Goal: Information Seeking & Learning: Learn about a topic

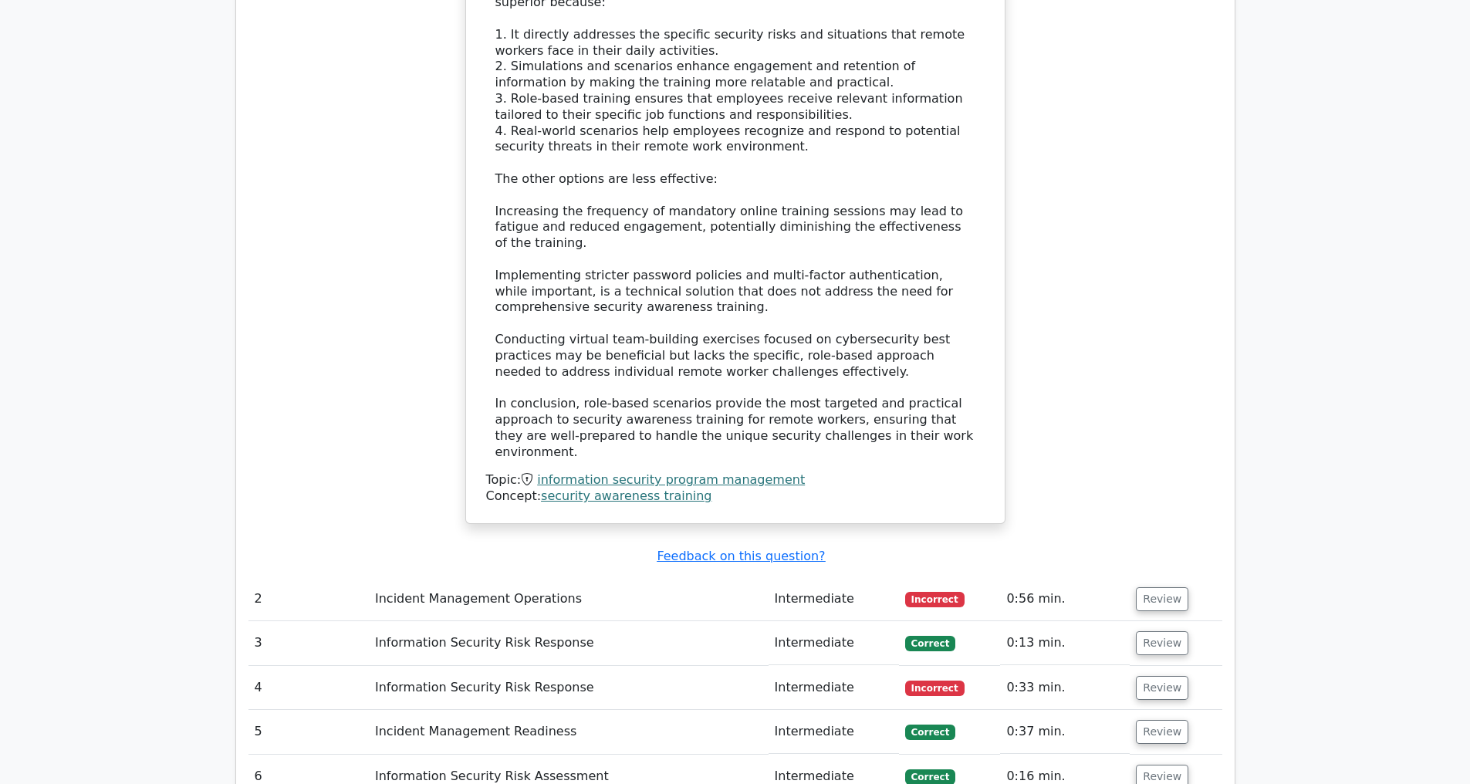
scroll to position [2663, 0]
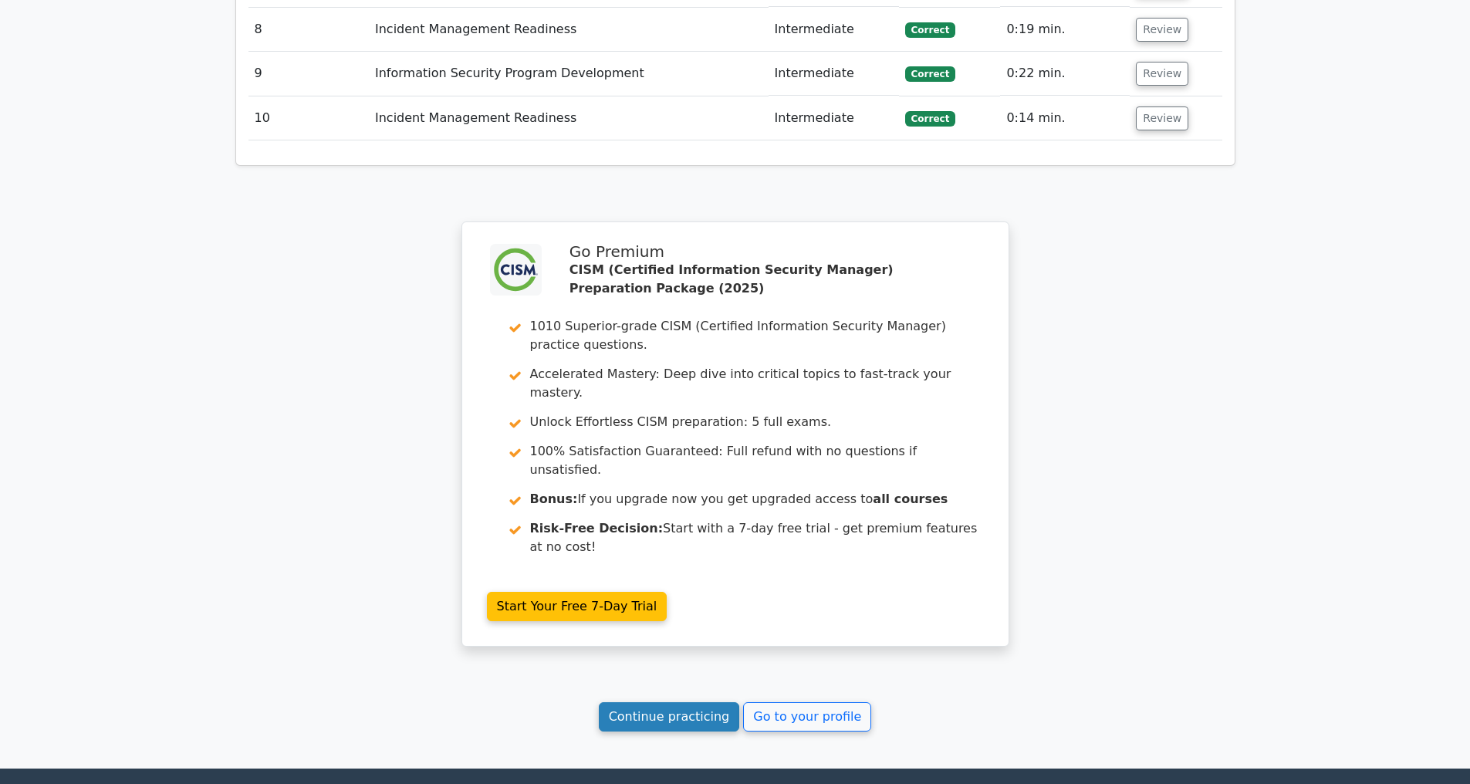
click at [668, 731] on link "Continue practicing" at bounding box center [669, 716] width 141 height 29
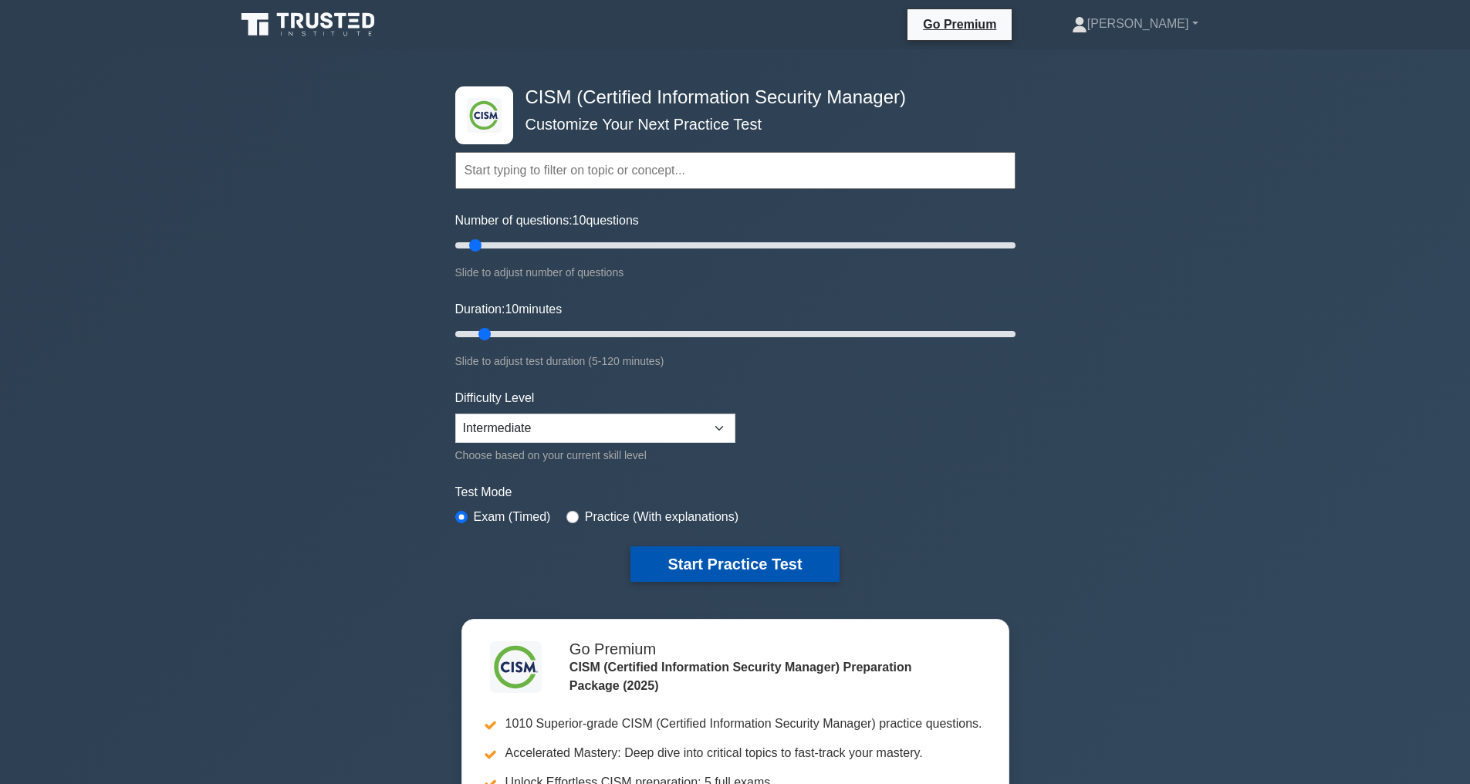
click at [734, 562] on button "Start Practice Test" at bounding box center [734, 563] width 208 height 35
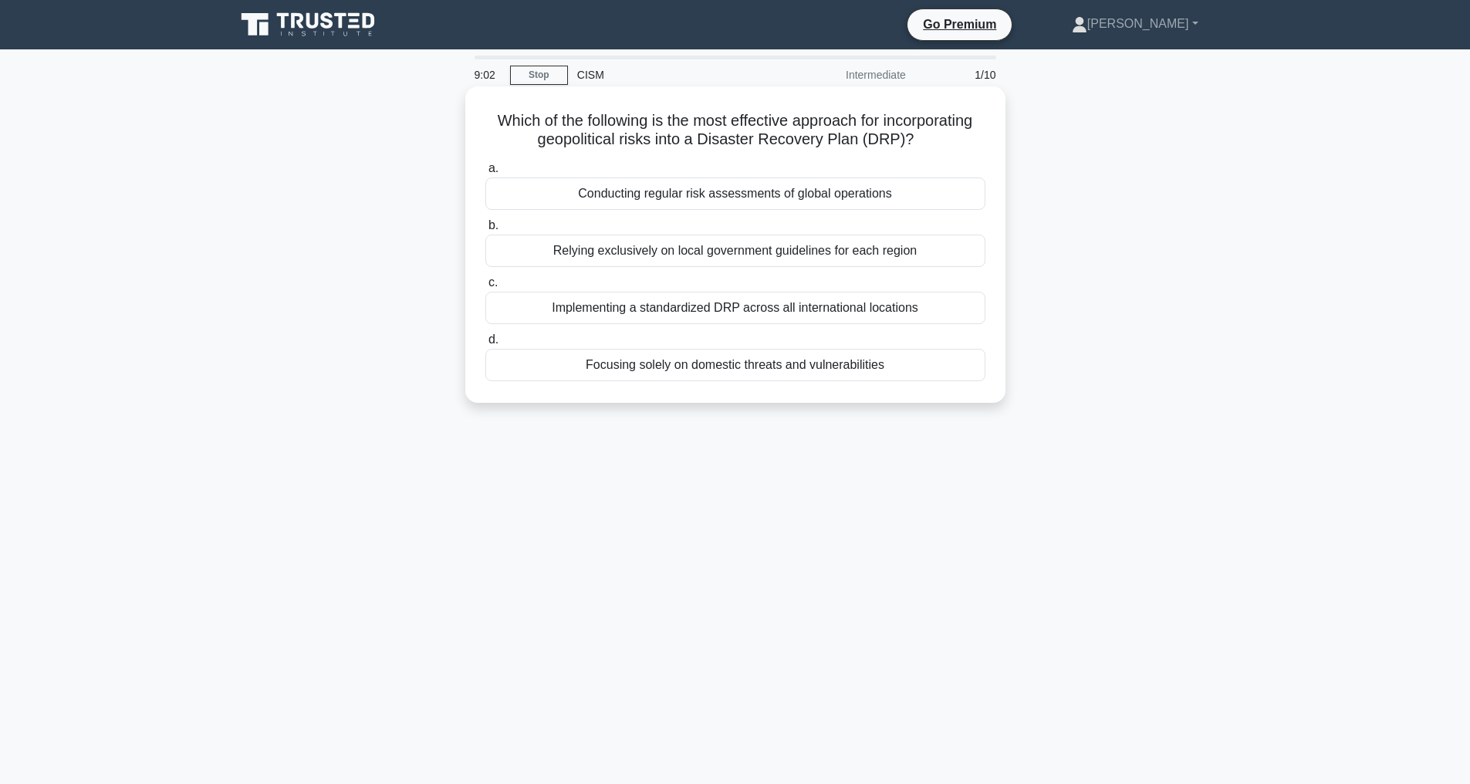
click at [723, 210] on div "Conducting regular risk assessments of global operations" at bounding box center [735, 193] width 500 height 32
click at [485, 174] on input "a. Conducting regular risk assessments of global operations" at bounding box center [485, 169] width 0 height 10
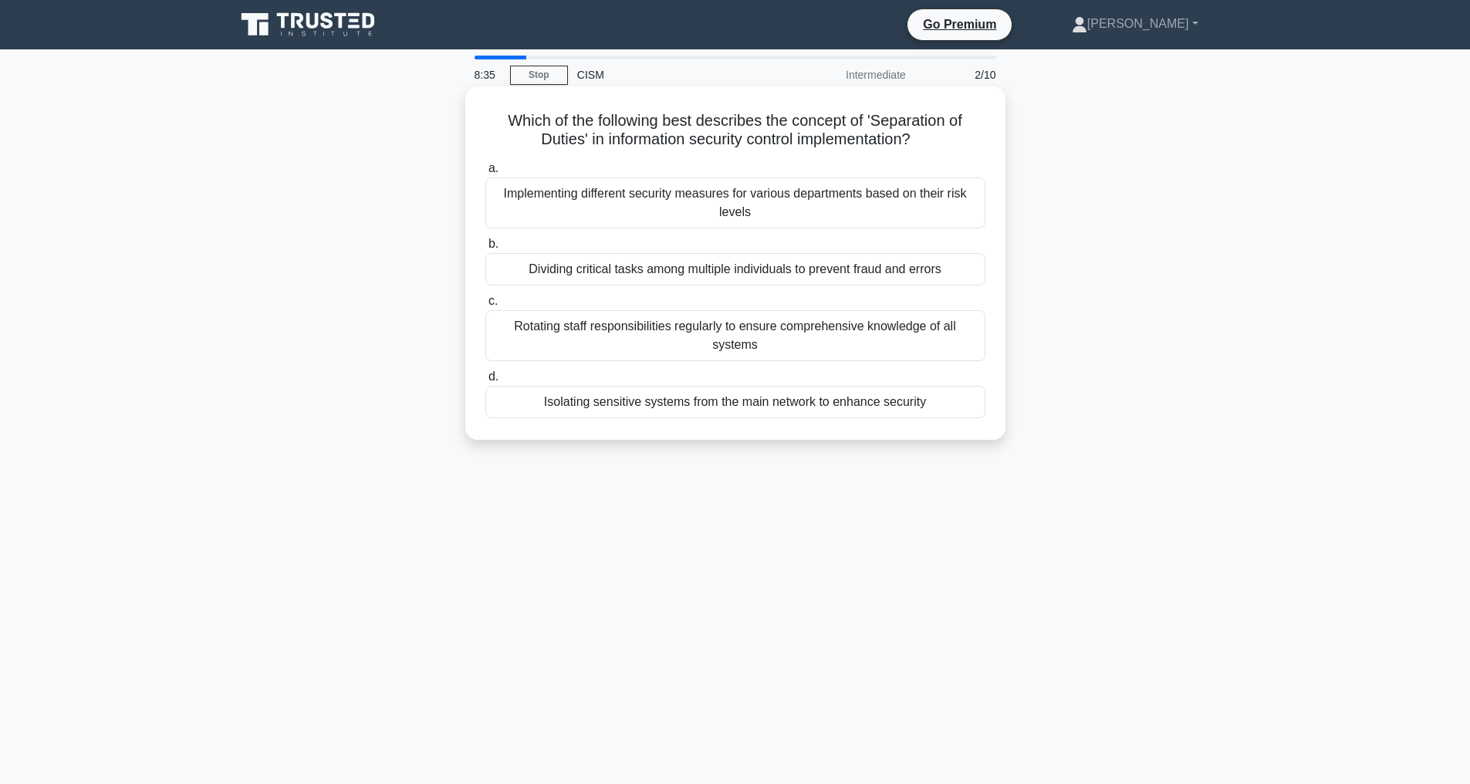
click at [718, 268] on div "Dividing critical tasks among multiple individuals to prevent fraud and errors" at bounding box center [735, 269] width 500 height 32
click at [485, 249] on input "b. Dividing critical tasks among multiple individuals to prevent fraud and erro…" at bounding box center [485, 244] width 0 height 10
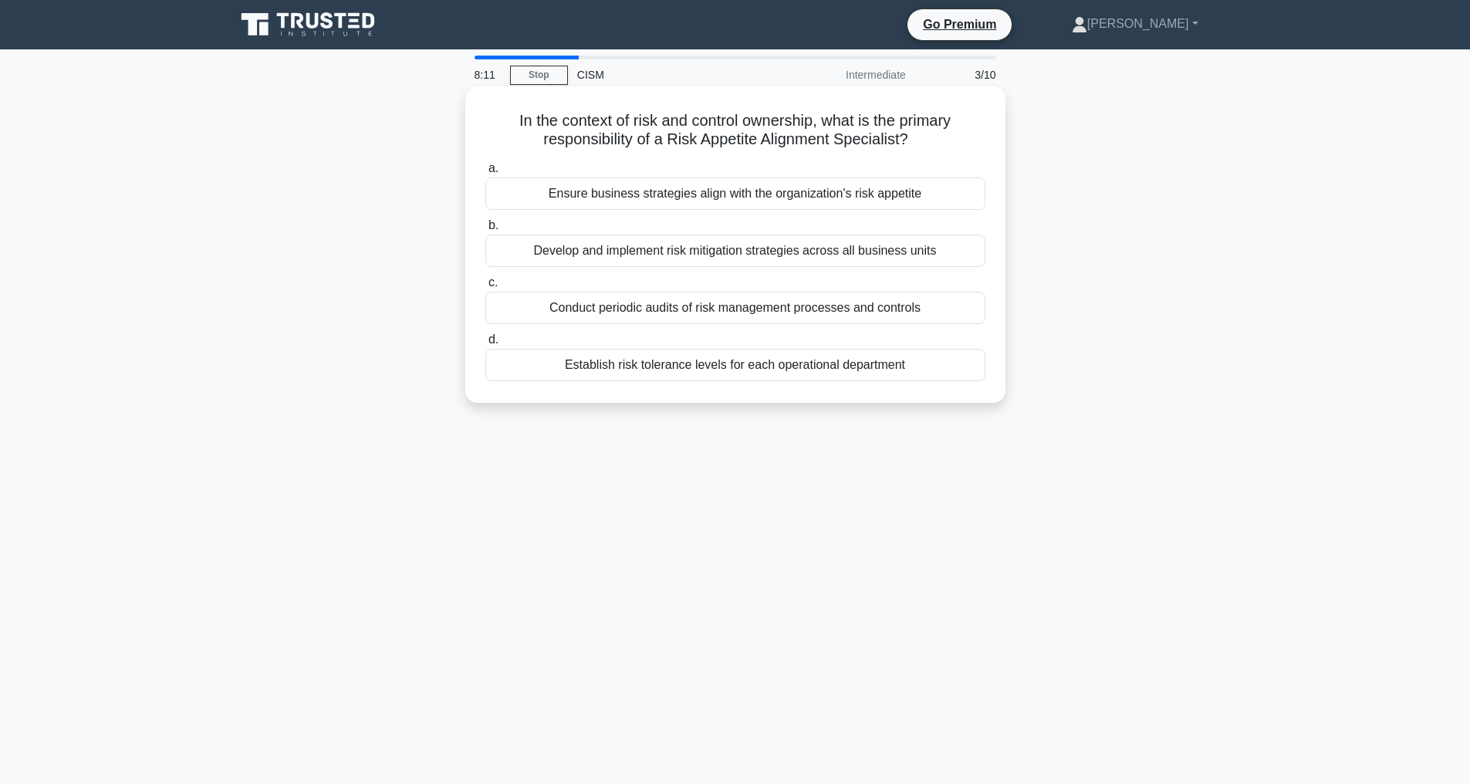
click at [703, 195] on div "Ensure business strategies align with the organization's risk appetite" at bounding box center [735, 193] width 500 height 32
click at [485, 174] on input "a. Ensure business strategies align with the organization's risk appetite" at bounding box center [485, 169] width 0 height 10
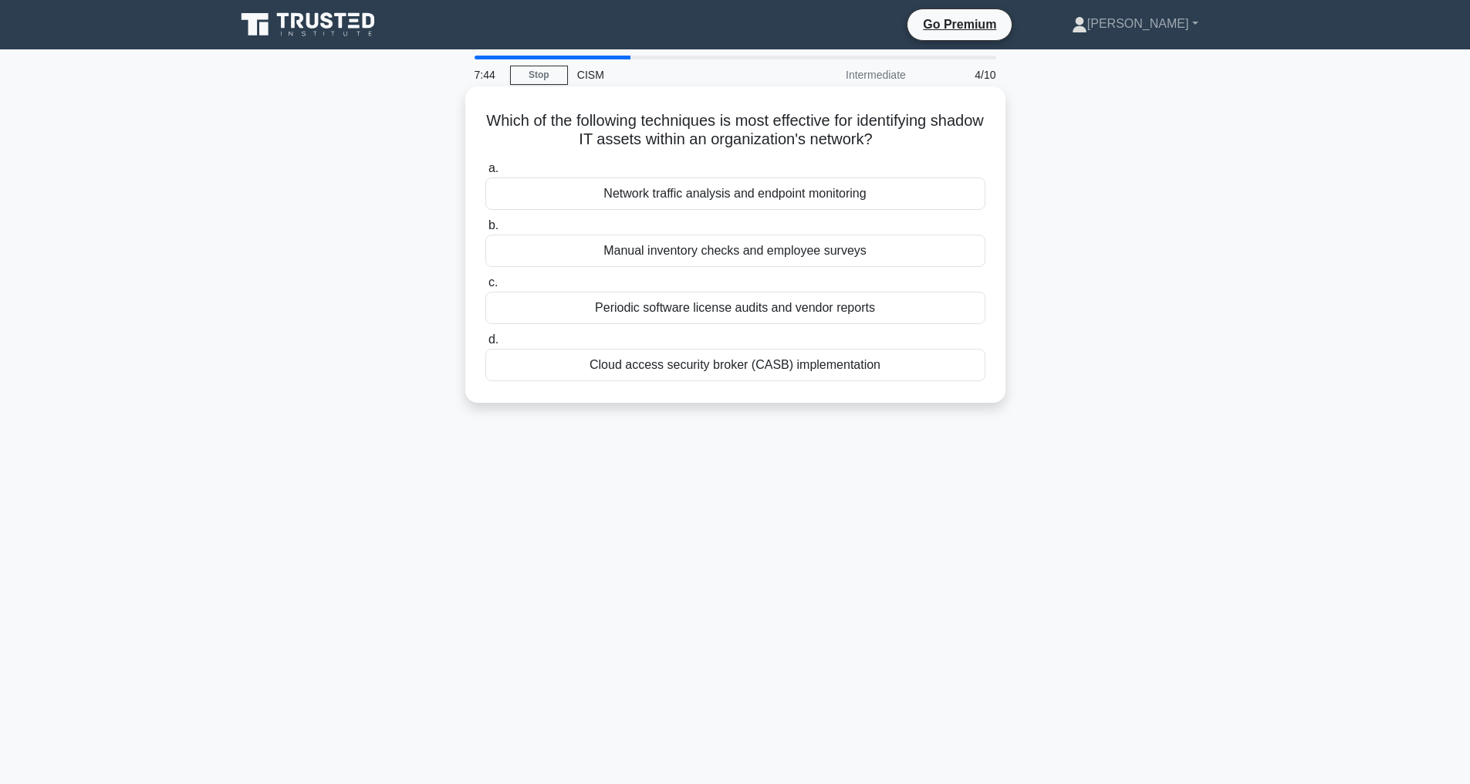
click at [671, 196] on div "Network traffic analysis and endpoint monitoring" at bounding box center [735, 193] width 500 height 32
click at [485, 174] on input "a. Network traffic analysis and endpoint monitoring" at bounding box center [485, 169] width 0 height 10
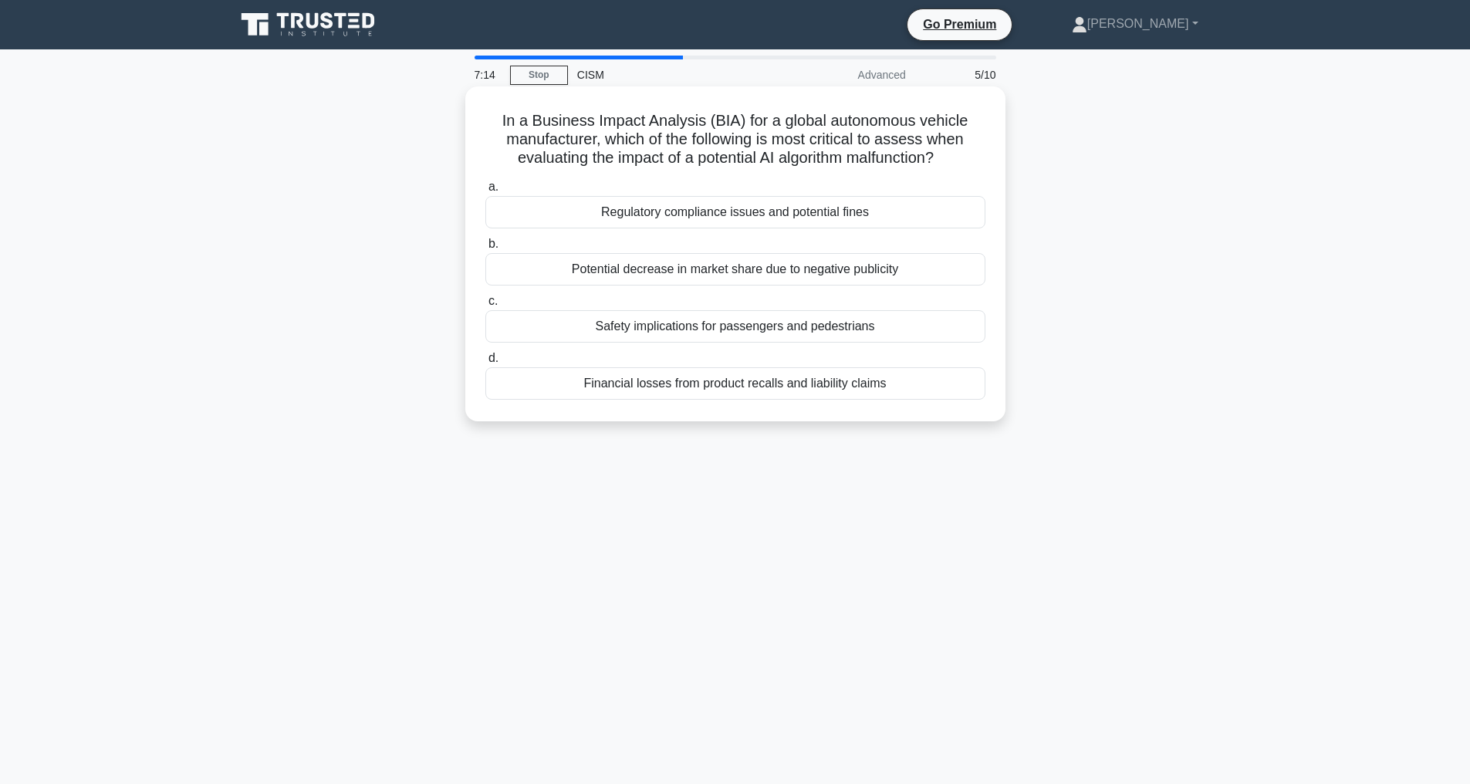
click at [645, 324] on div "Safety implications for passengers and pedestrians" at bounding box center [735, 326] width 500 height 32
click at [485, 306] on input "c. Safety implications for passengers and pedestrians" at bounding box center [485, 301] width 0 height 10
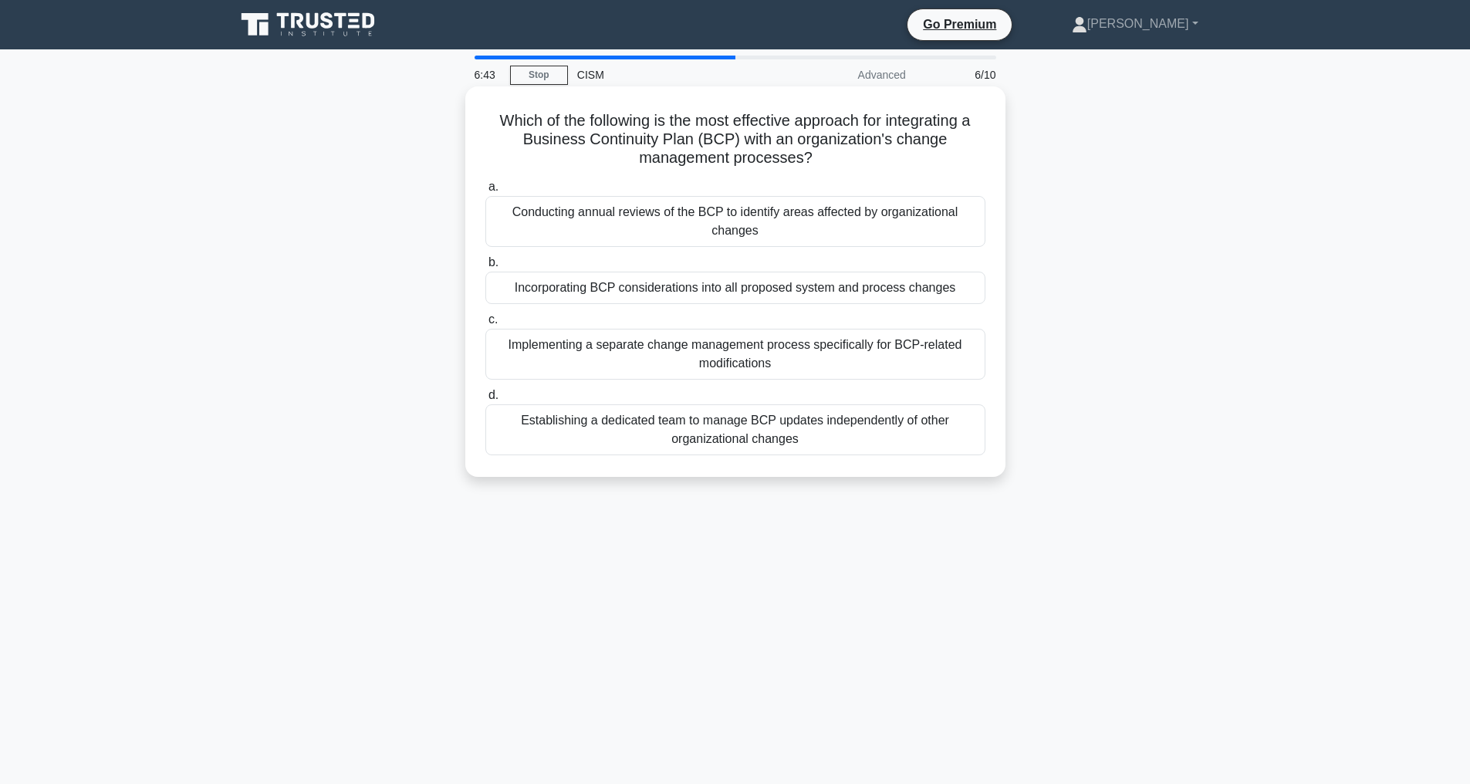
click at [629, 292] on div "Incorporating BCP considerations into all proposed system and process changes" at bounding box center [735, 288] width 500 height 32
click at [485, 268] on input "b. Incorporating BCP considerations into all proposed system and process changes" at bounding box center [485, 263] width 0 height 10
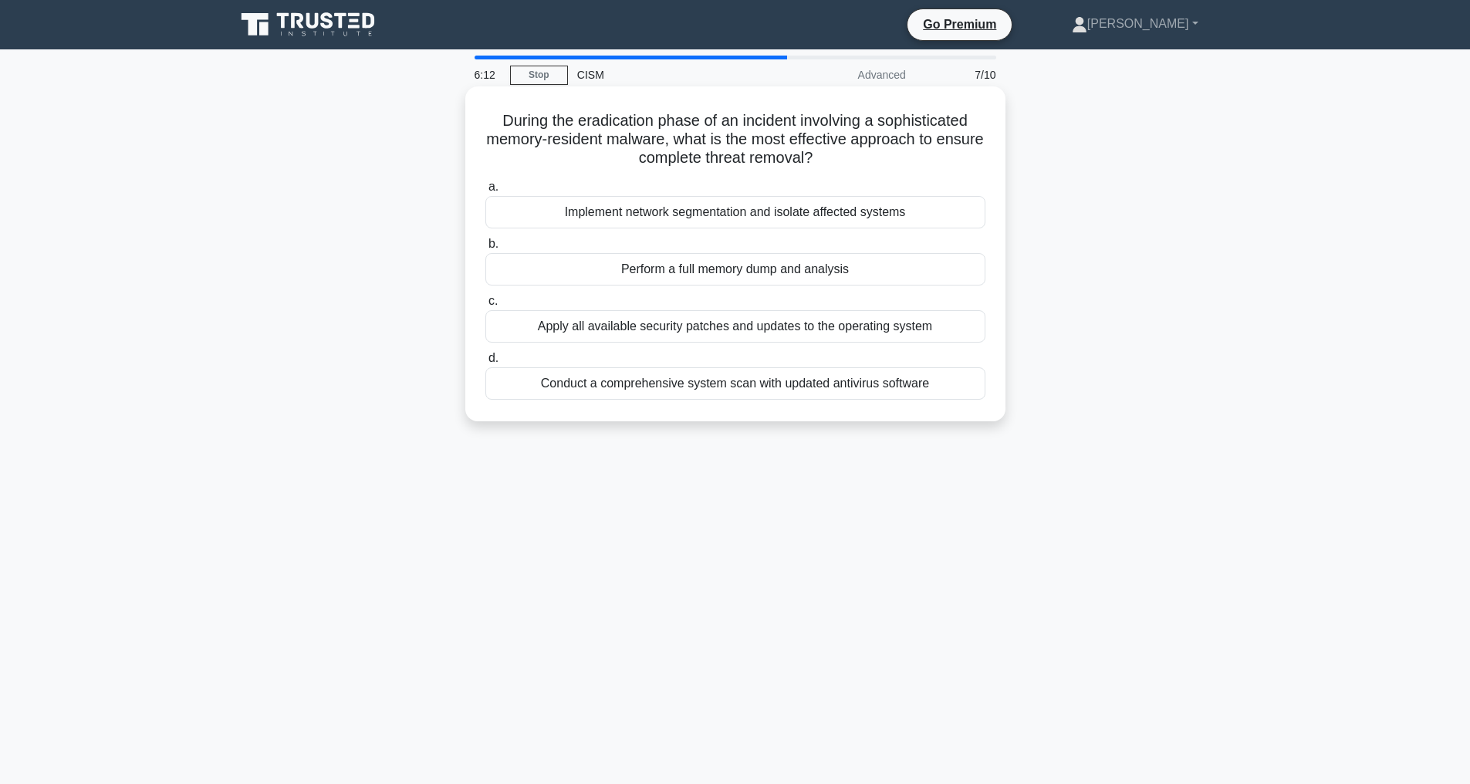
click at [674, 268] on div "Perform a full memory dump and analysis" at bounding box center [735, 269] width 500 height 32
click at [485, 249] on input "b. Perform a full memory dump and analysis" at bounding box center [485, 244] width 0 height 10
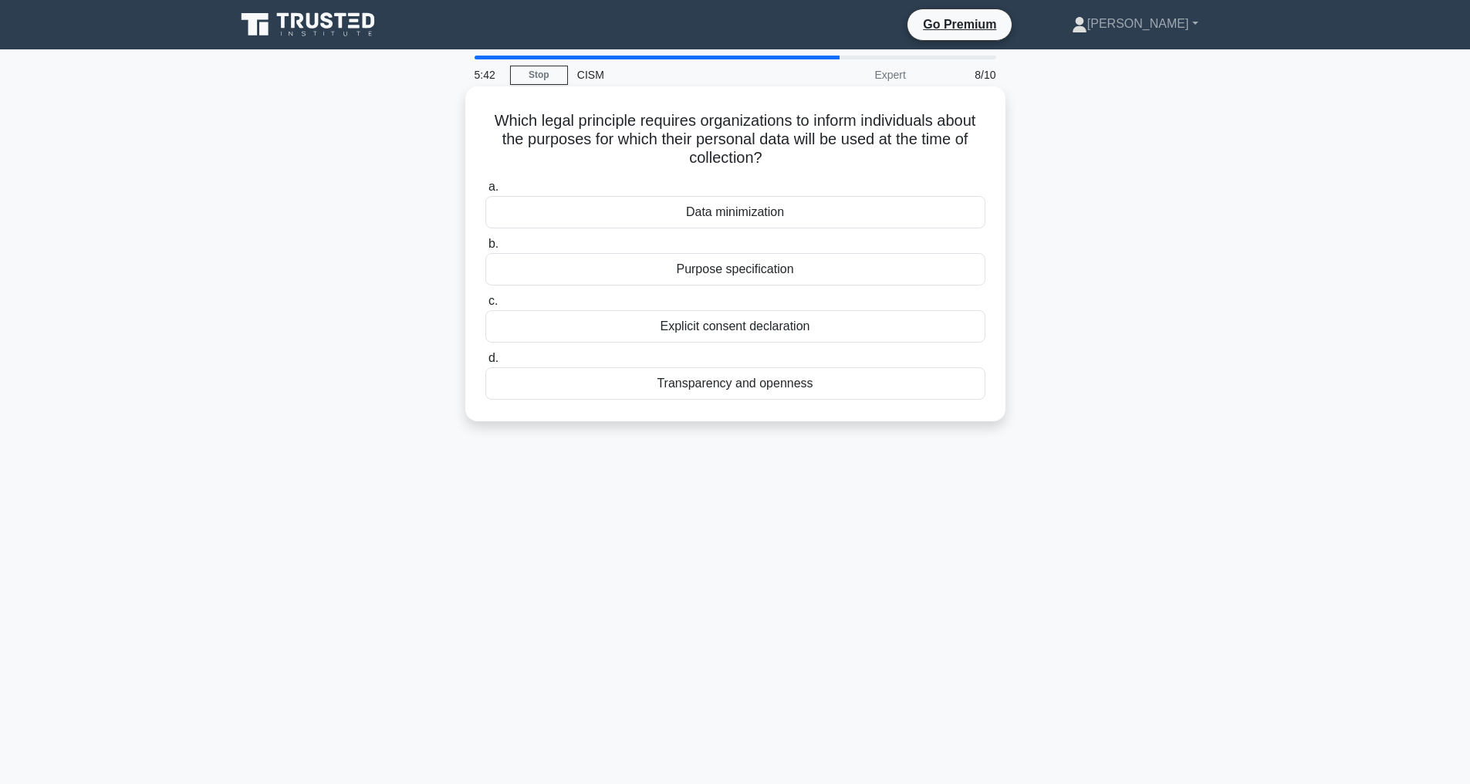
click at [690, 384] on div "Transparency and openness" at bounding box center [735, 383] width 500 height 32
click at [485, 363] on input "d. Transparency and openness" at bounding box center [485, 358] width 0 height 10
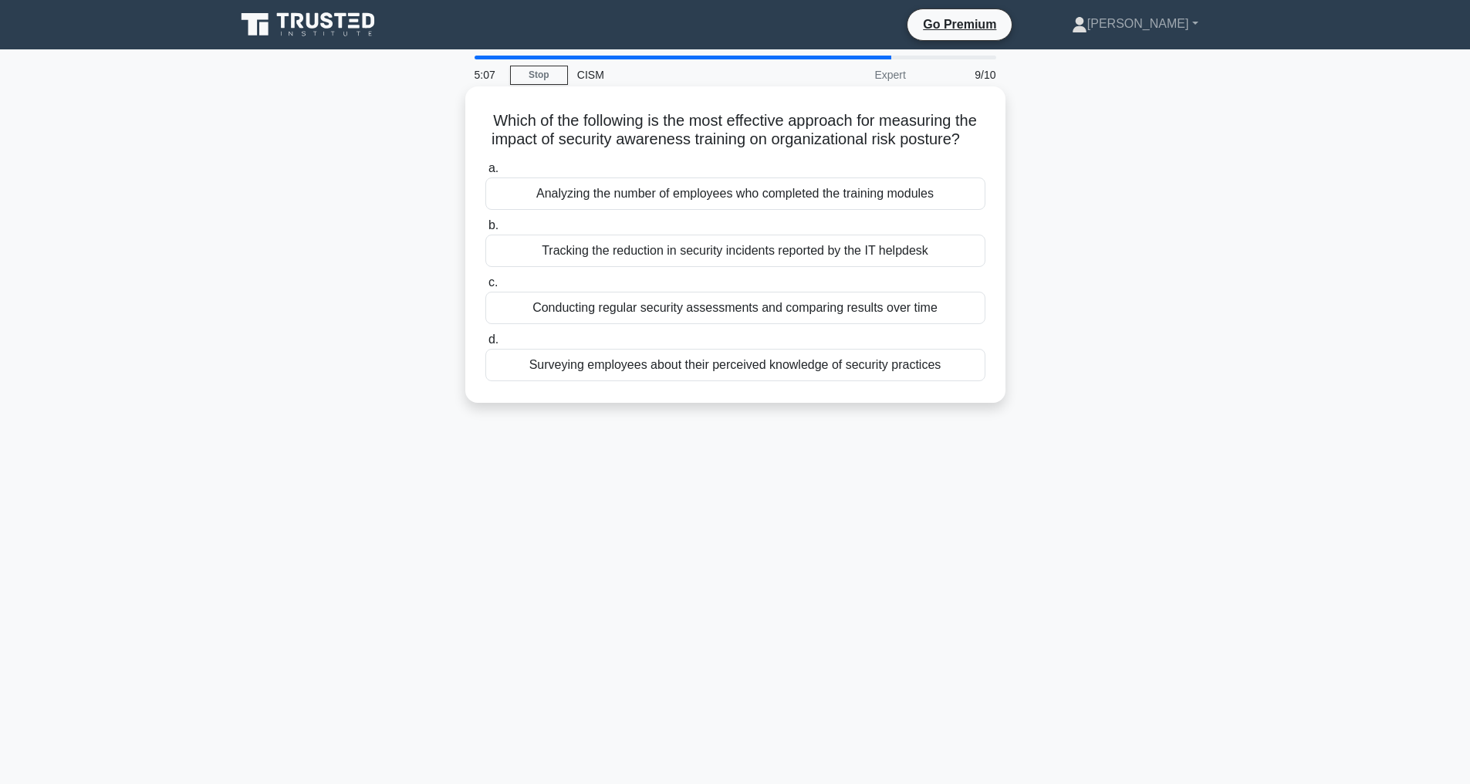
click at [645, 381] on div "Surveying employees about their perceived knowledge of security practices" at bounding box center [735, 365] width 500 height 32
click at [485, 345] on input "d. Surveying employees about their perceived knowledge of security practices" at bounding box center [485, 340] width 0 height 10
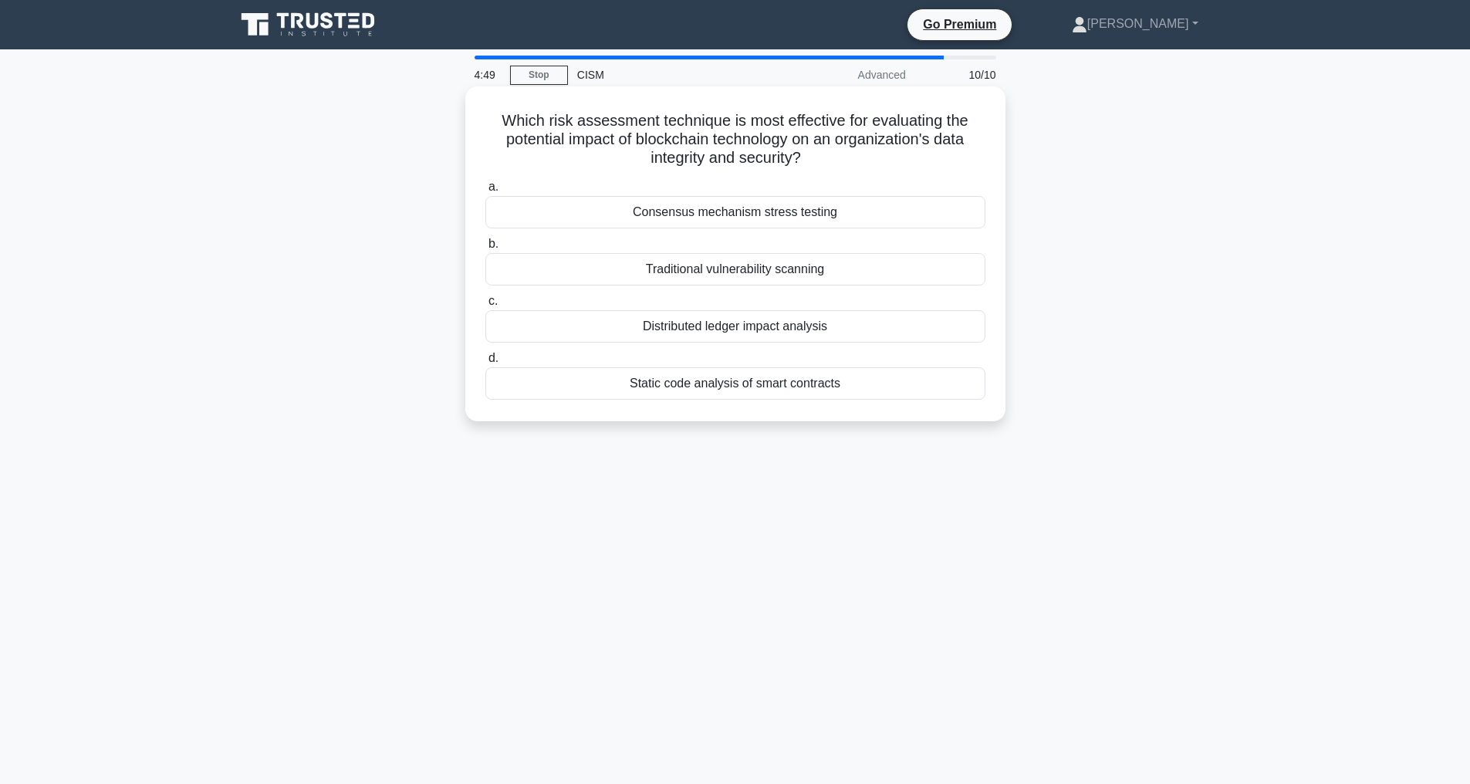
click at [714, 325] on div "Distributed ledger impact analysis" at bounding box center [735, 326] width 500 height 32
click at [485, 306] on input "c. Distributed ledger impact analysis" at bounding box center [485, 301] width 0 height 10
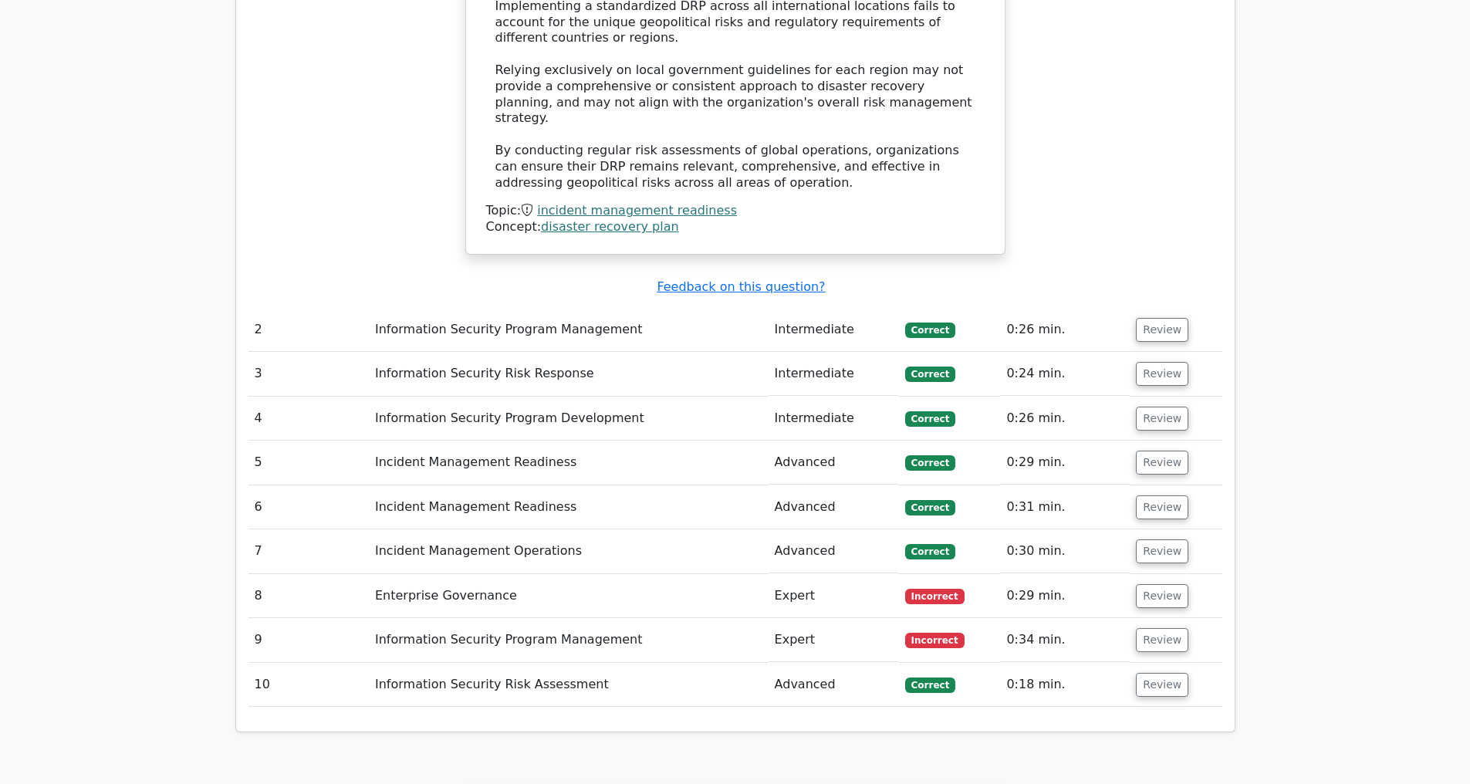
scroll to position [2141, 0]
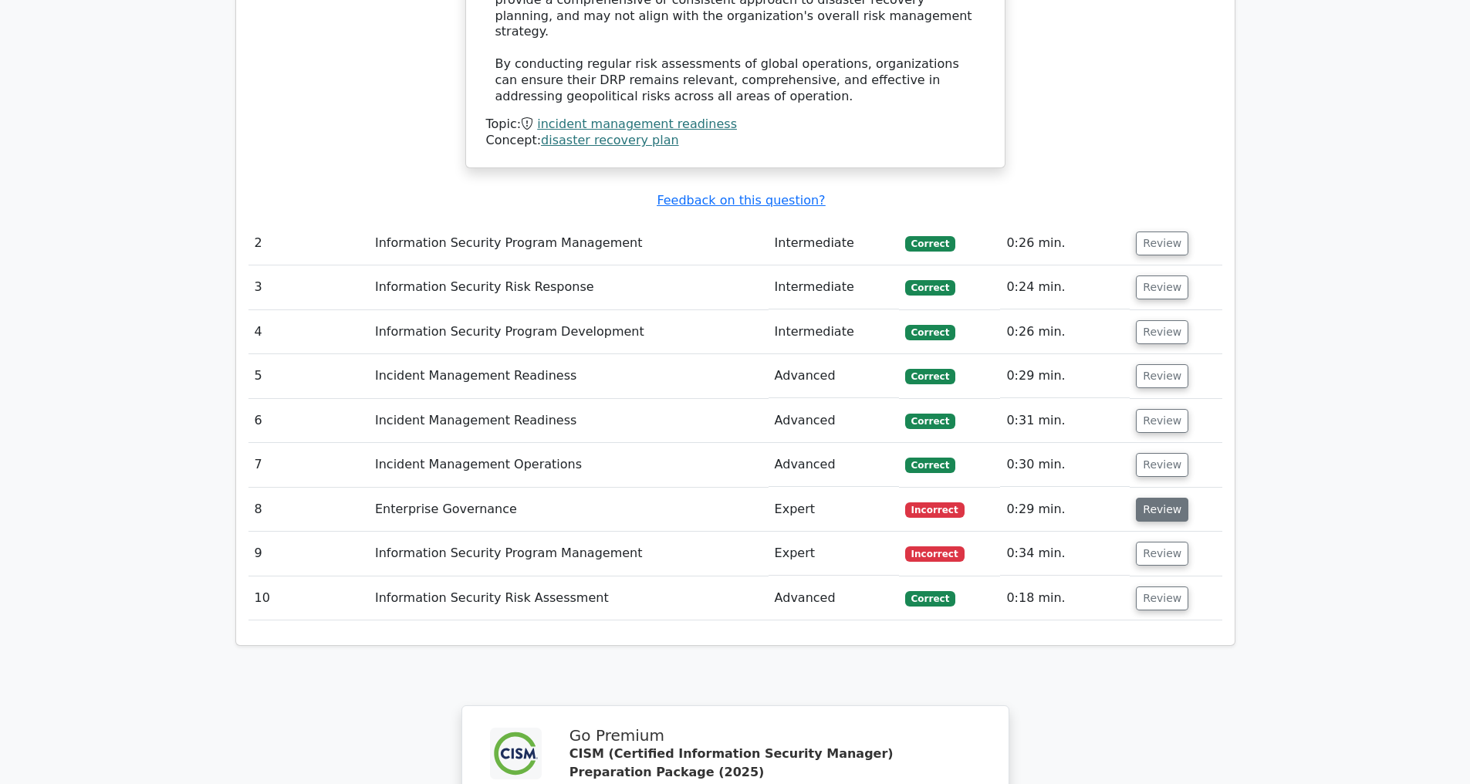
click at [1158, 511] on button "Review" at bounding box center [1162, 510] width 52 height 24
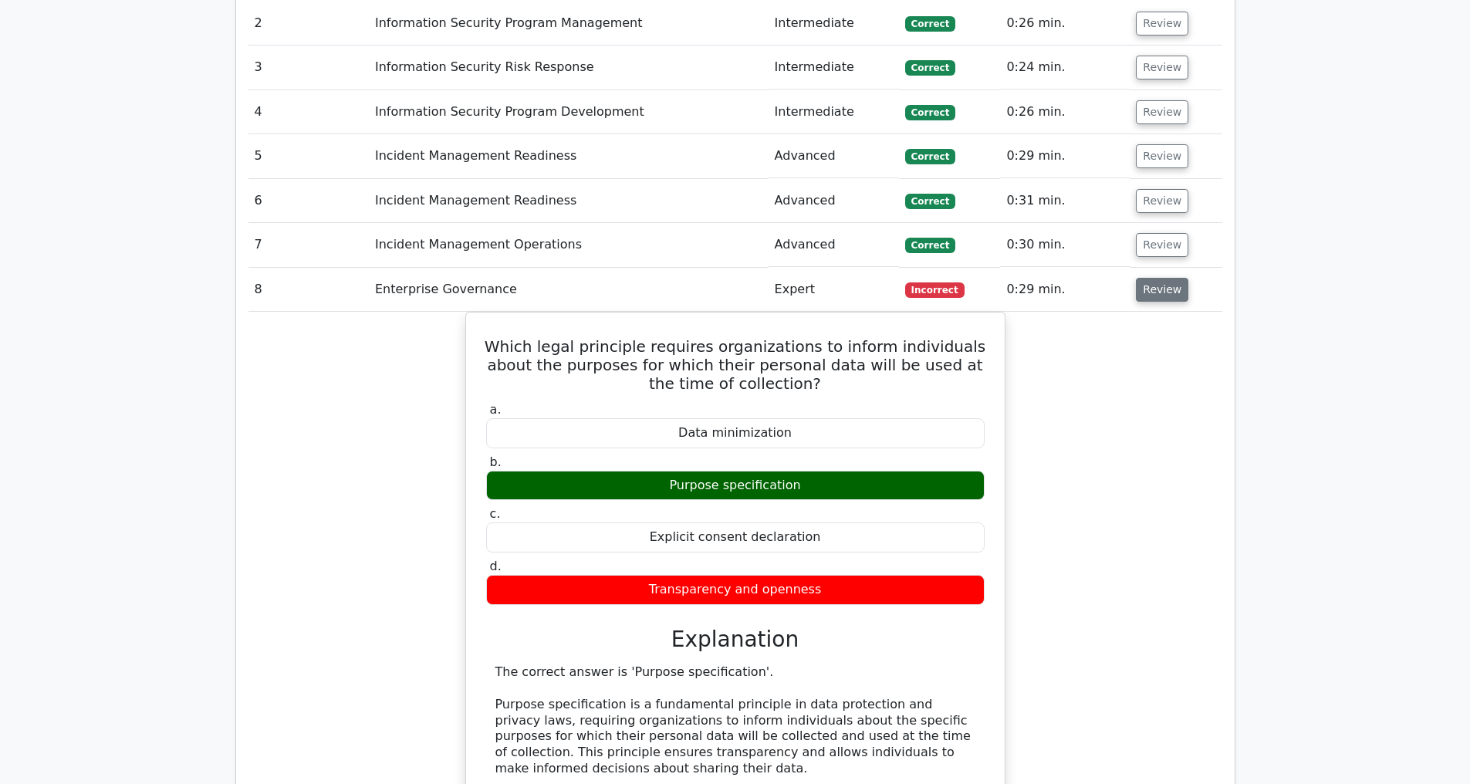
scroll to position [2280, 0]
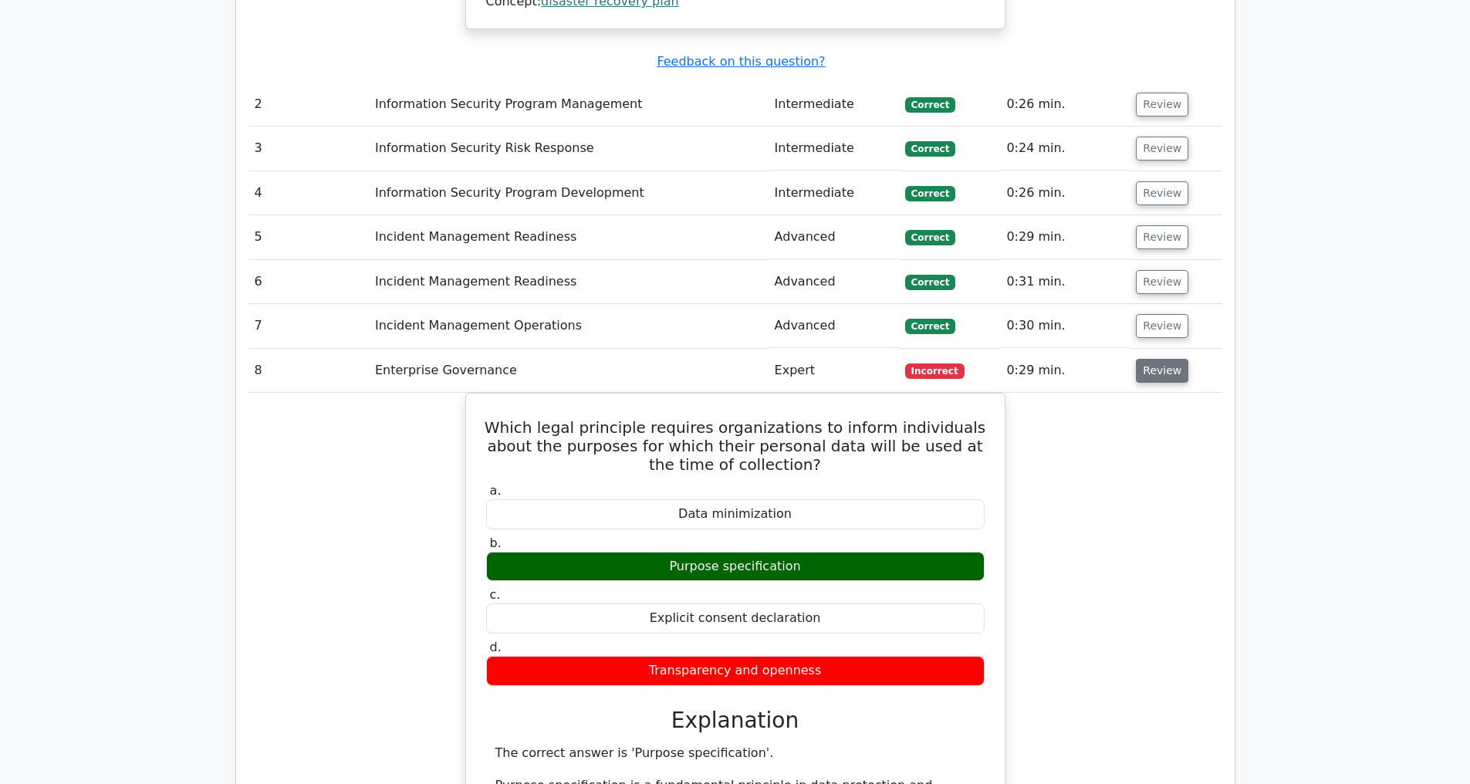
click at [1153, 375] on button "Review" at bounding box center [1162, 371] width 52 height 24
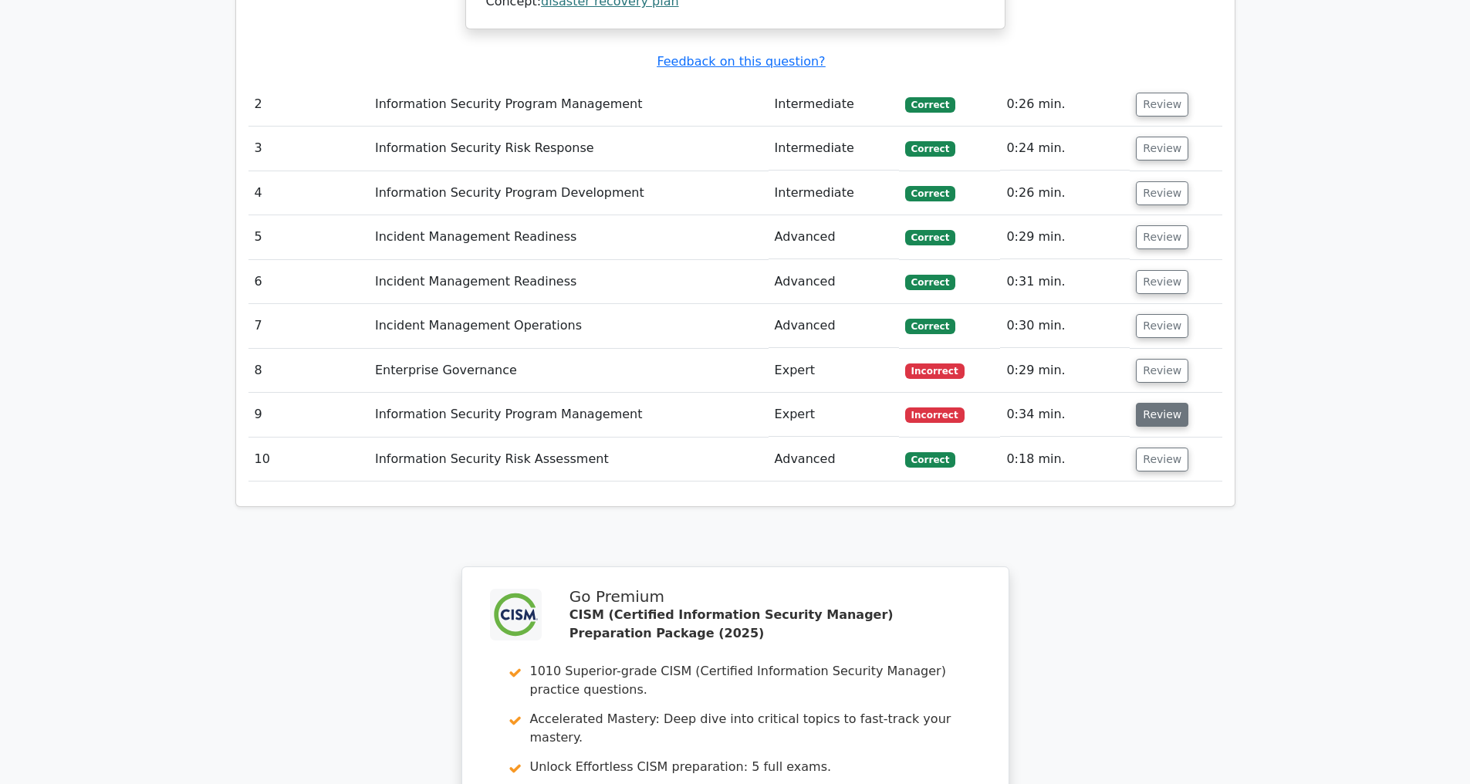
click at [1170, 420] on button "Review" at bounding box center [1162, 415] width 52 height 24
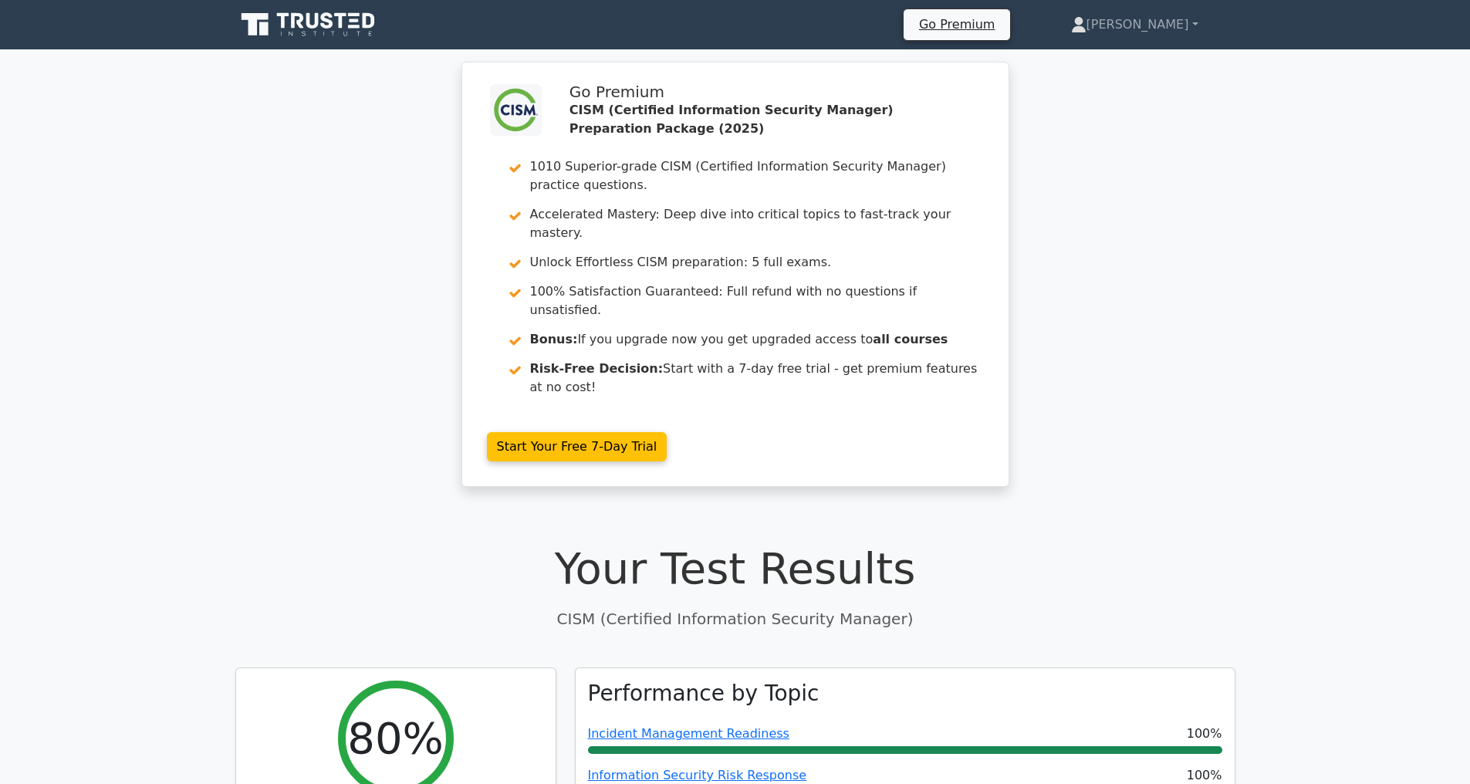
scroll to position [495, 0]
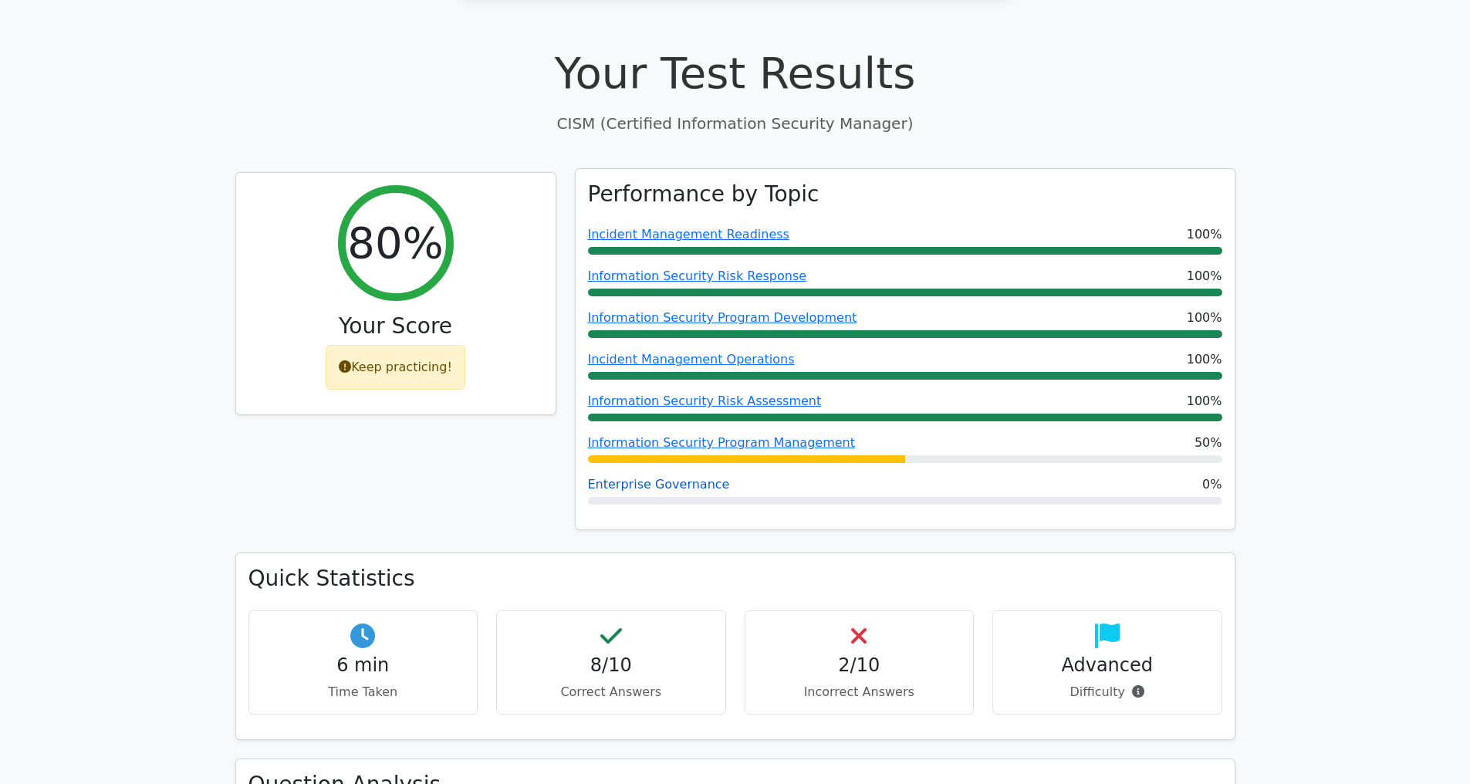
click at [653, 485] on link "Enterprise Governance" at bounding box center [659, 484] width 142 height 15
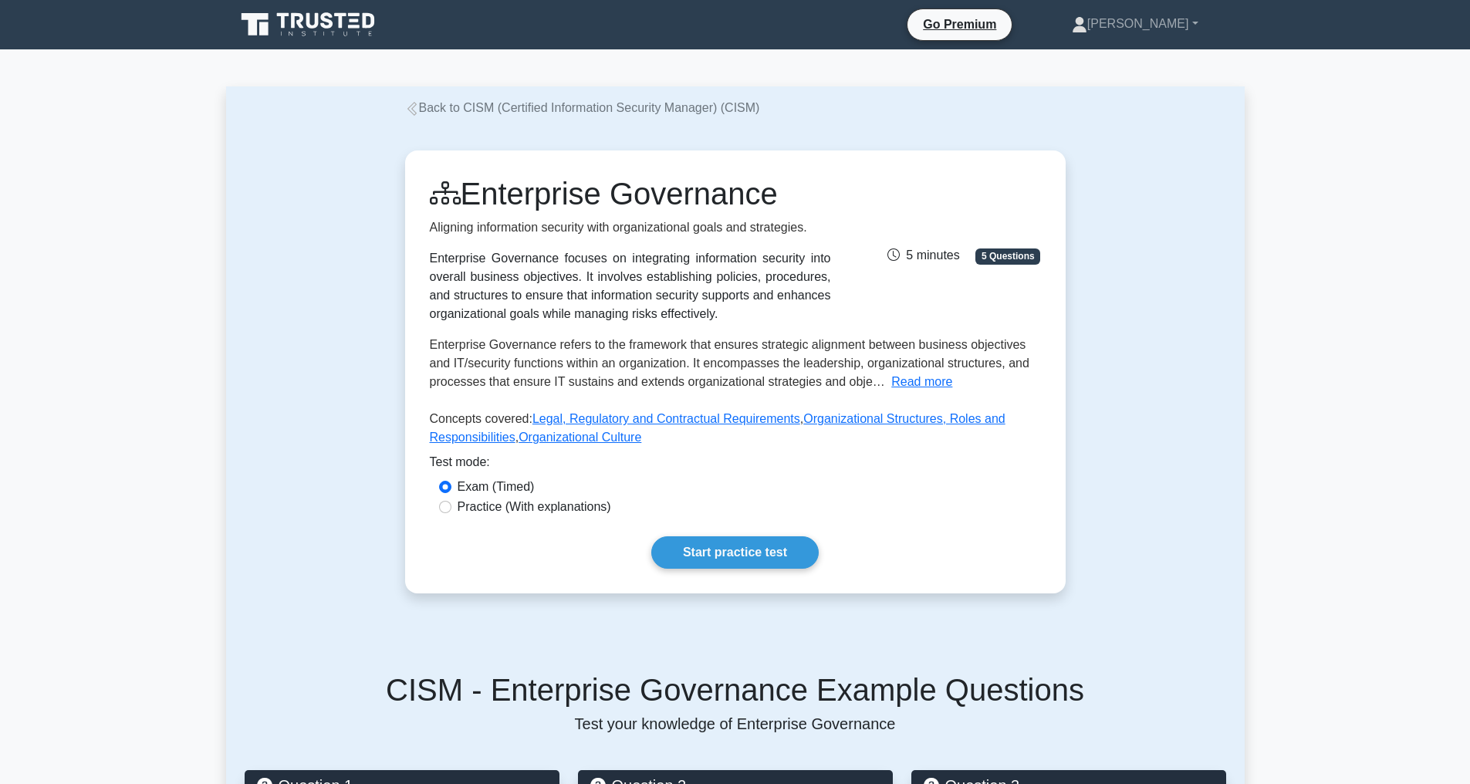
click at [520, 516] on label "Practice (With explanations)" at bounding box center [535, 507] width 154 height 19
click at [451, 513] on input "Practice (With explanations)" at bounding box center [445, 507] width 12 height 12
radio input "true"
click at [693, 569] on link "Start practice test" at bounding box center [734, 552] width 167 height 32
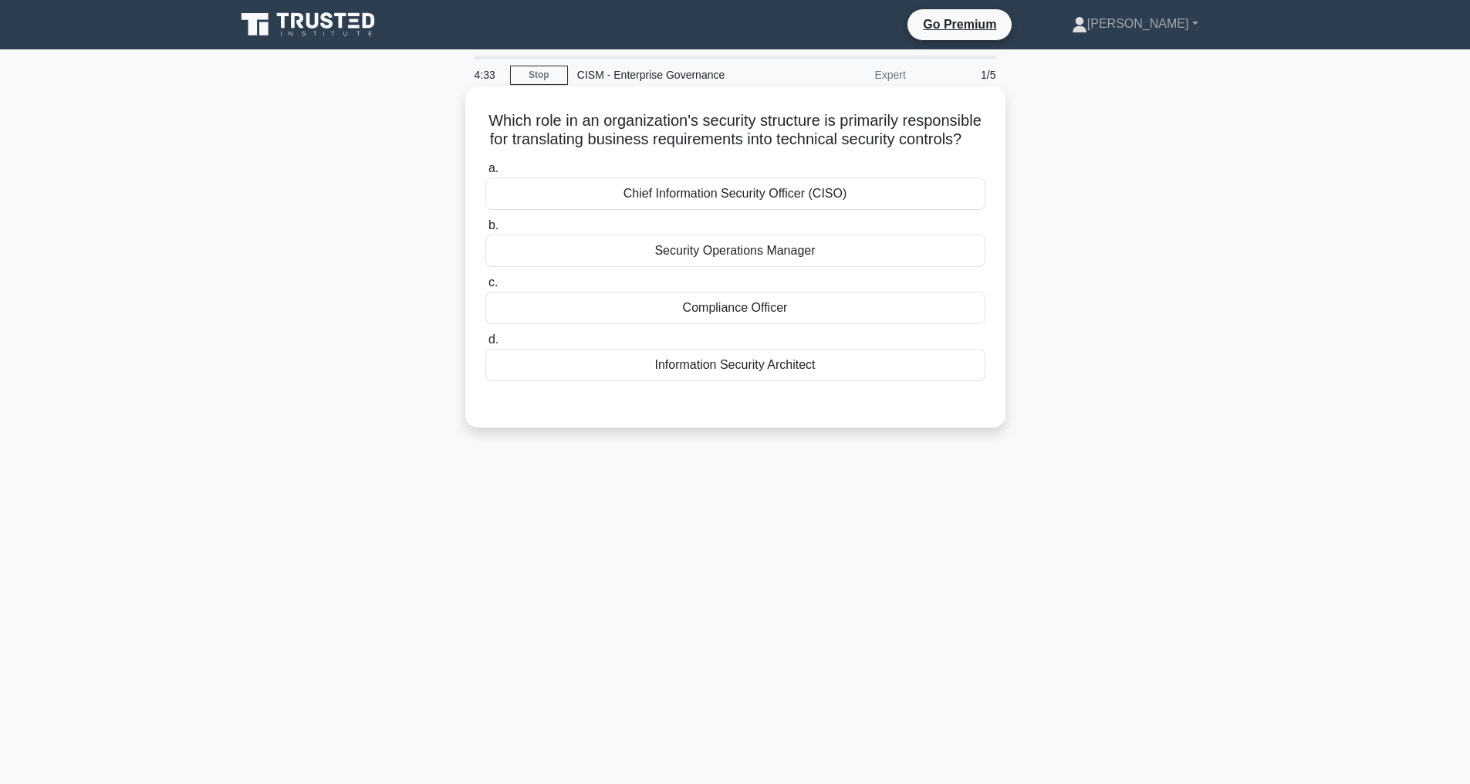
click at [698, 381] on div "Information Security Architect" at bounding box center [735, 365] width 500 height 32
click at [485, 345] on input "d. Information Security Architect" at bounding box center [485, 340] width 0 height 10
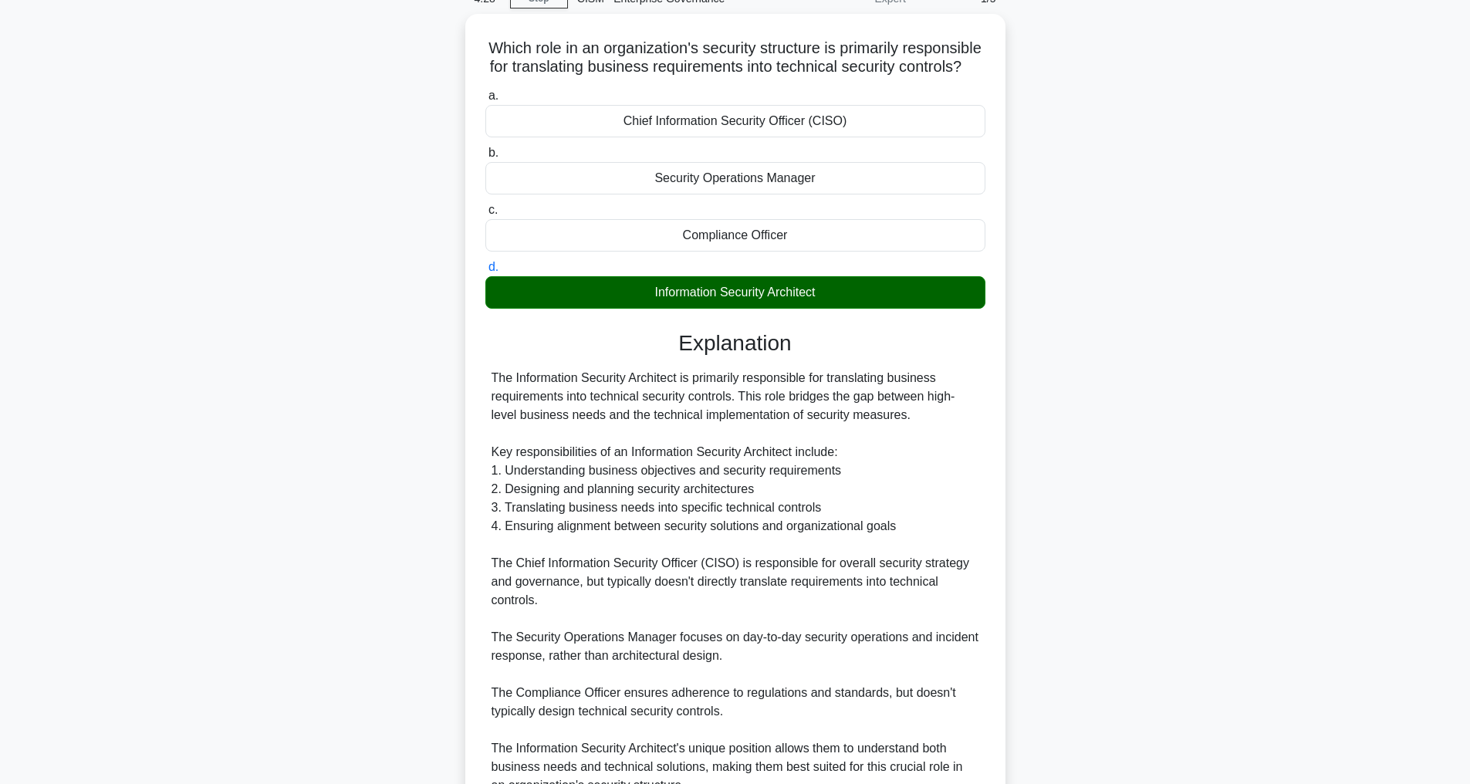
scroll to position [231, 0]
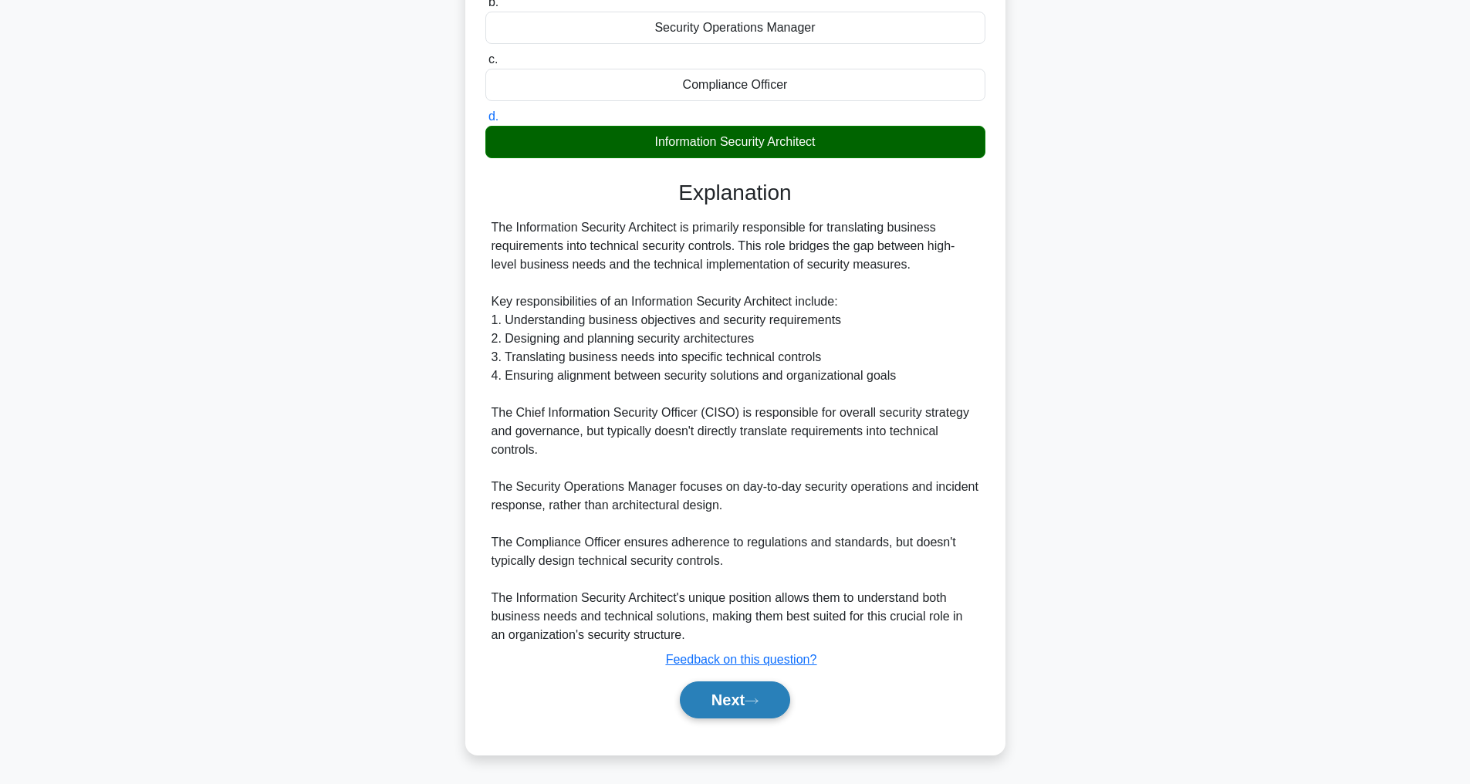
click at [732, 709] on button "Next" at bounding box center [735, 699] width 110 height 37
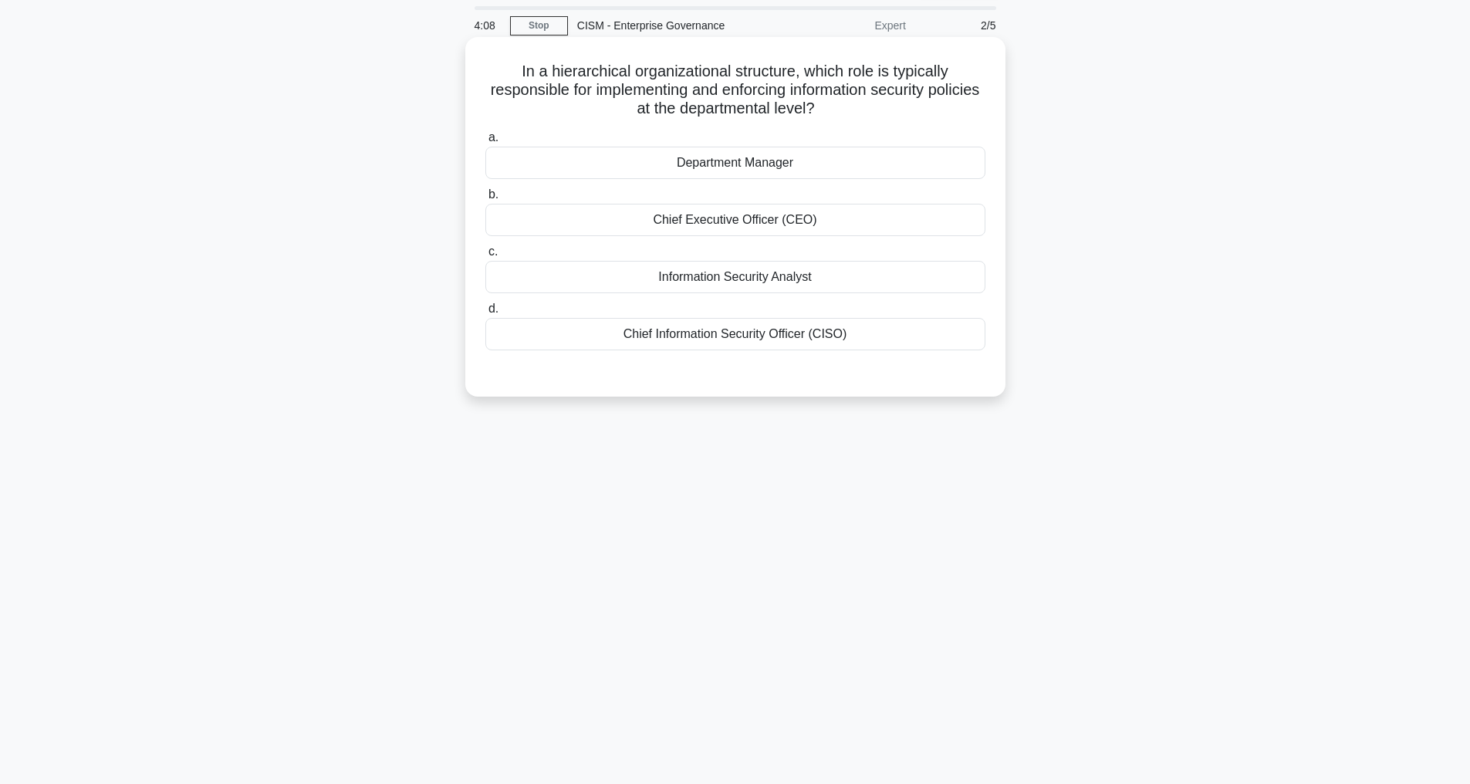
click at [699, 333] on div "Chief Information Security Officer (CISO)" at bounding box center [735, 334] width 500 height 32
click at [485, 314] on input "d. Chief Information Security Officer (CISO)" at bounding box center [485, 309] width 0 height 10
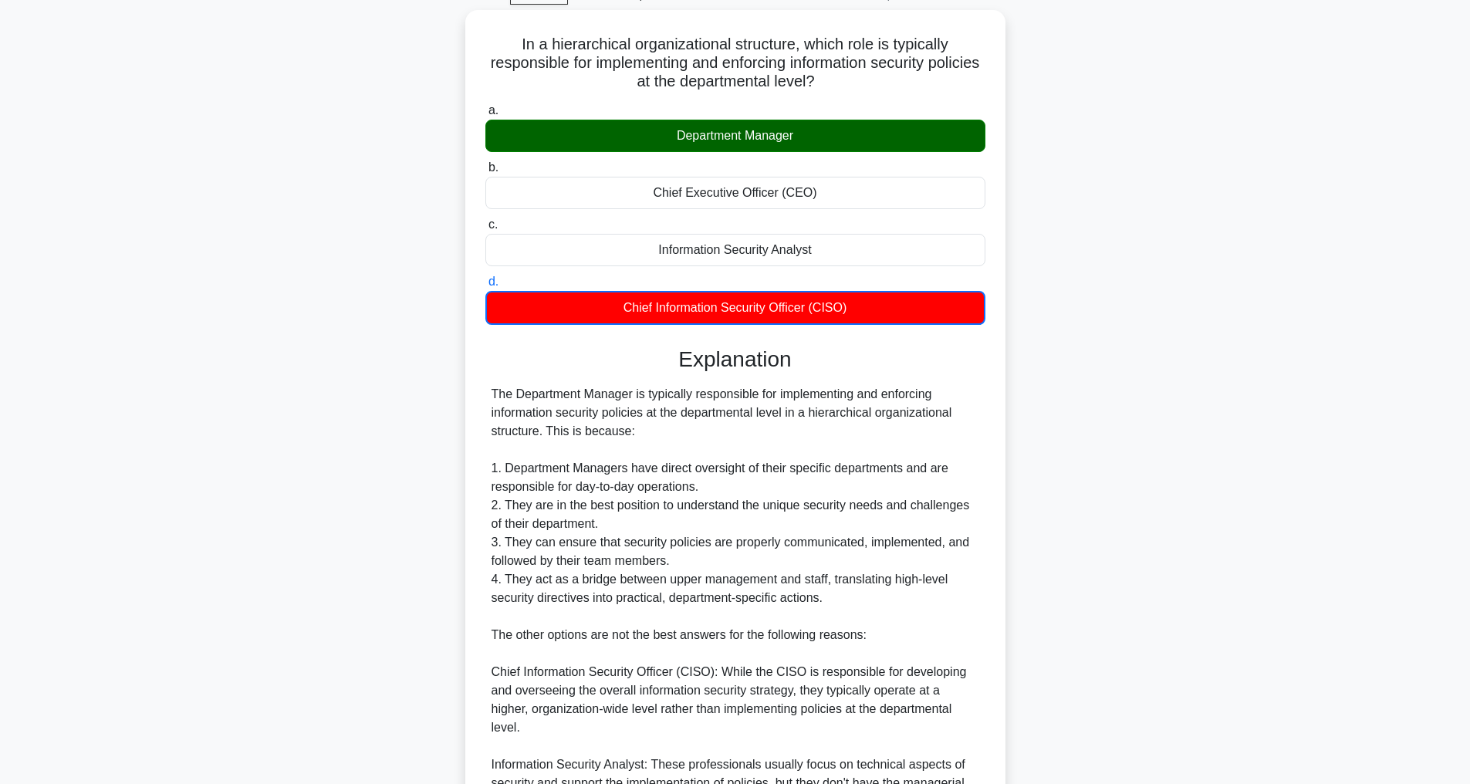
scroll to position [317, 0]
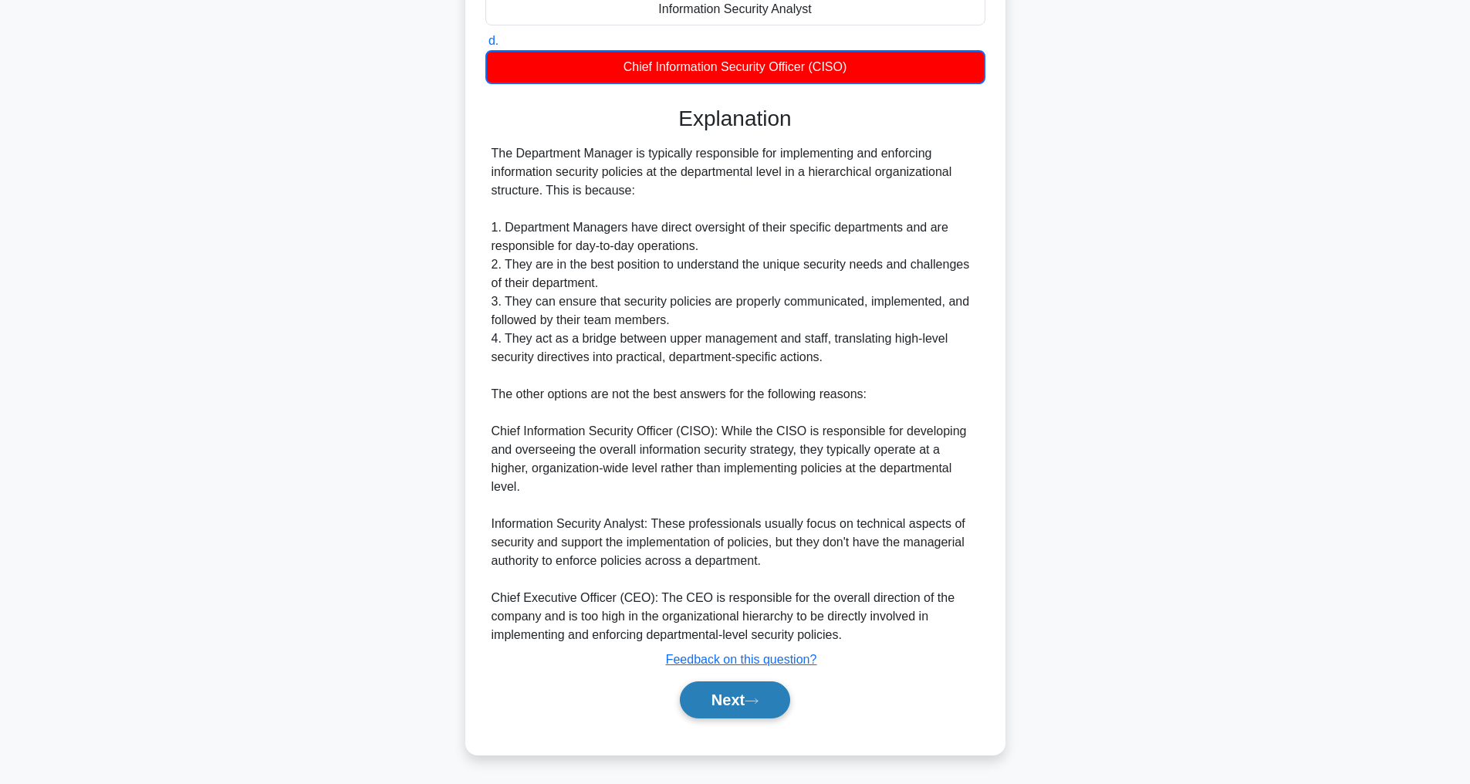
click at [730, 709] on button "Next" at bounding box center [735, 699] width 110 height 37
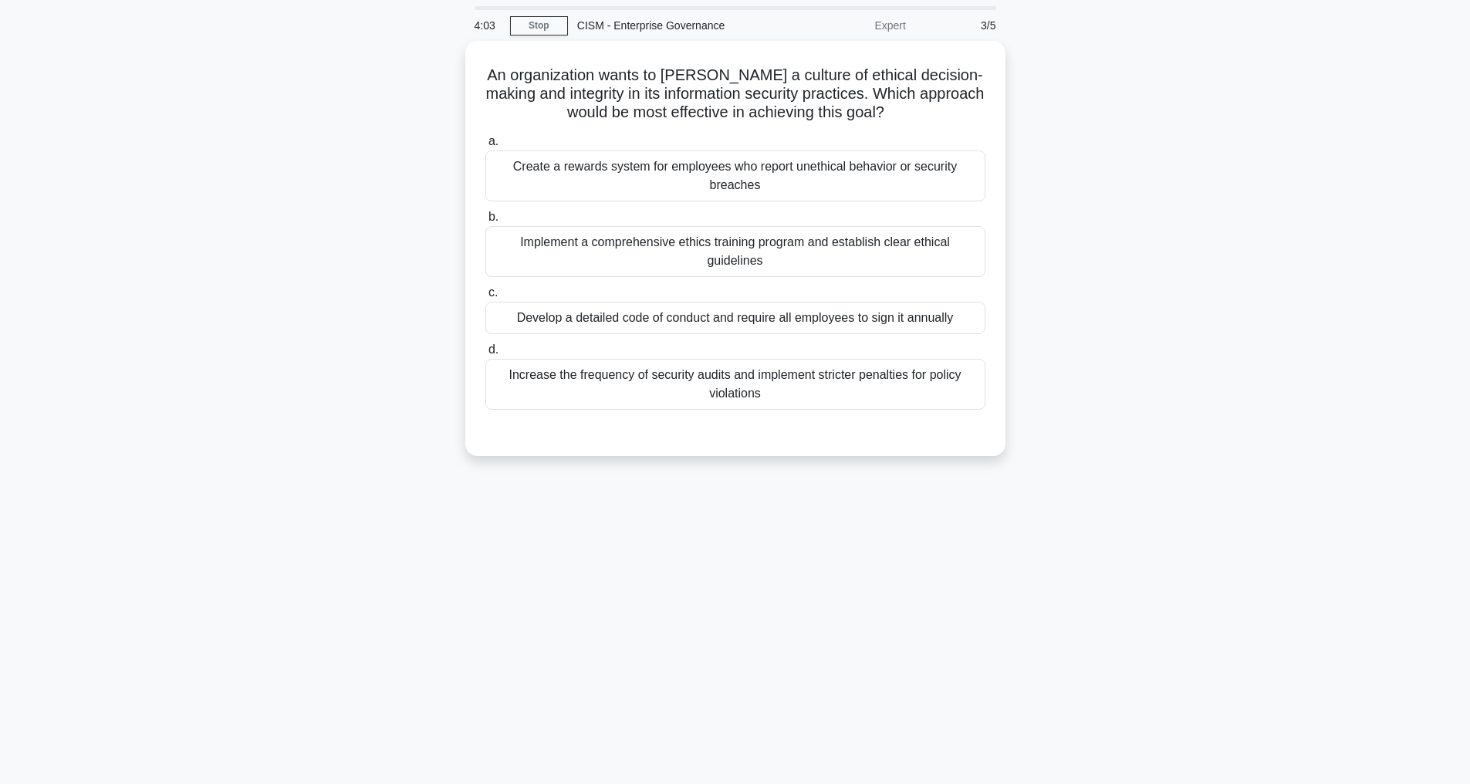
scroll to position [0, 0]
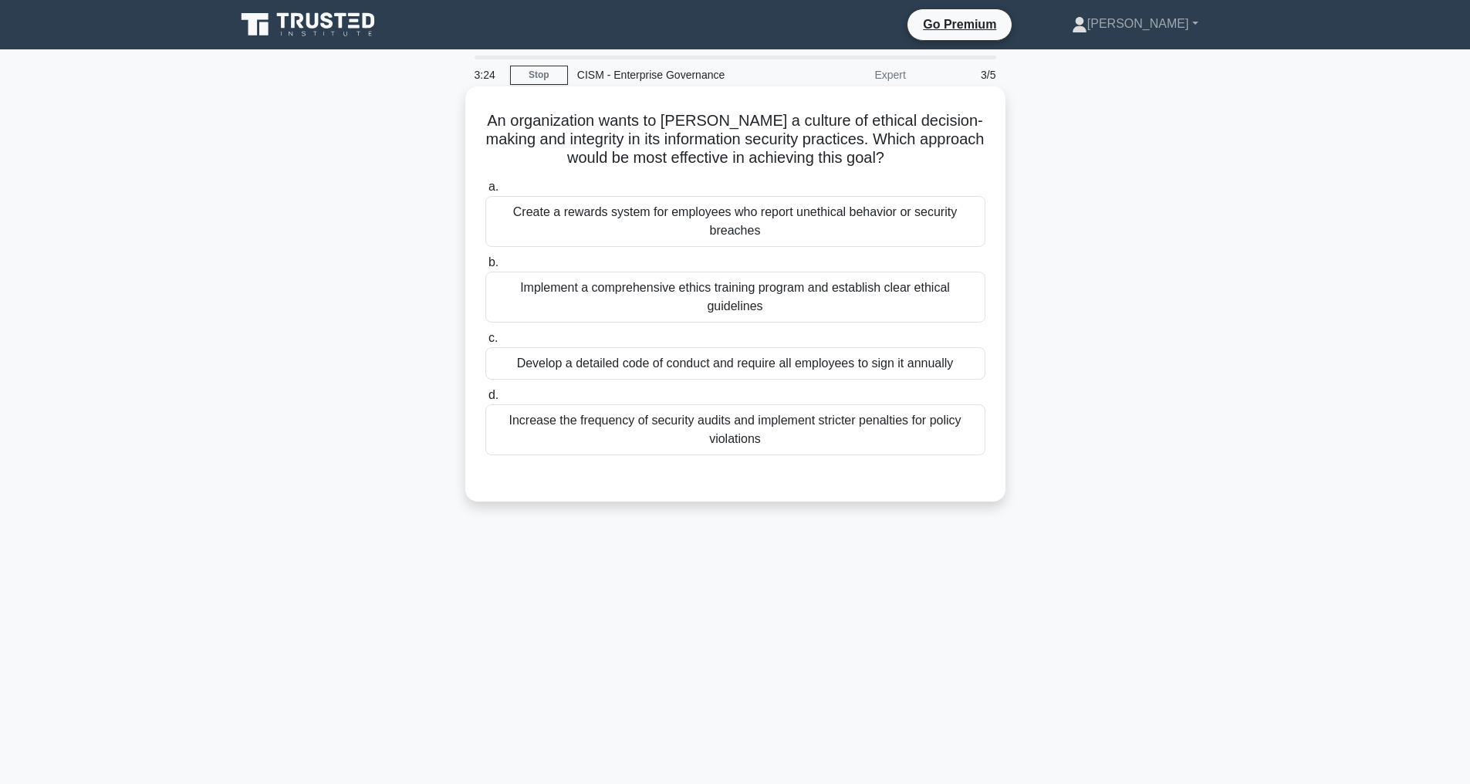
click at [643, 292] on div "Implement a comprehensive ethics training program and establish clear ethical g…" at bounding box center [735, 297] width 500 height 51
click at [485, 268] on input "b. Implement a comprehensive ethics training program and establish clear ethica…" at bounding box center [485, 263] width 0 height 10
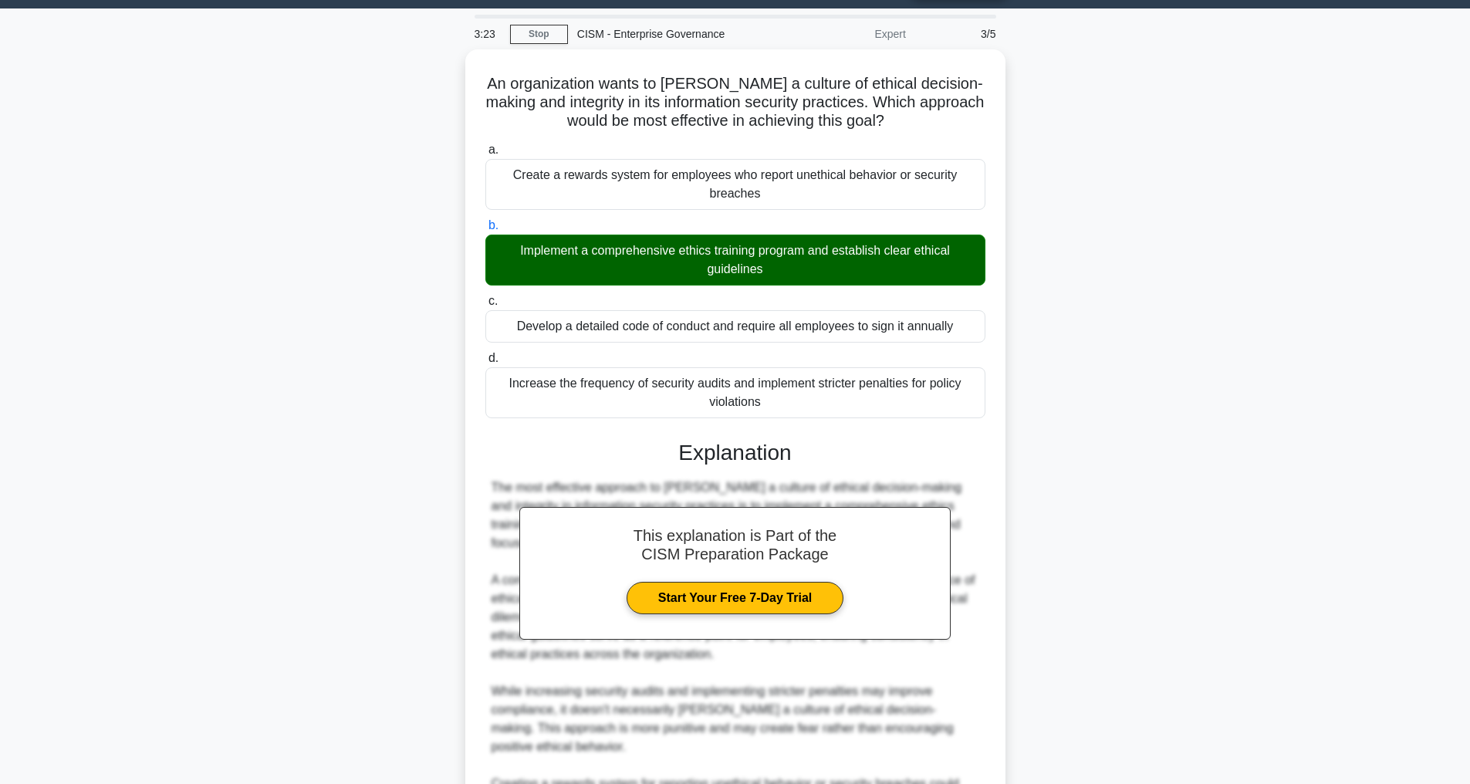
scroll to position [390, 0]
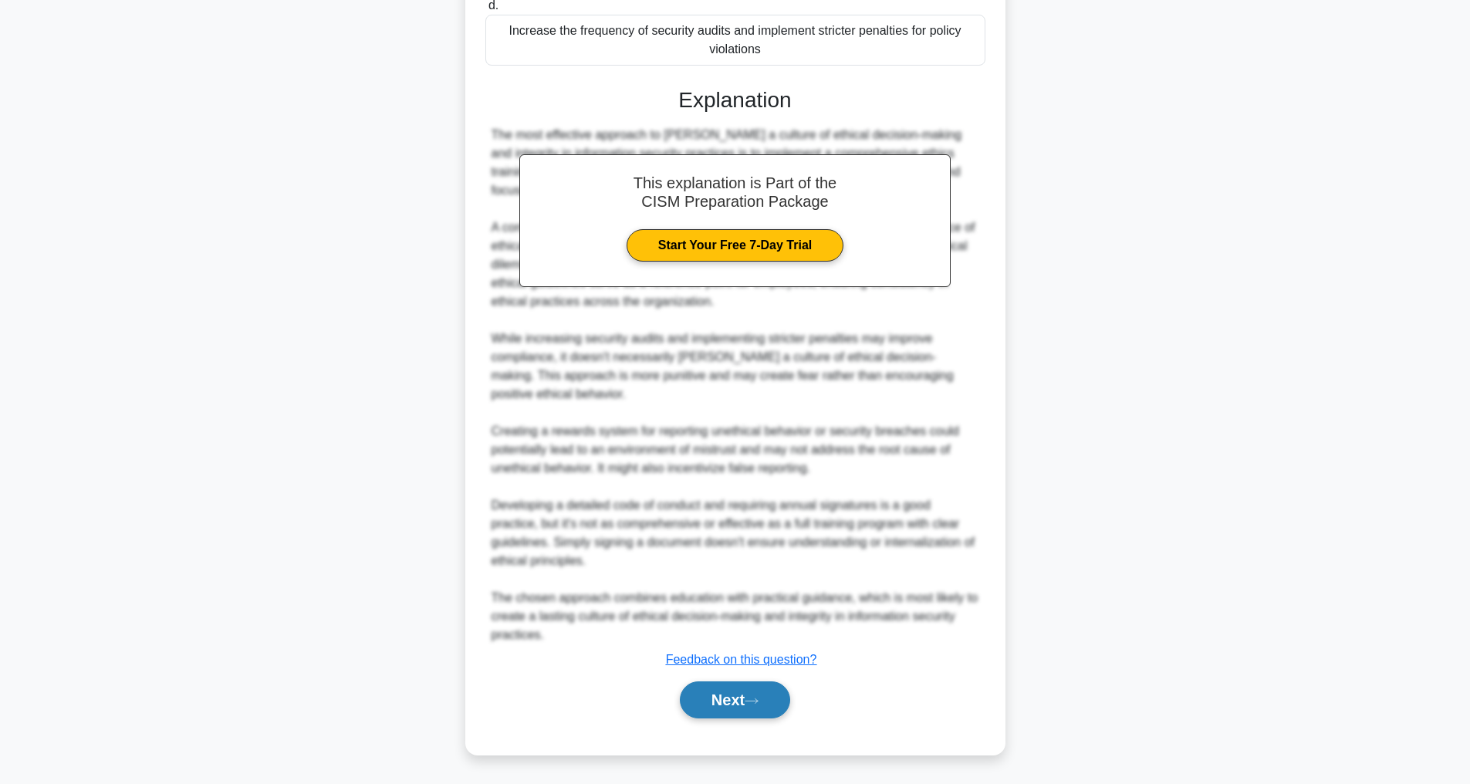
click at [713, 697] on button "Next" at bounding box center [735, 699] width 110 height 37
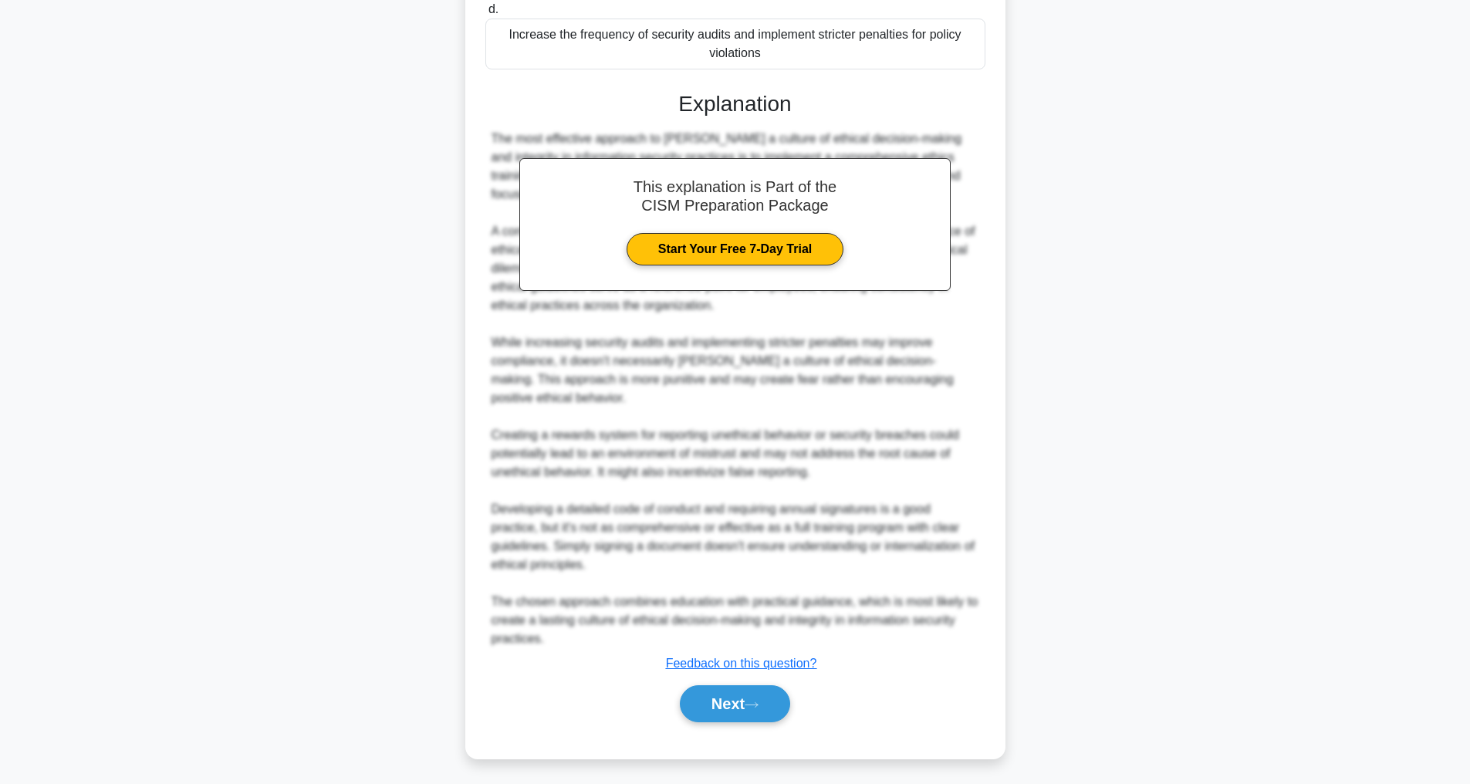
scroll to position [49, 0]
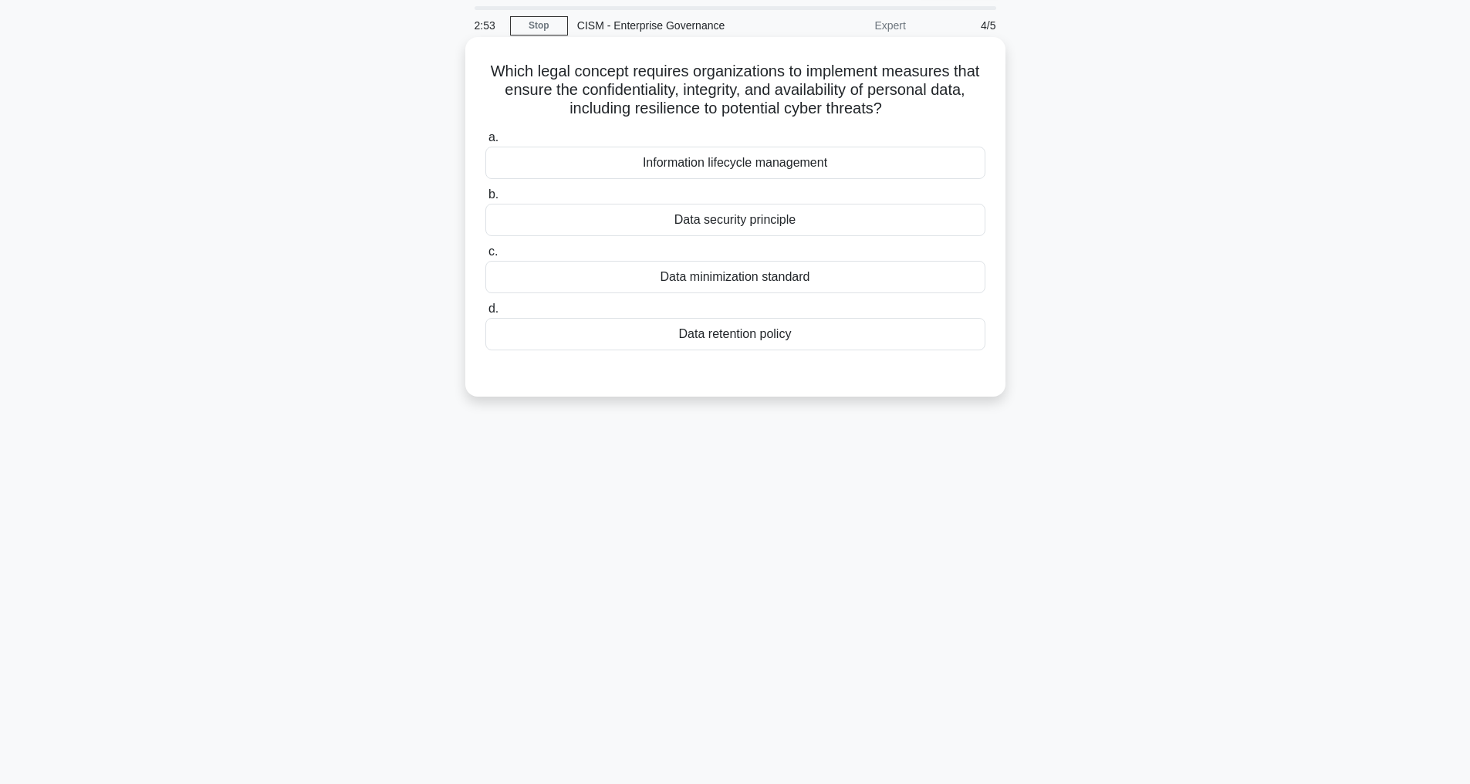
click at [747, 216] on div "Data security principle" at bounding box center [735, 220] width 500 height 32
click at [485, 200] on input "b. Data security principle" at bounding box center [485, 195] width 0 height 10
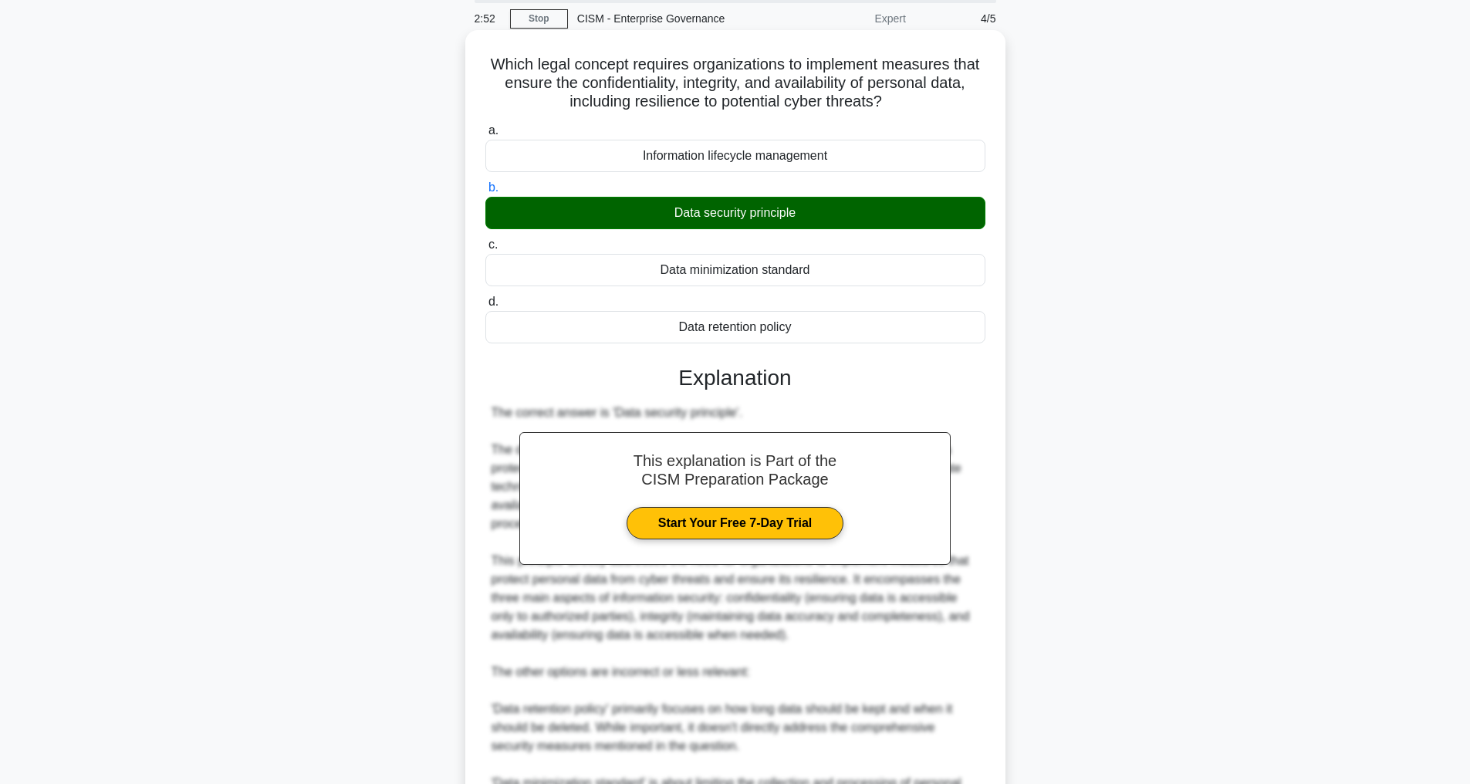
scroll to position [334, 0]
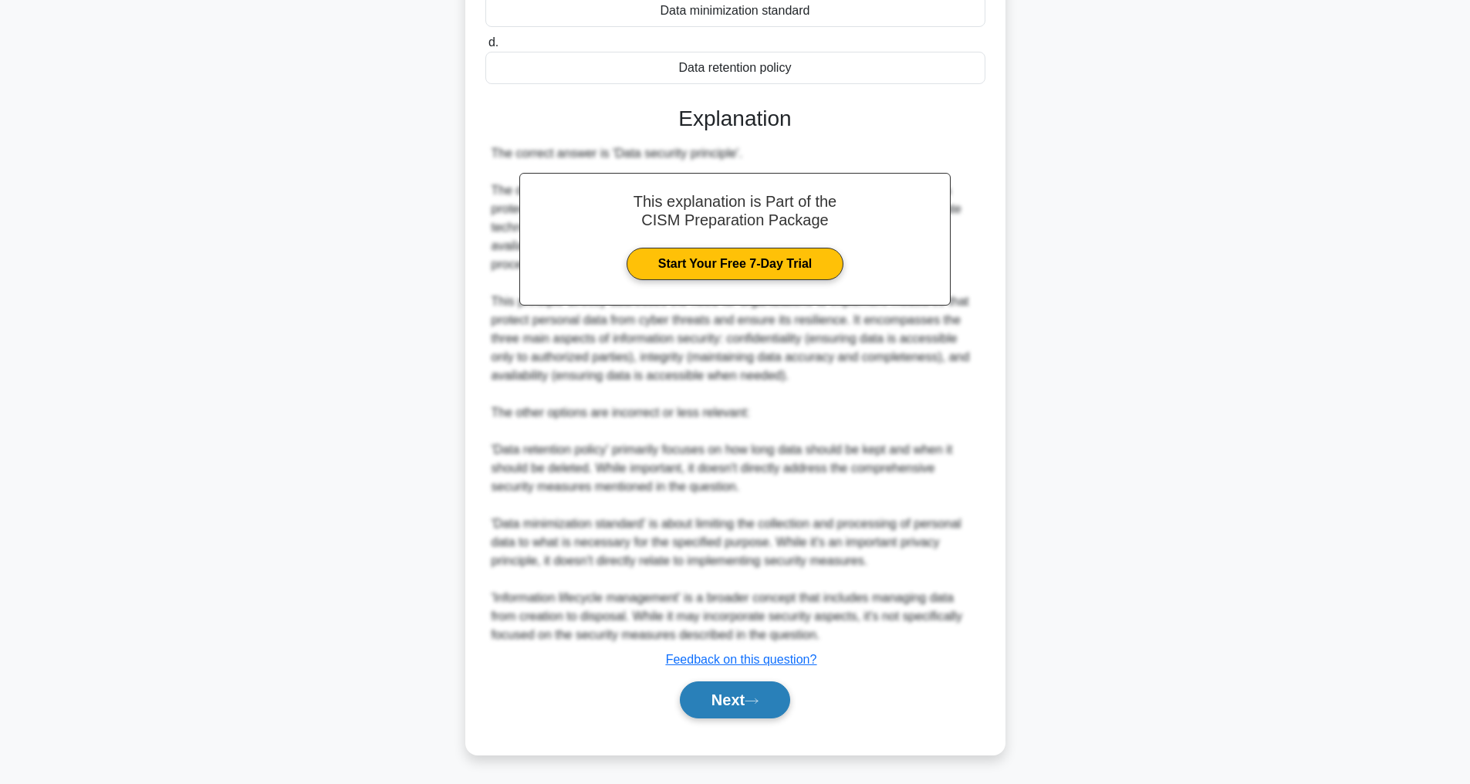
click at [694, 687] on button "Next" at bounding box center [735, 699] width 110 height 37
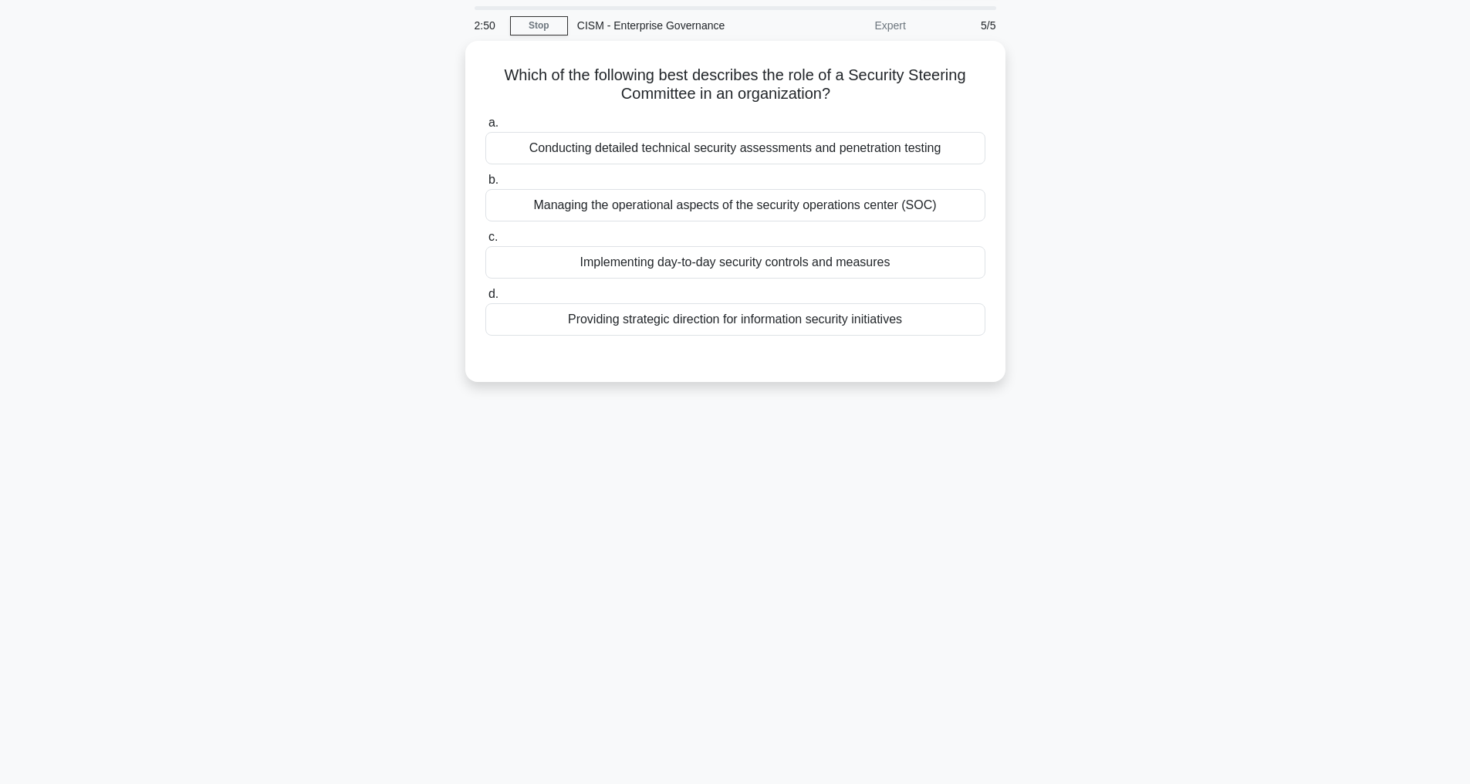
scroll to position [49, 0]
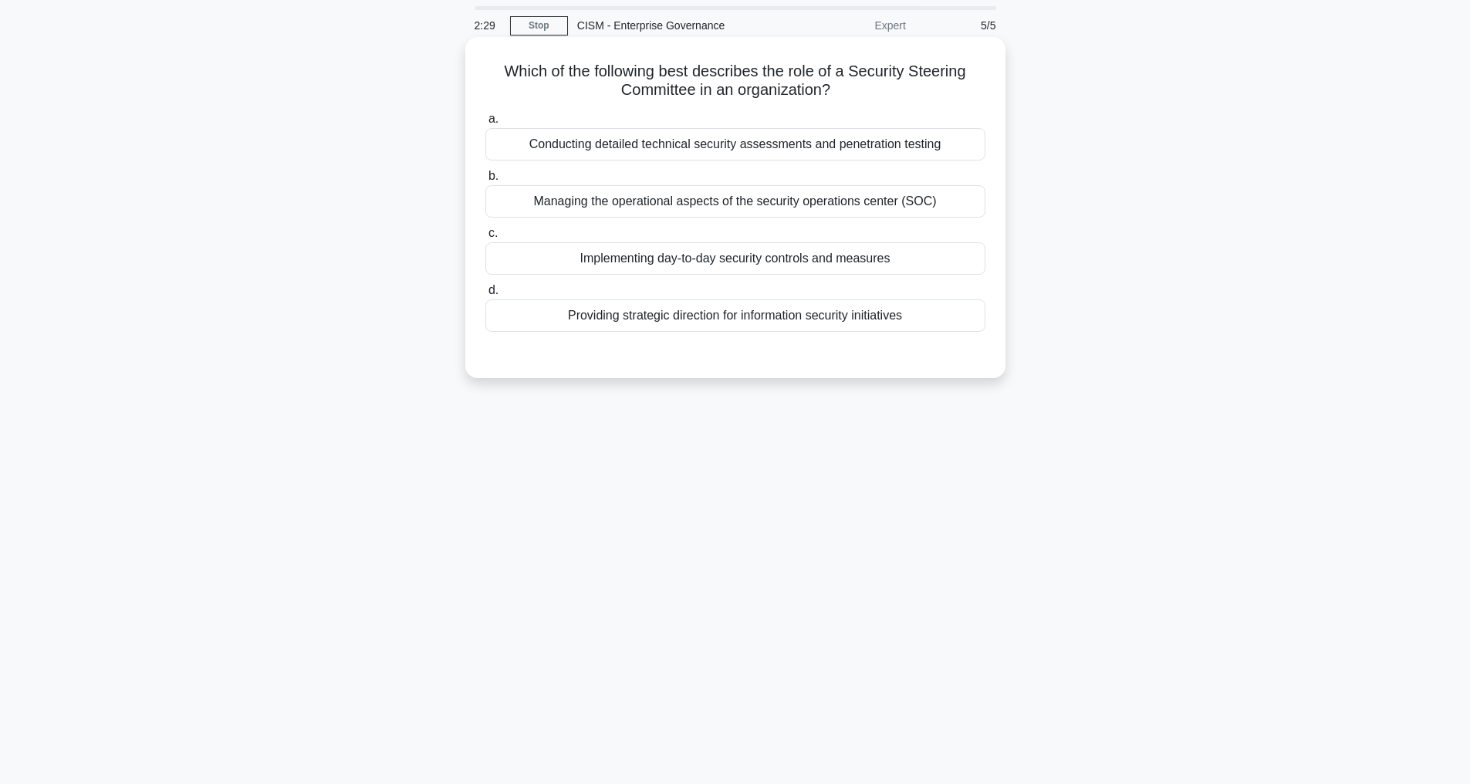
click at [663, 320] on div "Providing strategic direction for information security initiatives" at bounding box center [735, 315] width 500 height 32
click at [485, 295] on input "d. Providing strategic direction for information security initiatives" at bounding box center [485, 290] width 0 height 10
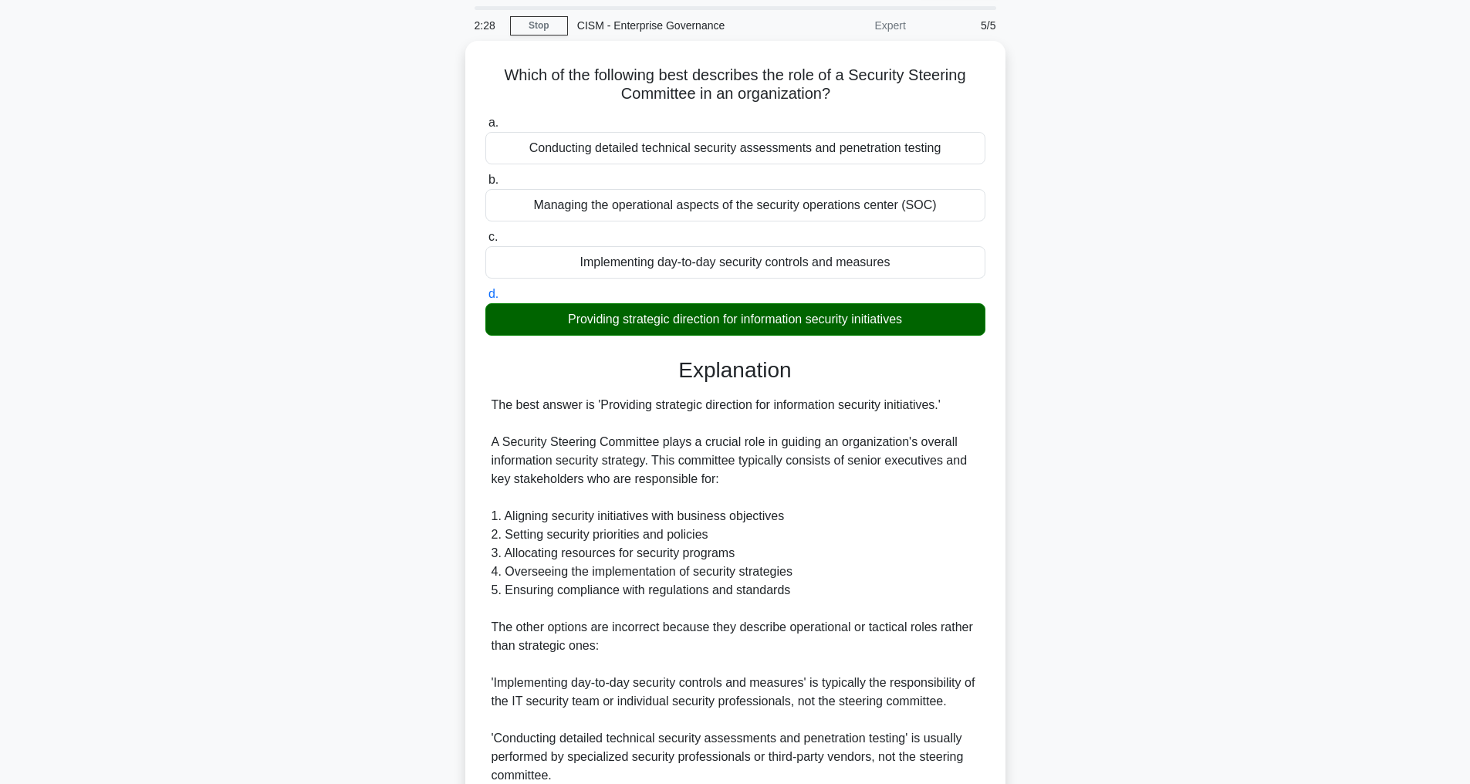
scroll to position [334, 0]
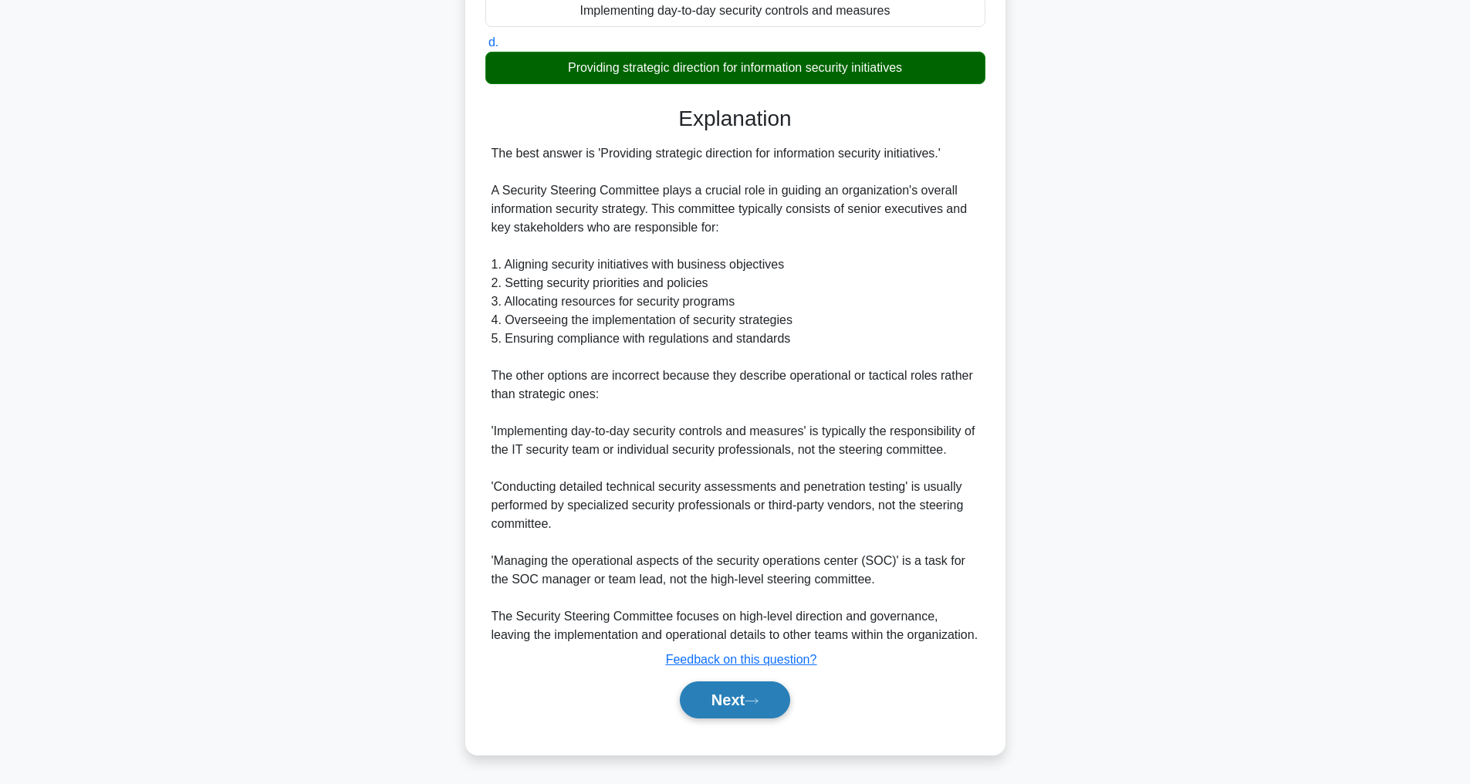
click at [731, 700] on button "Next" at bounding box center [735, 699] width 110 height 37
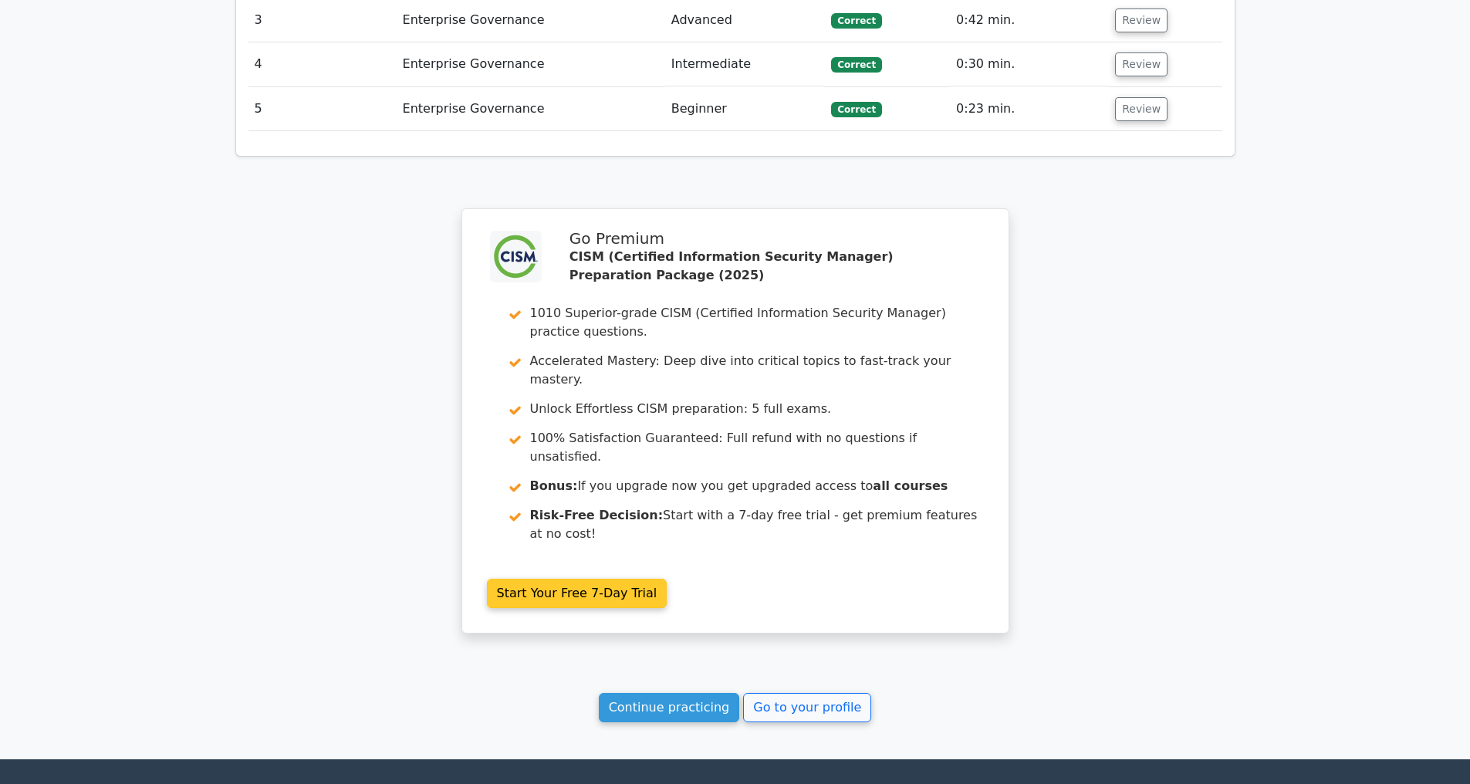
scroll to position [2351, 0]
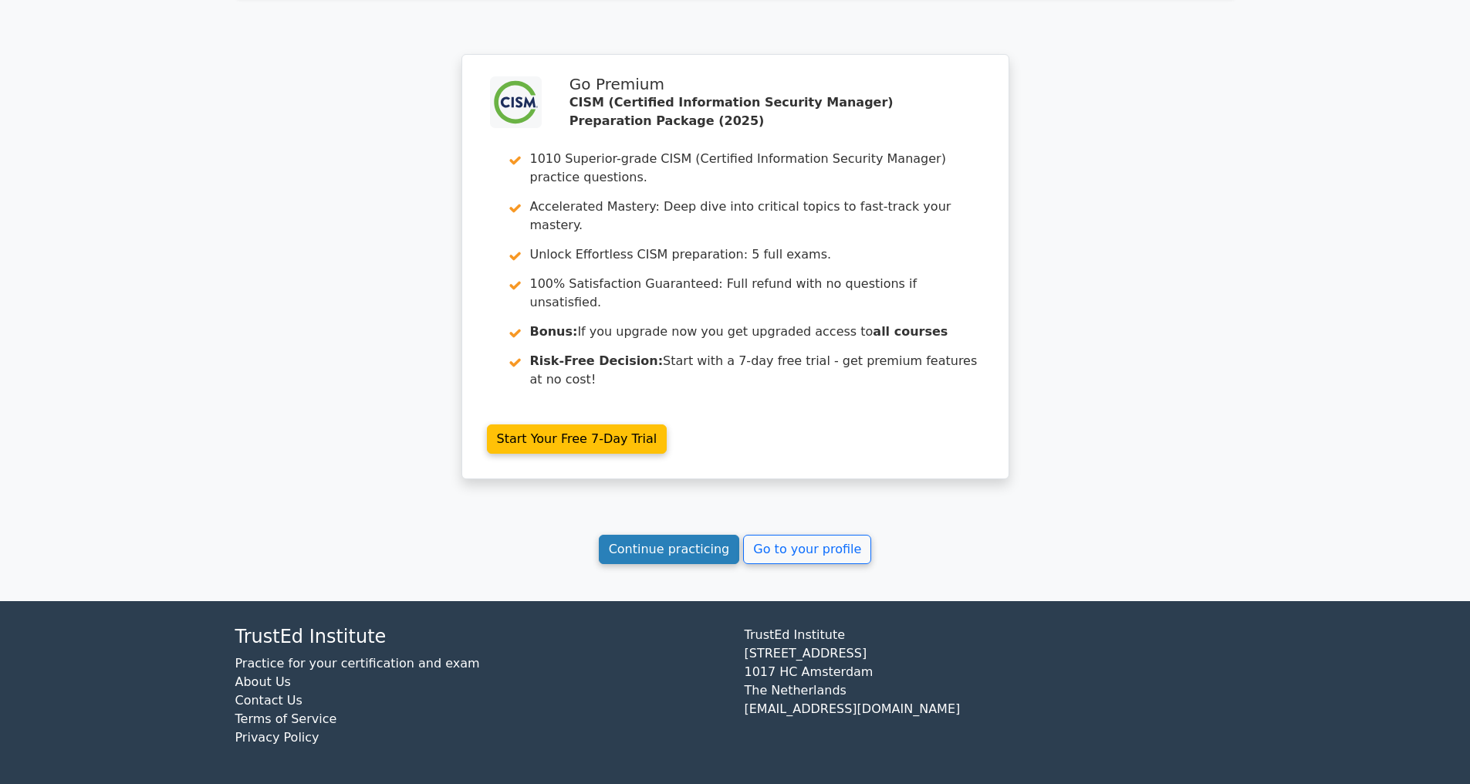
click at [647, 551] on link "Continue practicing" at bounding box center [669, 549] width 141 height 29
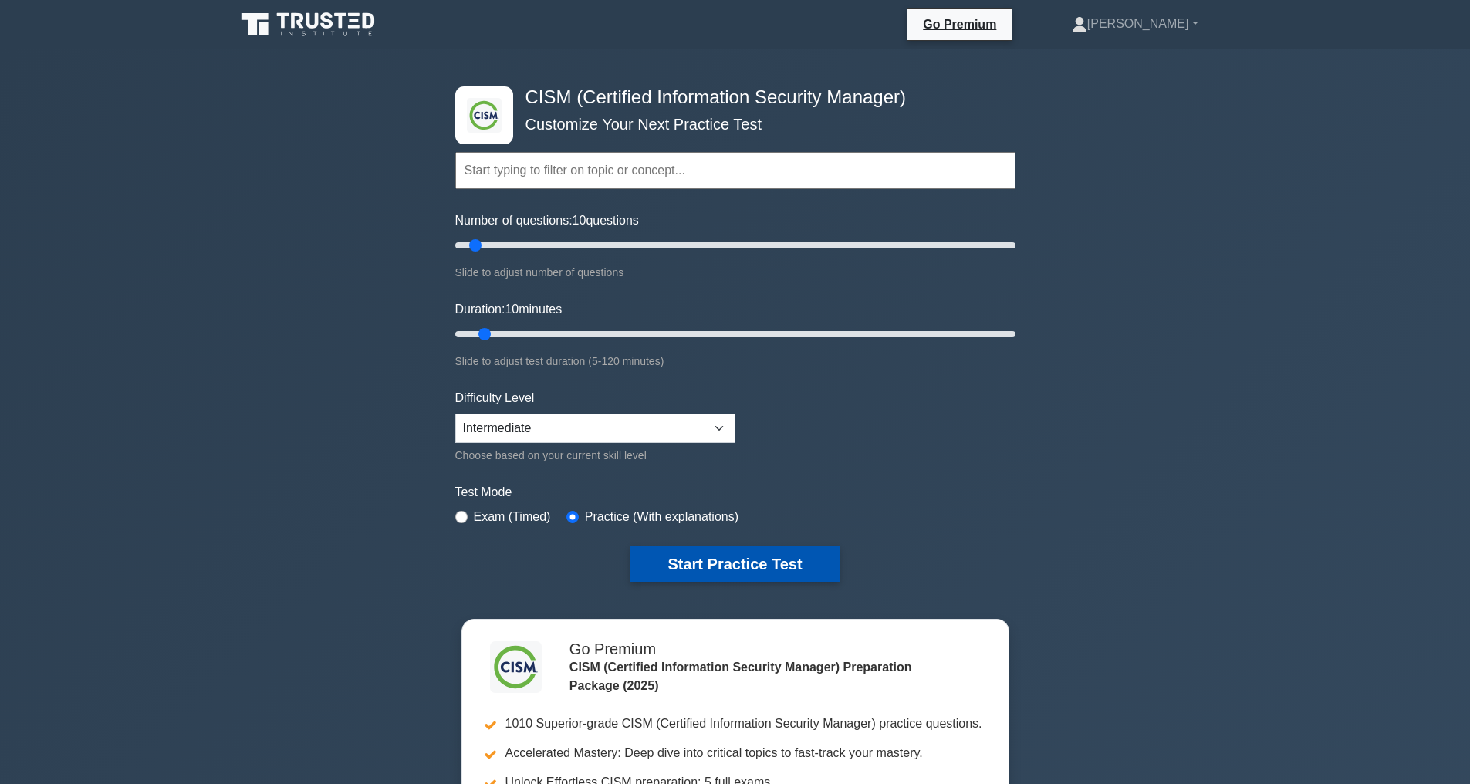
click at [739, 556] on button "Start Practice Test" at bounding box center [734, 563] width 208 height 35
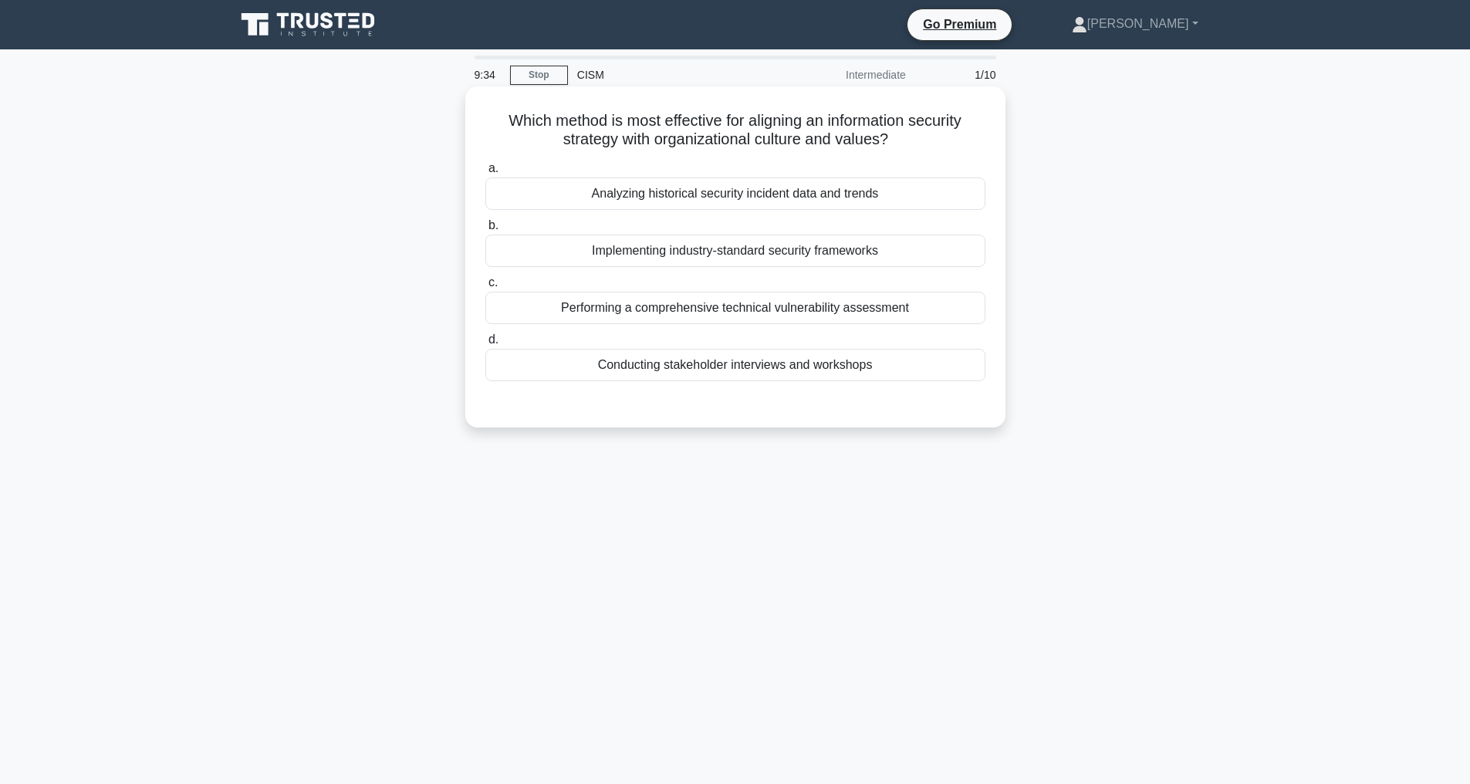
click at [767, 360] on div "Conducting stakeholder interviews and workshops" at bounding box center [735, 365] width 500 height 32
click at [485, 345] on input "d. Conducting stakeholder interviews and workshops" at bounding box center [485, 340] width 0 height 10
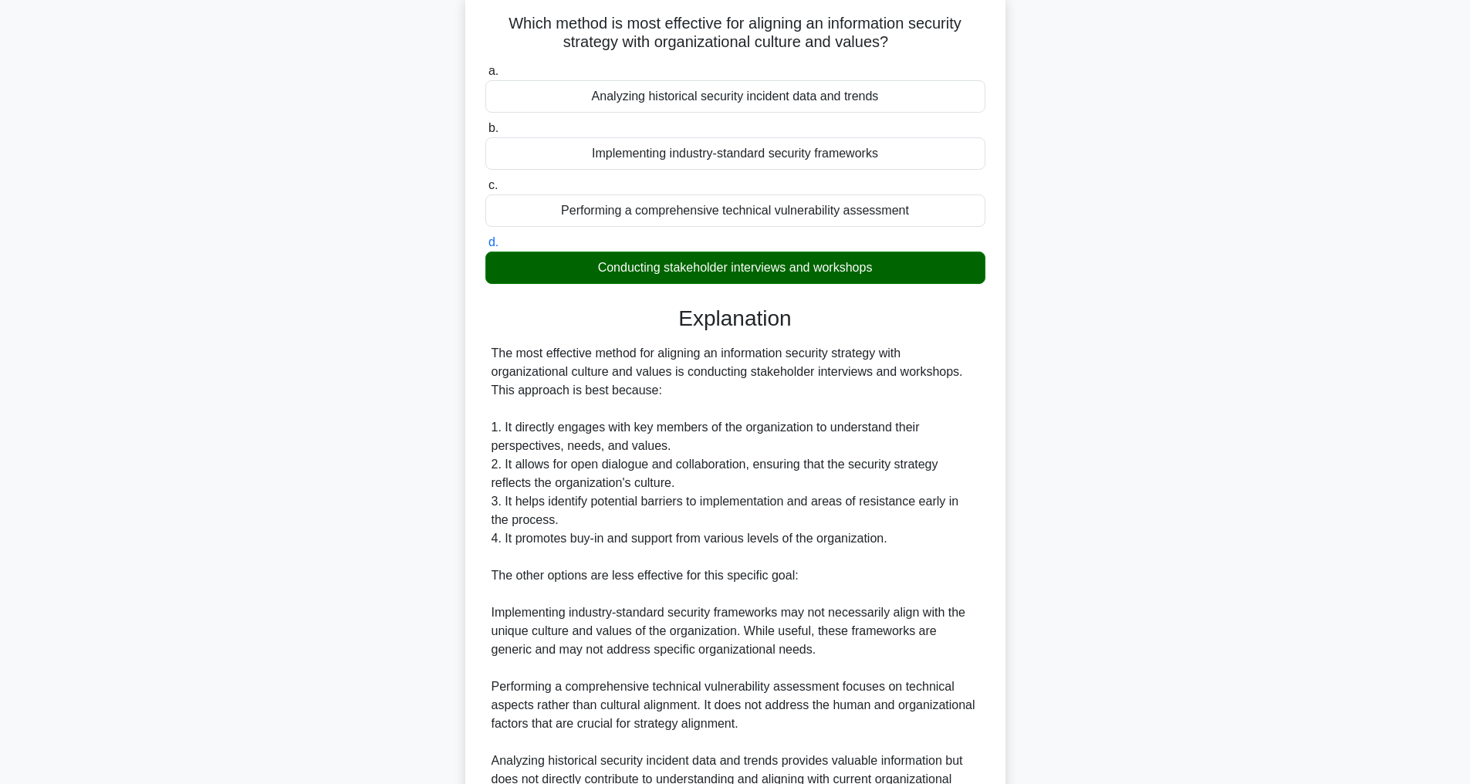
scroll to position [334, 0]
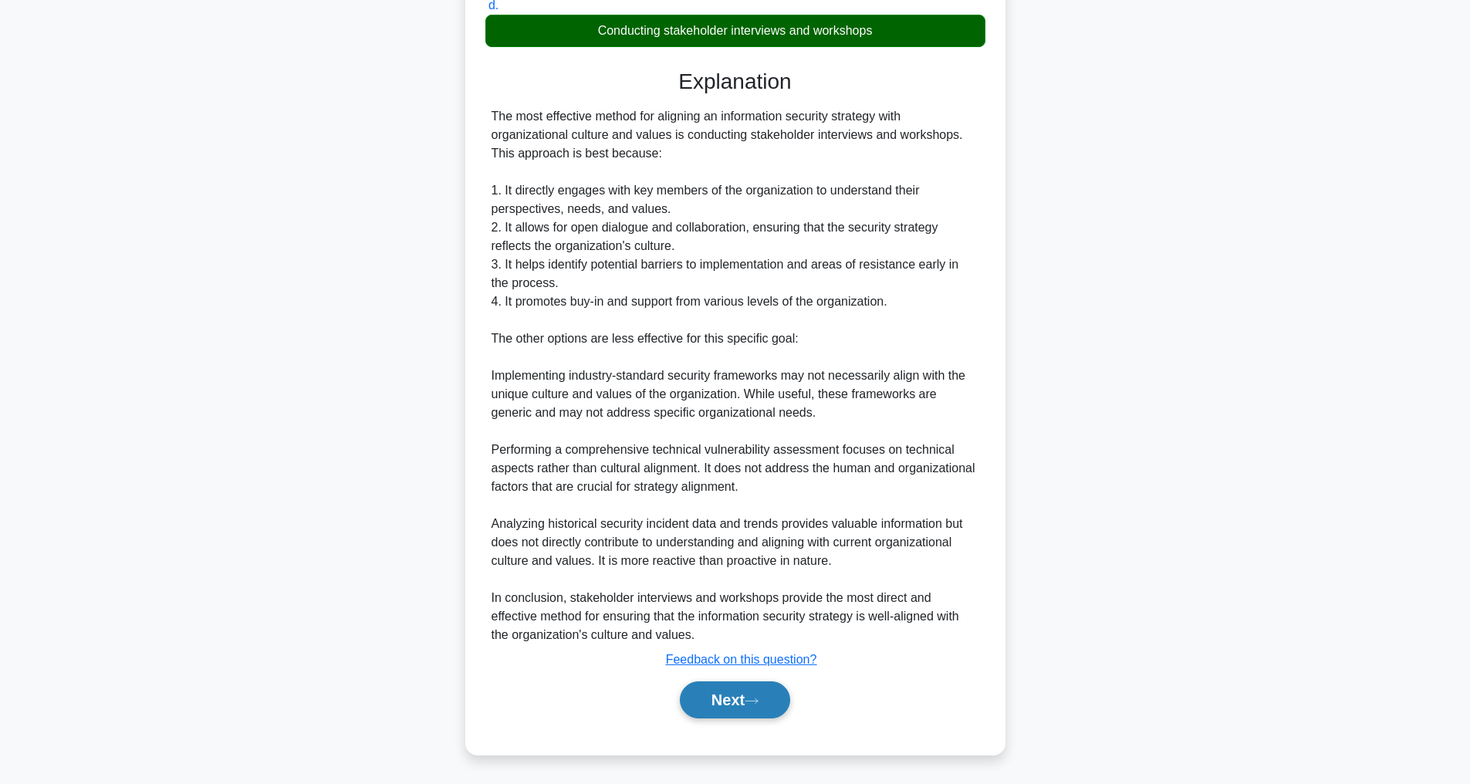
click at [737, 695] on button "Next" at bounding box center [735, 699] width 110 height 37
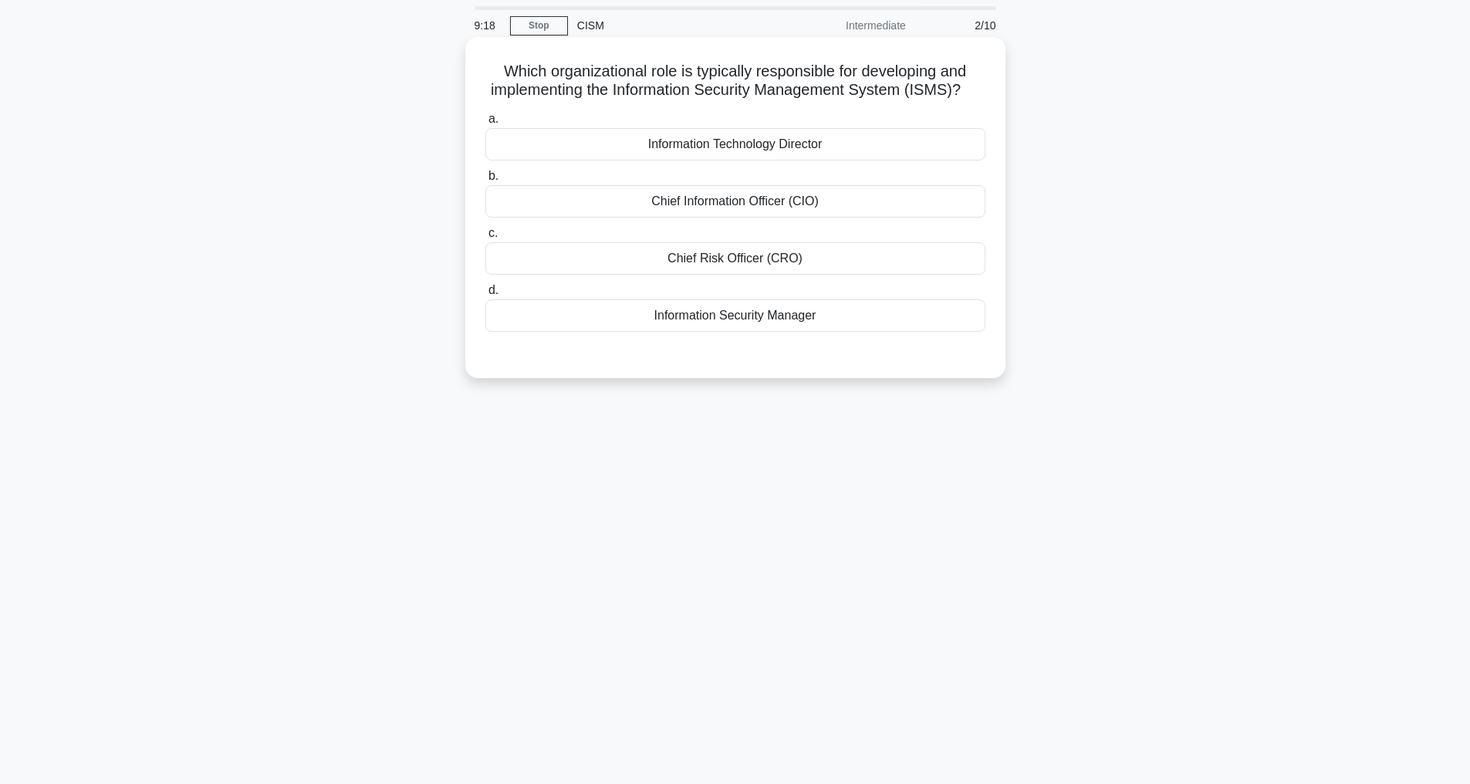
click at [690, 332] on div "Information Security Manager" at bounding box center [735, 315] width 500 height 32
click at [485, 295] on input "d. Information Security Manager" at bounding box center [485, 290] width 0 height 10
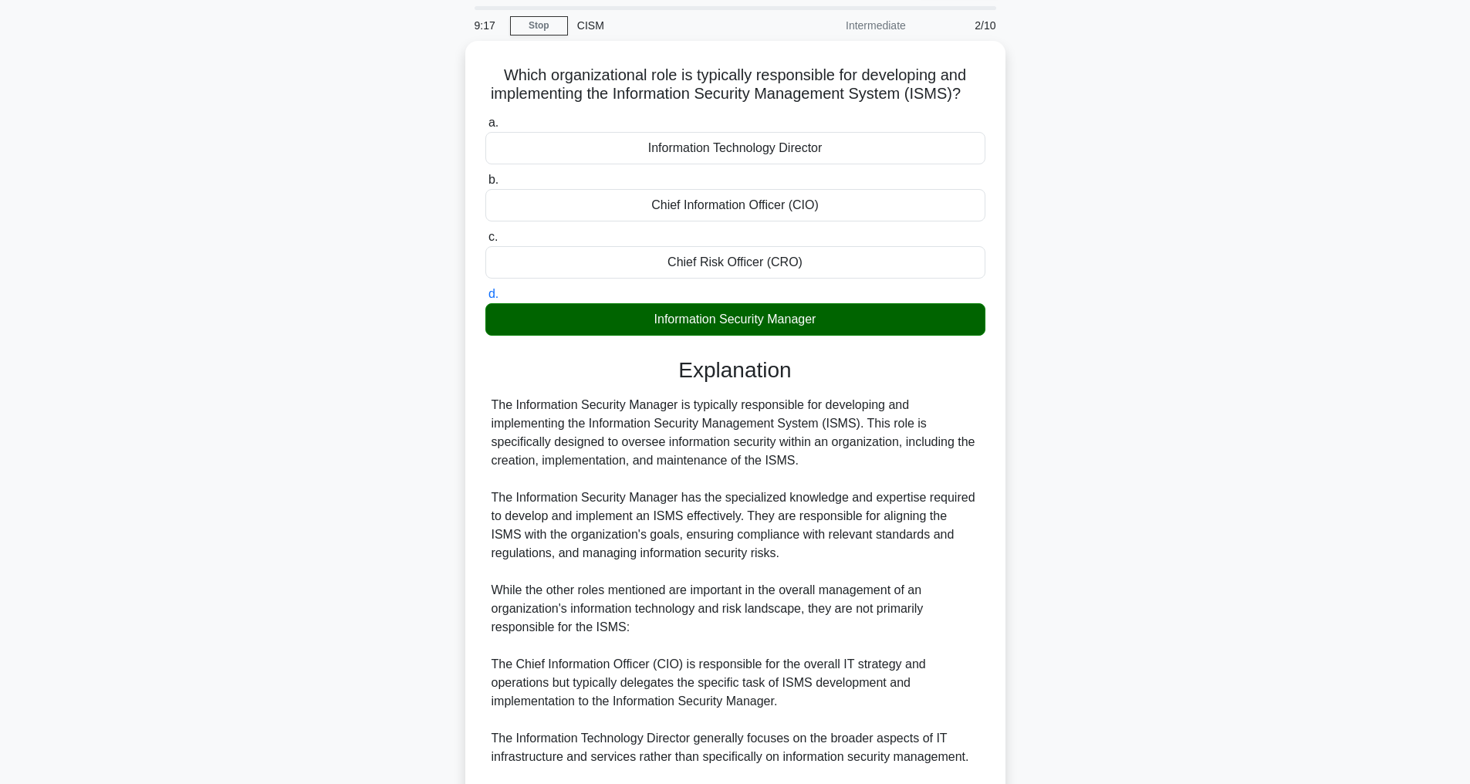
scroll to position [297, 0]
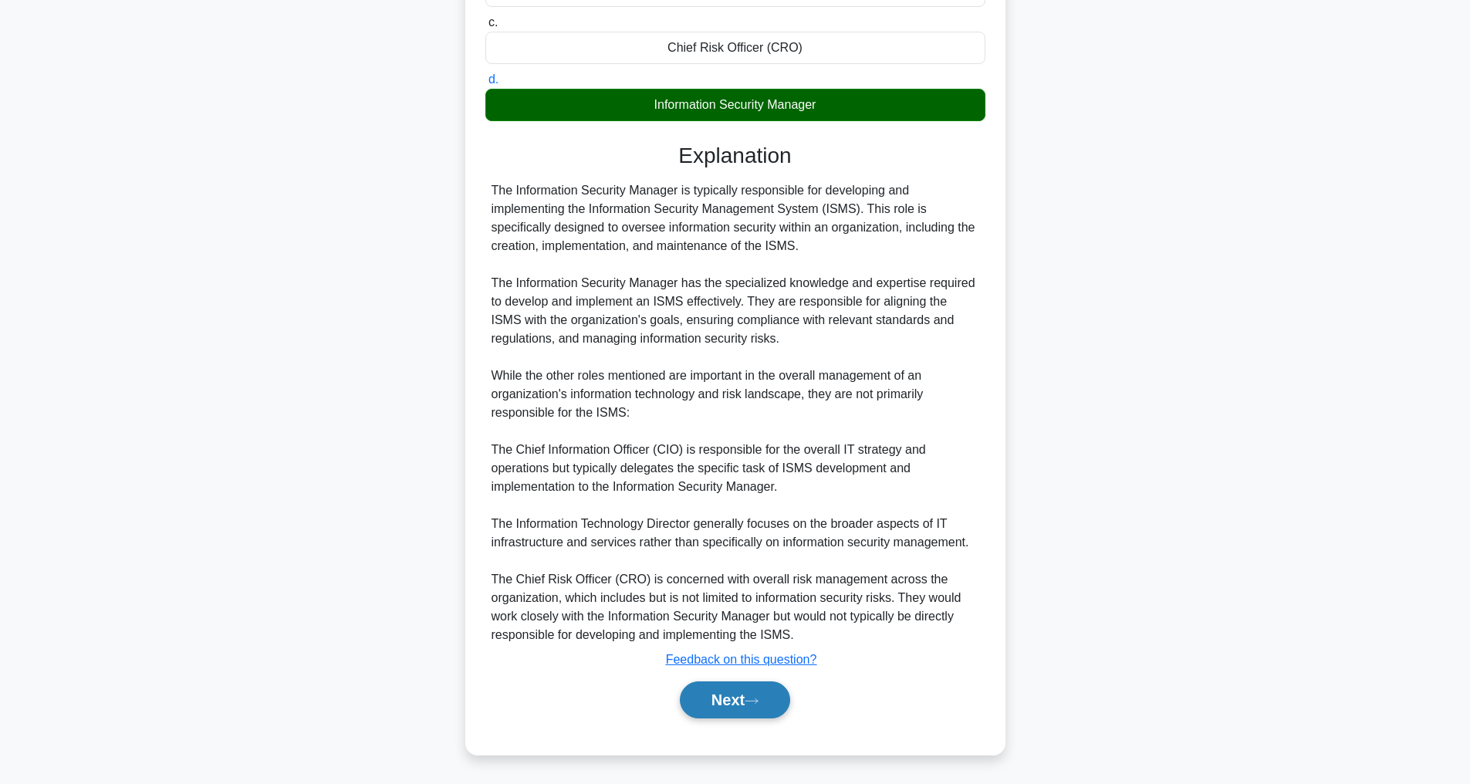
click at [726, 699] on button "Next" at bounding box center [735, 699] width 110 height 37
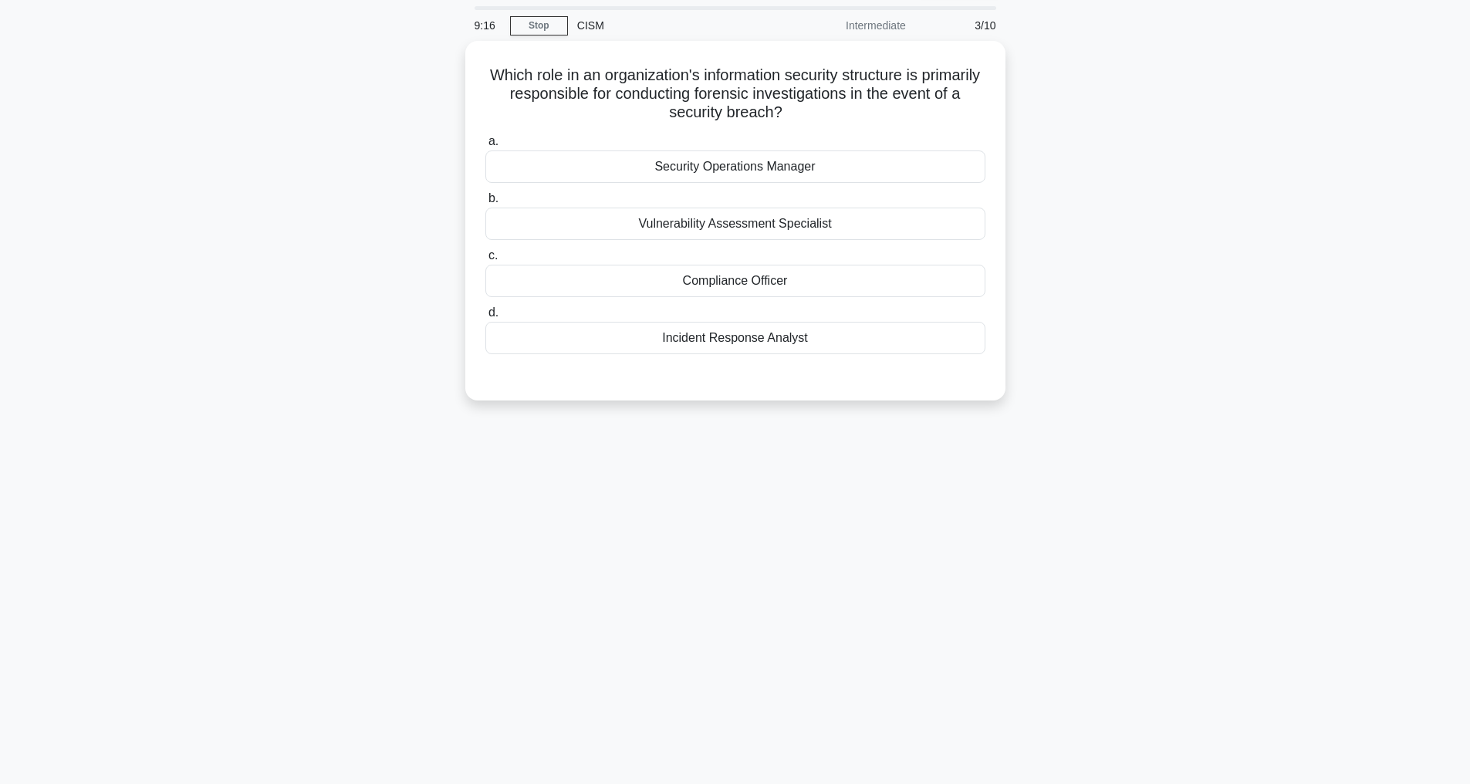
scroll to position [49, 0]
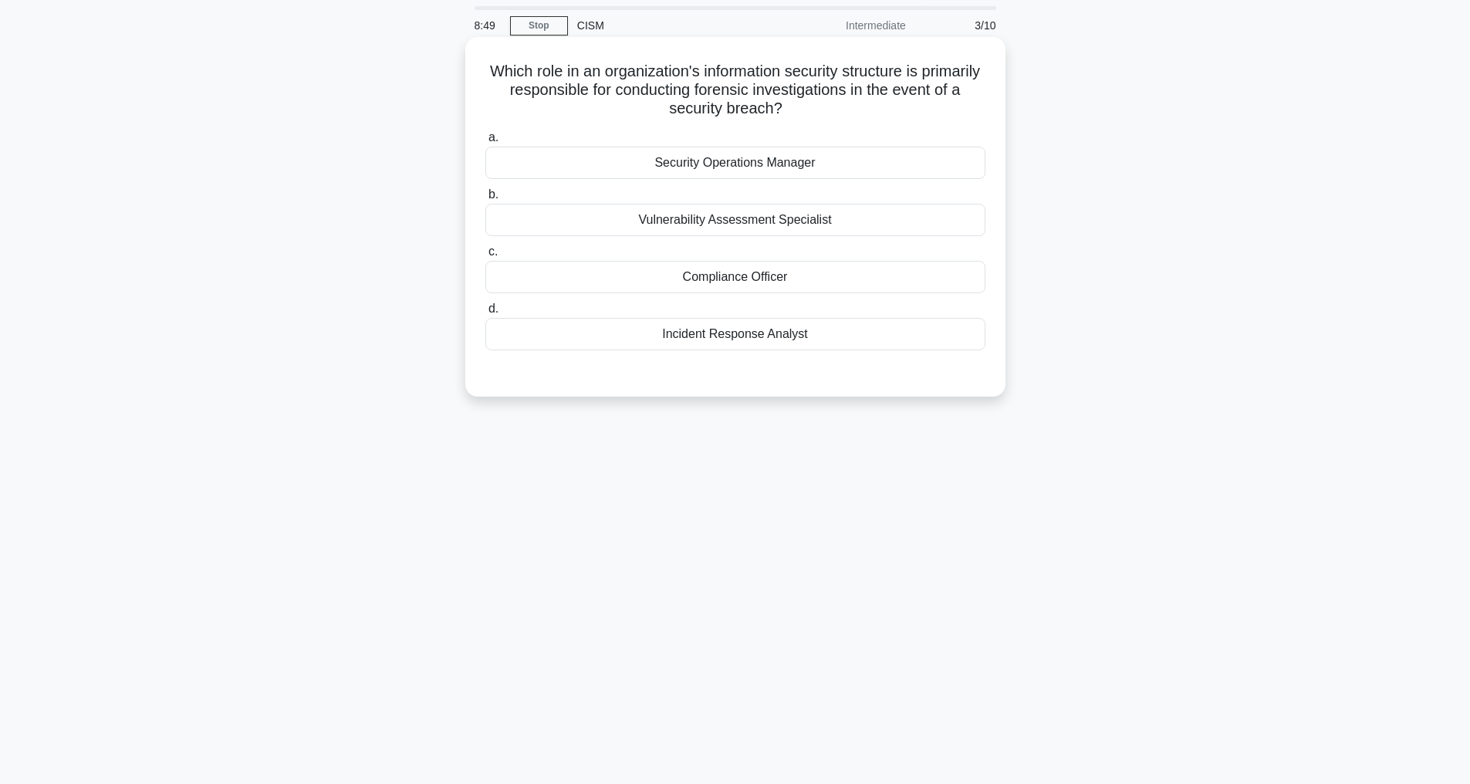
click at [677, 337] on div "Incident Response Analyst" at bounding box center [735, 334] width 500 height 32
click at [485, 314] on input "d. Incident Response Analyst" at bounding box center [485, 309] width 0 height 10
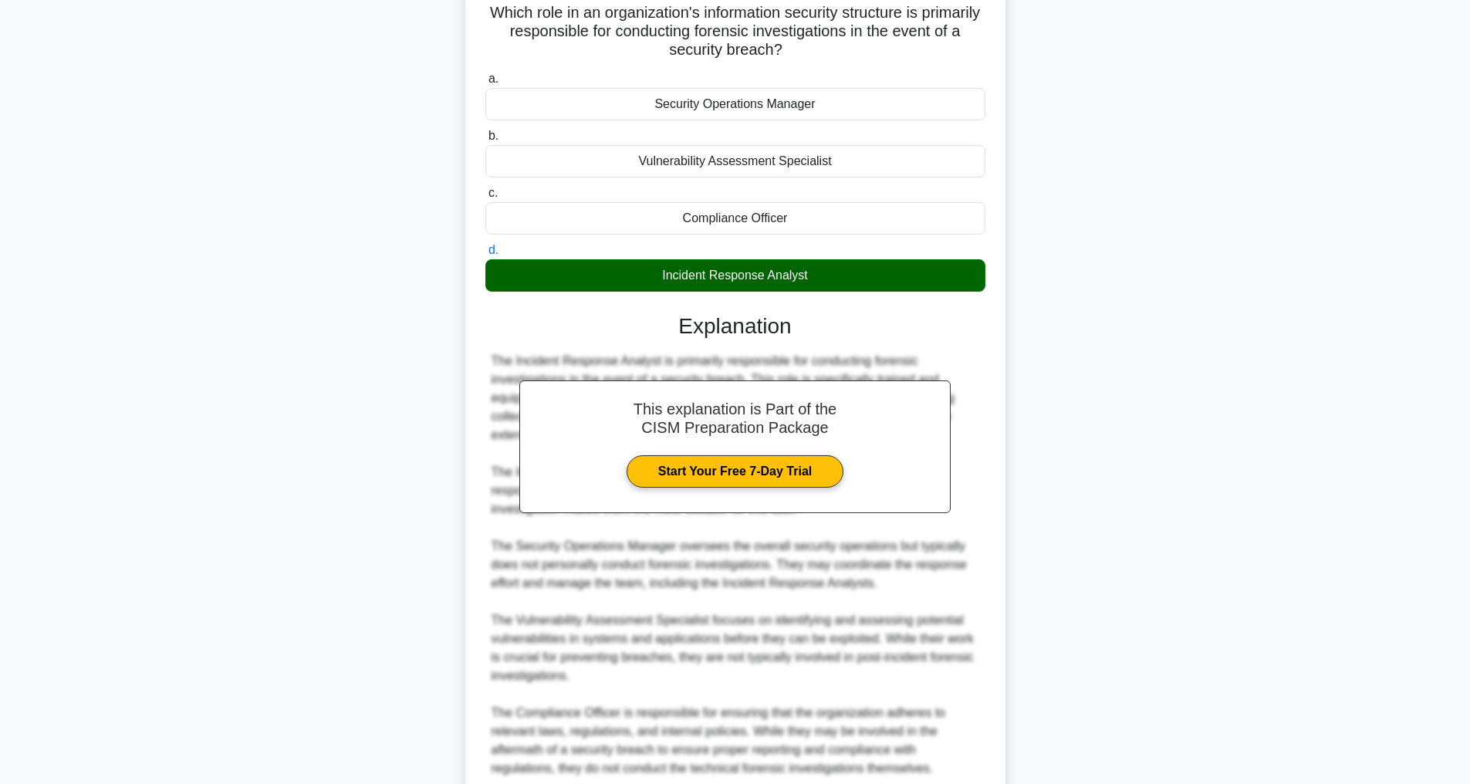
scroll to position [260, 0]
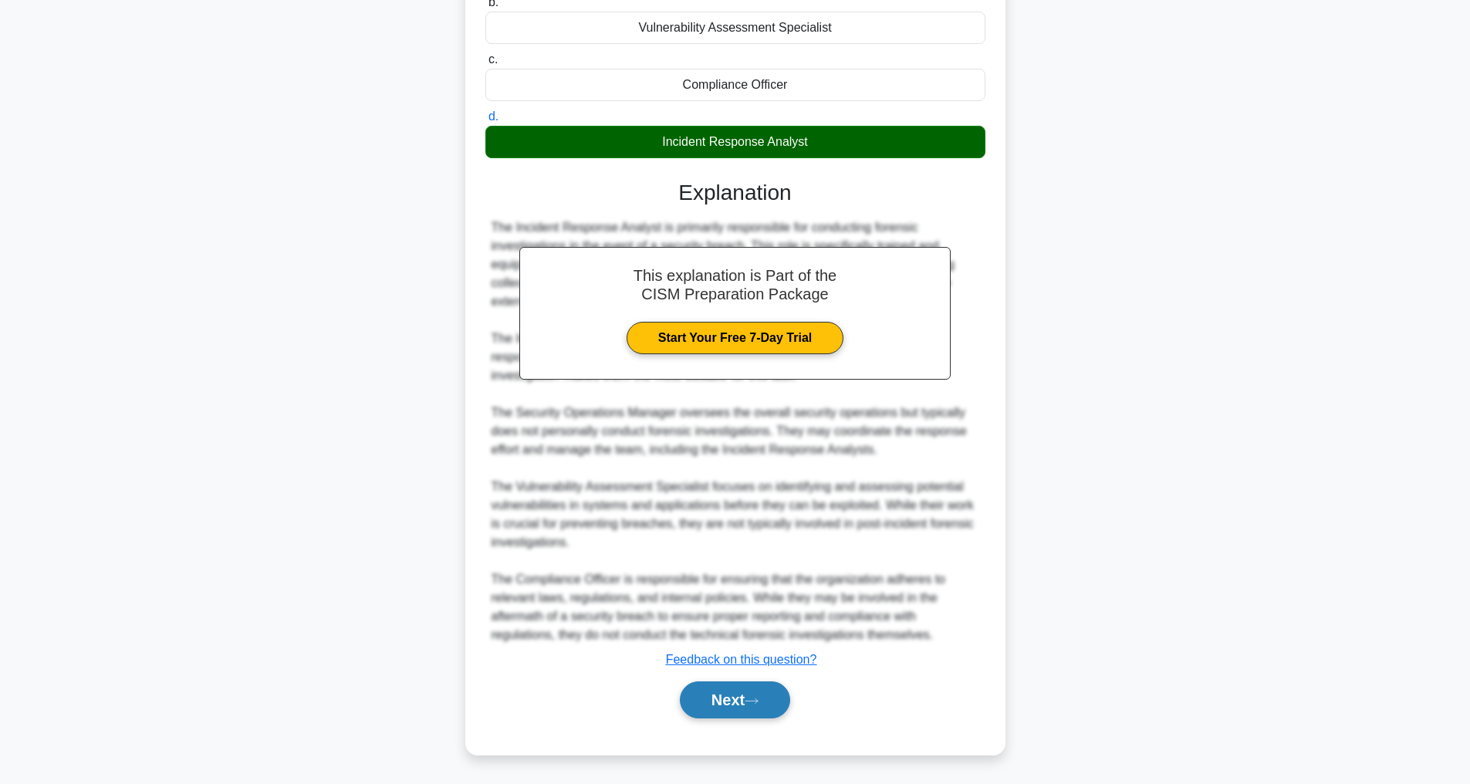
click at [694, 691] on button "Next" at bounding box center [735, 699] width 110 height 37
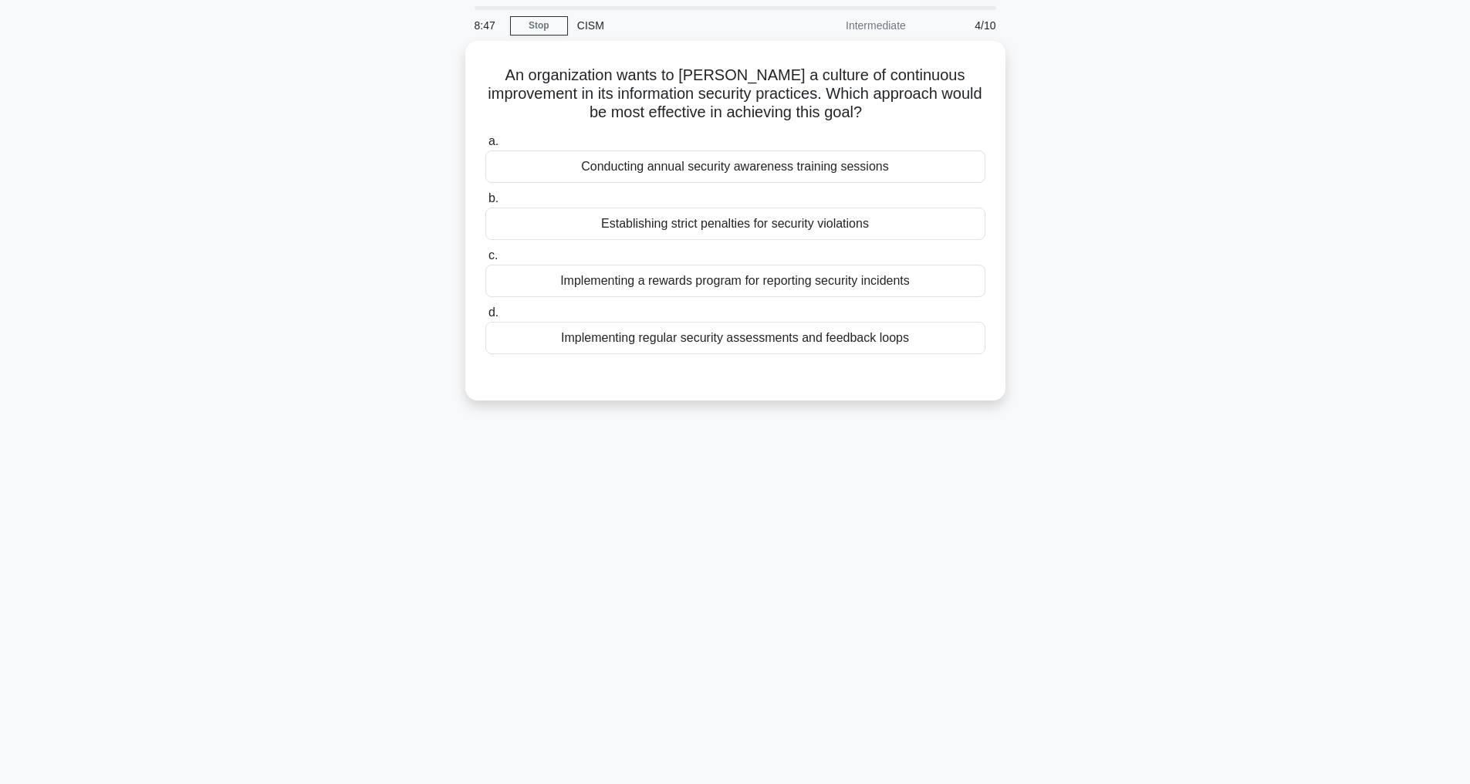
scroll to position [49, 0]
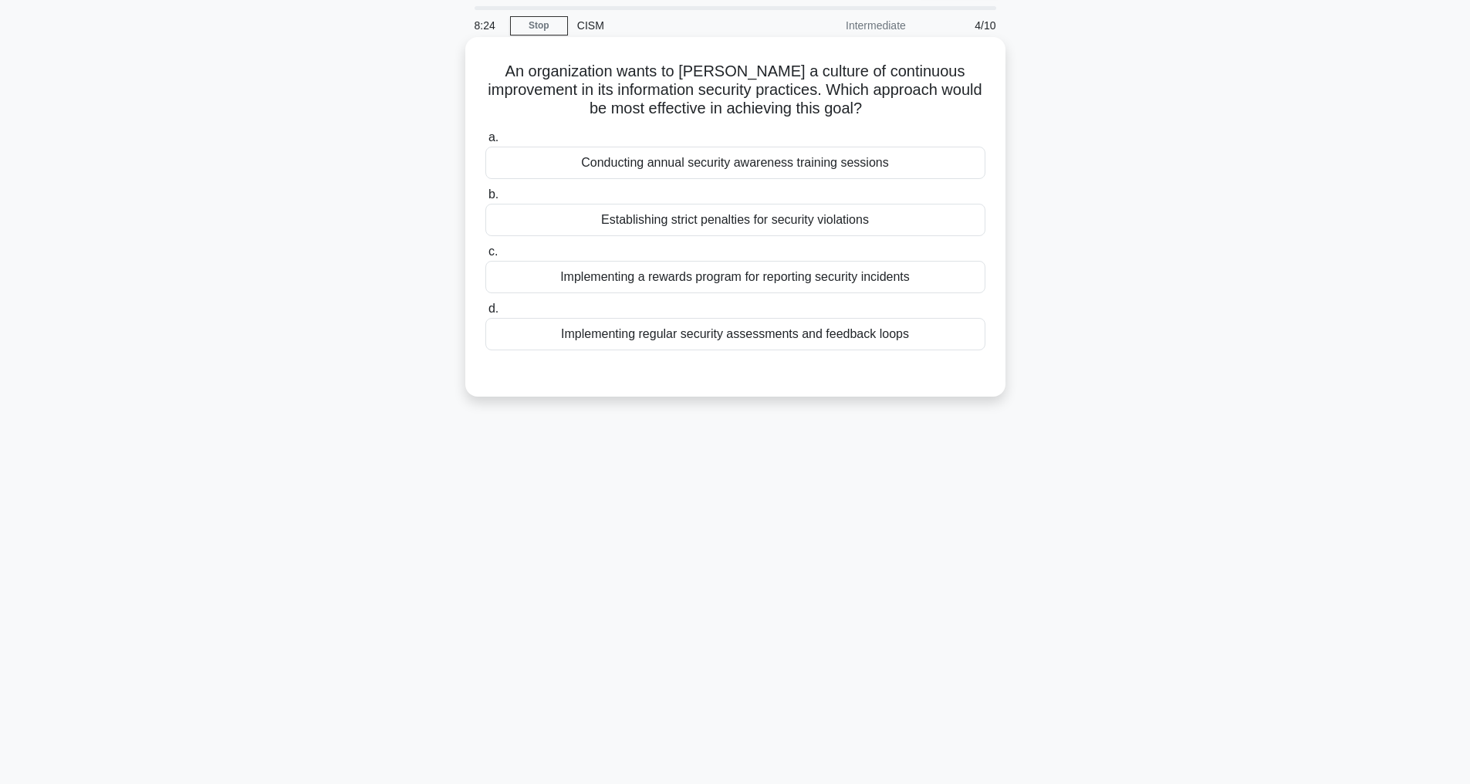
click at [686, 162] on div "Conducting annual security awareness training sessions" at bounding box center [735, 163] width 500 height 32
click at [485, 143] on input "a. Conducting annual security awareness training sessions" at bounding box center [485, 138] width 0 height 10
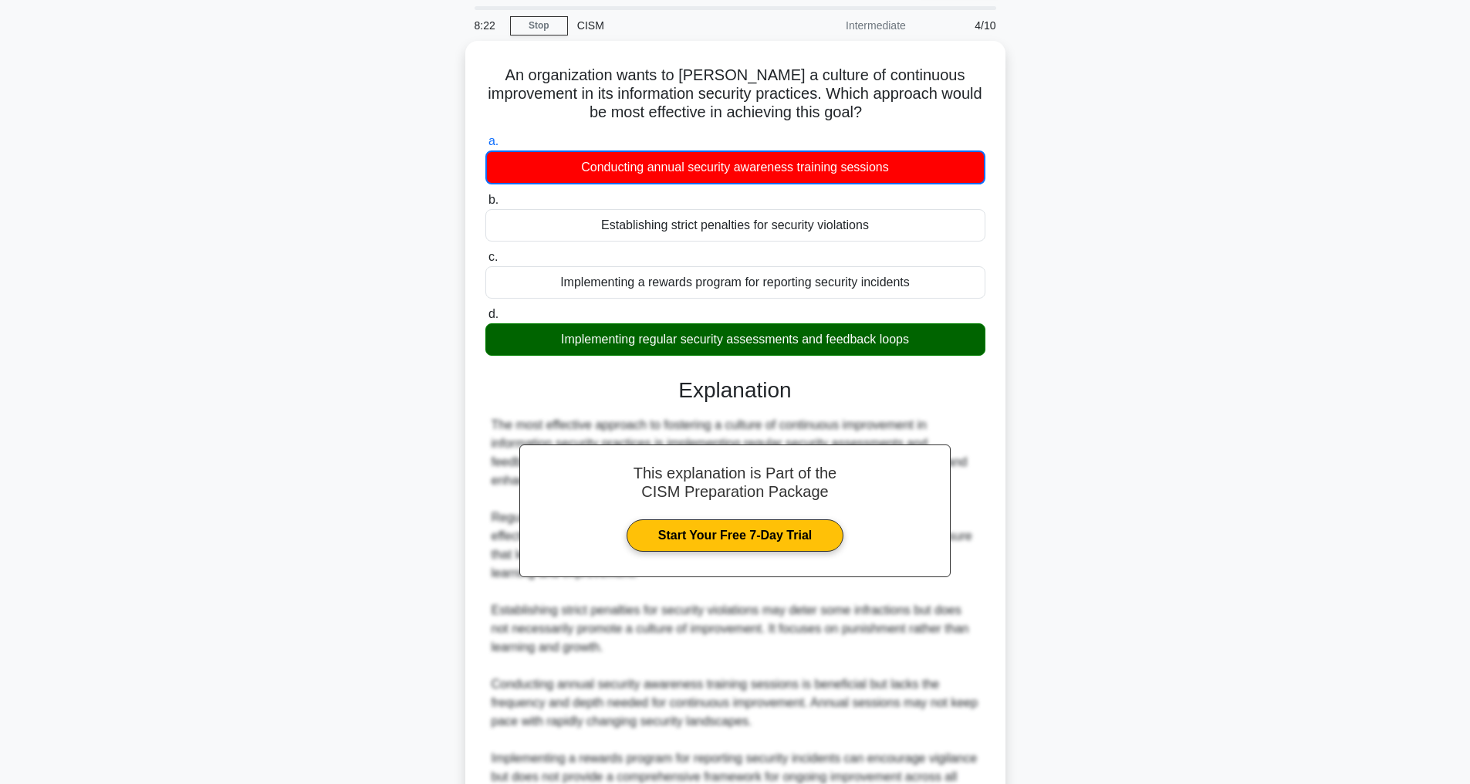
scroll to position [280, 0]
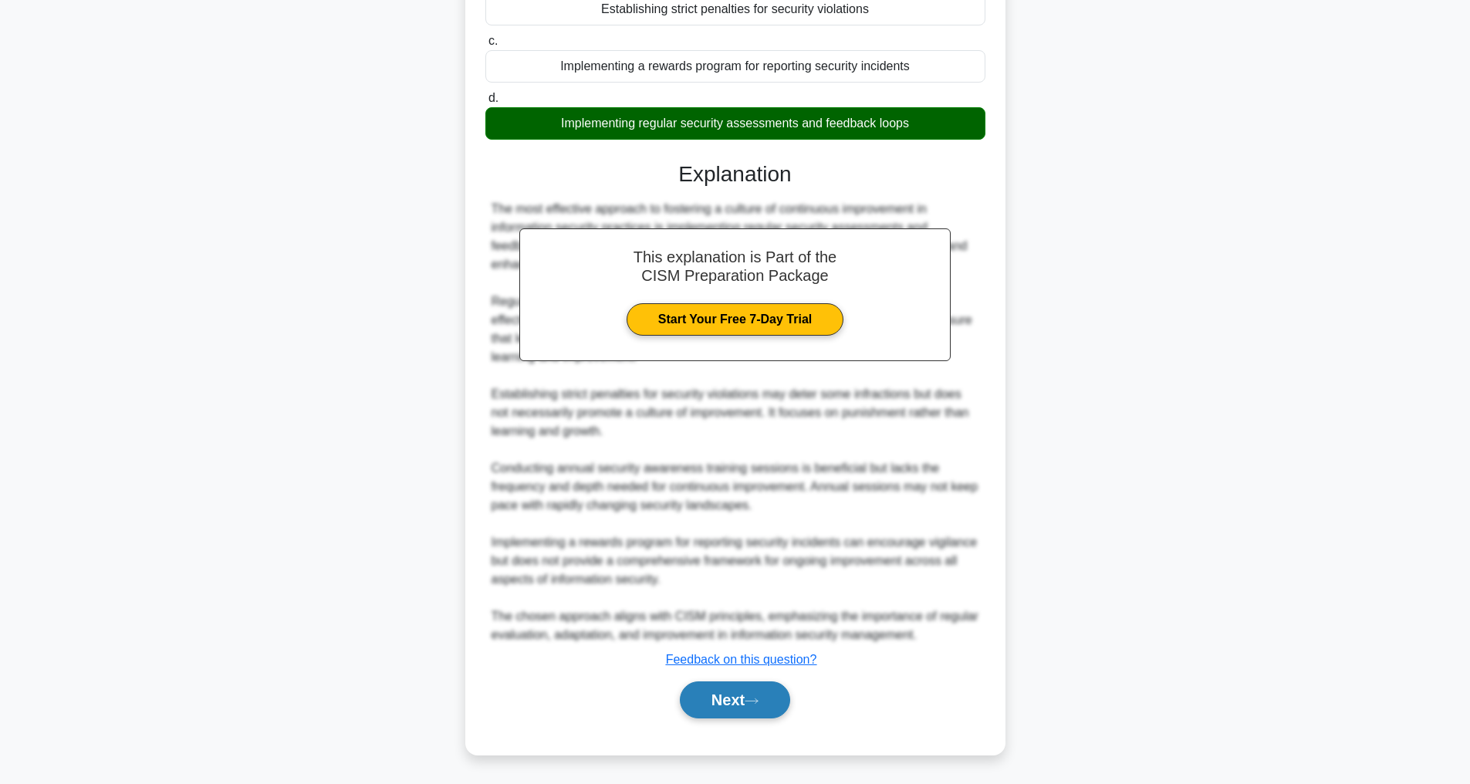
click at [721, 694] on button "Next" at bounding box center [735, 699] width 110 height 37
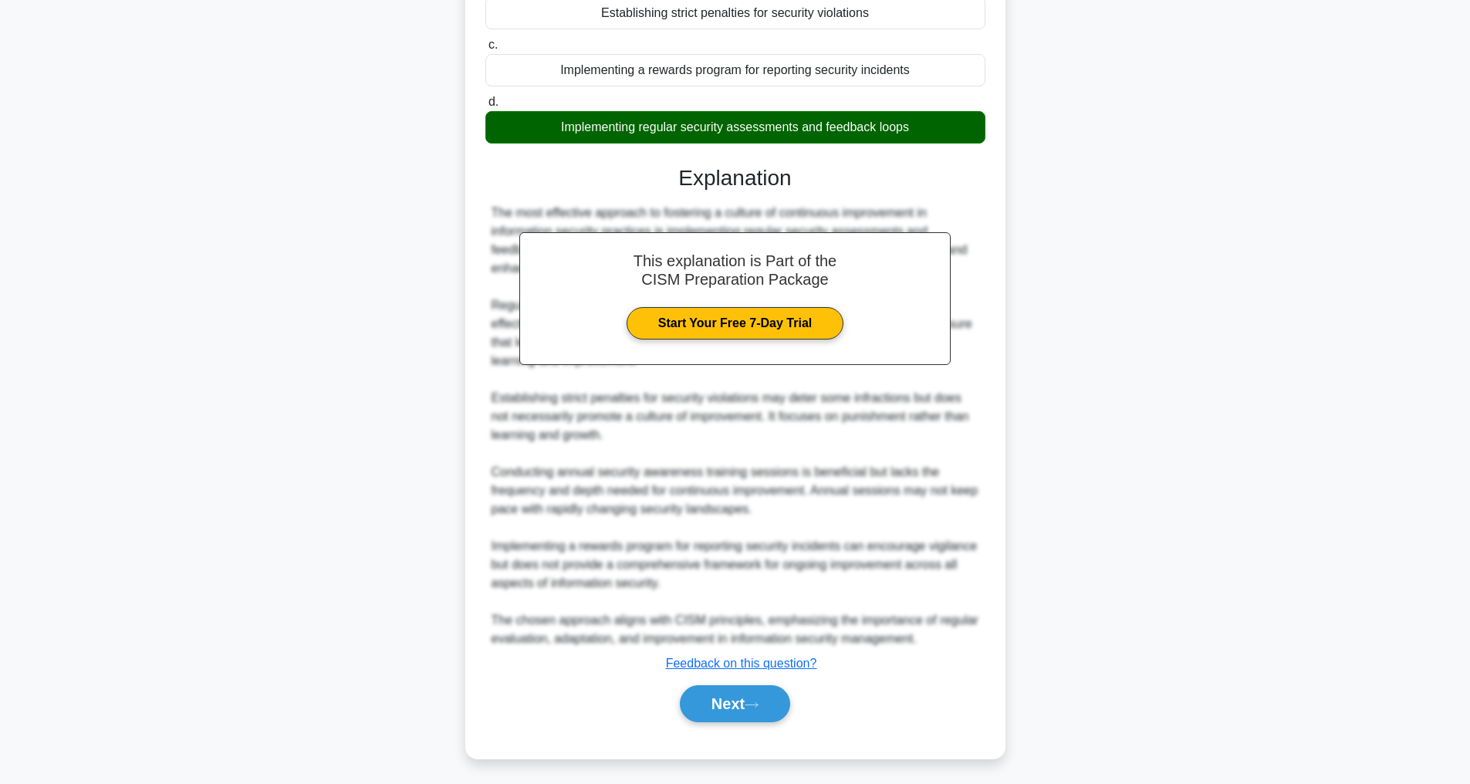
scroll to position [49, 0]
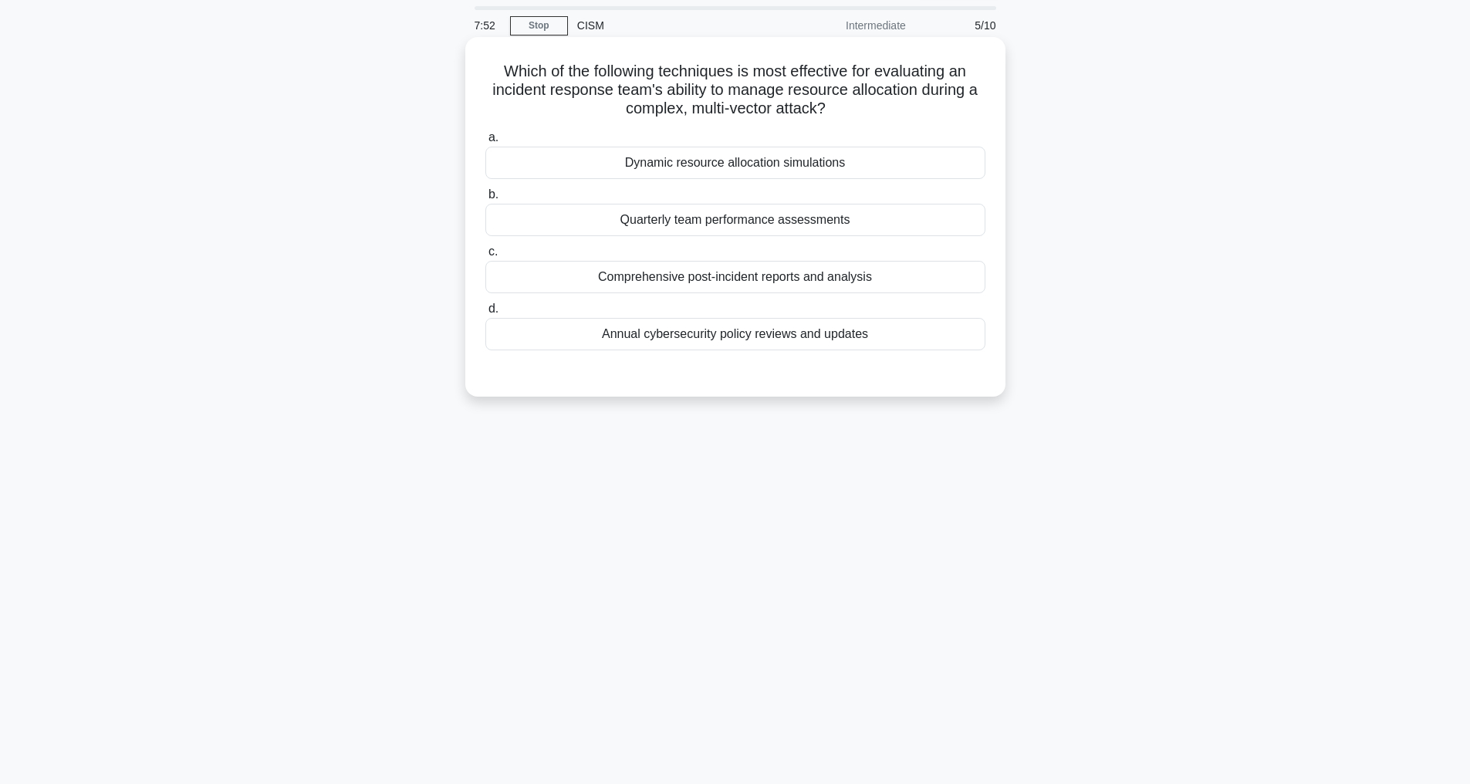
click at [764, 165] on div "Dynamic resource allocation simulations" at bounding box center [735, 163] width 500 height 32
click at [485, 143] on input "a. Dynamic resource allocation simulations" at bounding box center [485, 138] width 0 height 10
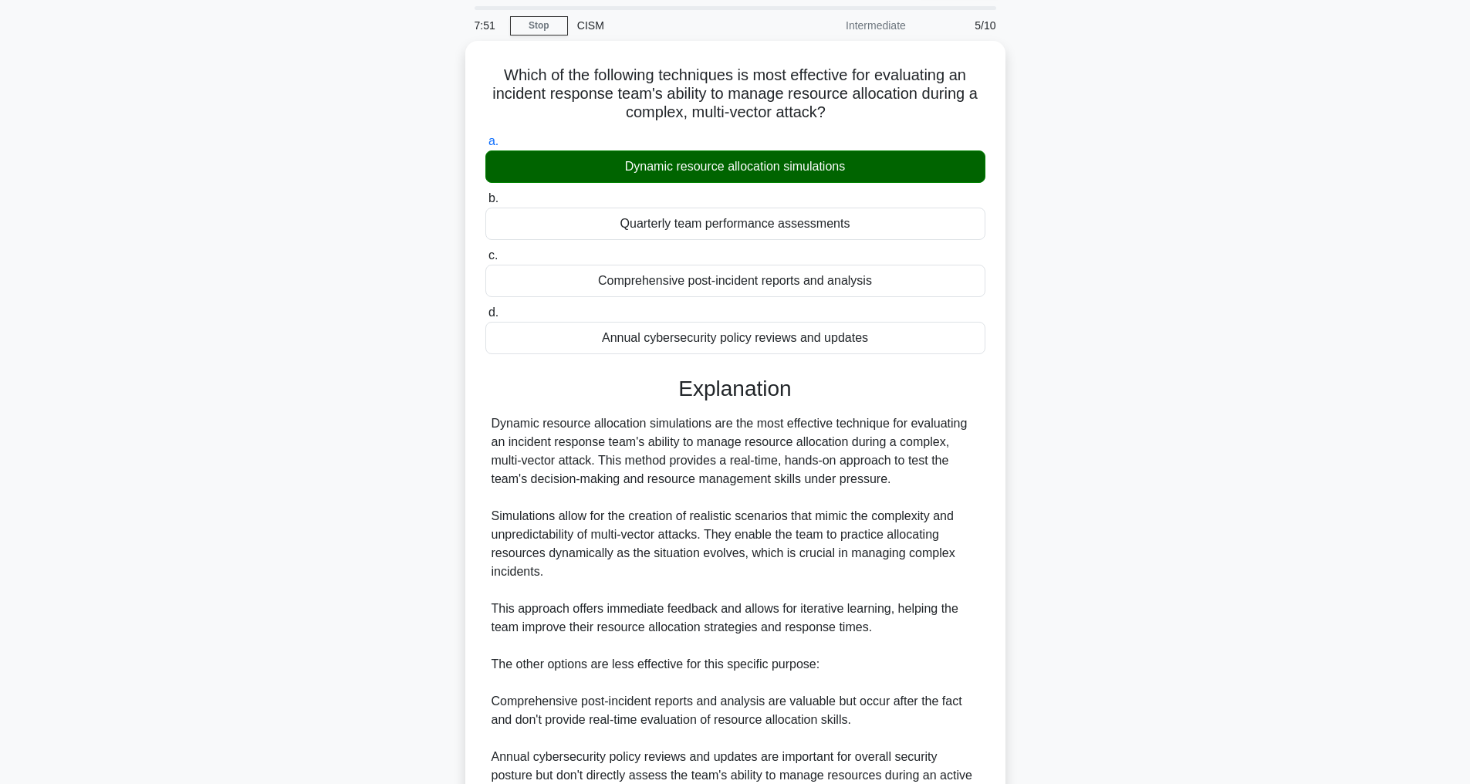
scroll to position [297, 0]
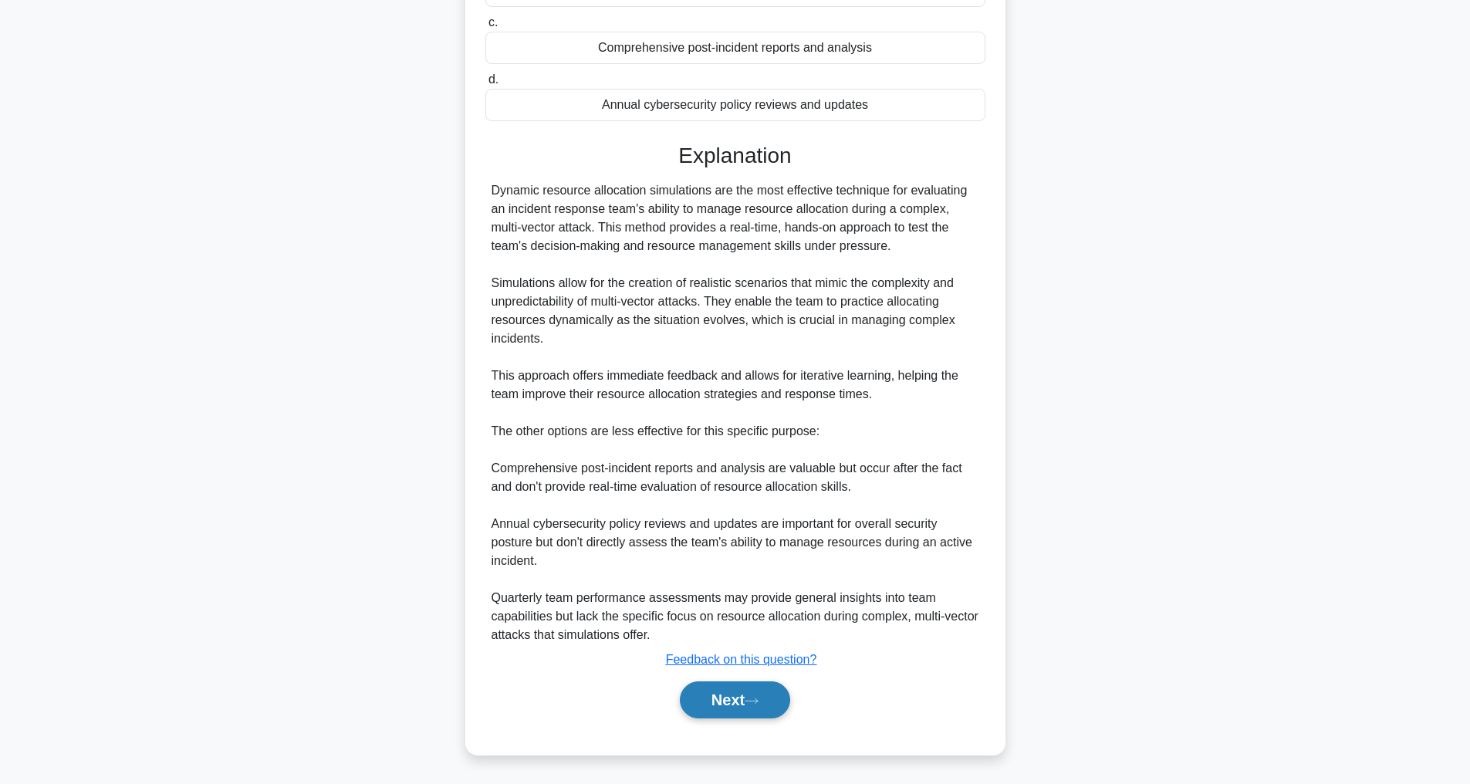
click at [724, 702] on button "Next" at bounding box center [735, 699] width 110 height 37
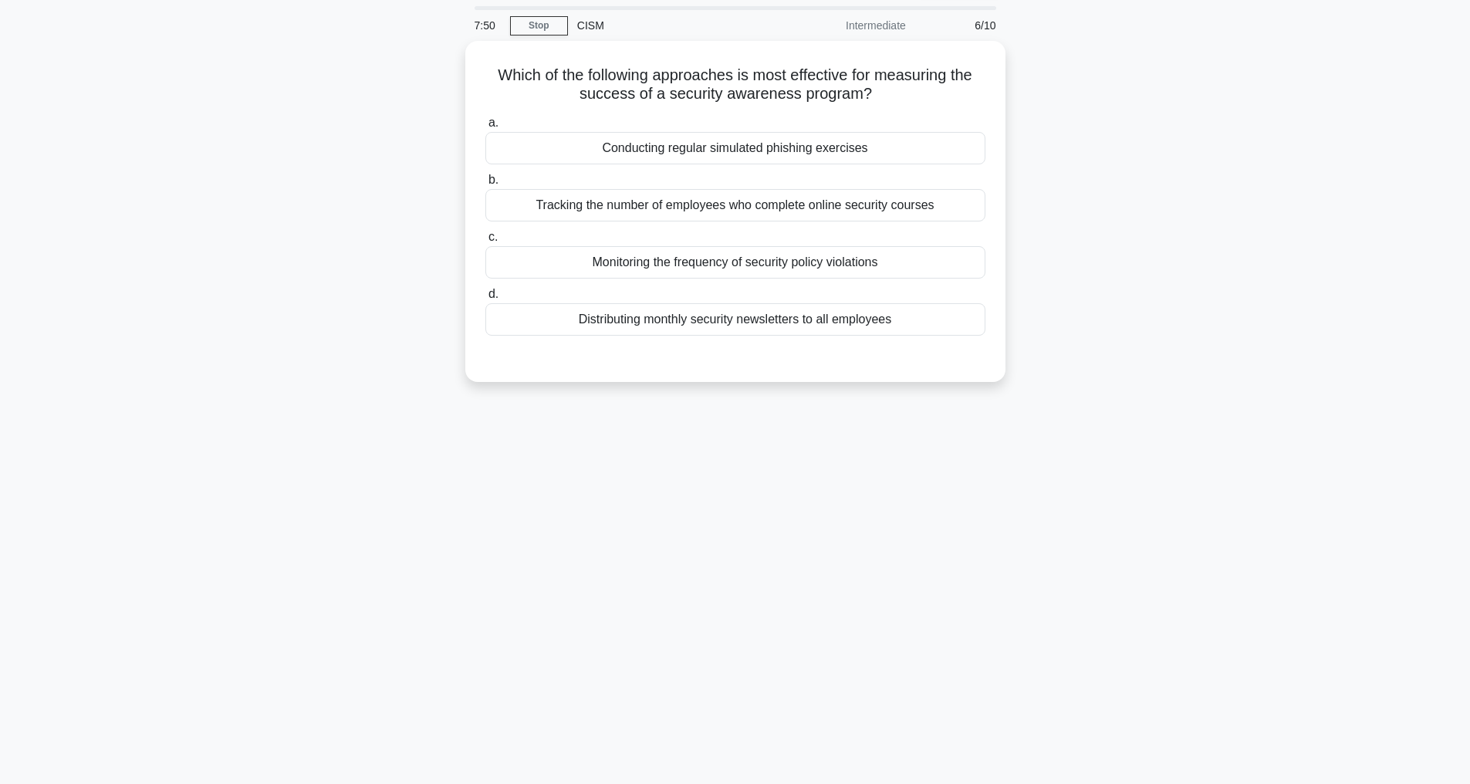
scroll to position [49, 0]
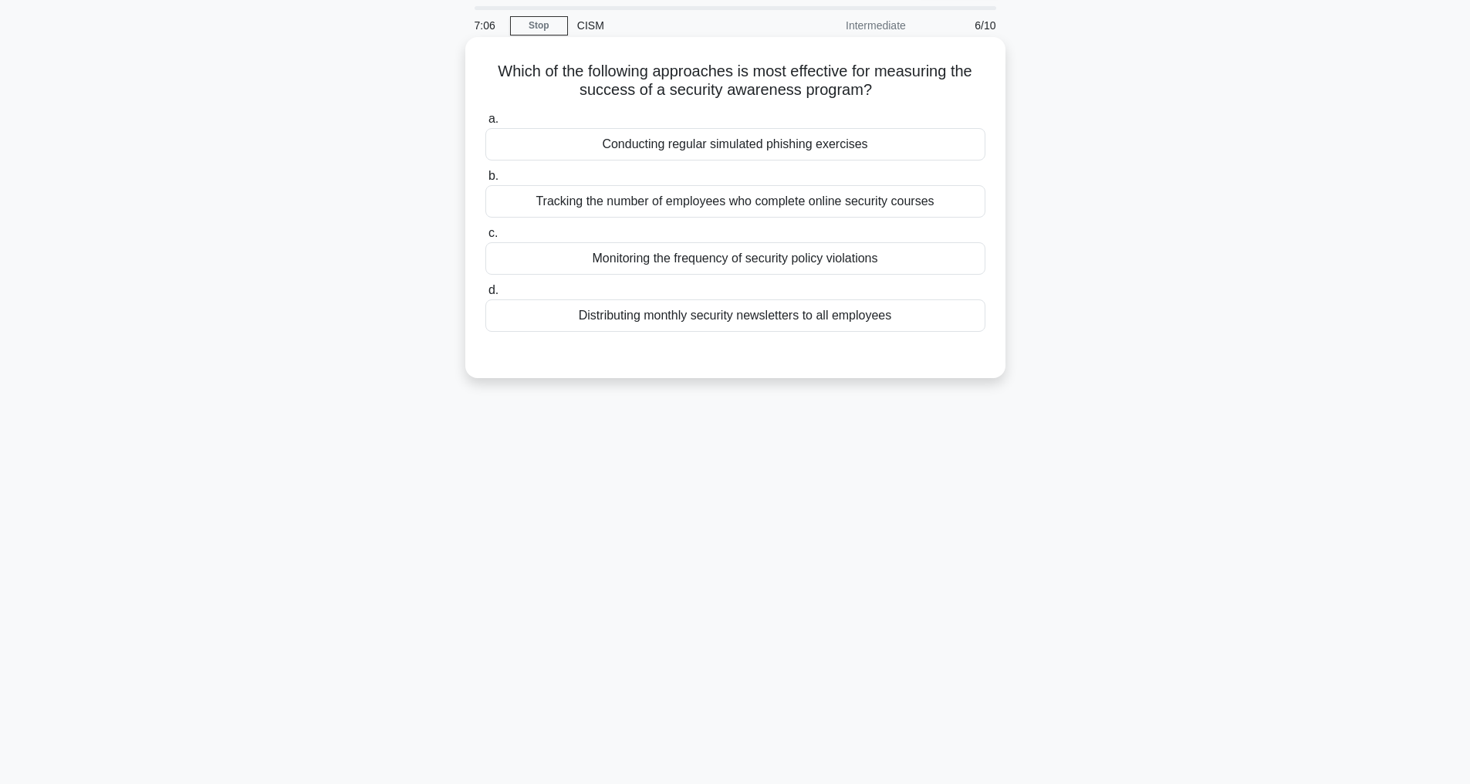
click at [714, 255] on div "Monitoring the frequency of security policy violations" at bounding box center [735, 258] width 500 height 32
click at [485, 238] on input "c. Monitoring the frequency of security policy violations" at bounding box center [485, 233] width 0 height 10
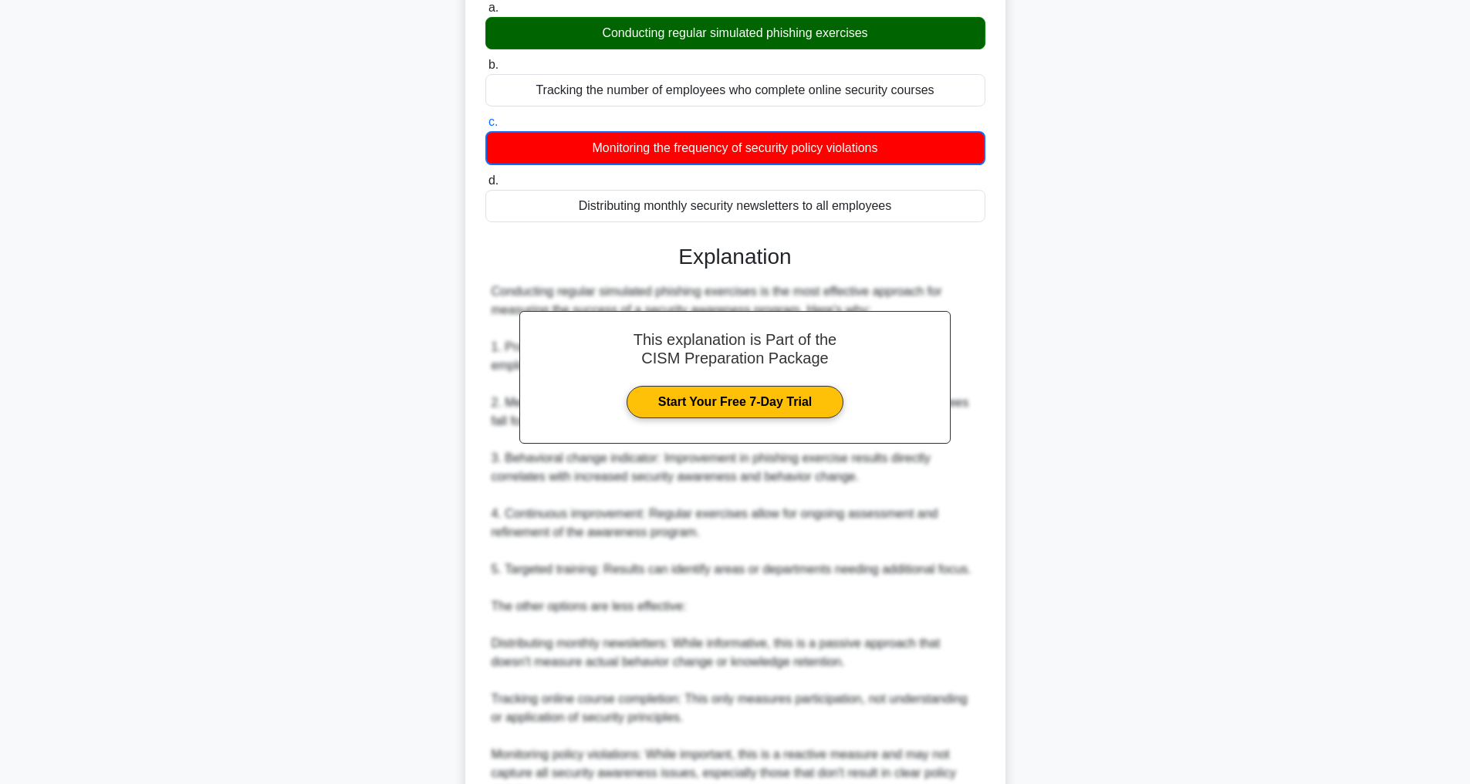
scroll to position [410, 0]
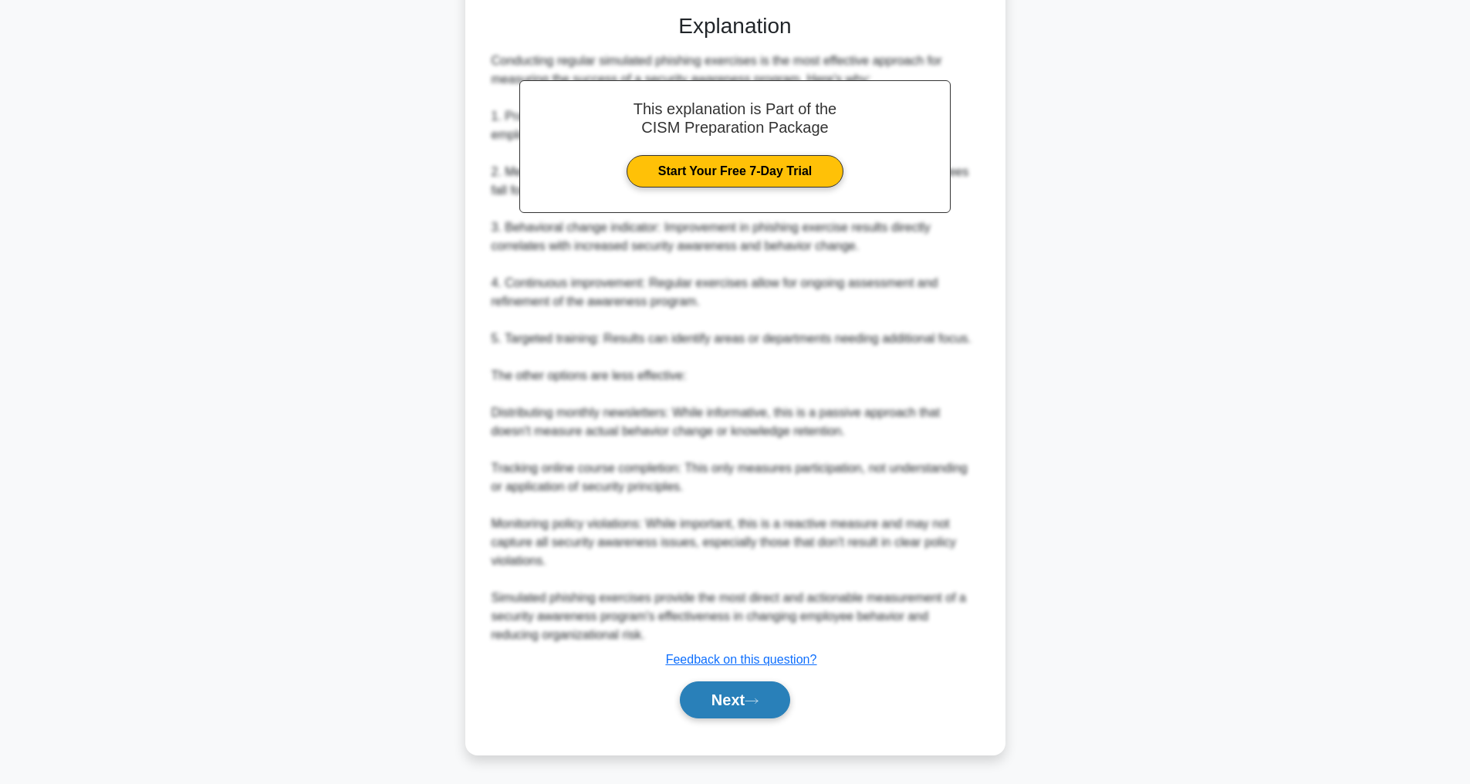
click at [728, 694] on button "Next" at bounding box center [735, 699] width 110 height 37
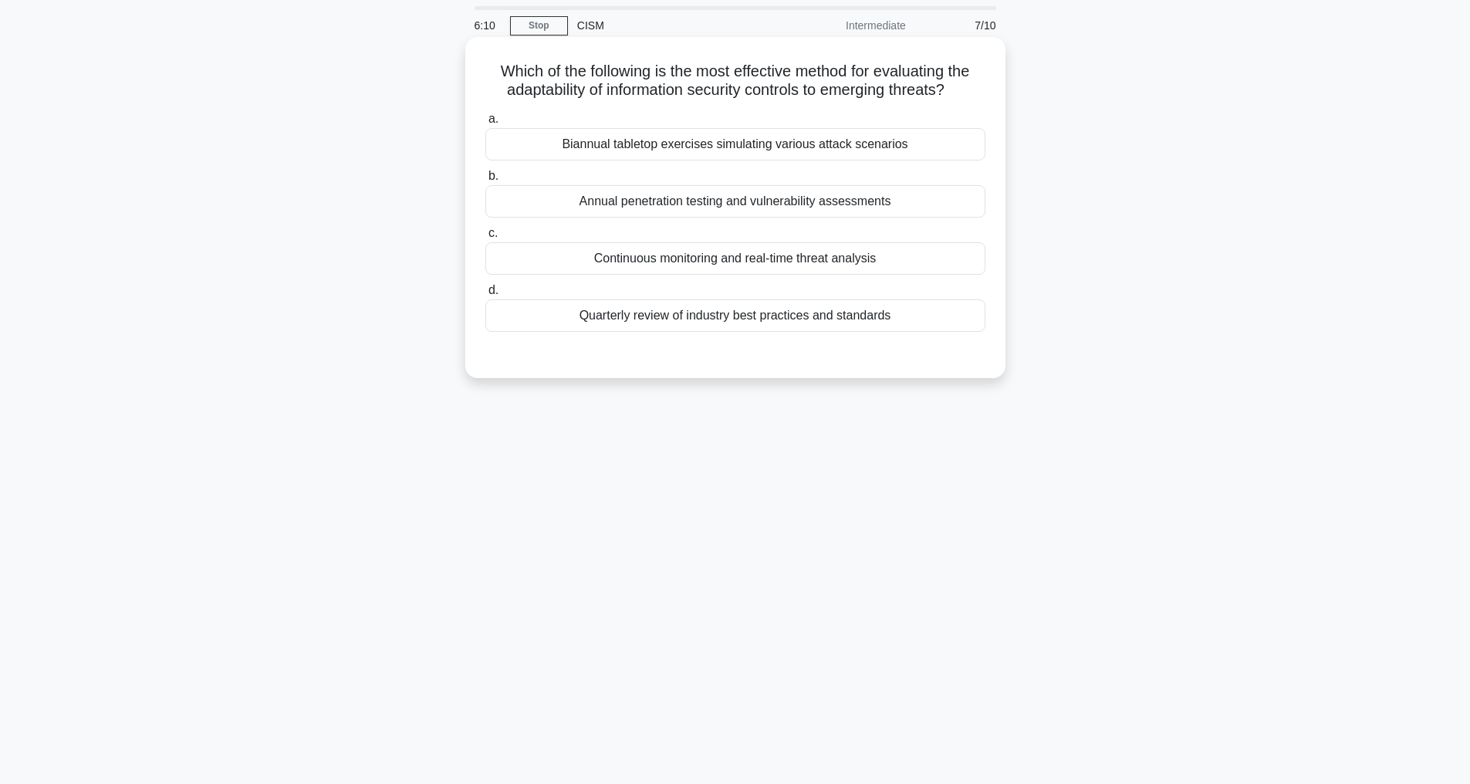
click at [665, 160] on div "Biannual tabletop exercises simulating various attack scenarios" at bounding box center [735, 144] width 500 height 32
click at [485, 124] on input "a. Biannual tabletop exercises simulating various attack scenarios" at bounding box center [485, 119] width 0 height 10
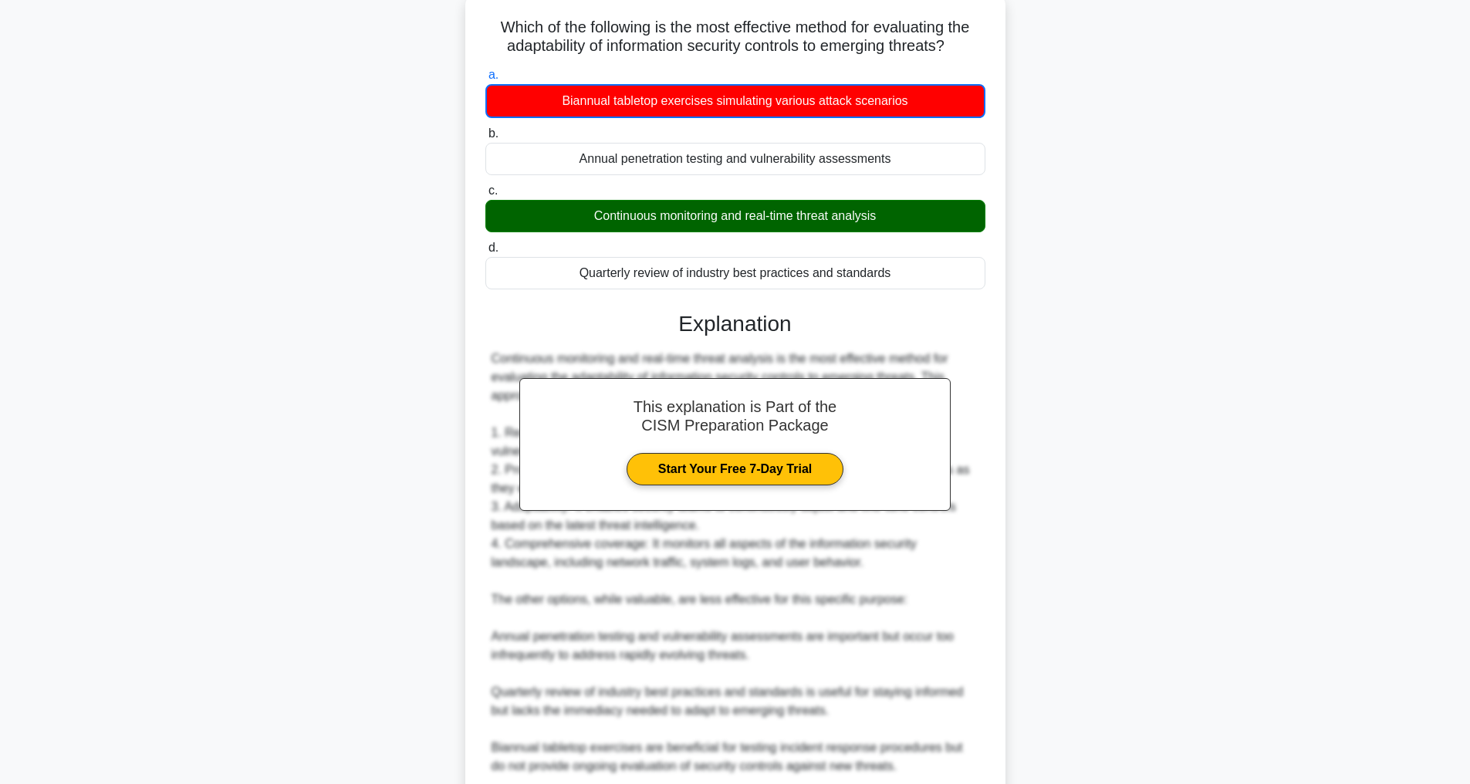
scroll to position [317, 0]
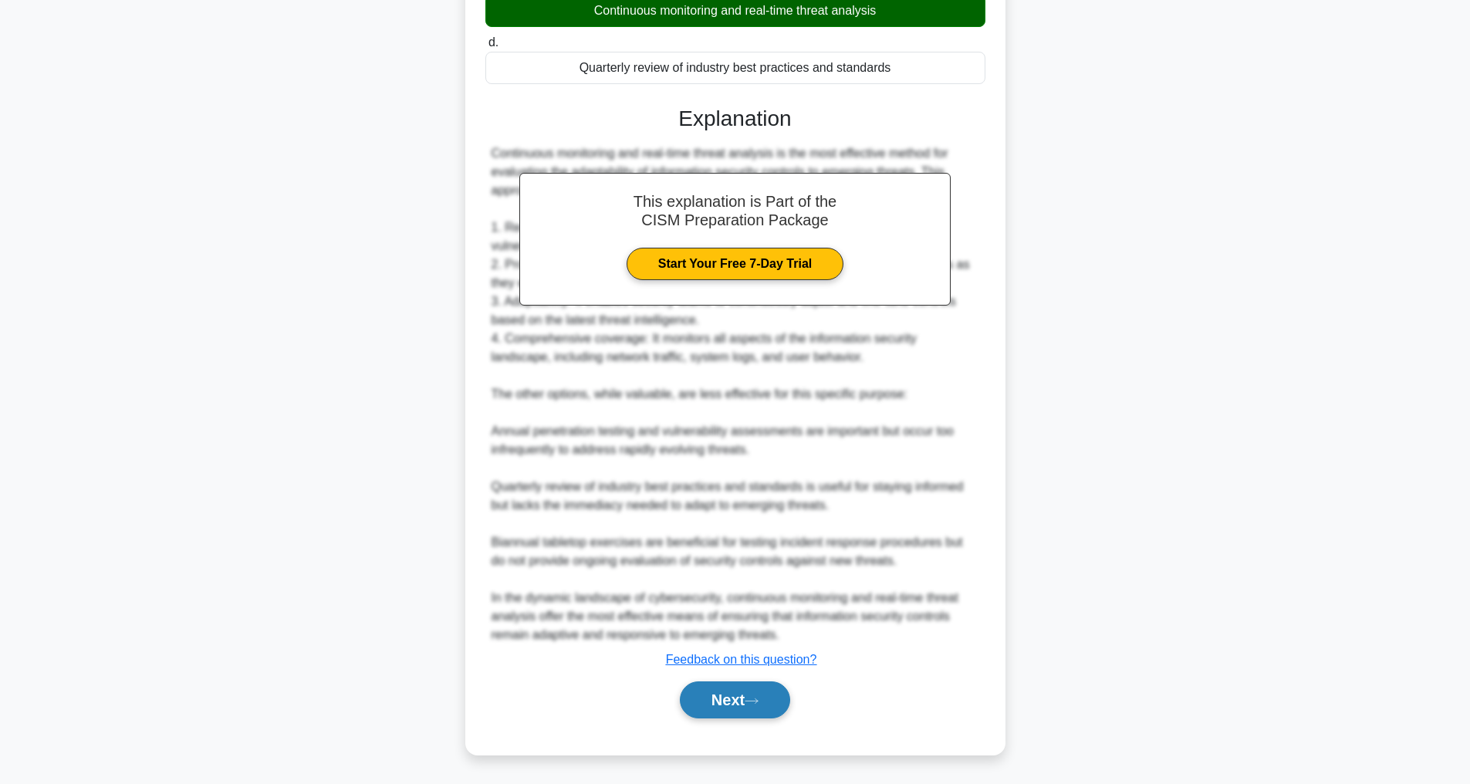
click at [740, 695] on button "Next" at bounding box center [735, 699] width 110 height 37
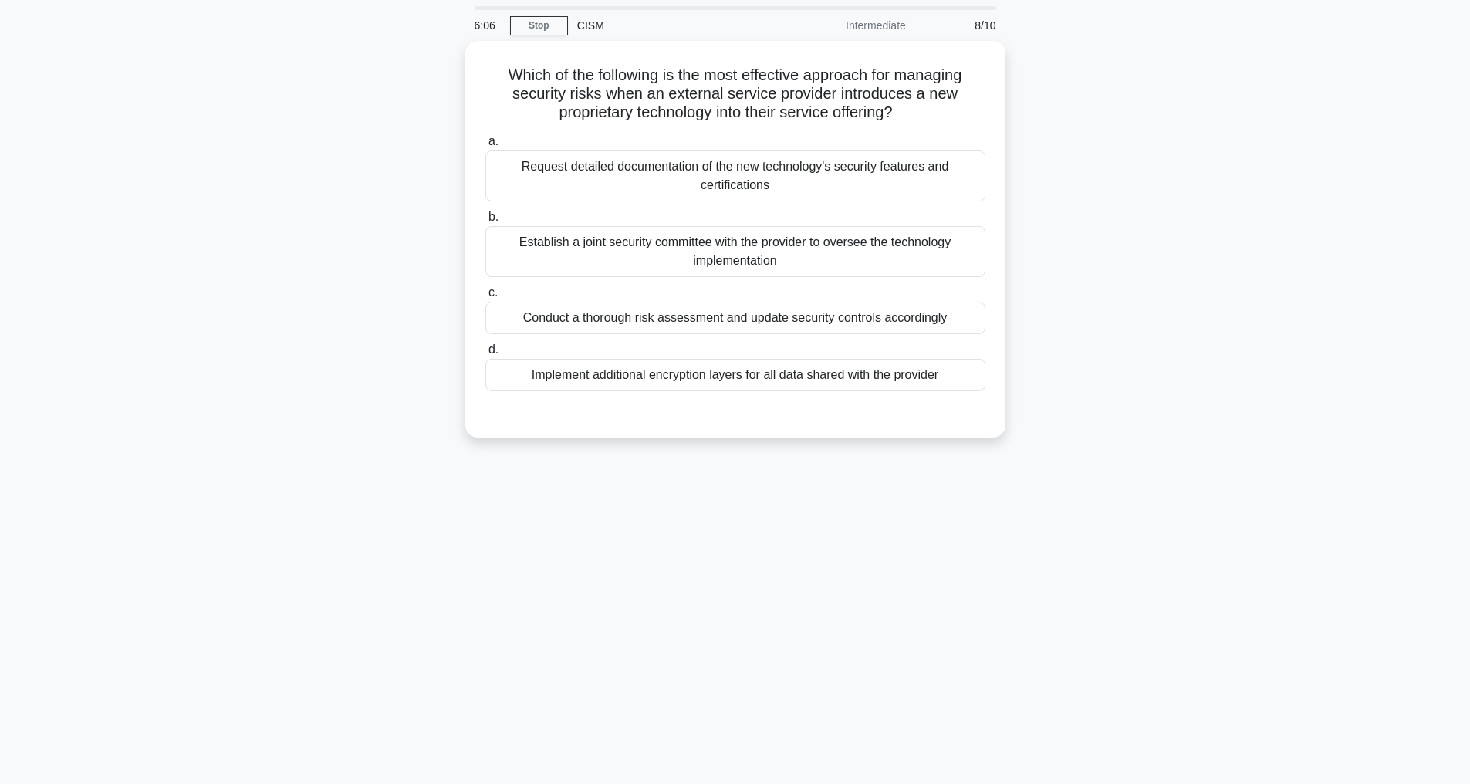
scroll to position [49, 0]
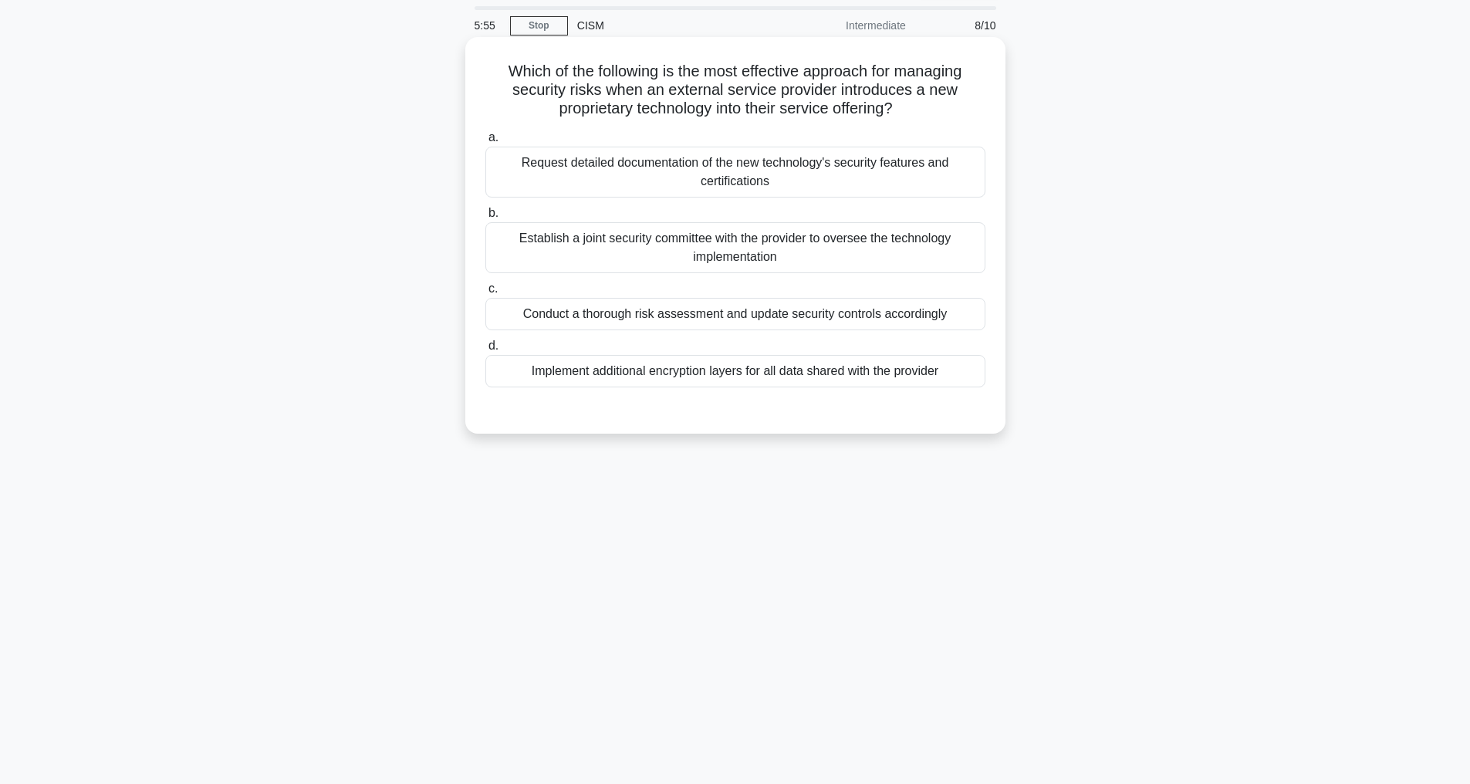
click at [747, 309] on div "Conduct a thorough risk assessment and update security controls accordingly" at bounding box center [735, 314] width 500 height 32
click at [485, 294] on input "c. Conduct a thorough risk assessment and update security controls accordingly" at bounding box center [485, 289] width 0 height 10
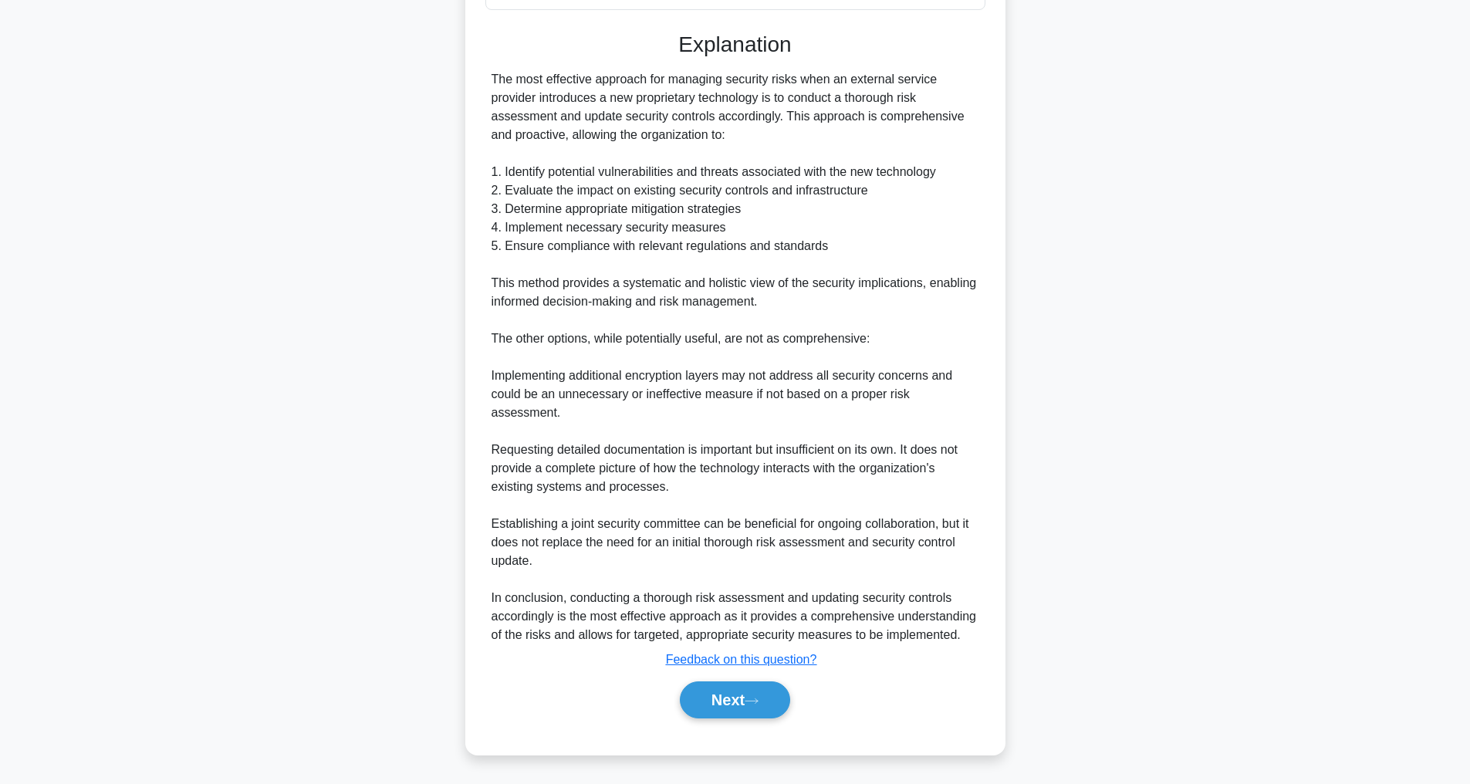
scroll to position [445, 0]
click at [736, 704] on button "Next" at bounding box center [735, 699] width 110 height 37
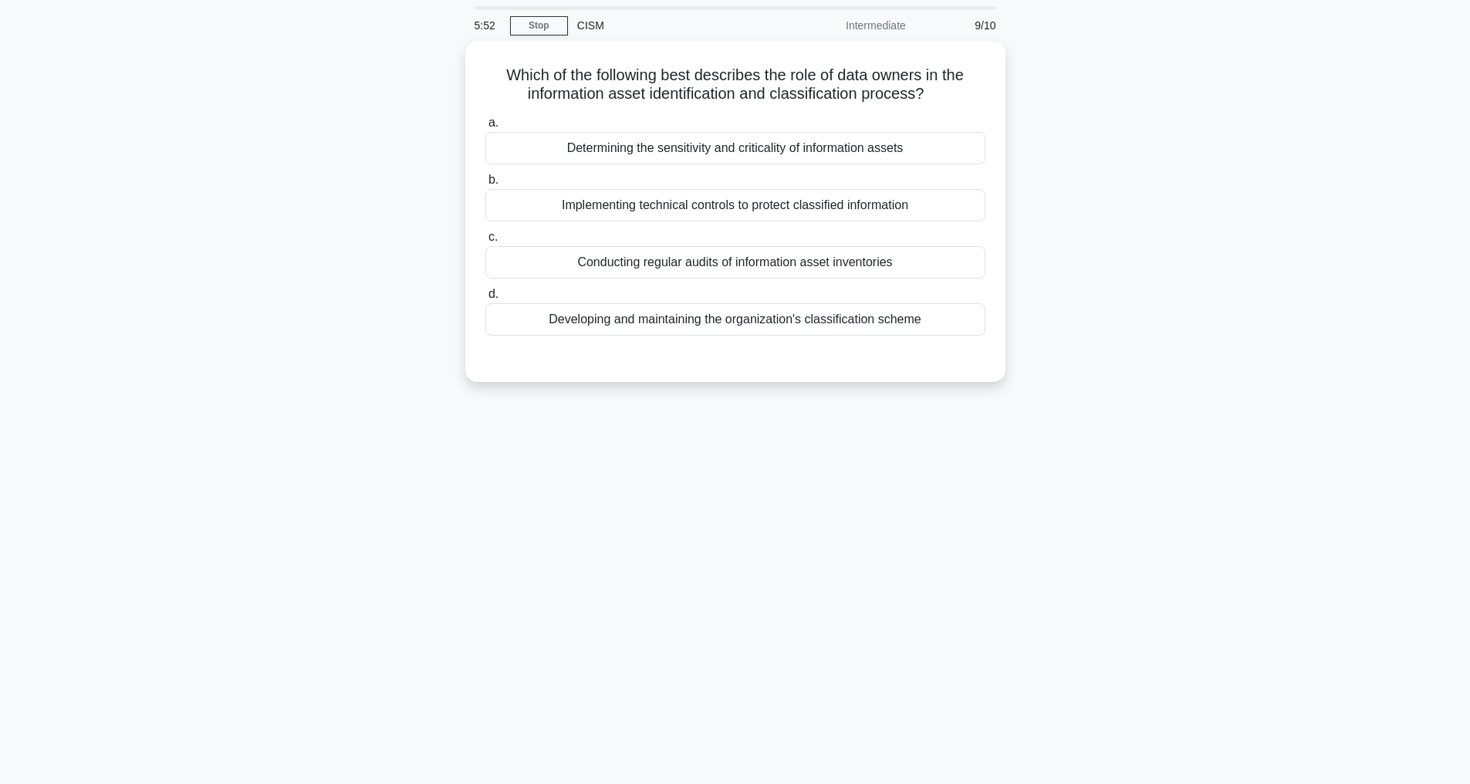
scroll to position [49, 0]
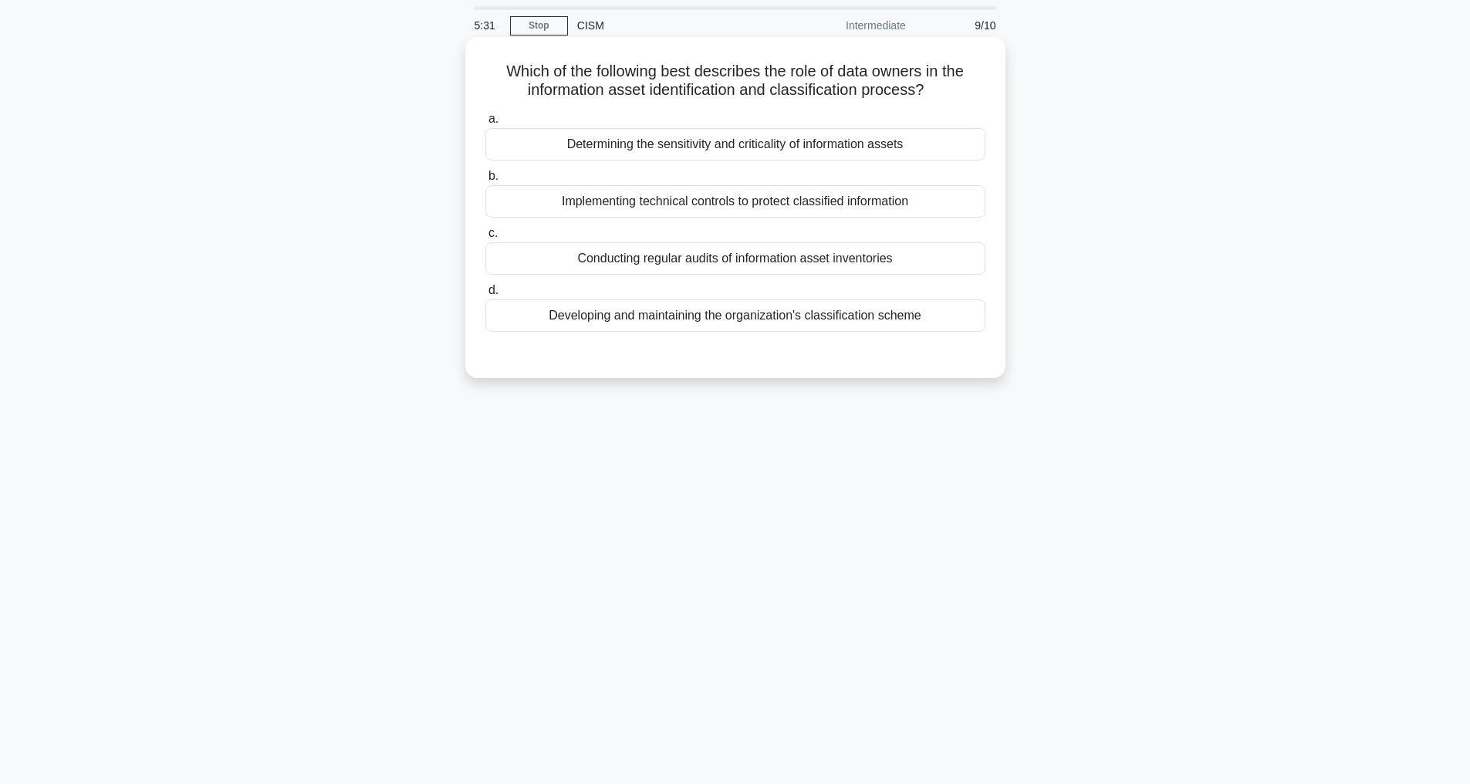
click at [780, 144] on div "Determining the sensitivity and criticality of information assets" at bounding box center [735, 144] width 500 height 32
click at [485, 124] on input "a. Determining the sensitivity and criticality of information assets" at bounding box center [485, 119] width 0 height 10
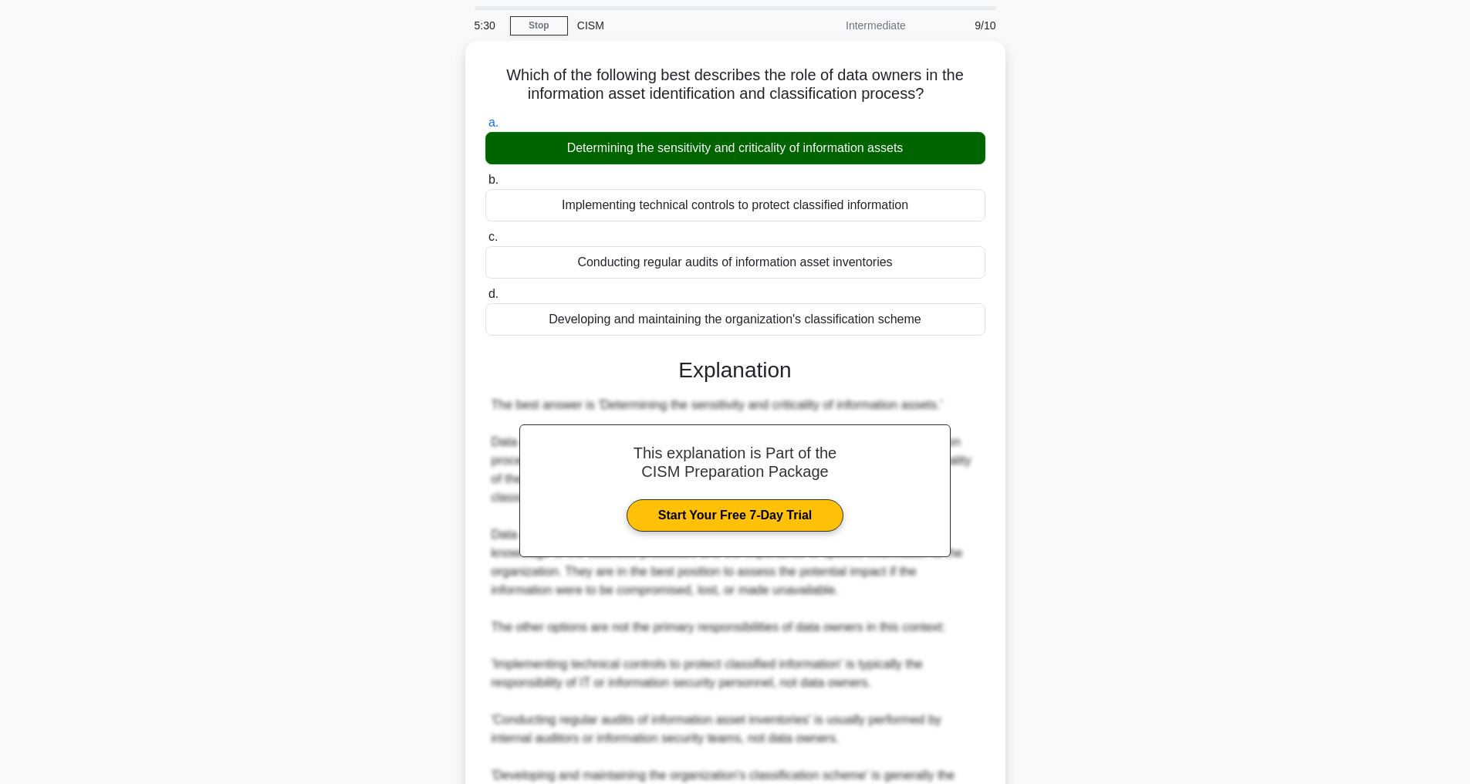
scroll to position [316, 0]
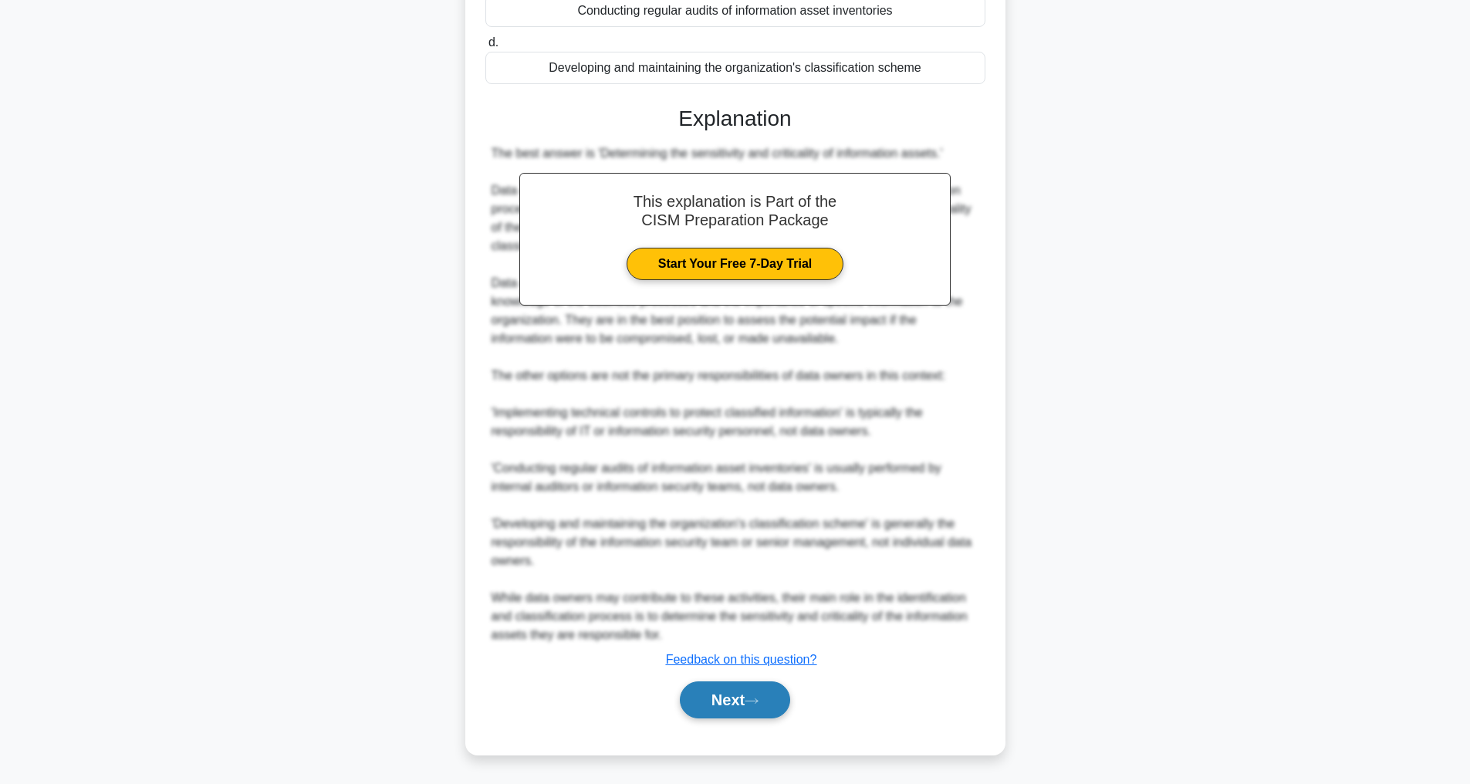
click at [738, 699] on button "Next" at bounding box center [735, 699] width 110 height 37
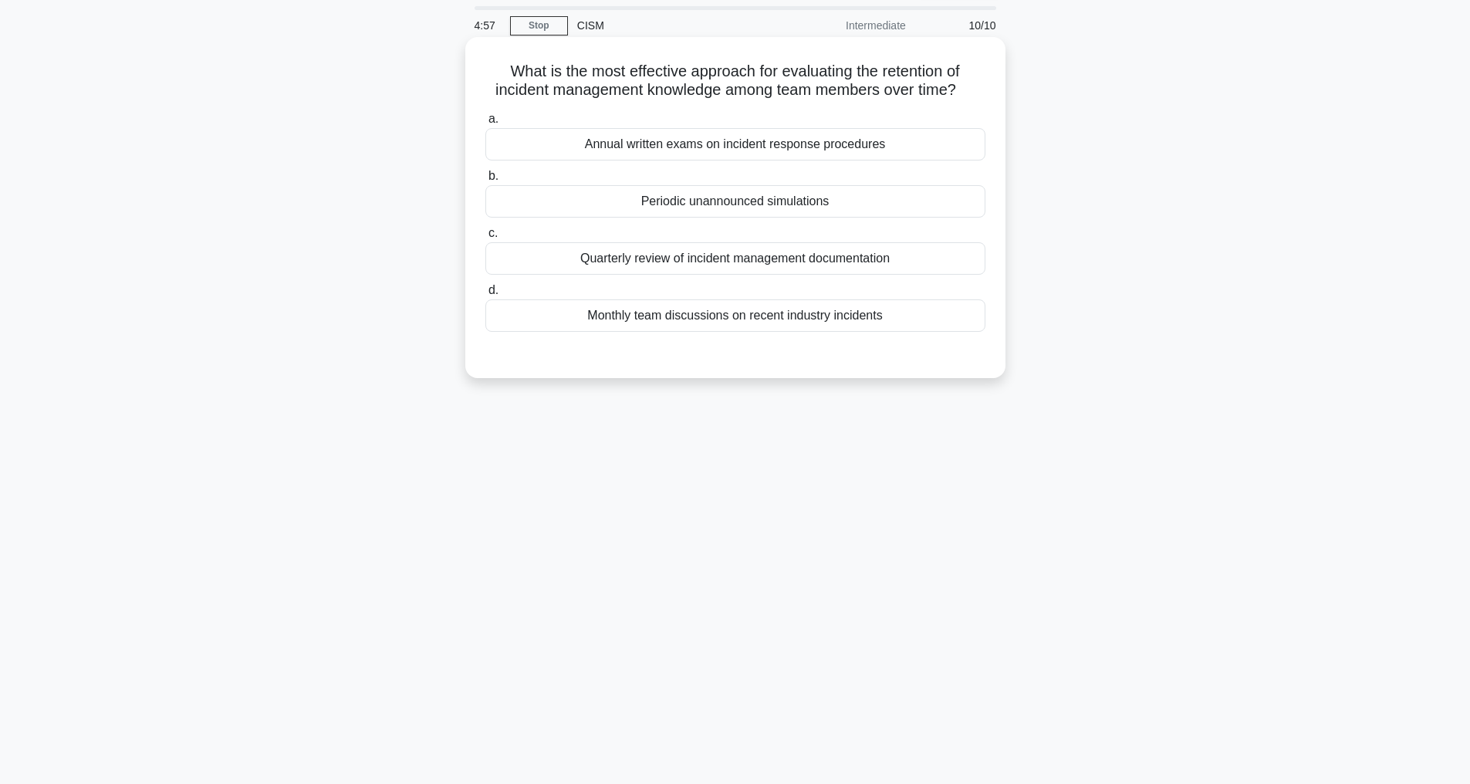
click at [745, 218] on div "Periodic unannounced simulations" at bounding box center [735, 201] width 500 height 32
click at [485, 181] on input "b. Periodic unannounced simulations" at bounding box center [485, 176] width 0 height 10
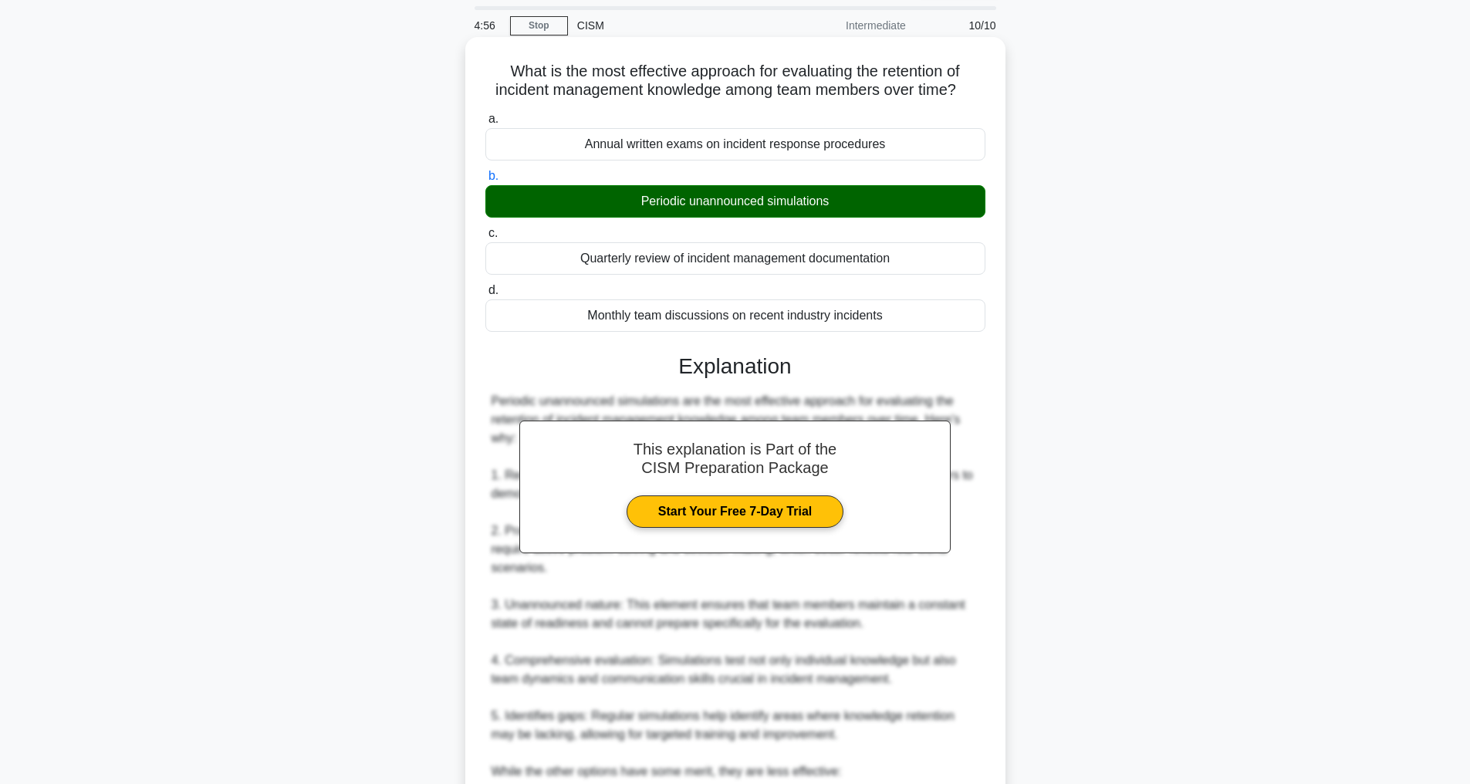
scroll to position [408, 0]
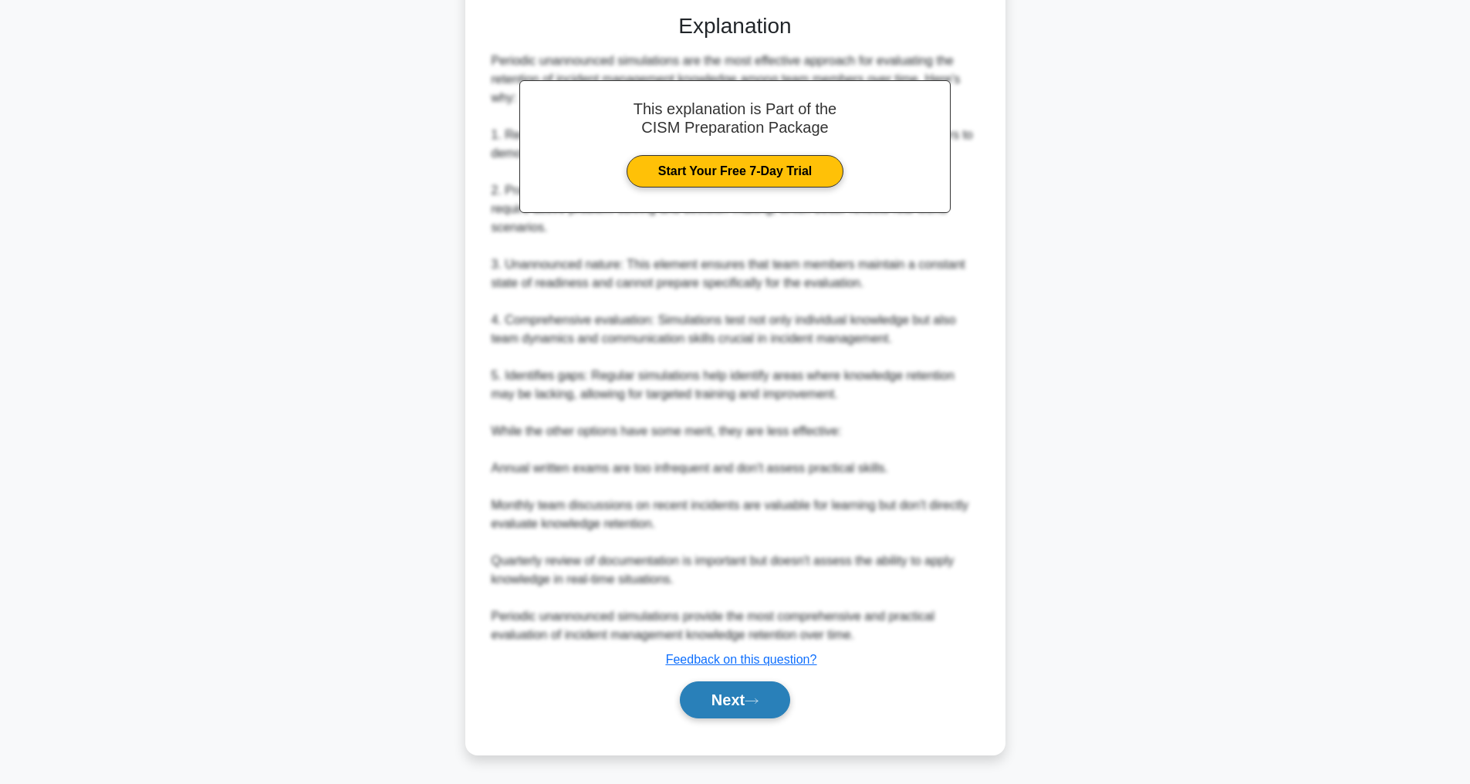
click at [730, 699] on button "Next" at bounding box center [735, 699] width 110 height 37
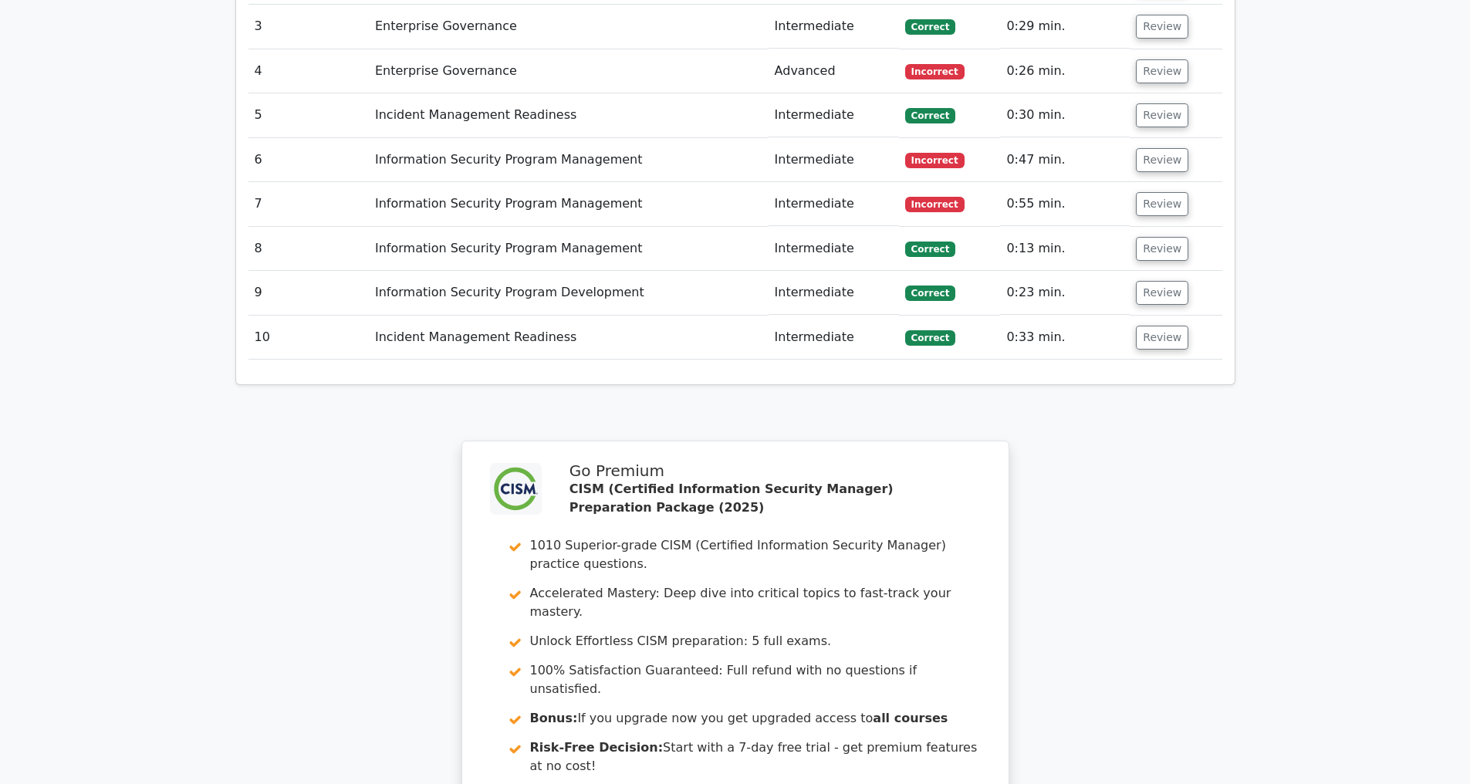
scroll to position [2118, 0]
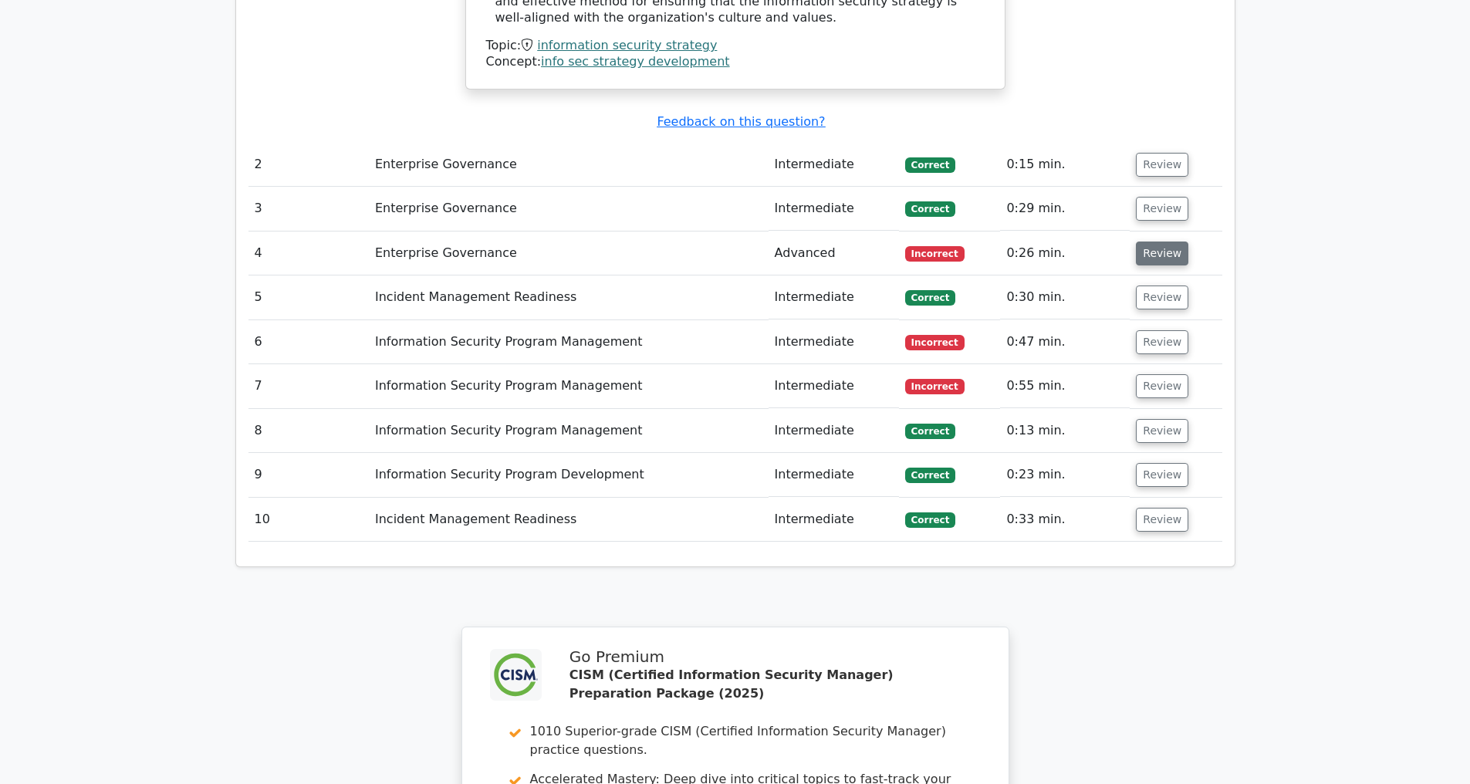
click at [1141, 252] on button "Review" at bounding box center [1162, 253] width 52 height 24
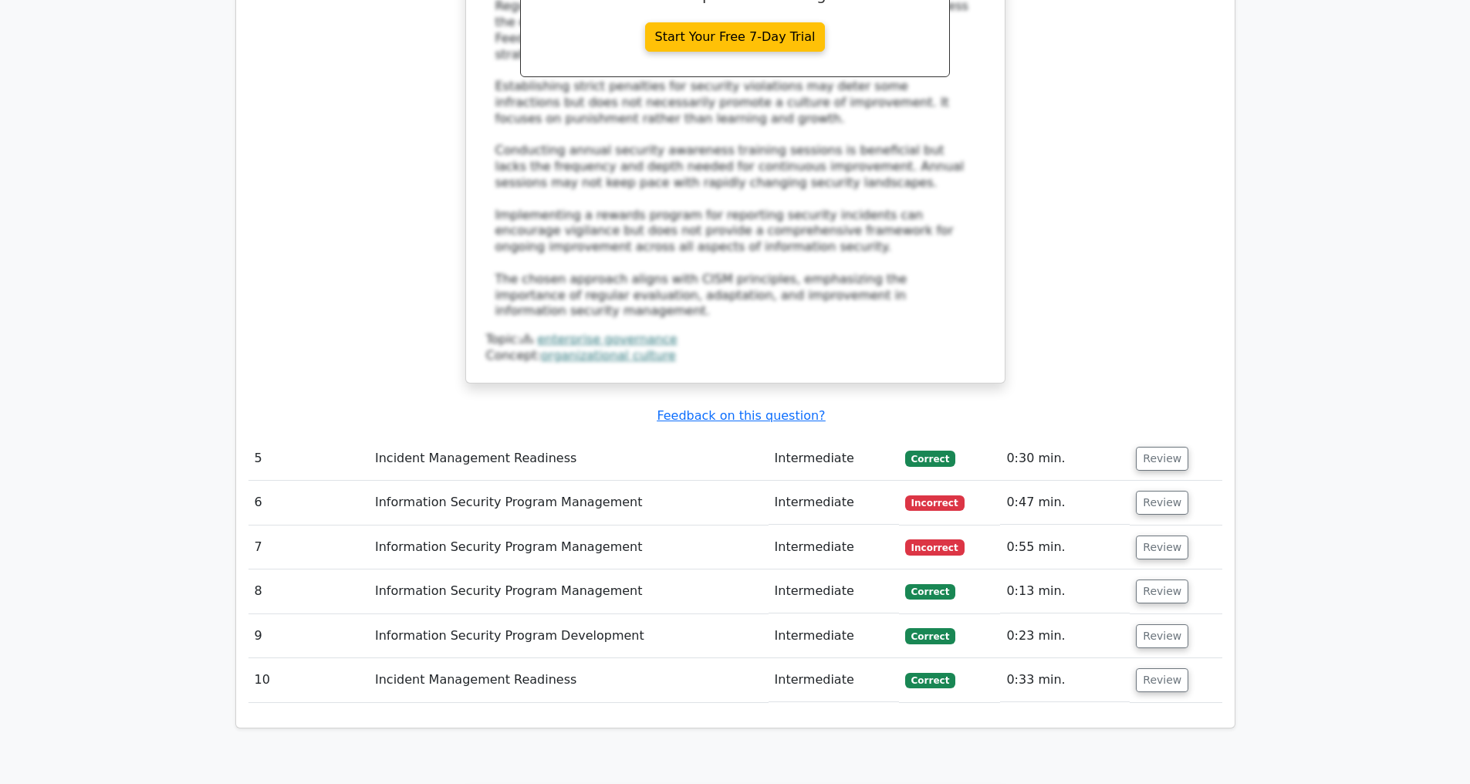
scroll to position [3230, 0]
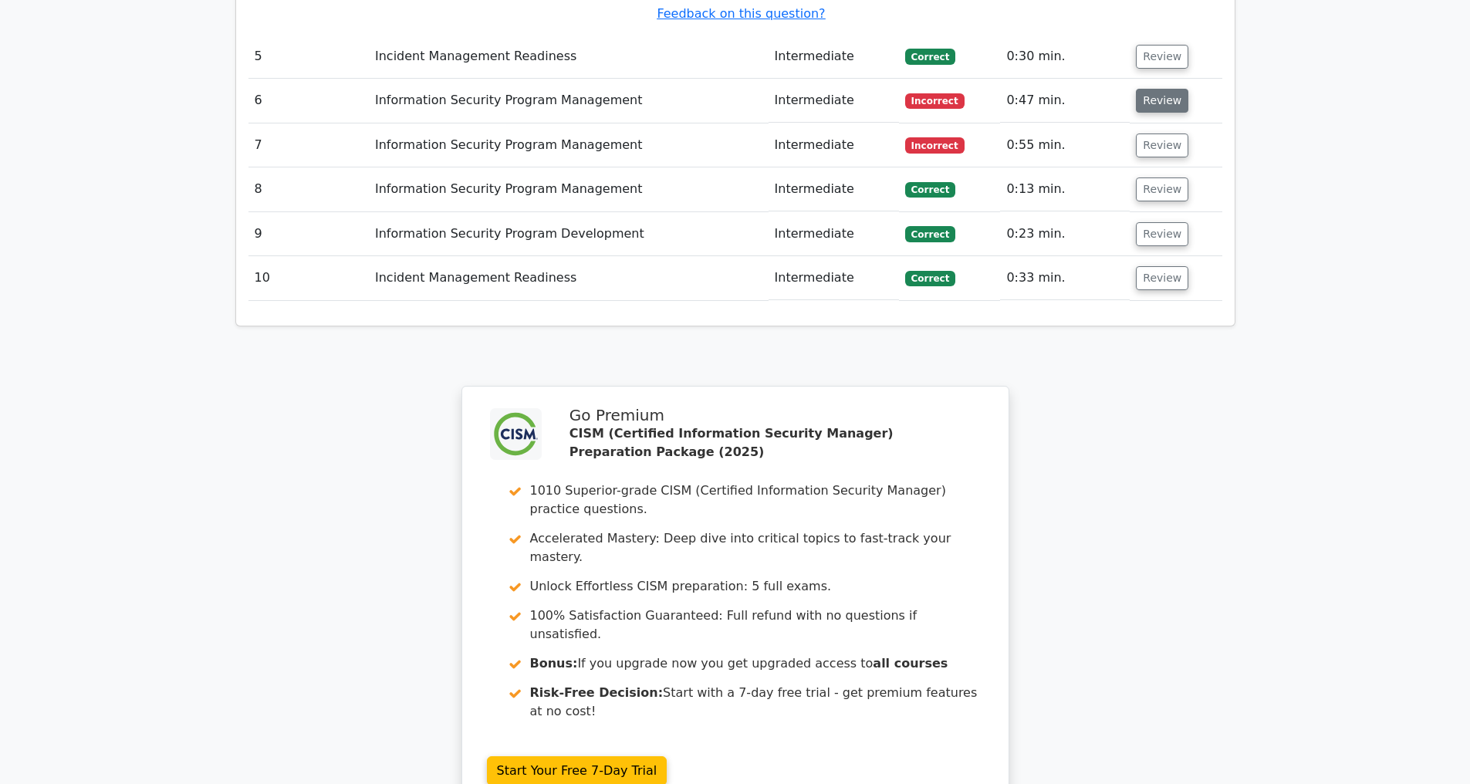
click at [1156, 92] on button "Review" at bounding box center [1162, 101] width 52 height 24
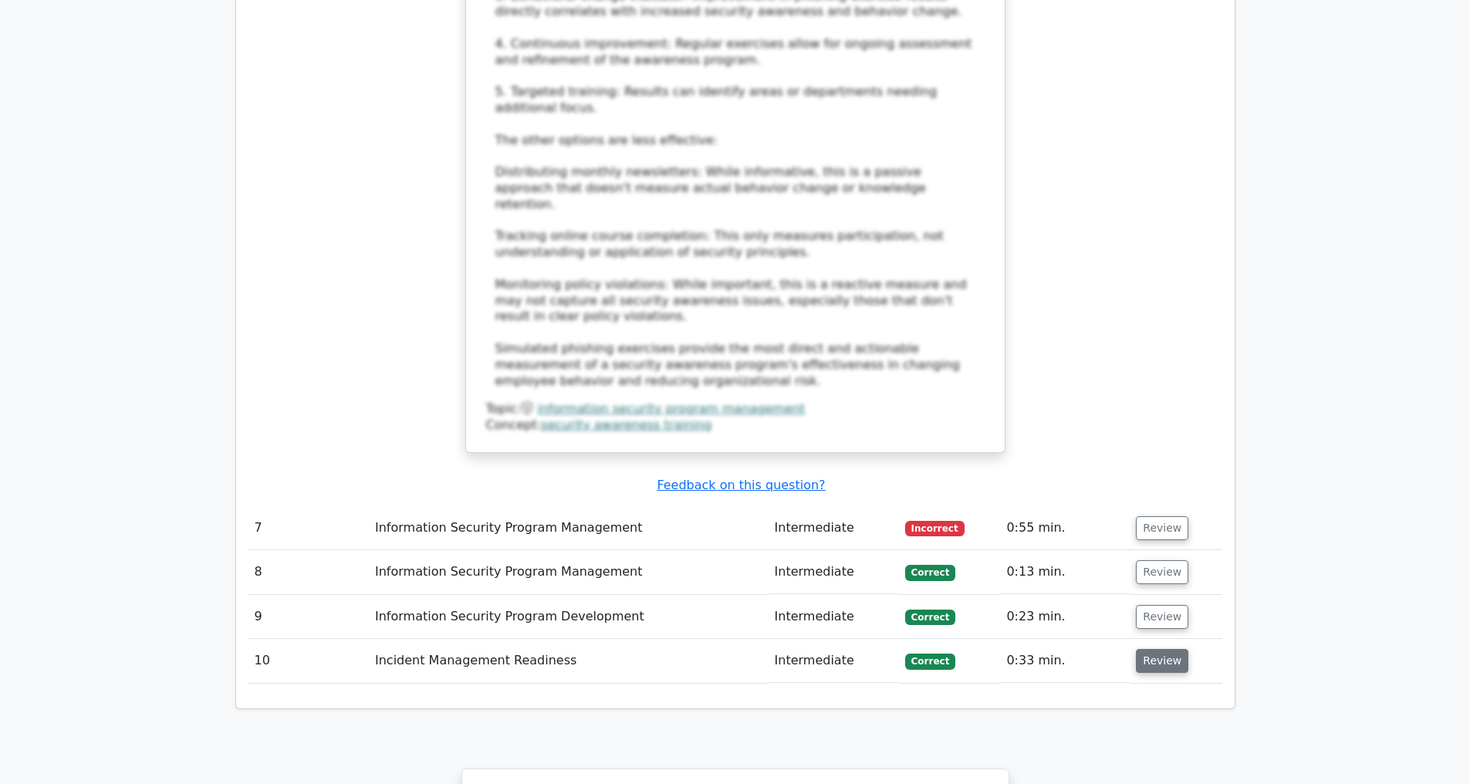
scroll to position [4283, 0]
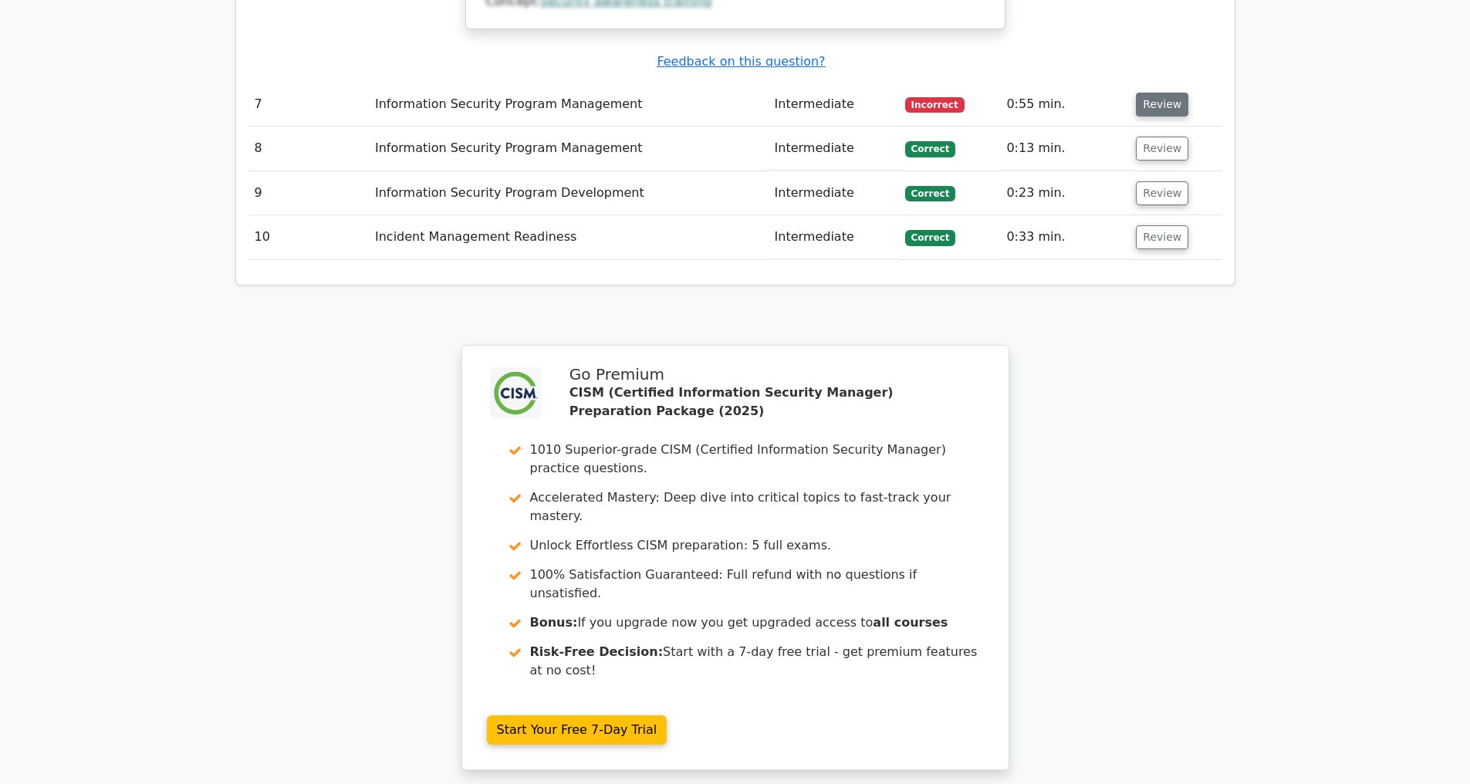
click at [1155, 100] on button "Review" at bounding box center [1162, 105] width 52 height 24
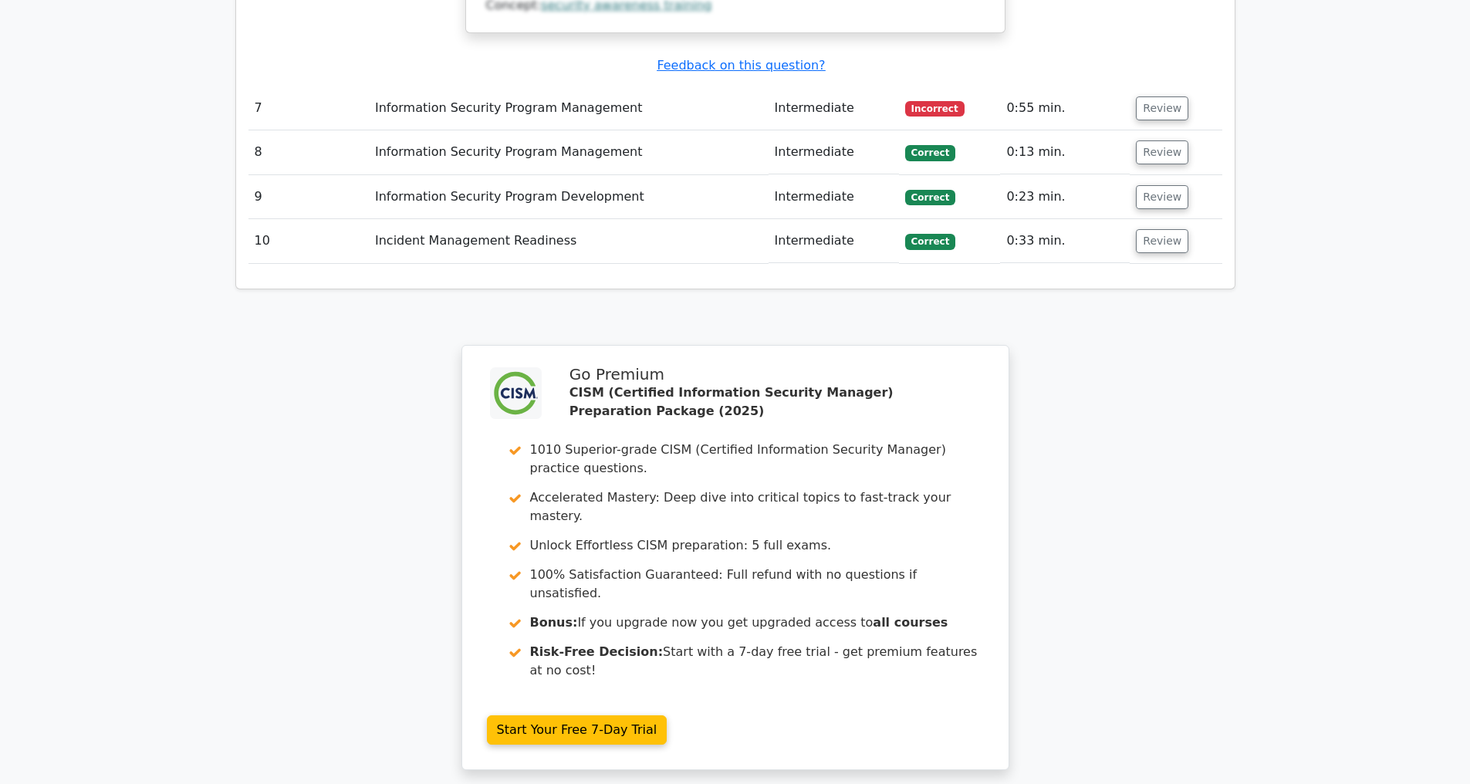
click at [1144, 106] on button "Review" at bounding box center [1162, 108] width 52 height 24
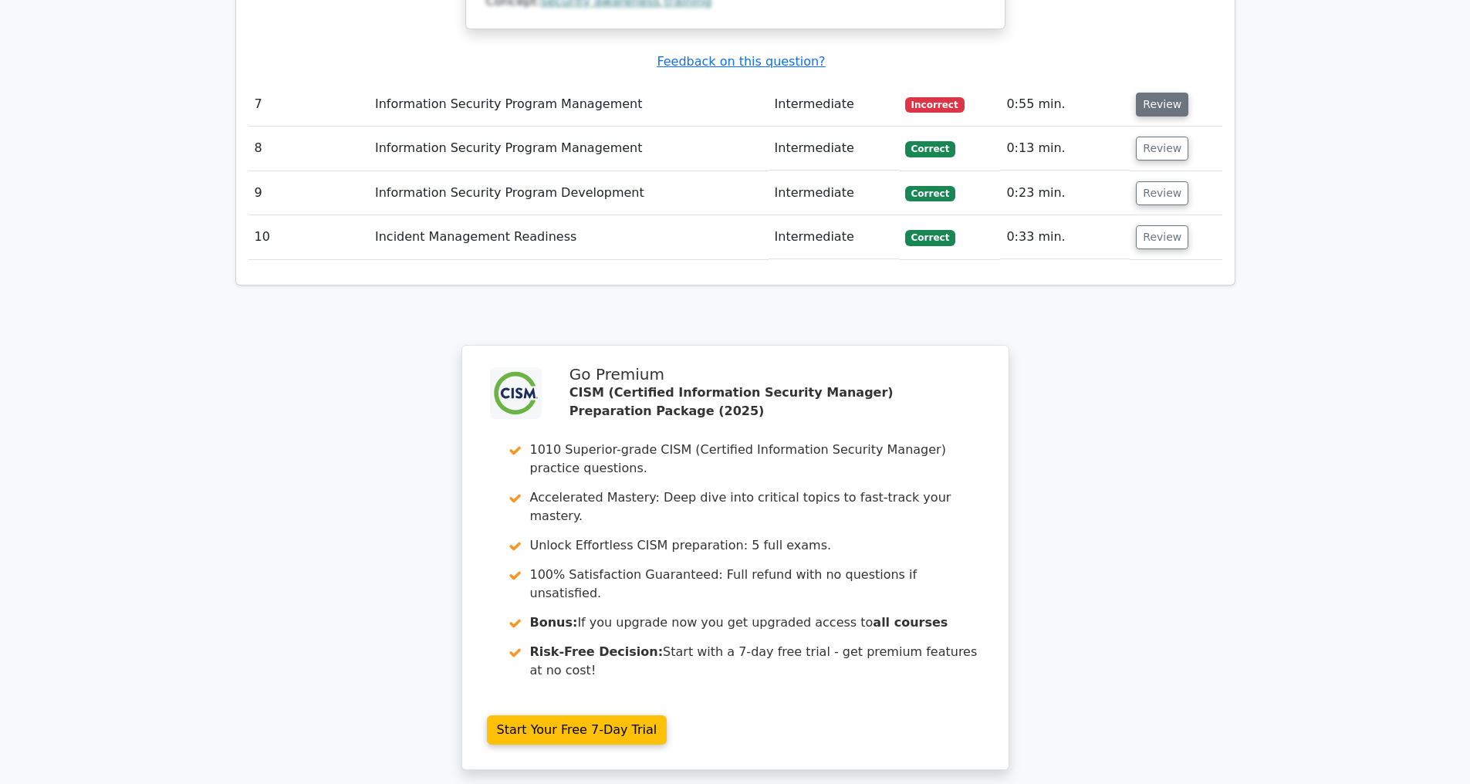
click at [1163, 100] on button "Review" at bounding box center [1162, 105] width 52 height 24
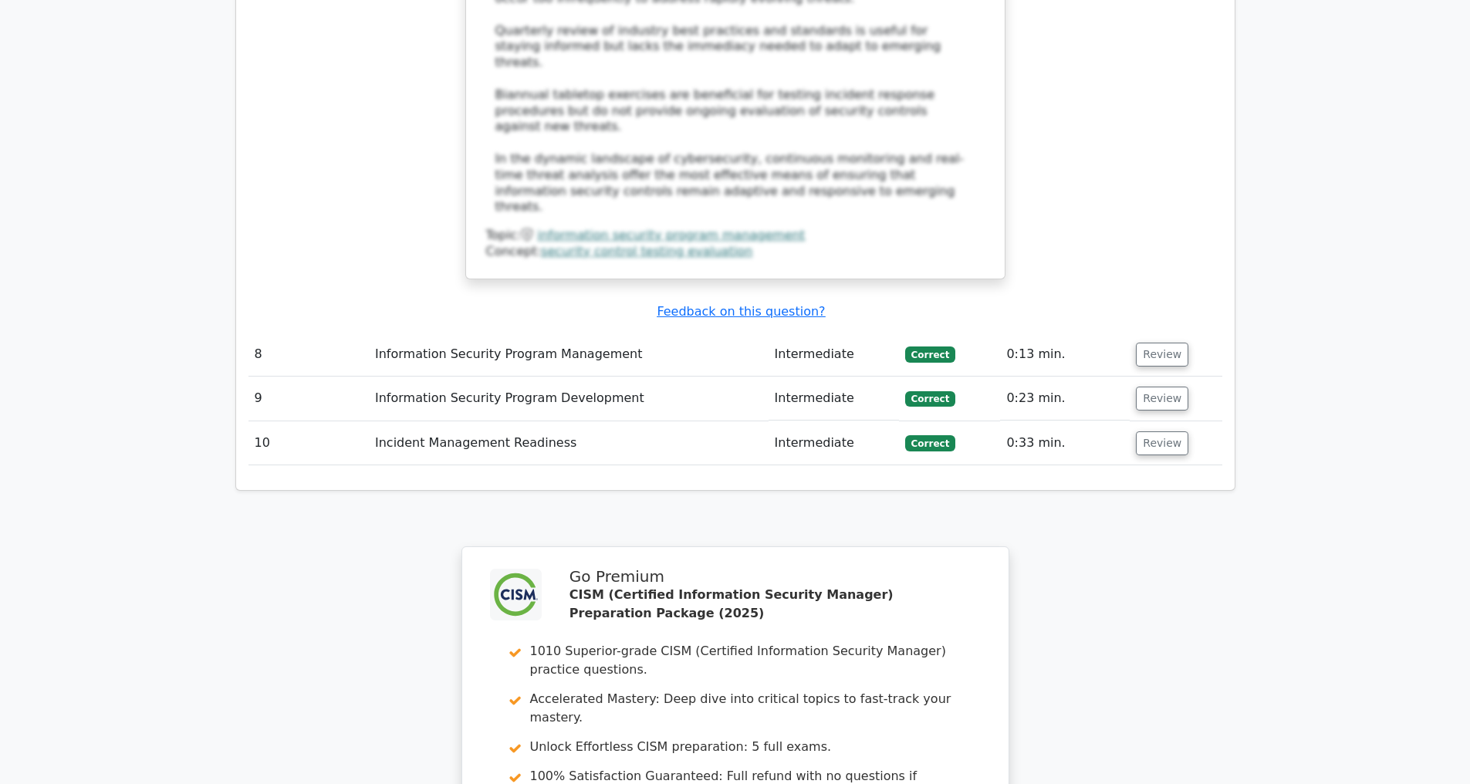
scroll to position [5536, 0]
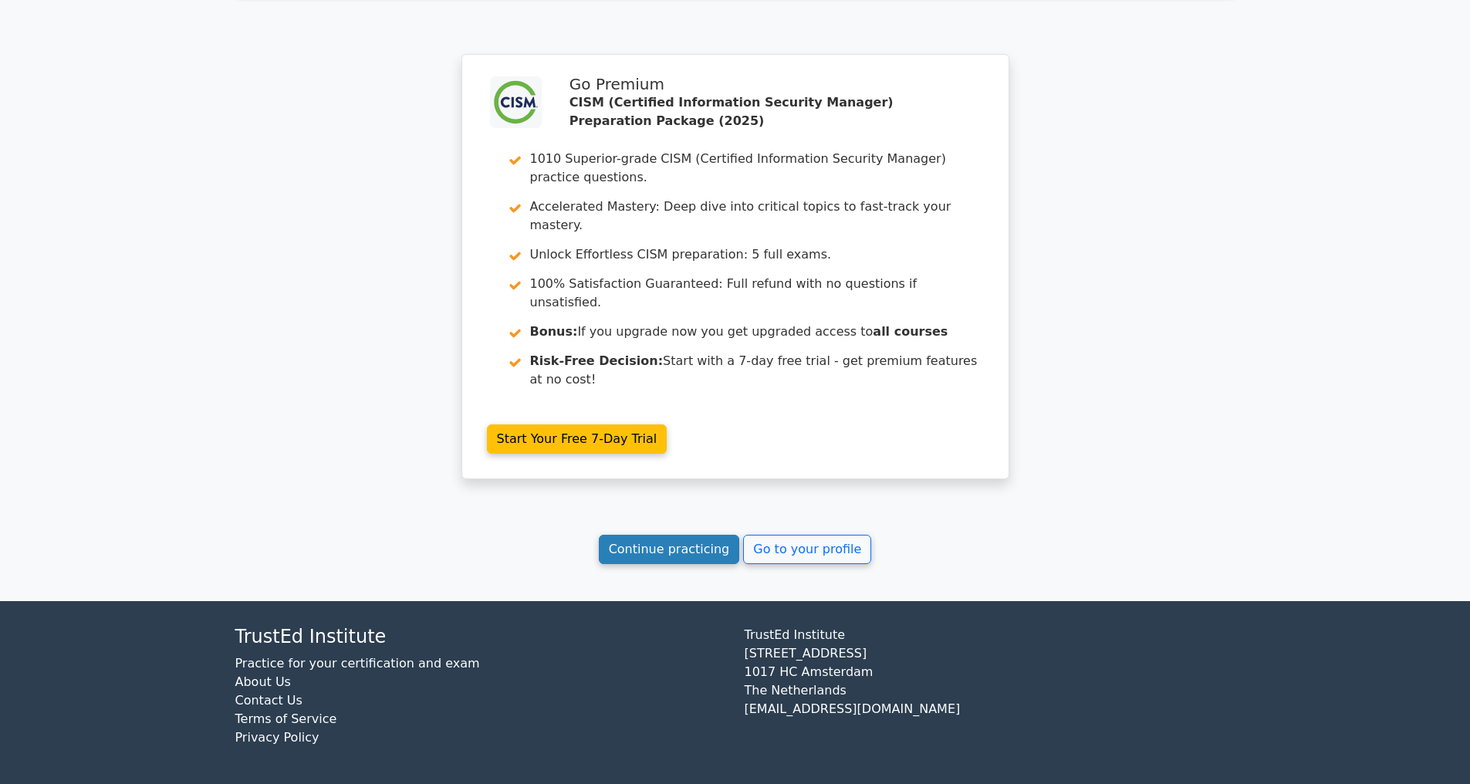
click at [623, 553] on link "Continue practicing" at bounding box center [669, 549] width 141 height 29
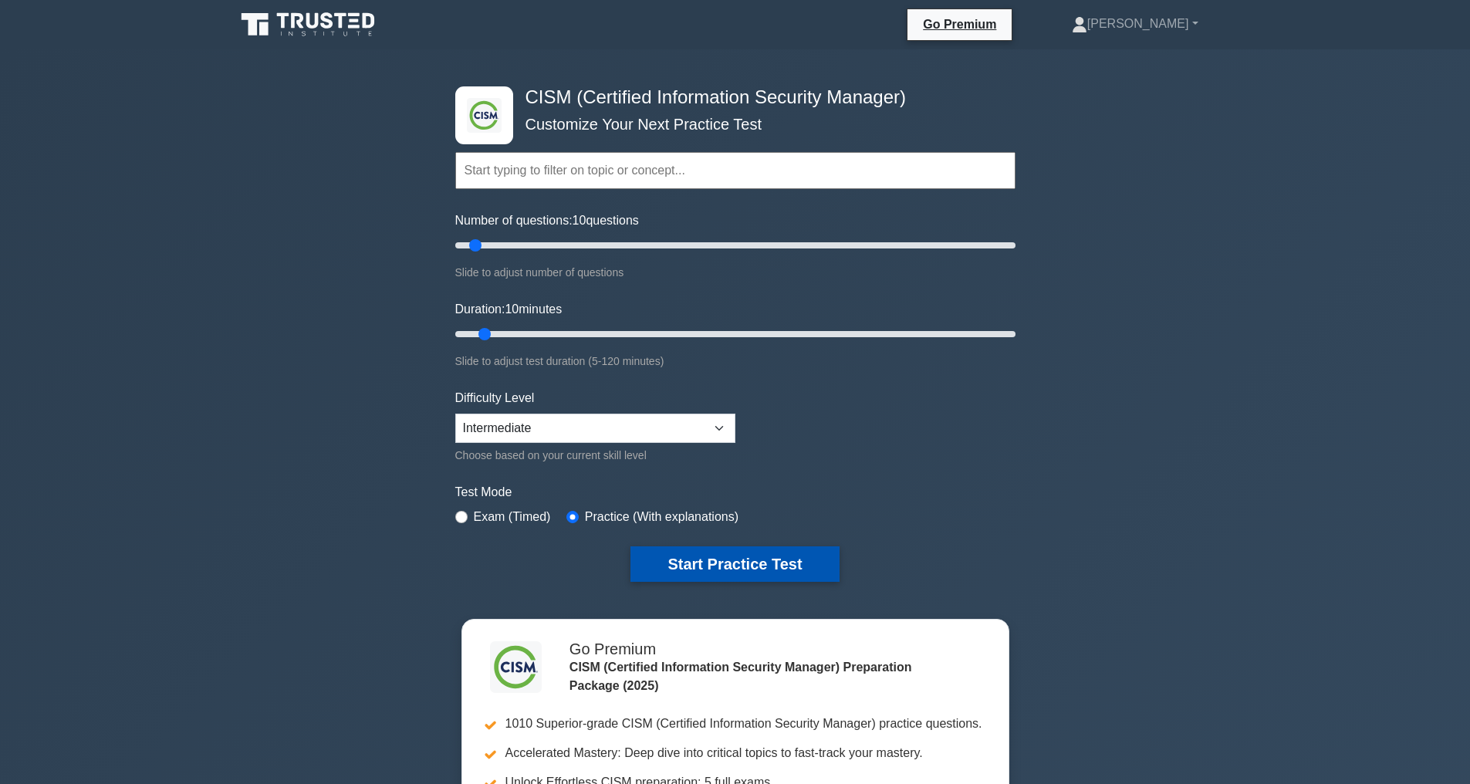
click at [706, 566] on button "Start Practice Test" at bounding box center [734, 563] width 208 height 35
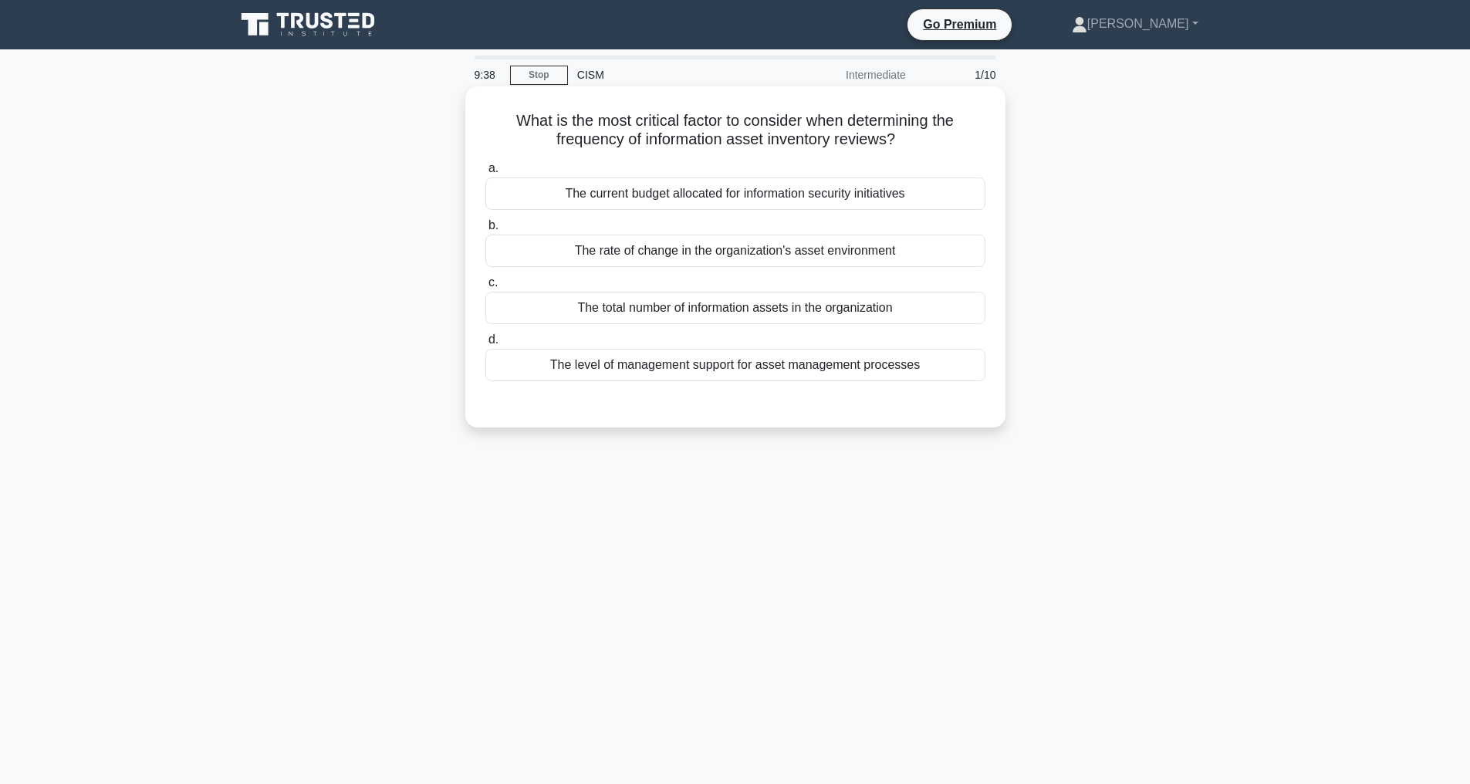
click at [660, 250] on div "The rate of change in the organization's asset environment" at bounding box center [735, 251] width 500 height 32
click at [485, 231] on input "b. The rate of change in the organization's asset environment" at bounding box center [485, 226] width 0 height 10
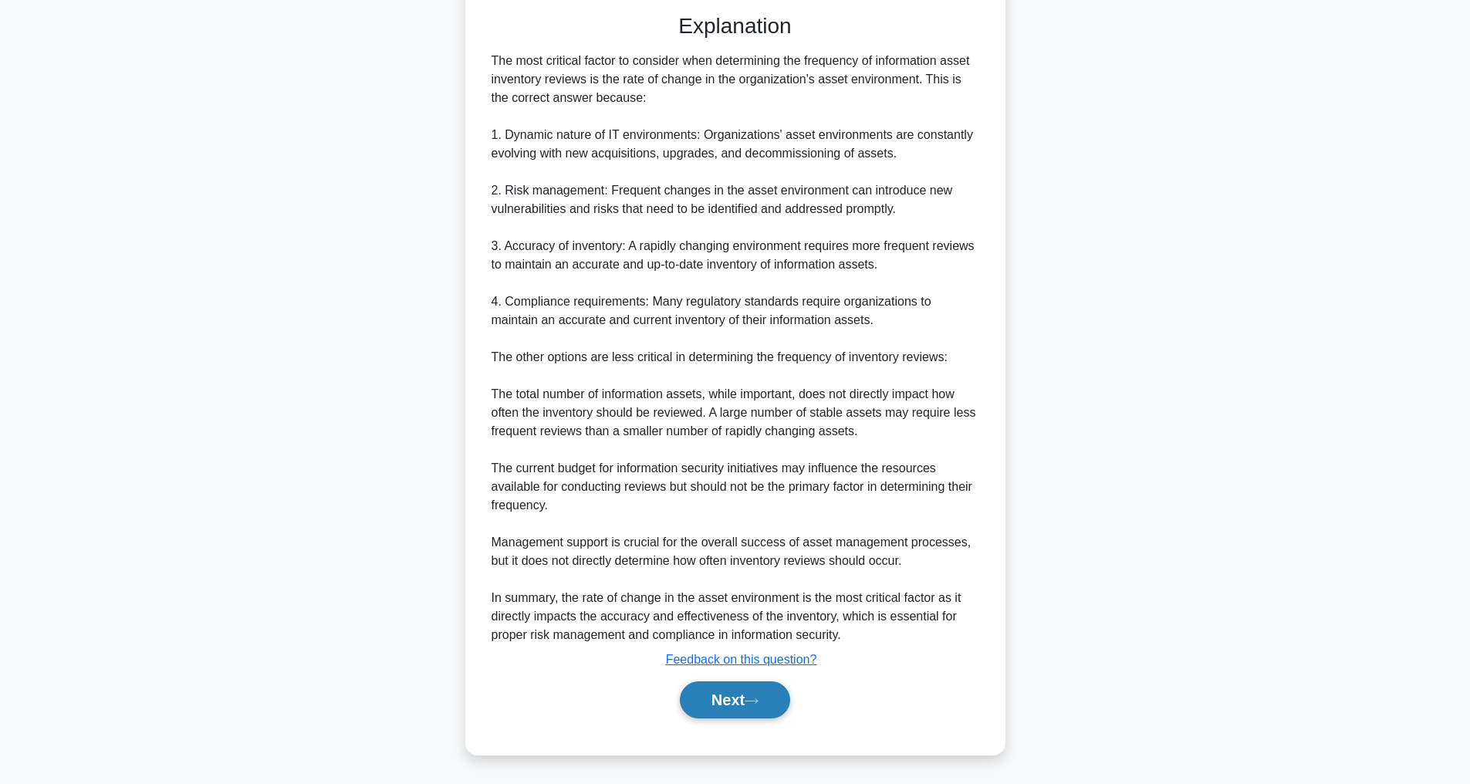
click at [718, 701] on button "Next" at bounding box center [735, 699] width 110 height 37
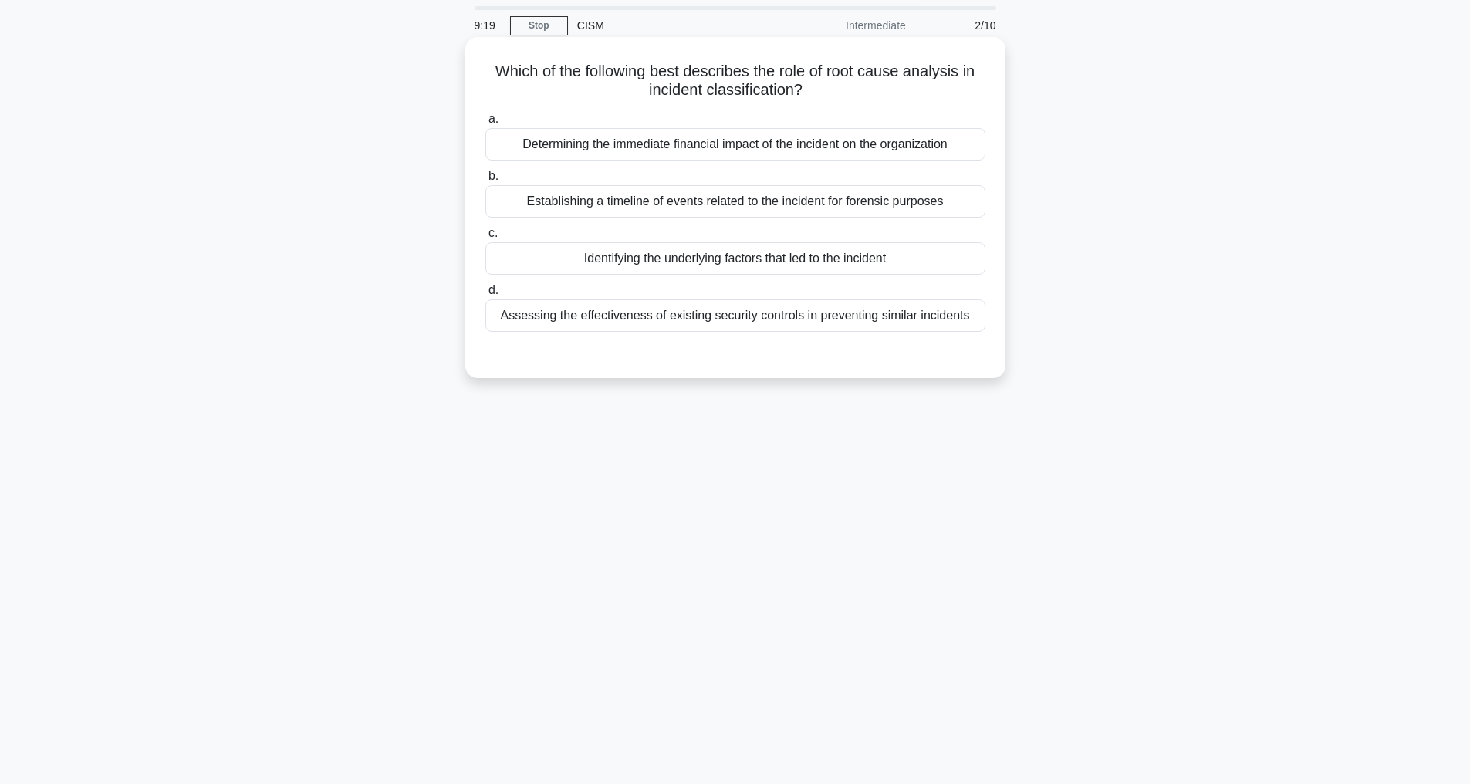
click at [667, 259] on div "Identifying the underlying factors that led to the incident" at bounding box center [735, 258] width 500 height 32
click at [485, 238] on input "c. Identifying the underlying factors that led to the incident" at bounding box center [485, 233] width 0 height 10
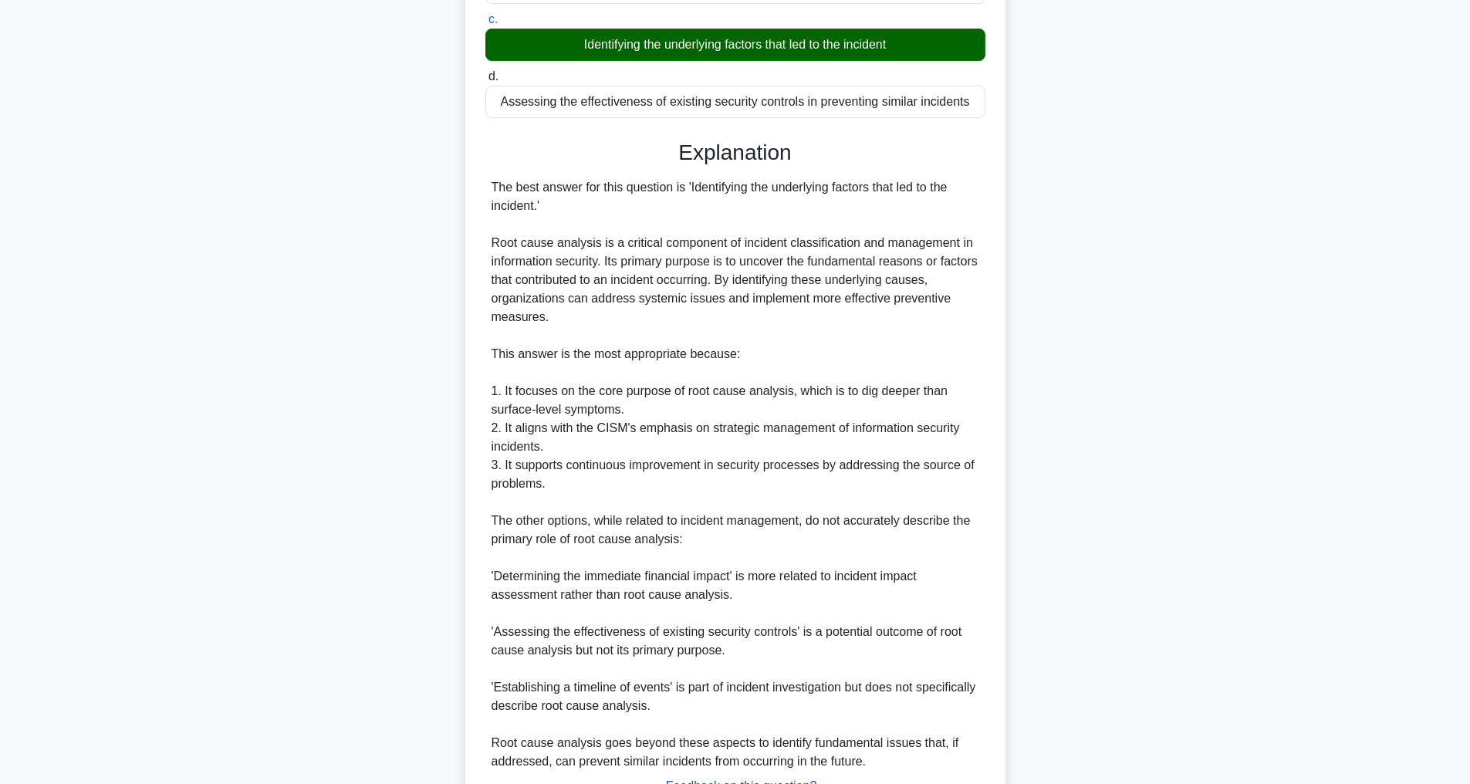
scroll to position [408, 0]
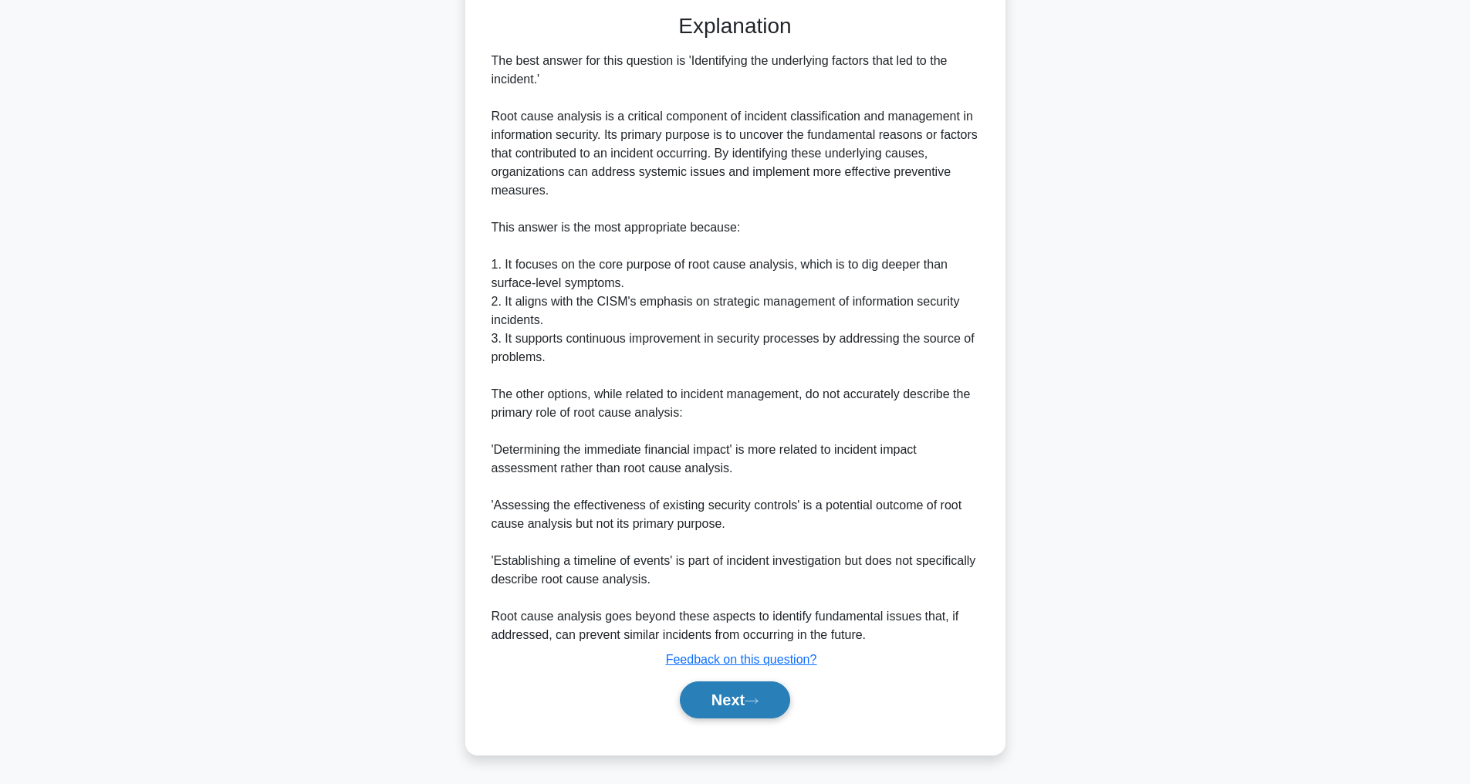
click at [738, 695] on button "Next" at bounding box center [735, 699] width 110 height 37
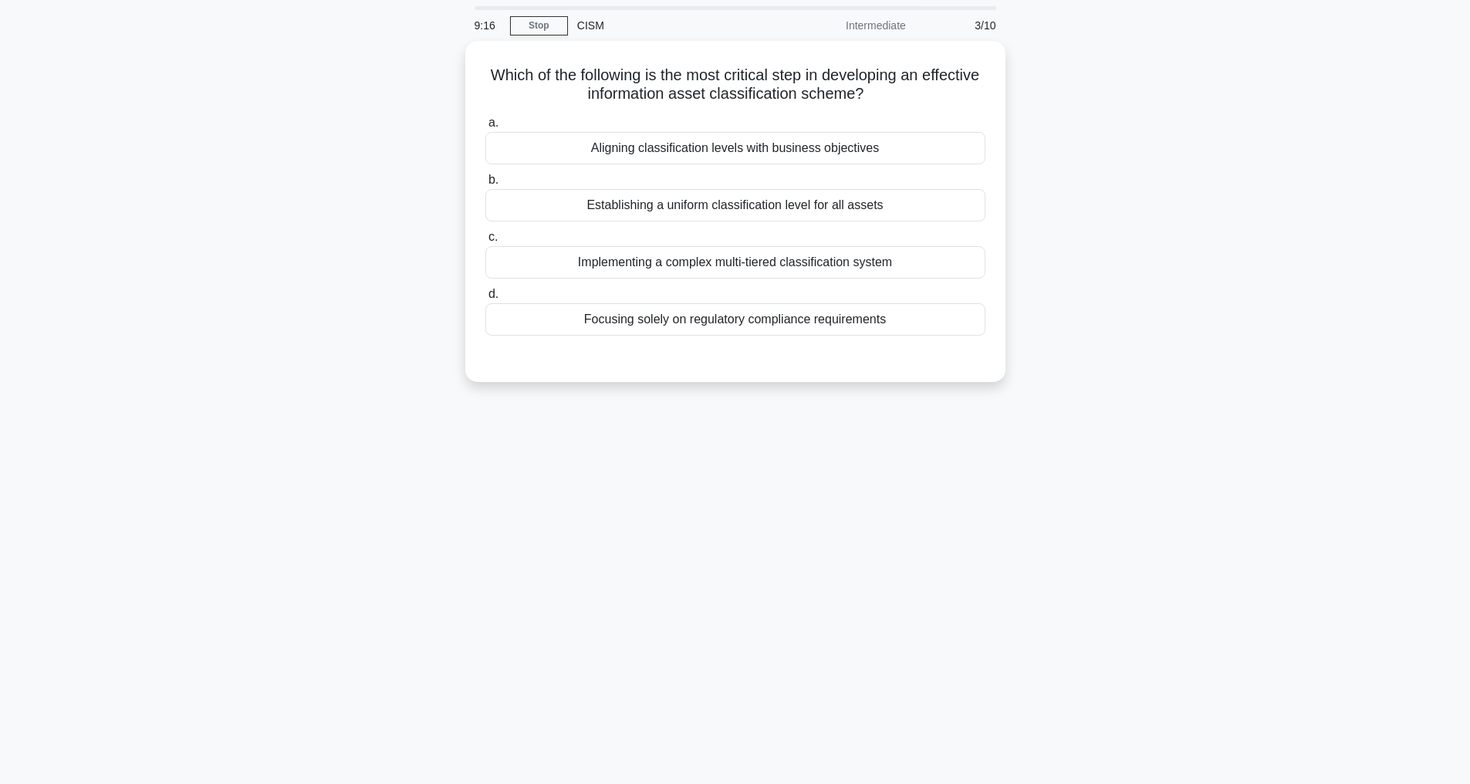
scroll to position [49, 0]
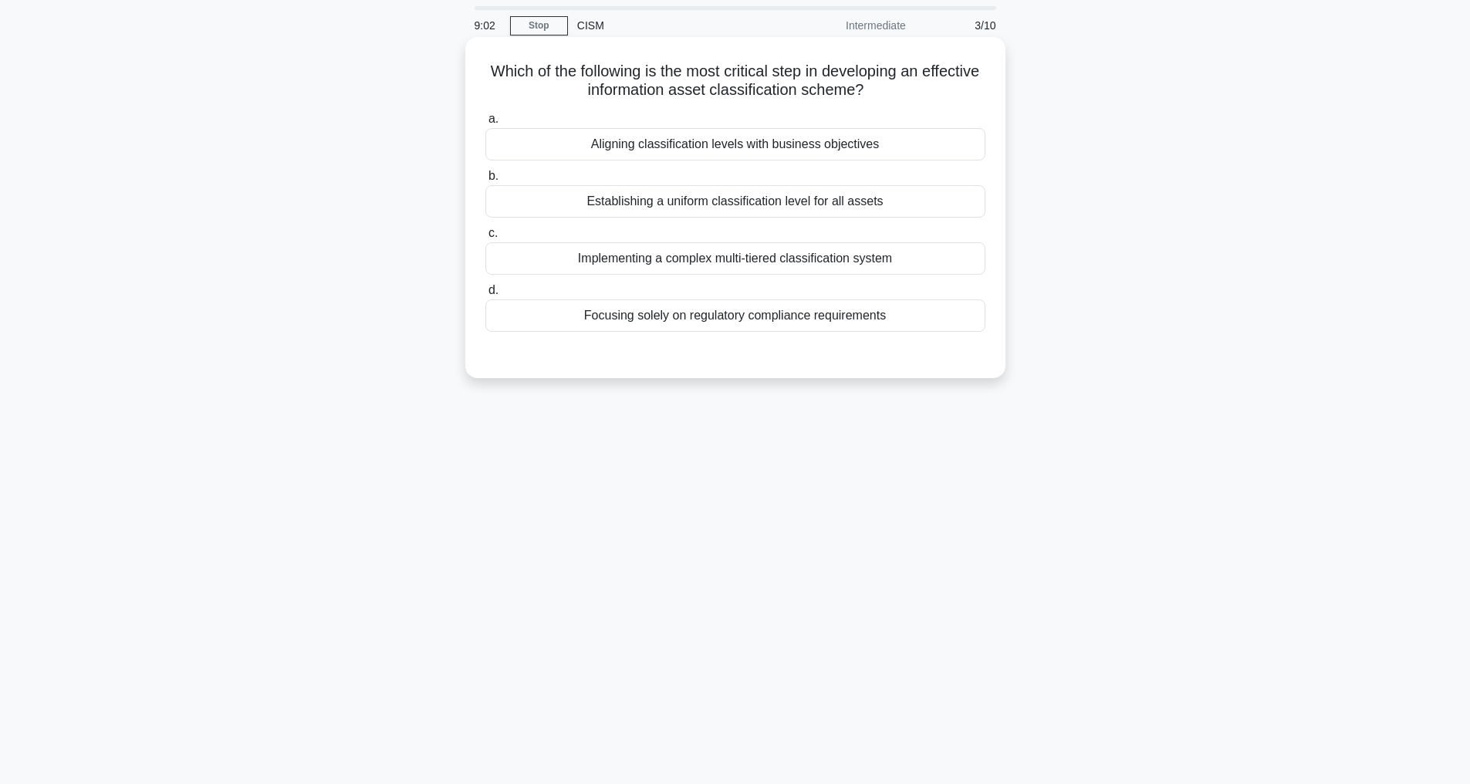
click at [614, 154] on div "Aligning classification levels with business objectives" at bounding box center [735, 144] width 500 height 32
click at [485, 124] on input "a. Aligning classification levels with business objectives" at bounding box center [485, 119] width 0 height 10
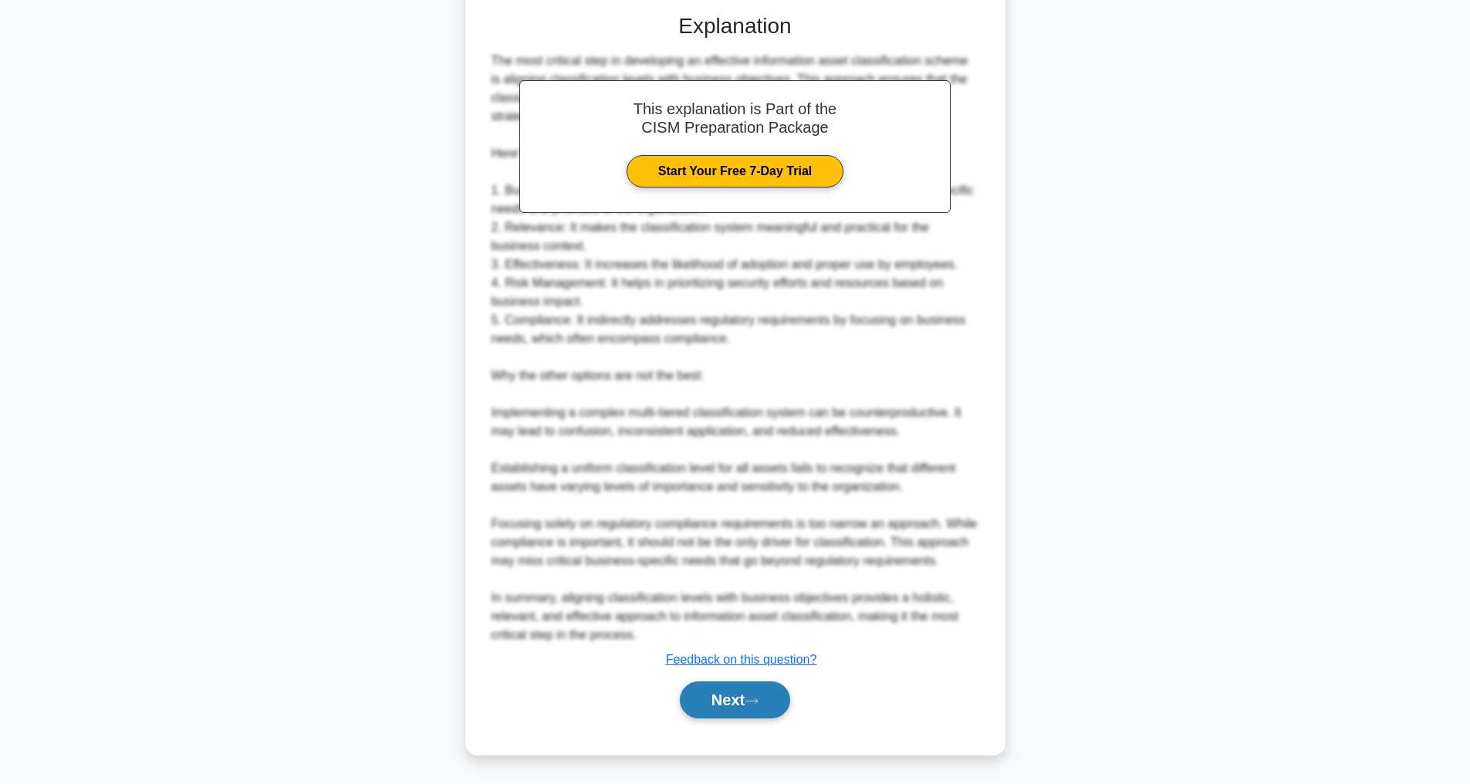
click at [731, 699] on button "Next" at bounding box center [735, 699] width 110 height 37
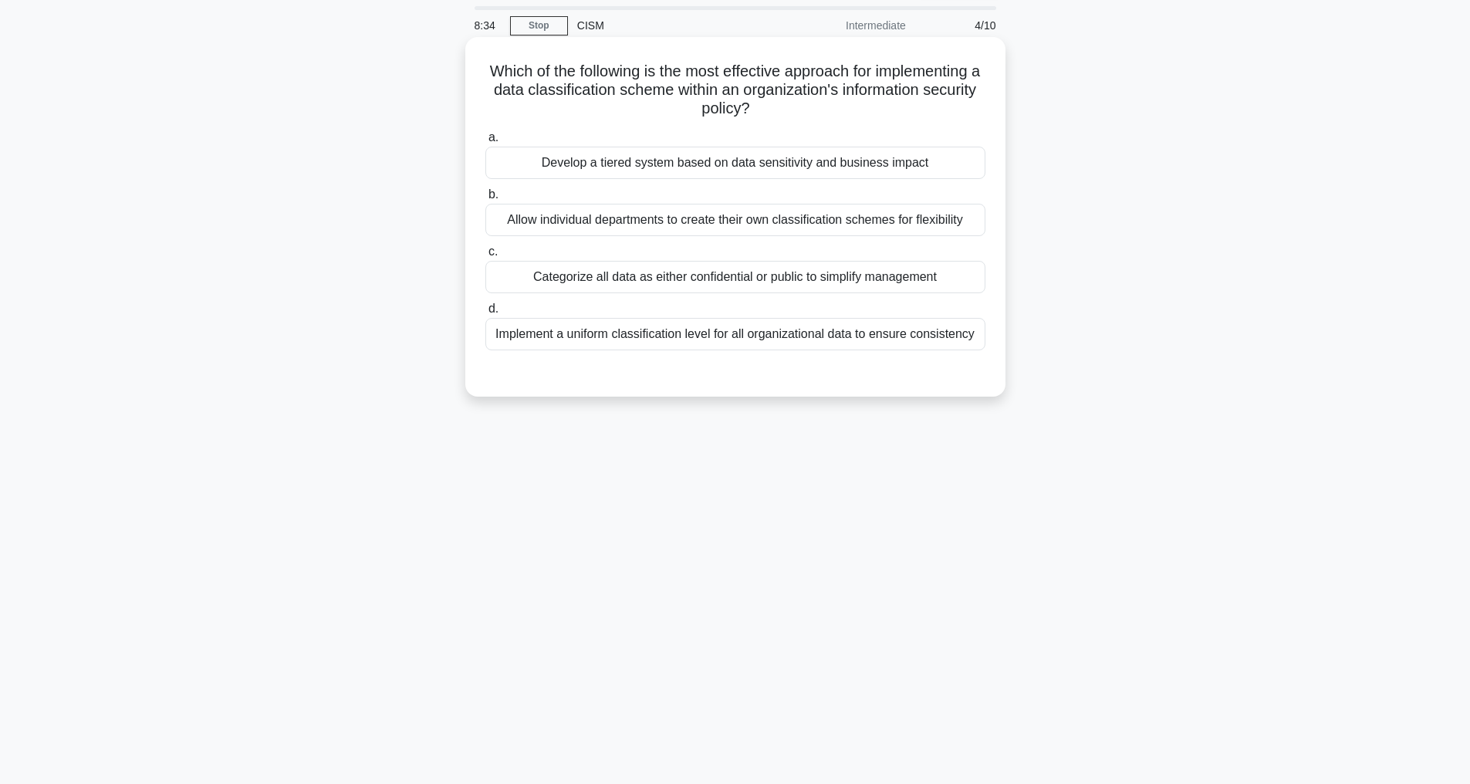
click at [675, 167] on div "Develop a tiered system based on data sensitivity and business impact" at bounding box center [735, 163] width 500 height 32
click at [485, 143] on input "a. Develop a tiered system based on data sensitivity and business impact" at bounding box center [485, 138] width 0 height 10
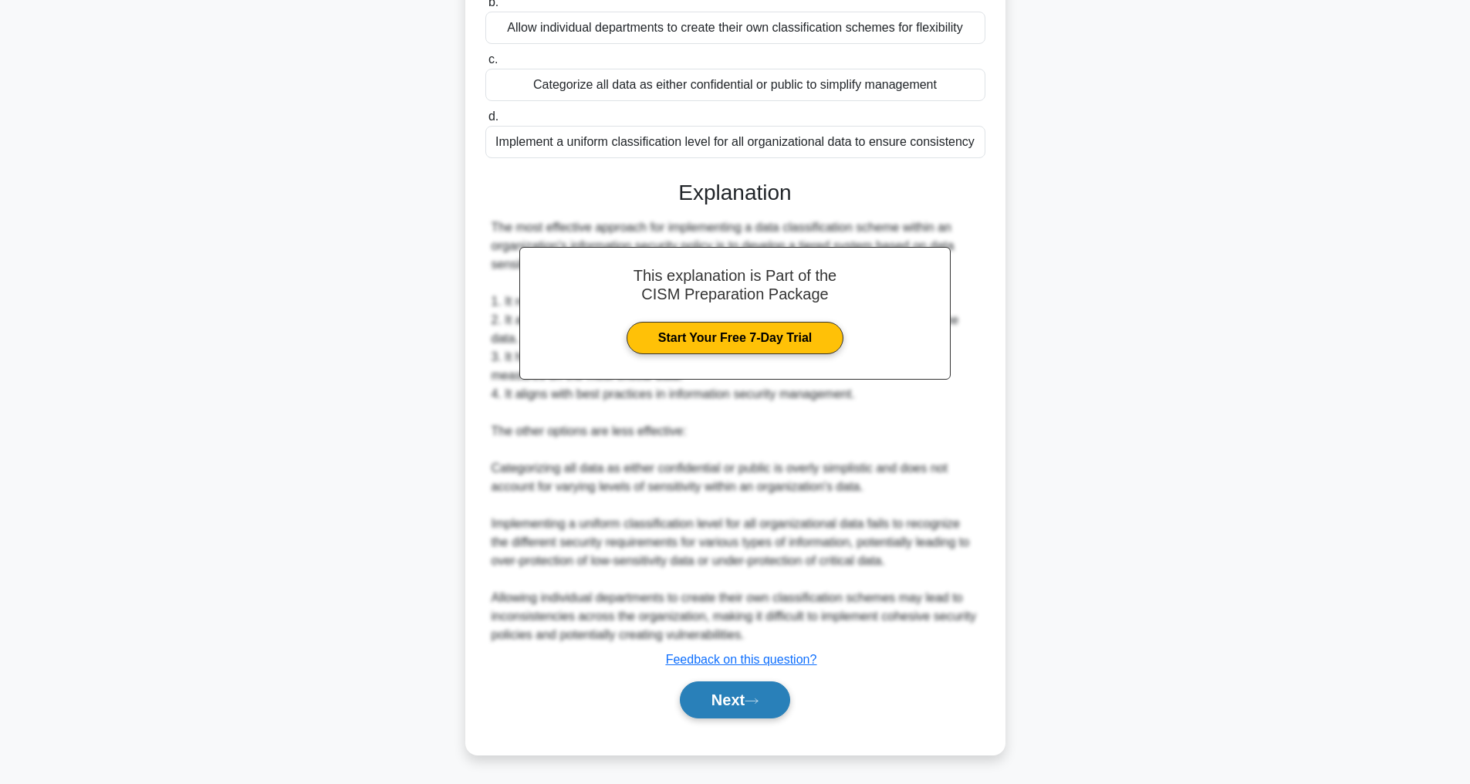
click at [753, 695] on button "Next" at bounding box center [735, 699] width 110 height 37
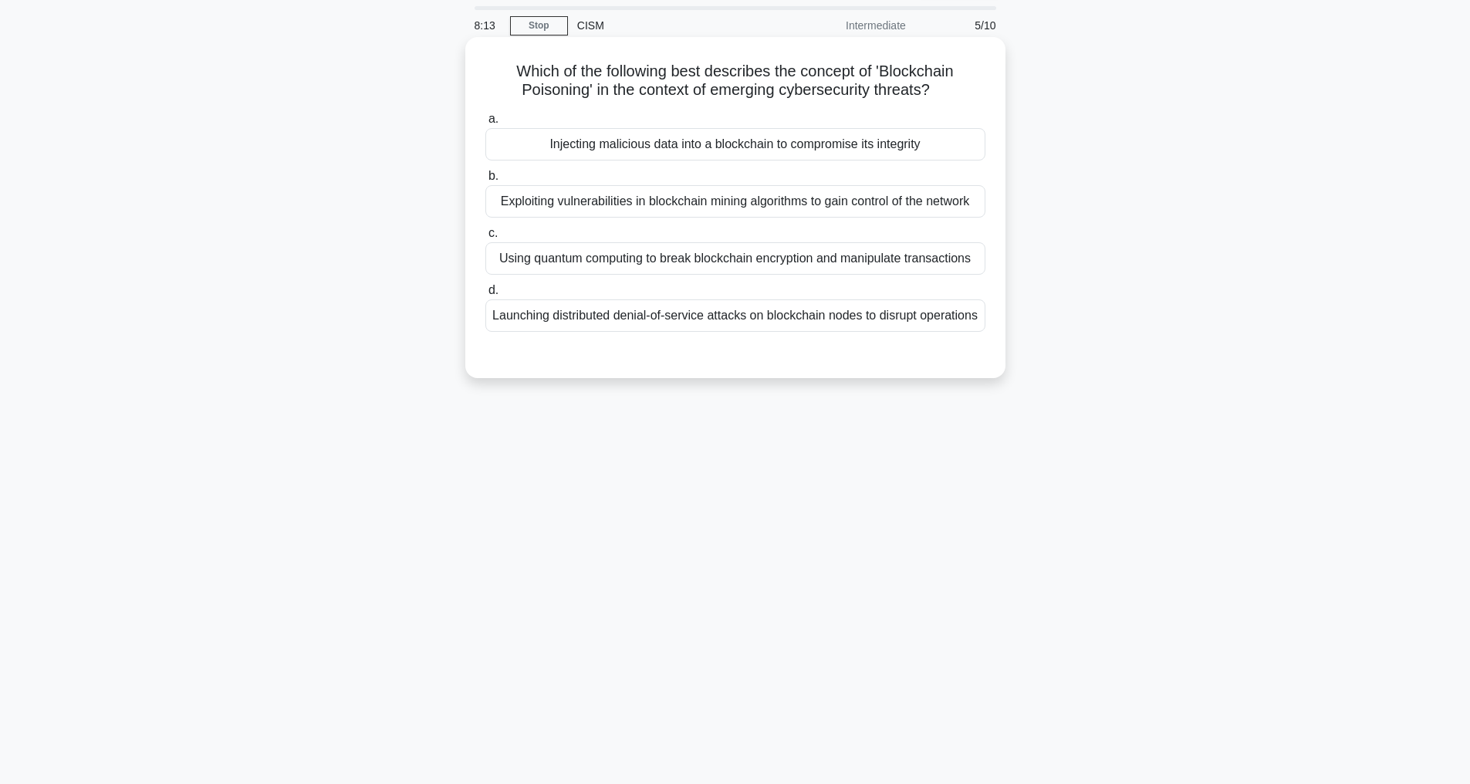
click at [593, 150] on div "Injecting malicious data into a blockchain to compromise its integrity" at bounding box center [735, 144] width 500 height 32
click at [485, 124] on input "a. Injecting malicious data into a blockchain to compromise its integrity" at bounding box center [485, 119] width 0 height 10
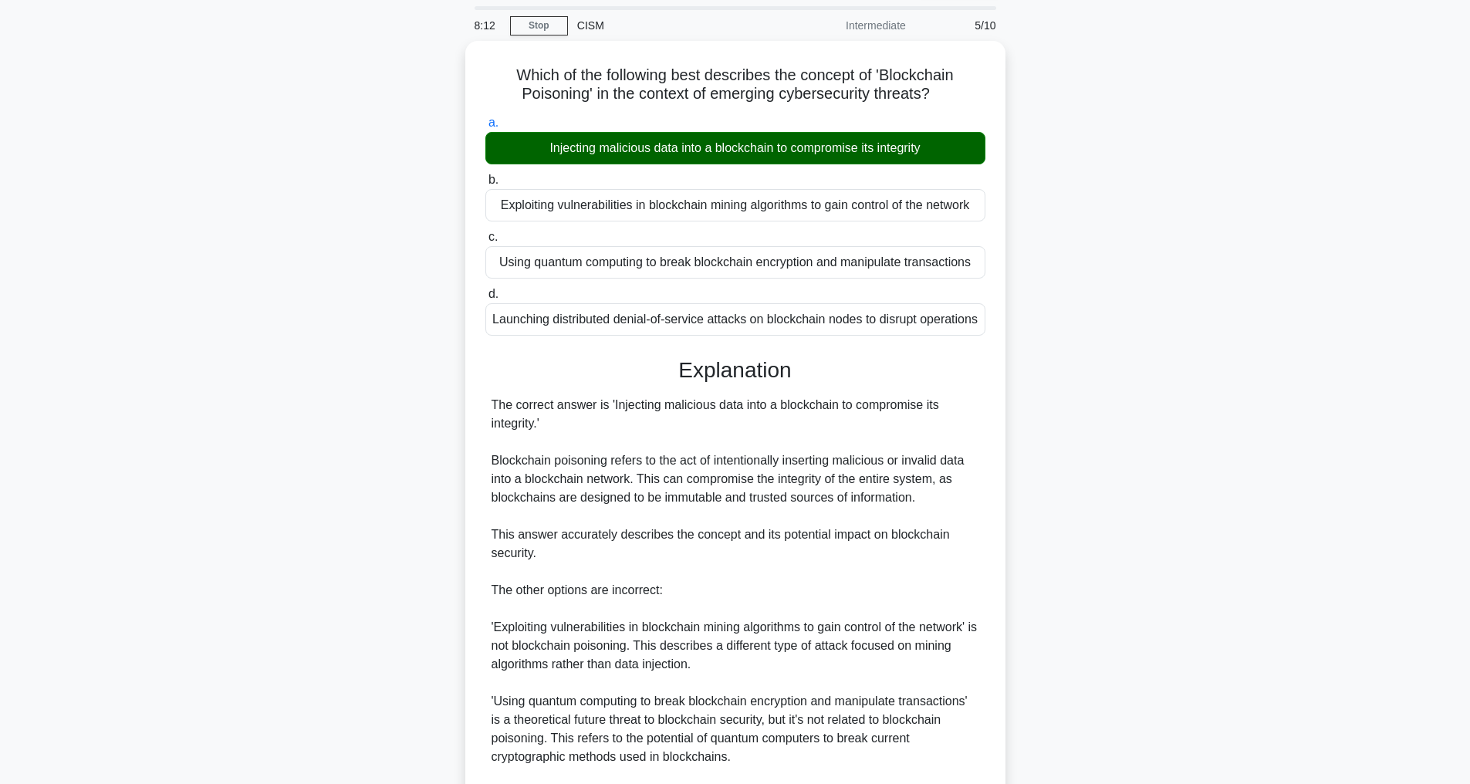
scroll to position [408, 0]
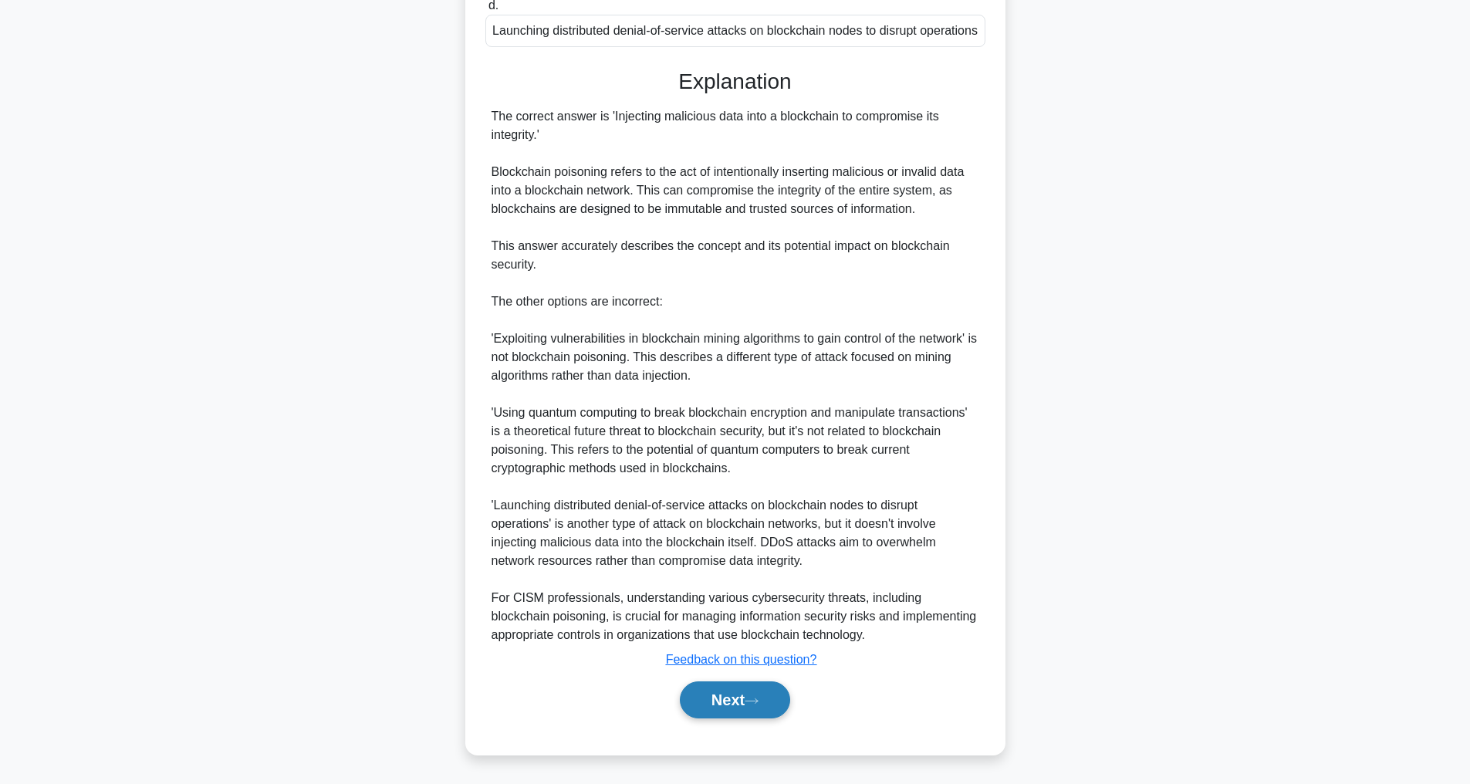
click at [731, 695] on button "Next" at bounding box center [735, 699] width 110 height 37
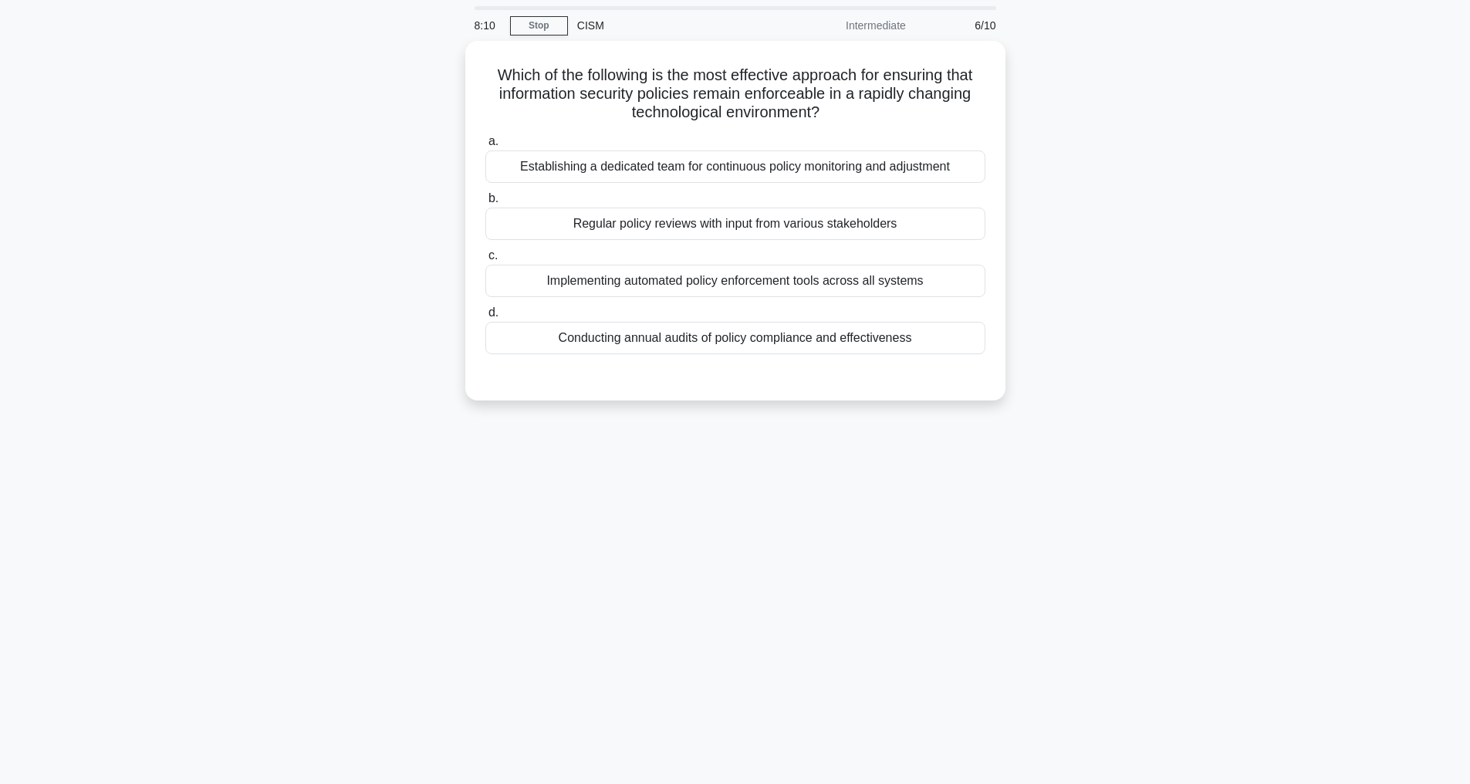
scroll to position [49, 0]
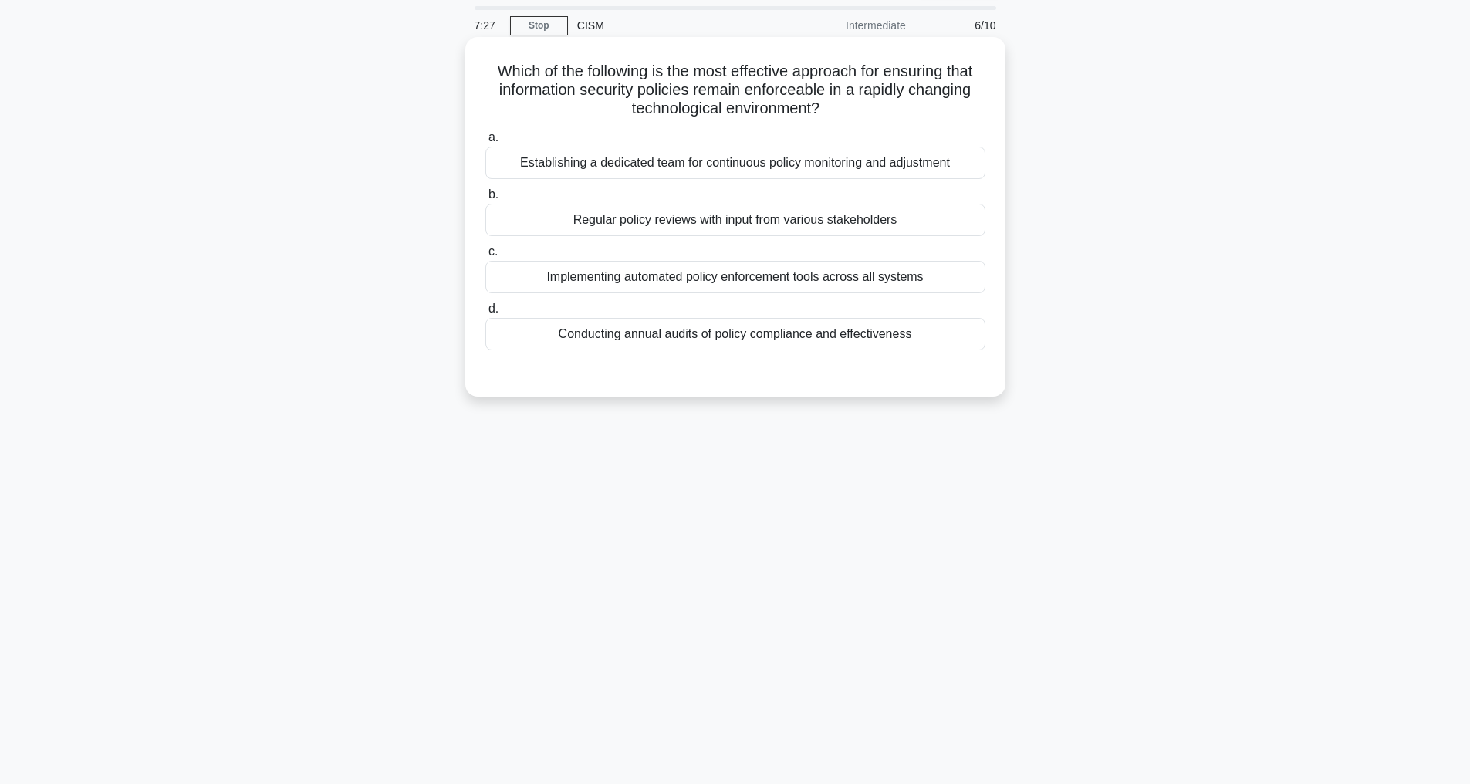
click at [528, 221] on div "Regular policy reviews with input from various stakeholders" at bounding box center [735, 220] width 500 height 32
click at [485, 200] on input "b. Regular policy reviews with input from various stakeholders" at bounding box center [485, 195] width 0 height 10
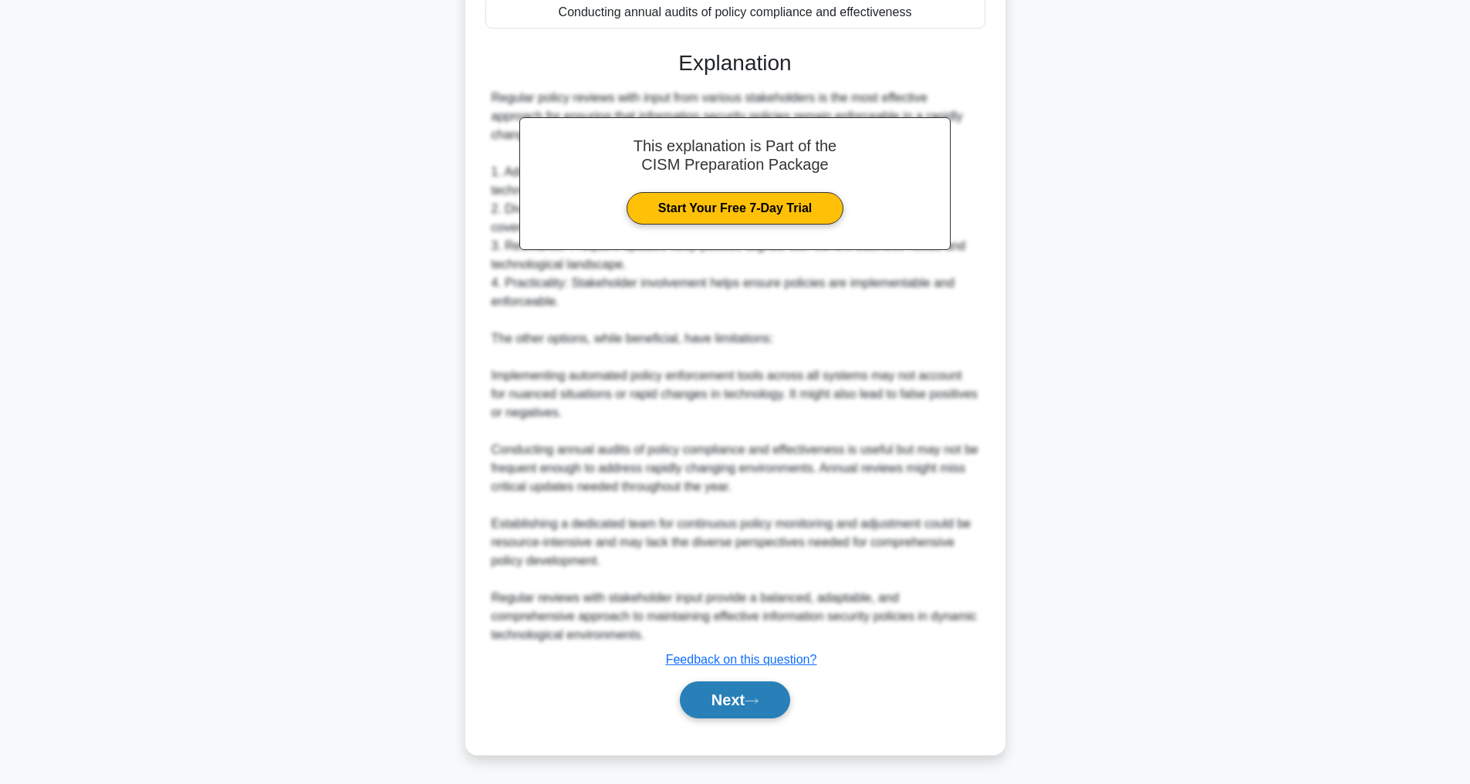
click at [722, 707] on button "Next" at bounding box center [735, 699] width 110 height 37
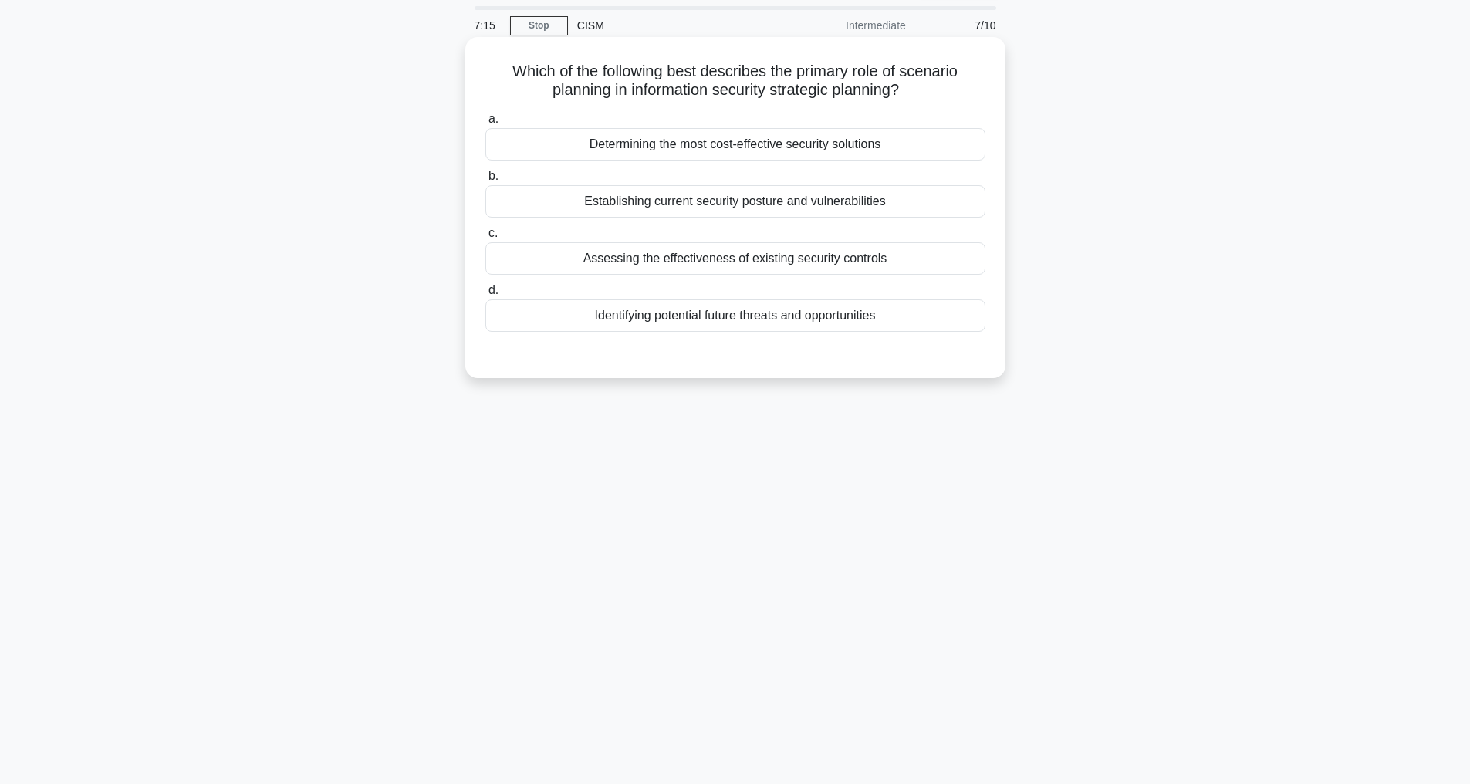
click at [689, 319] on div "Identifying potential future threats and opportunities" at bounding box center [735, 315] width 500 height 32
click at [485, 295] on input "d. Identifying potential future threats and opportunities" at bounding box center [485, 290] width 0 height 10
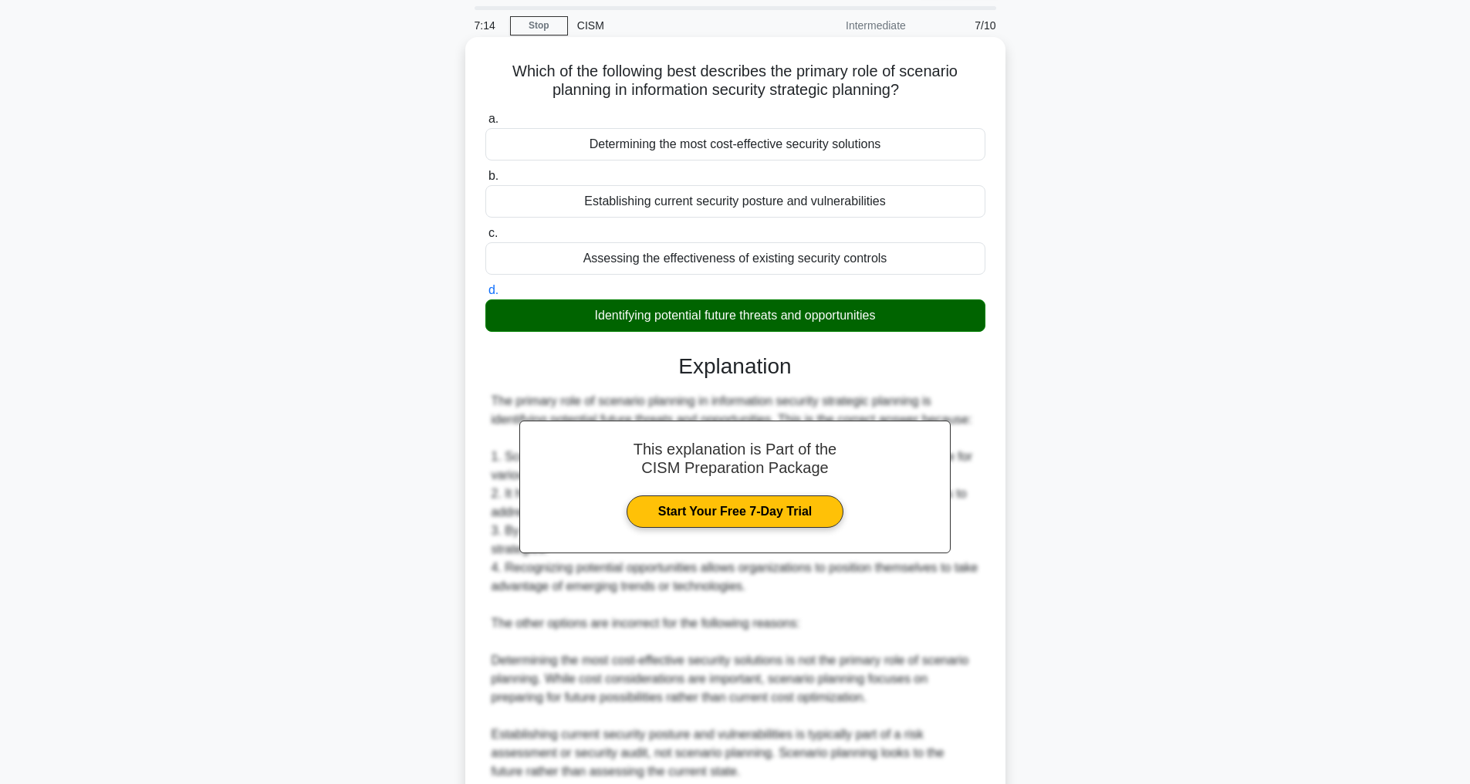
scroll to position [353, 0]
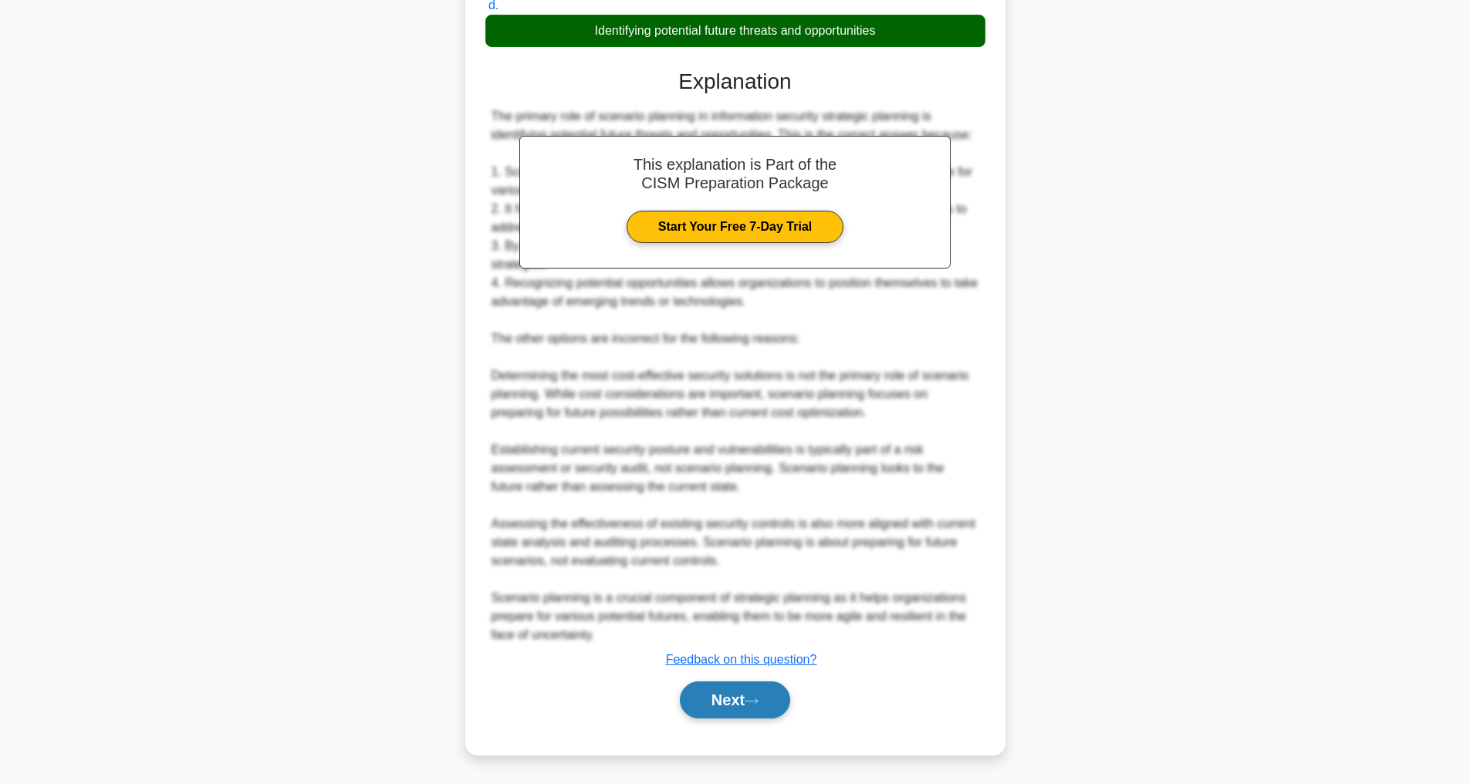
click at [714, 694] on button "Next" at bounding box center [735, 699] width 110 height 37
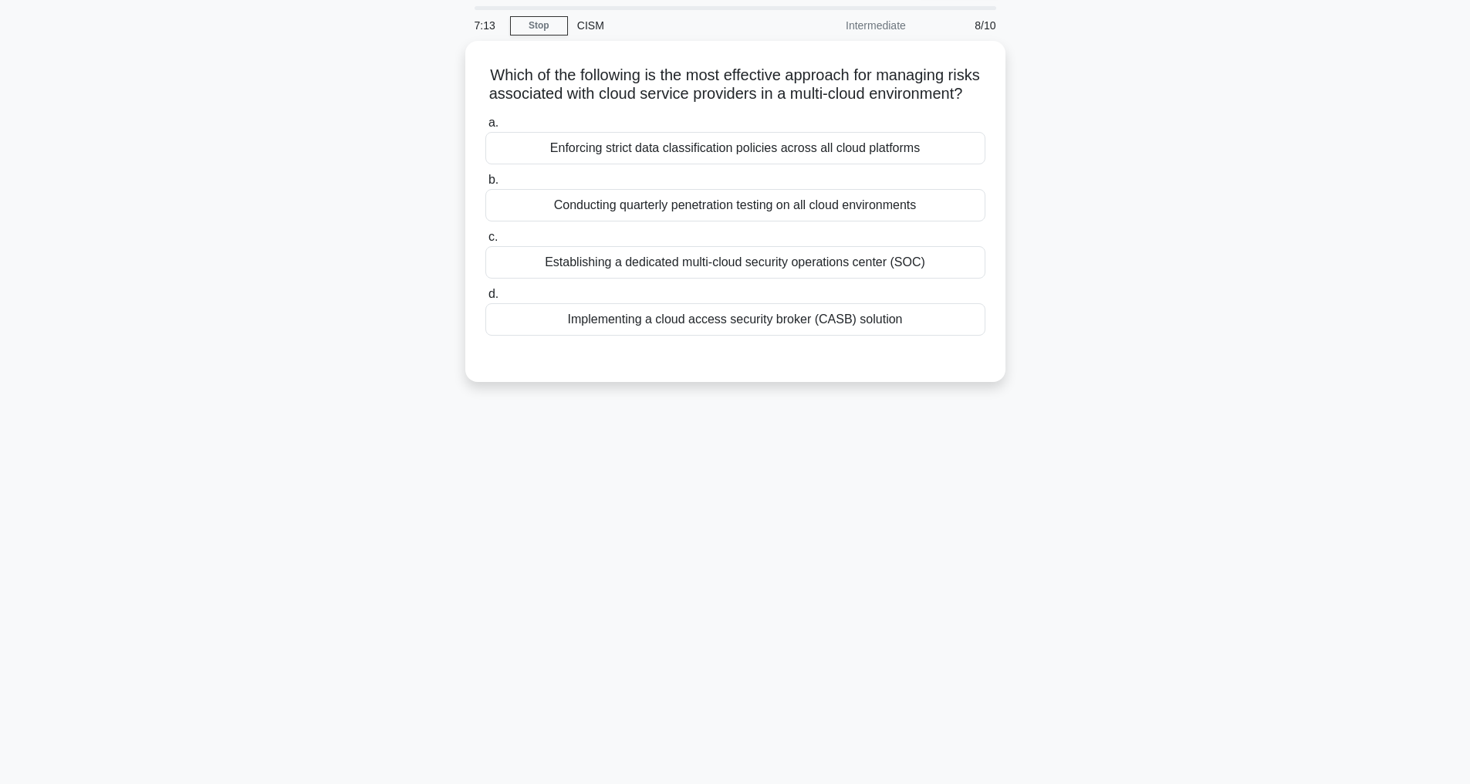
scroll to position [49, 0]
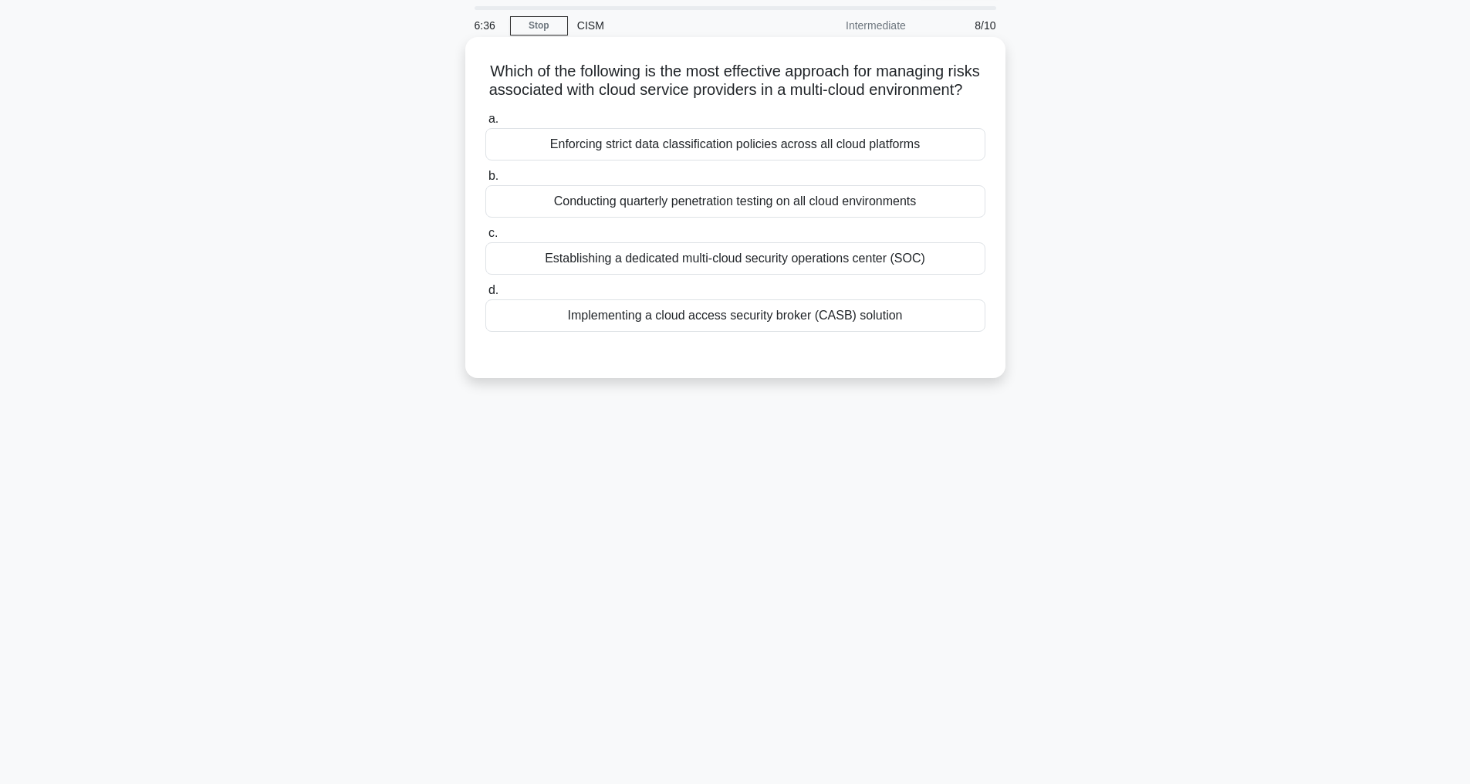
click at [595, 332] on div "Implementing a cloud access security broker (CASB) solution" at bounding box center [735, 315] width 500 height 32
click at [485, 295] on input "d. Implementing a cloud access security broker (CASB) solution" at bounding box center [485, 290] width 0 height 10
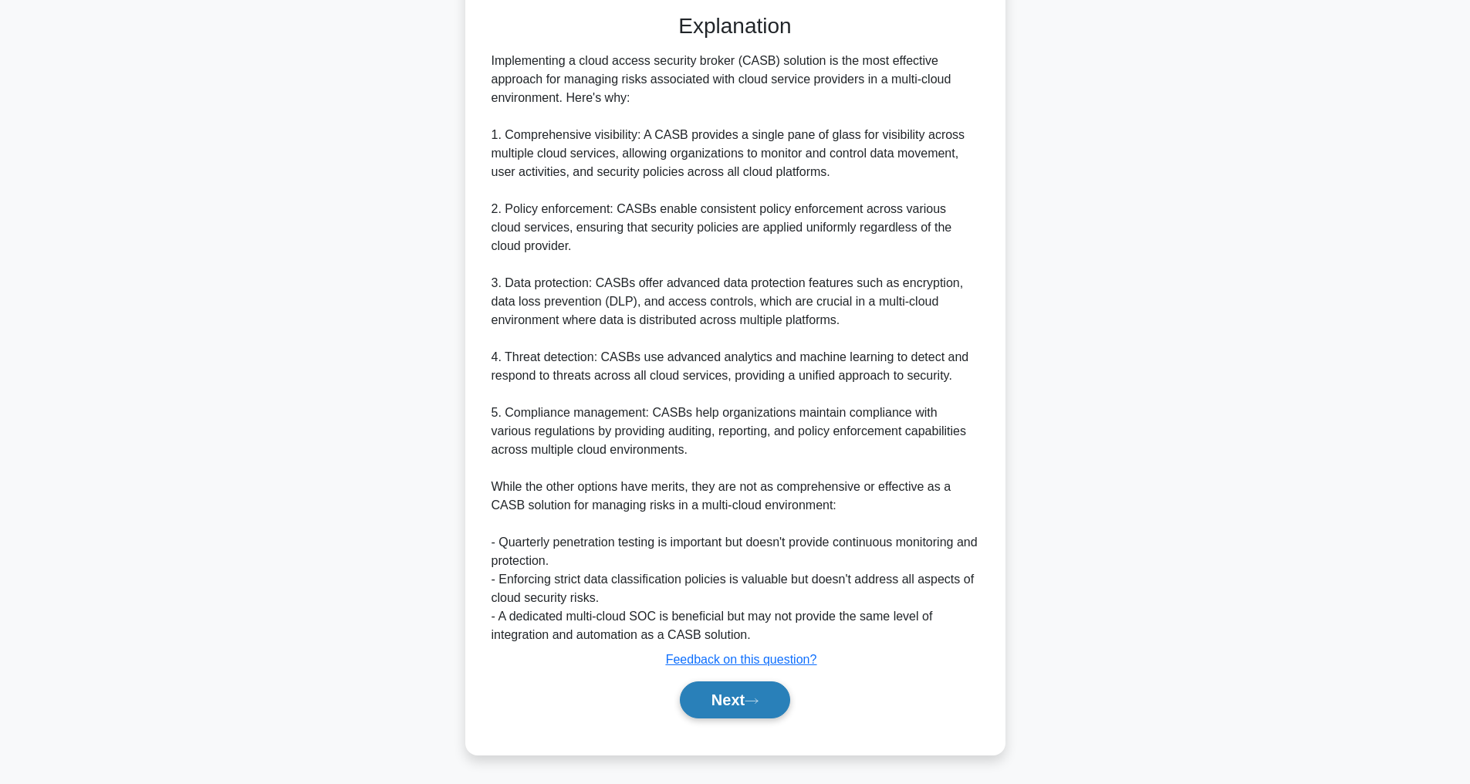
click at [745, 698] on button "Next" at bounding box center [735, 699] width 110 height 37
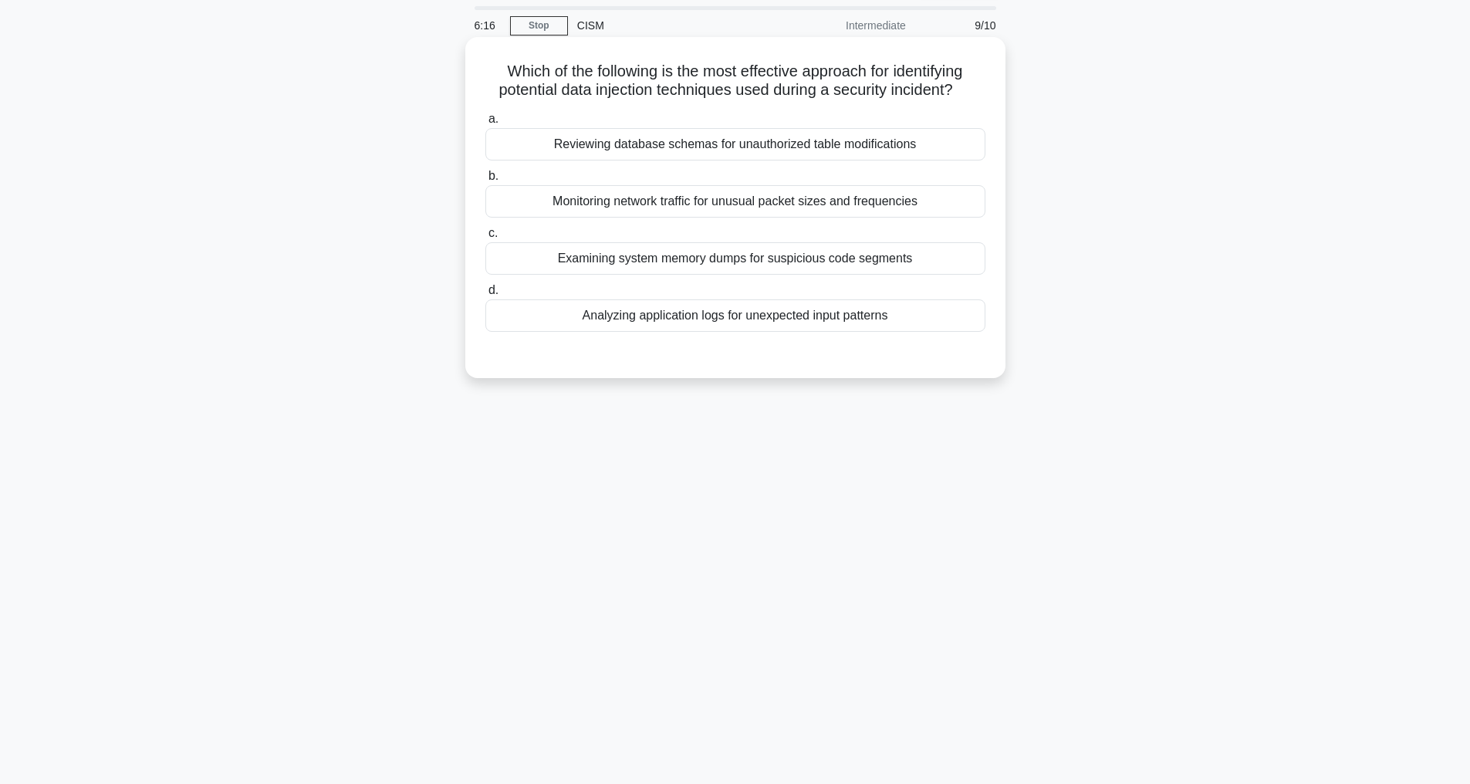
click at [676, 160] on div "Reviewing database schemas for unauthorized table modifications" at bounding box center [735, 144] width 500 height 32
click at [485, 124] on input "a. Reviewing database schemas for unauthorized table modifications" at bounding box center [485, 119] width 0 height 10
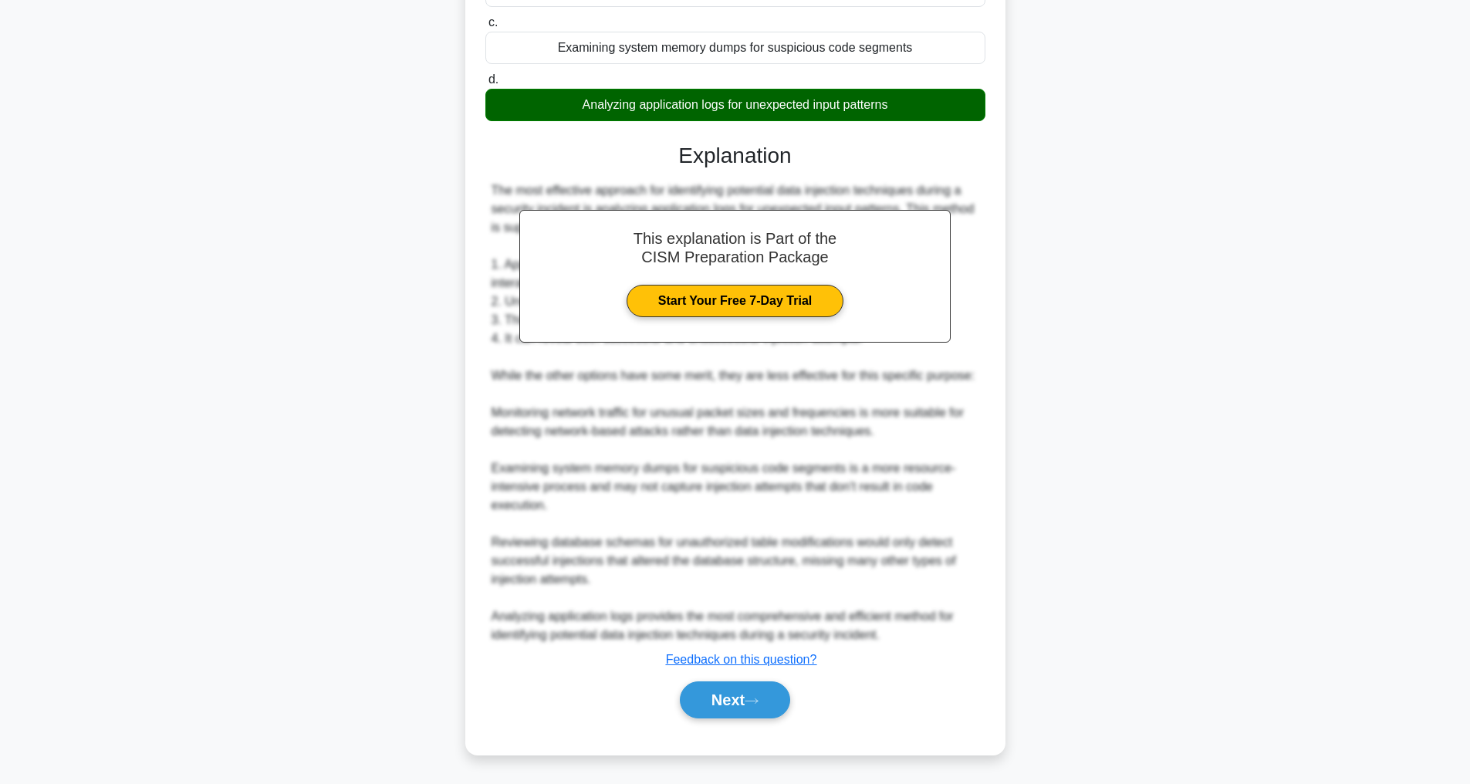
scroll to position [299, 0]
click at [728, 691] on button "Next" at bounding box center [735, 699] width 110 height 37
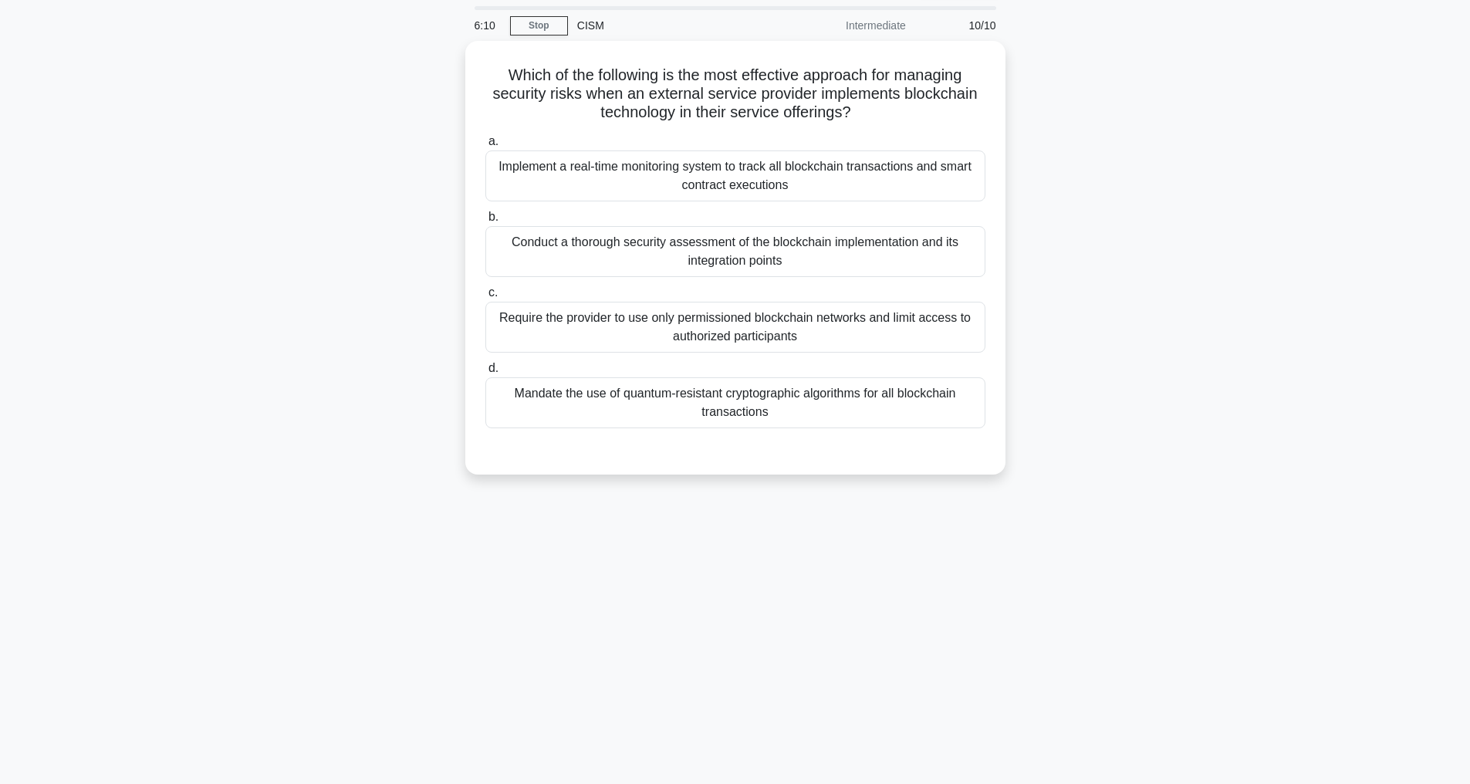
scroll to position [49, 0]
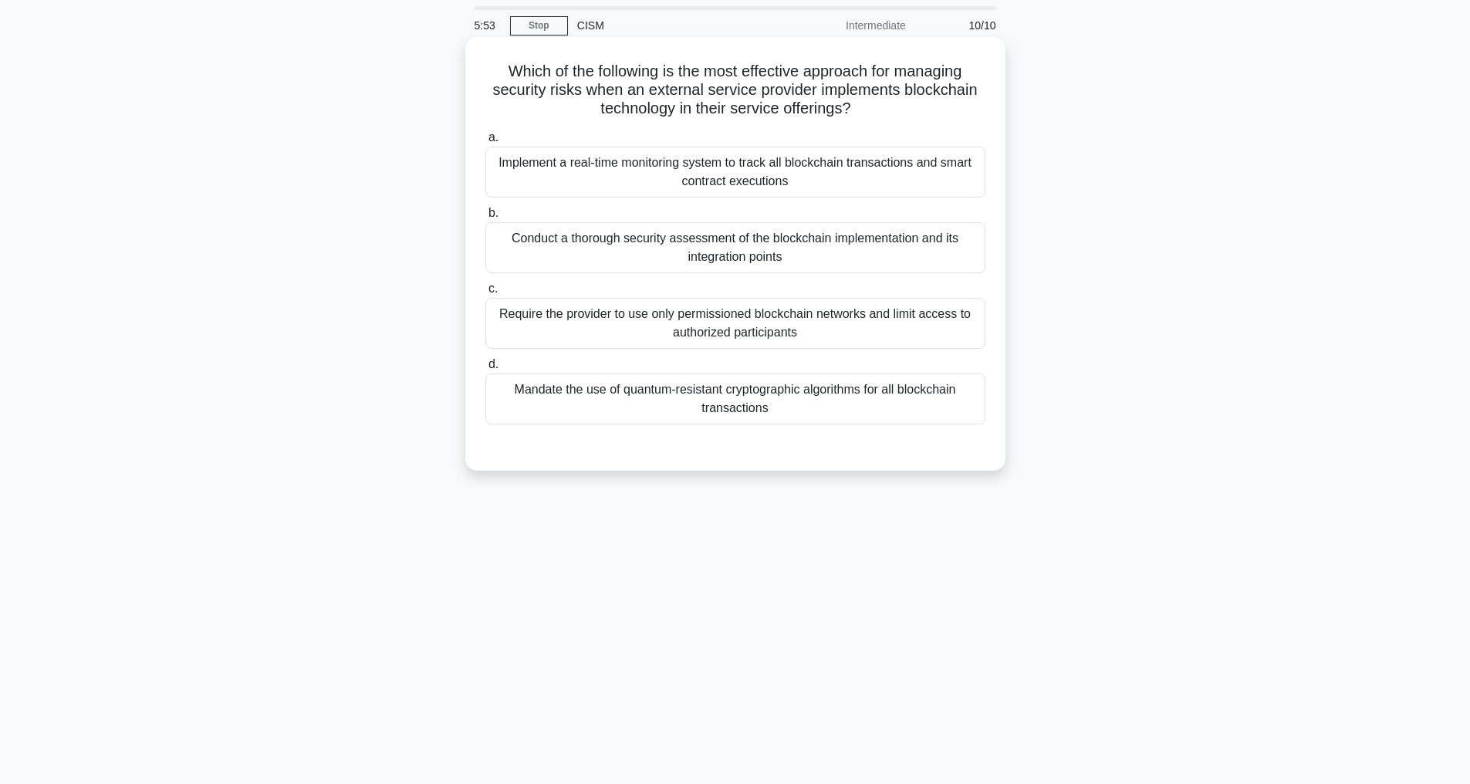
click at [699, 395] on div "Mandate the use of quantum-resistant cryptographic algorithms for all blockchai…" at bounding box center [735, 398] width 500 height 51
click at [485, 370] on input "d. Mandate the use of quantum-resistant cryptographic algorithms for all blockc…" at bounding box center [485, 365] width 0 height 10
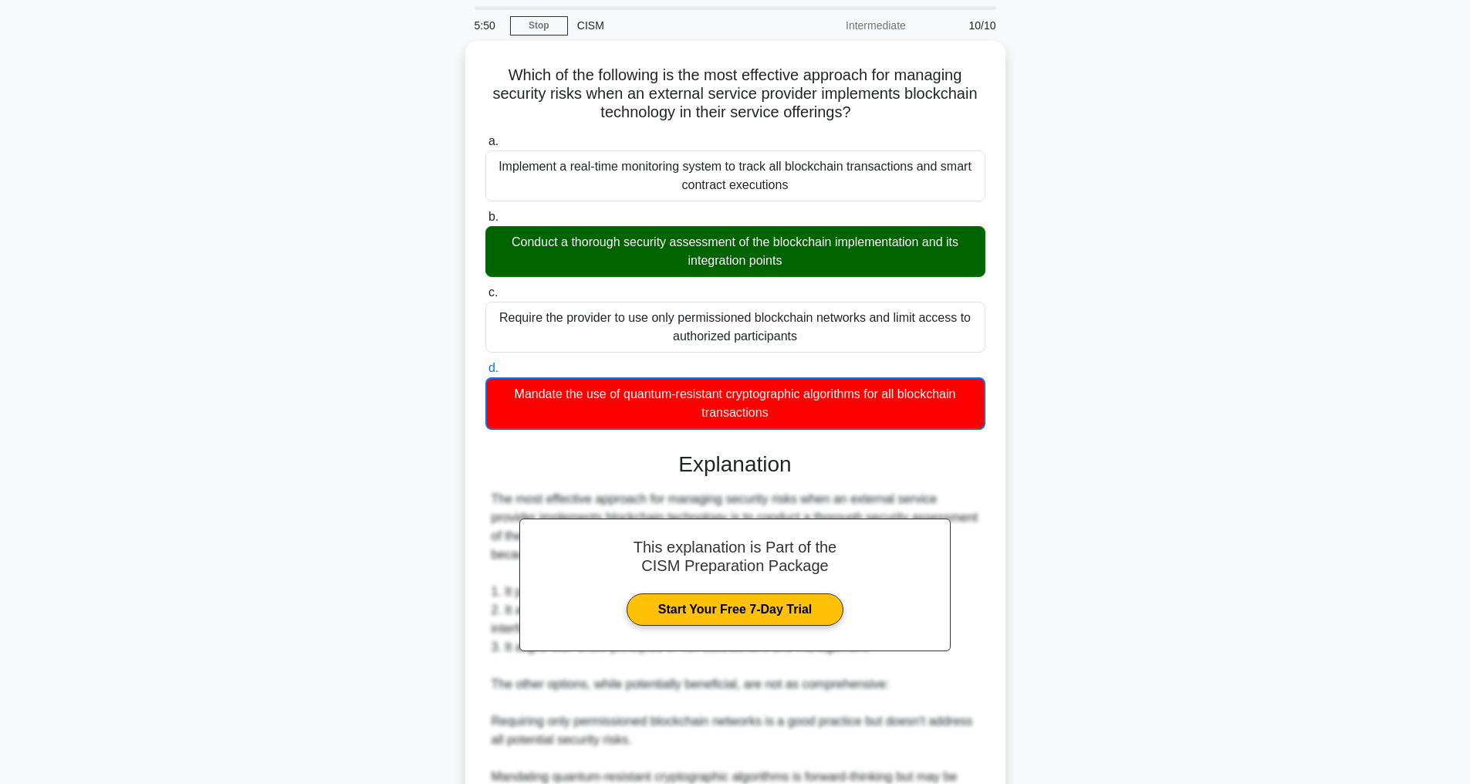
scroll to position [354, 0]
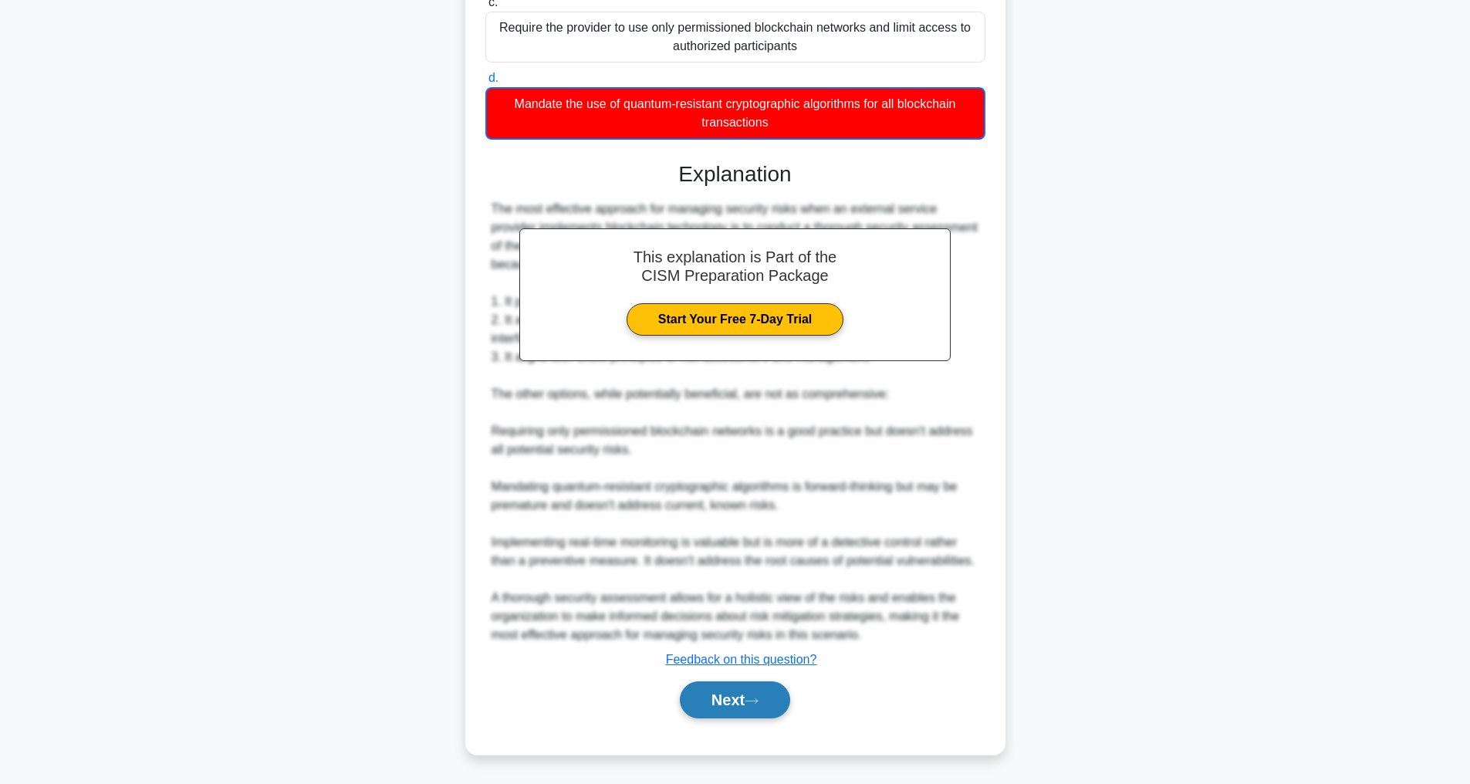
click at [697, 695] on button "Next" at bounding box center [735, 699] width 110 height 37
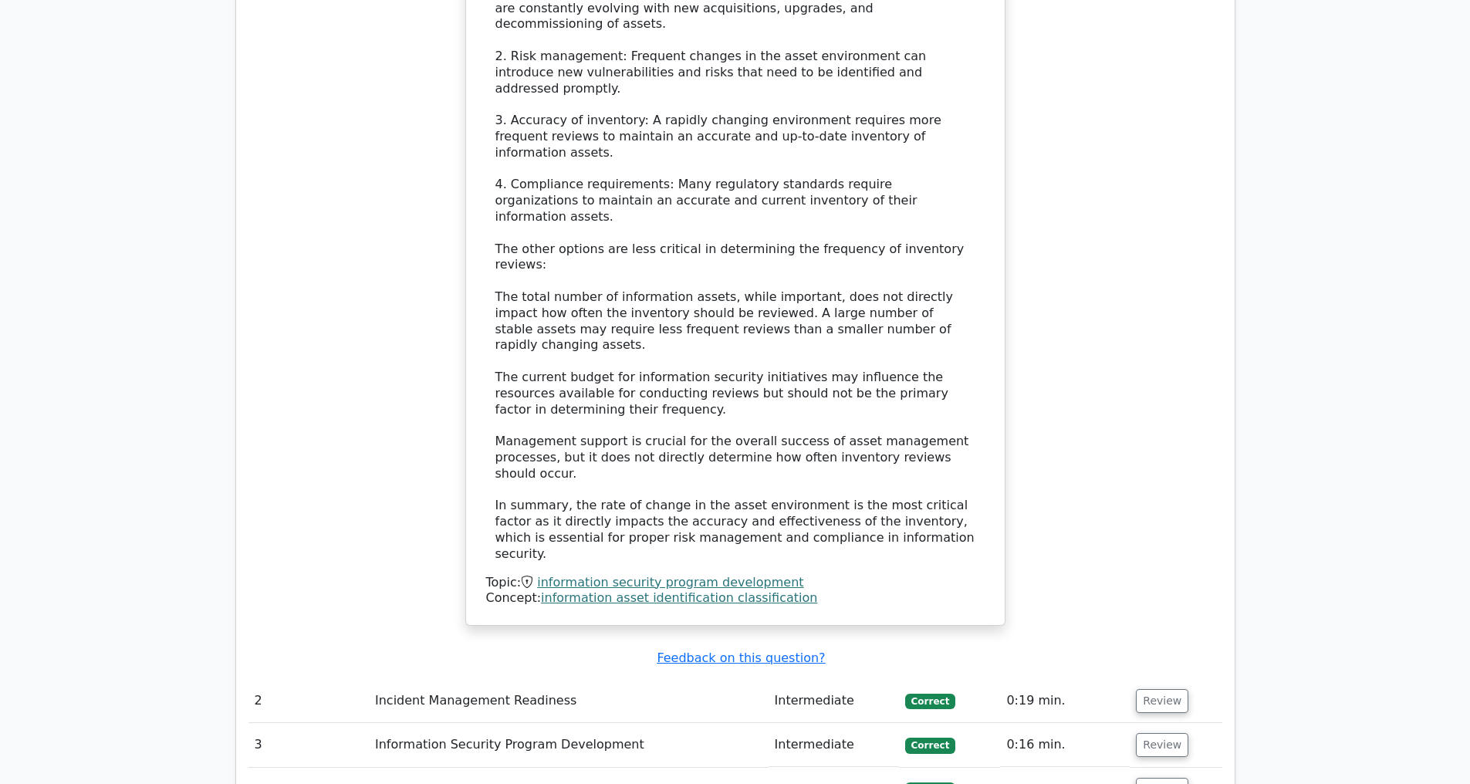
scroll to position [2355, 0]
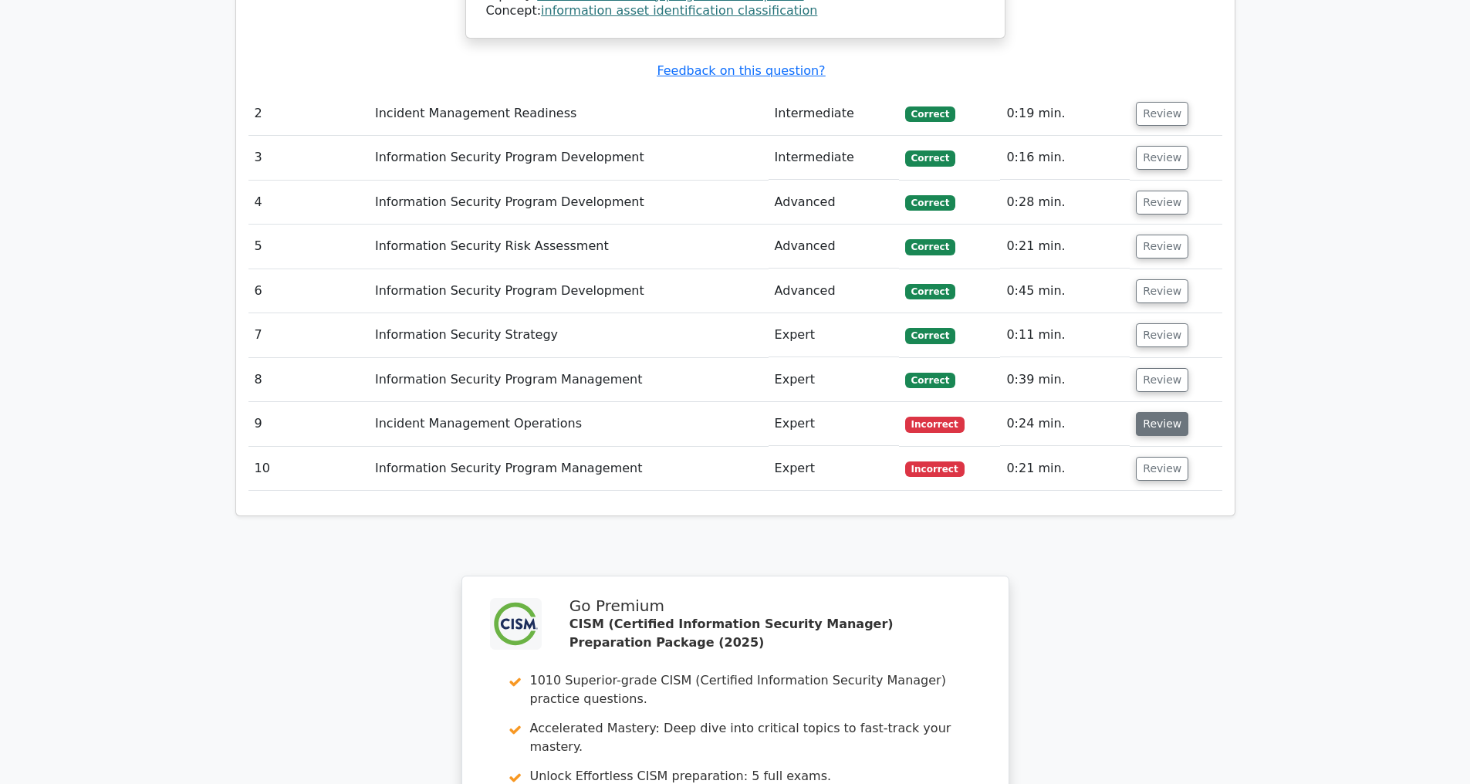
click at [1156, 417] on button "Review" at bounding box center [1162, 424] width 52 height 24
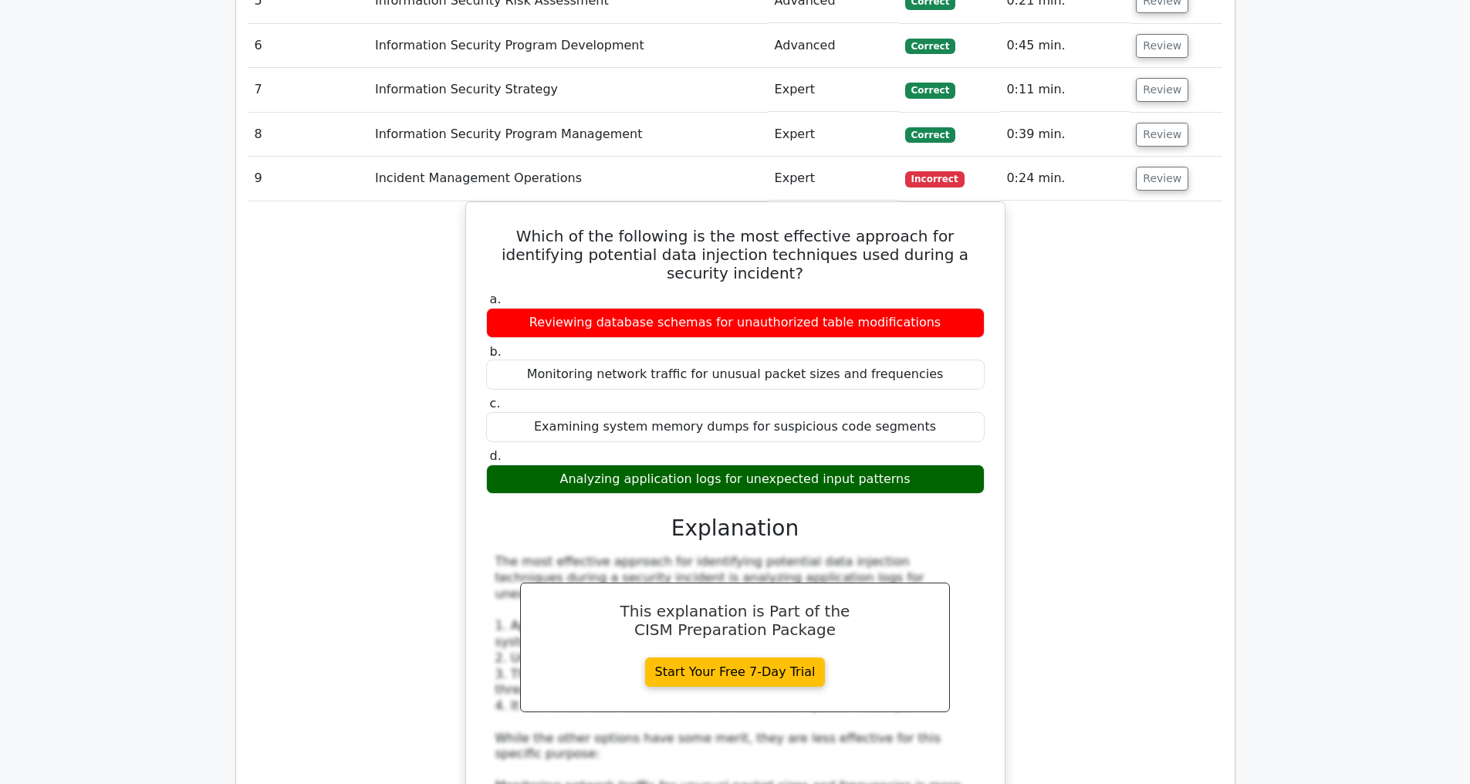
scroll to position [3103, 0]
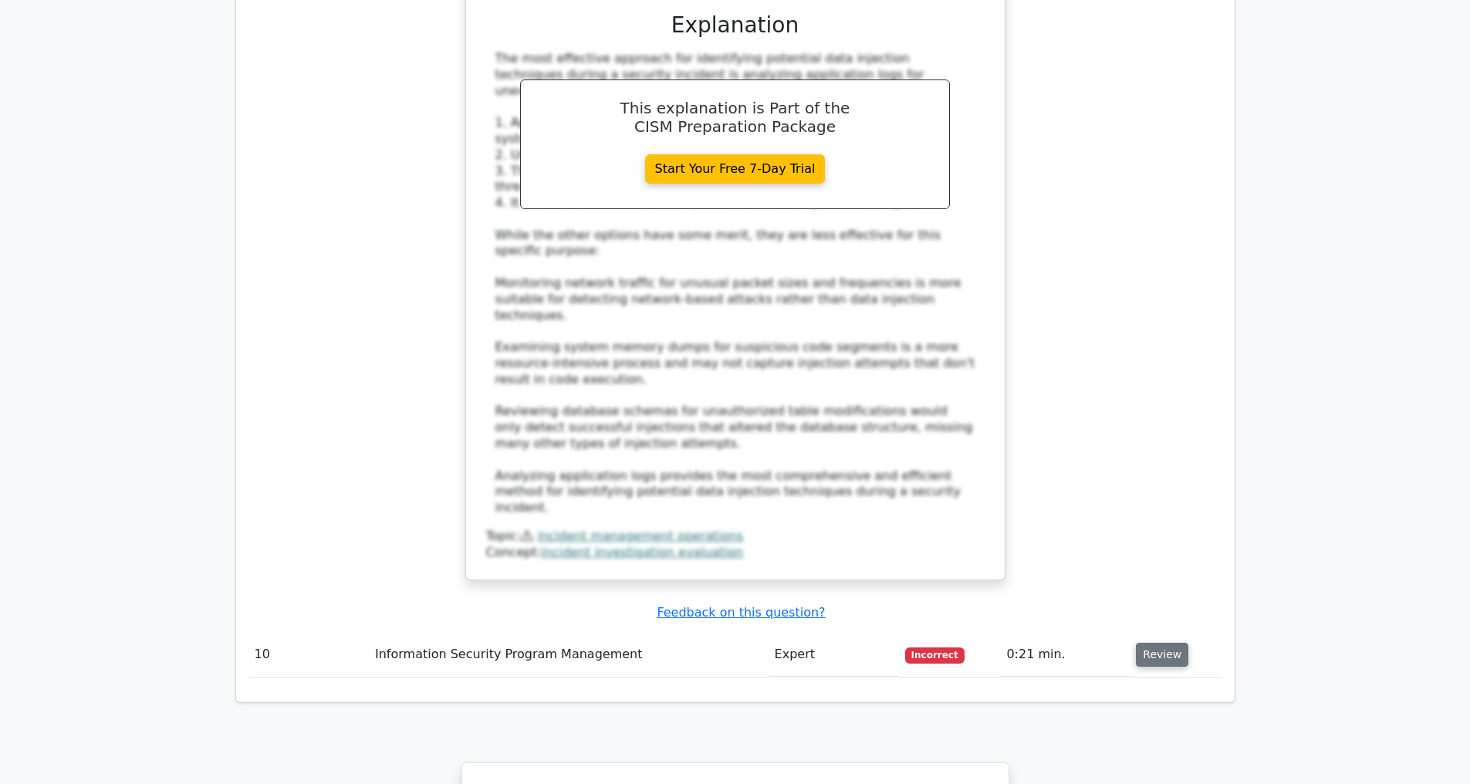
click at [1163, 656] on button "Review" at bounding box center [1162, 655] width 52 height 24
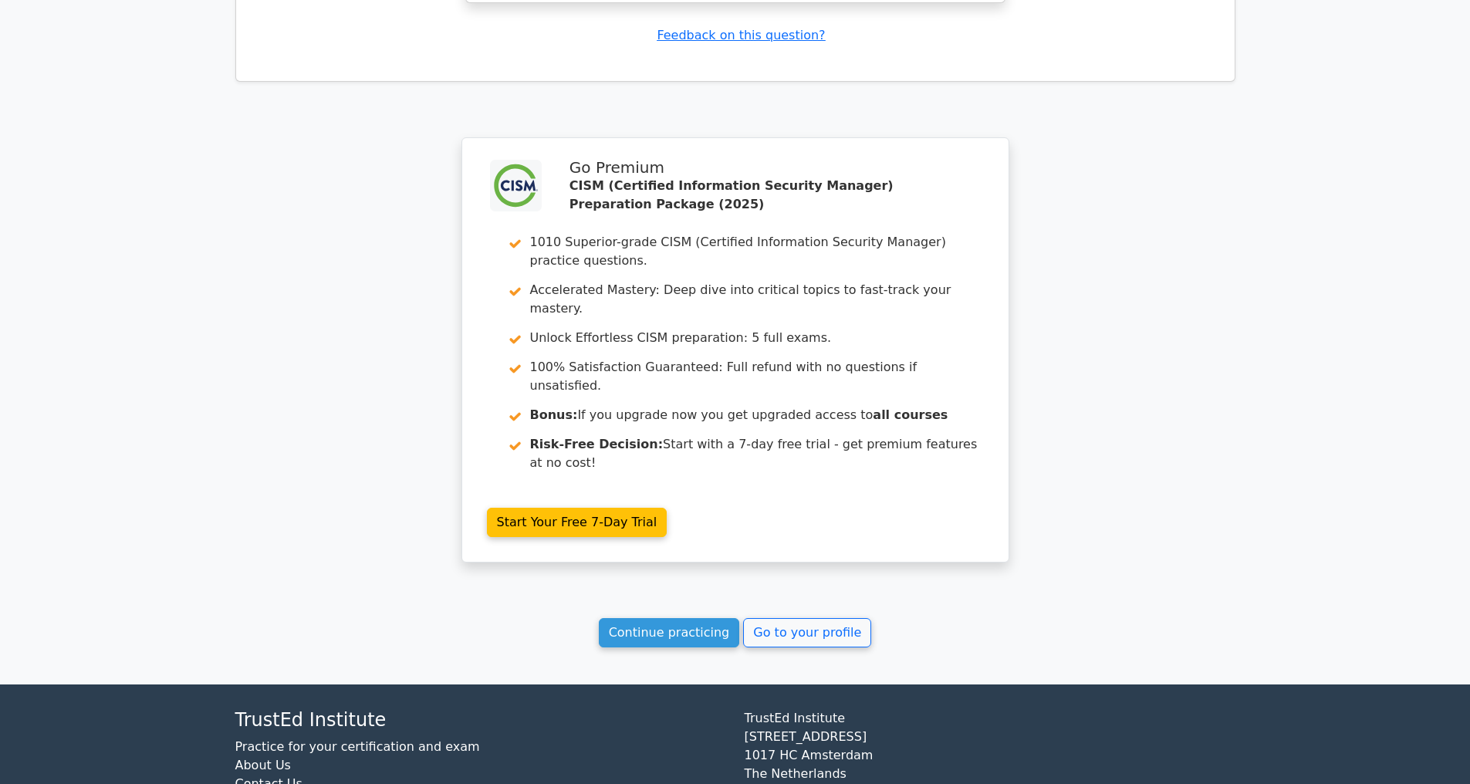
scroll to position [4773, 0]
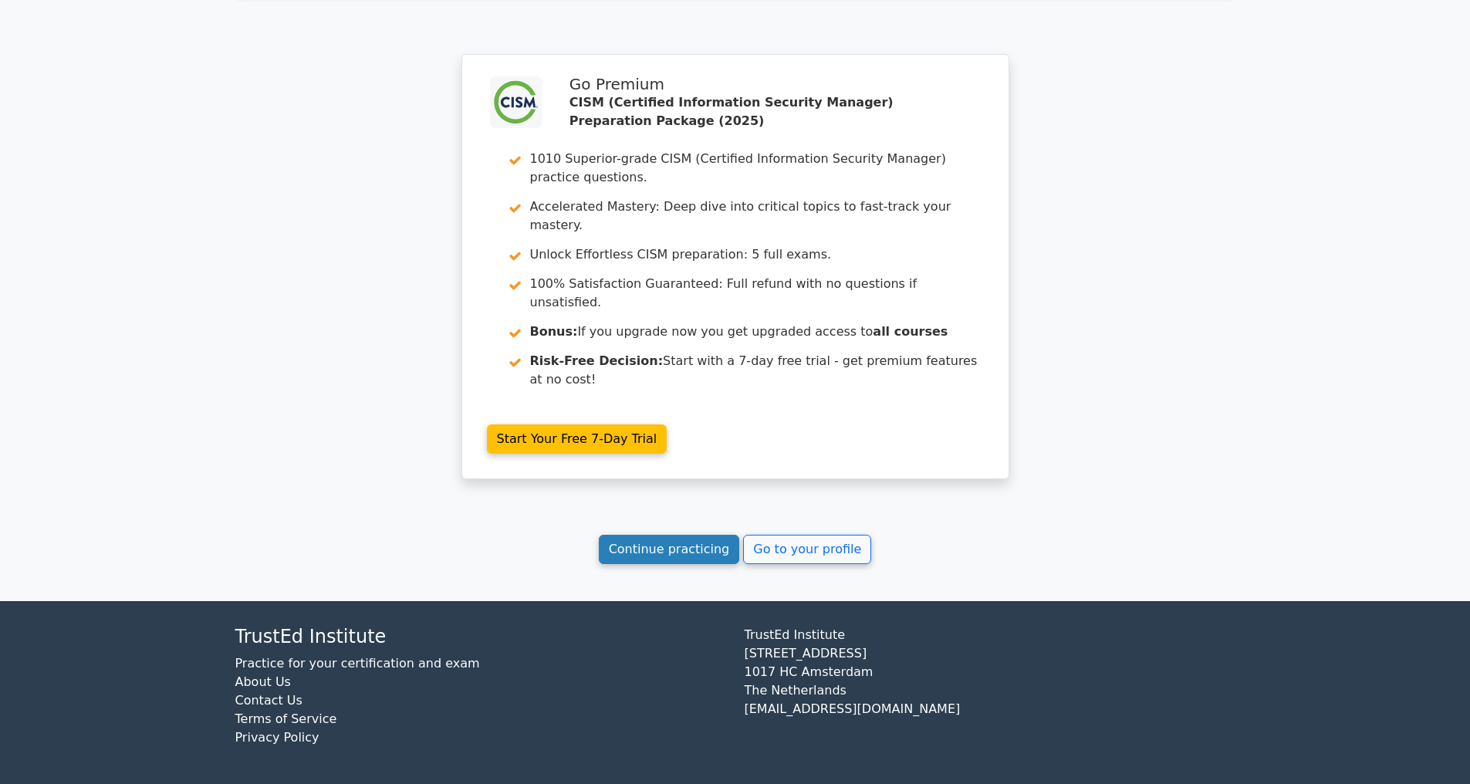
click at [631, 549] on link "Continue practicing" at bounding box center [669, 549] width 141 height 29
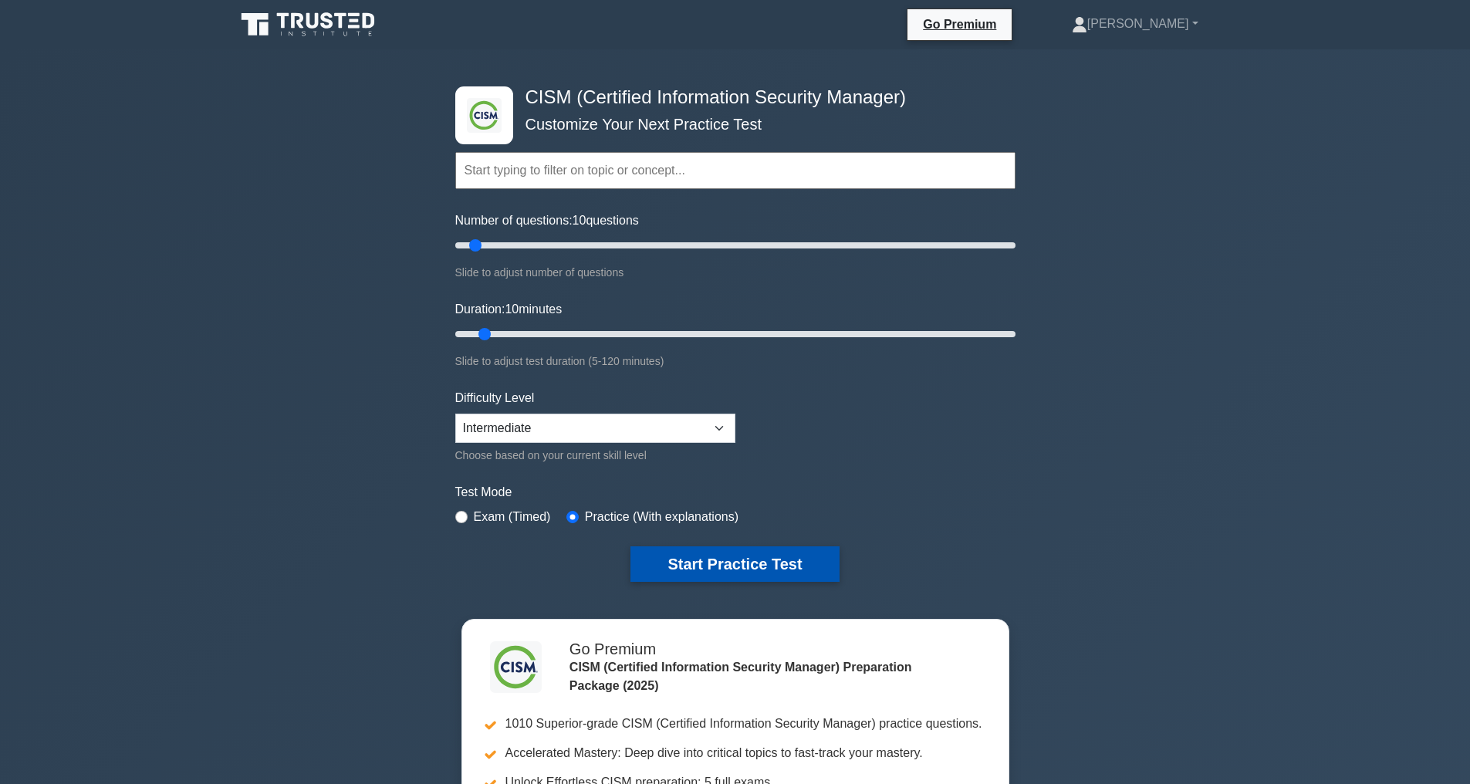
click at [732, 560] on button "Start Practice Test" at bounding box center [734, 563] width 208 height 35
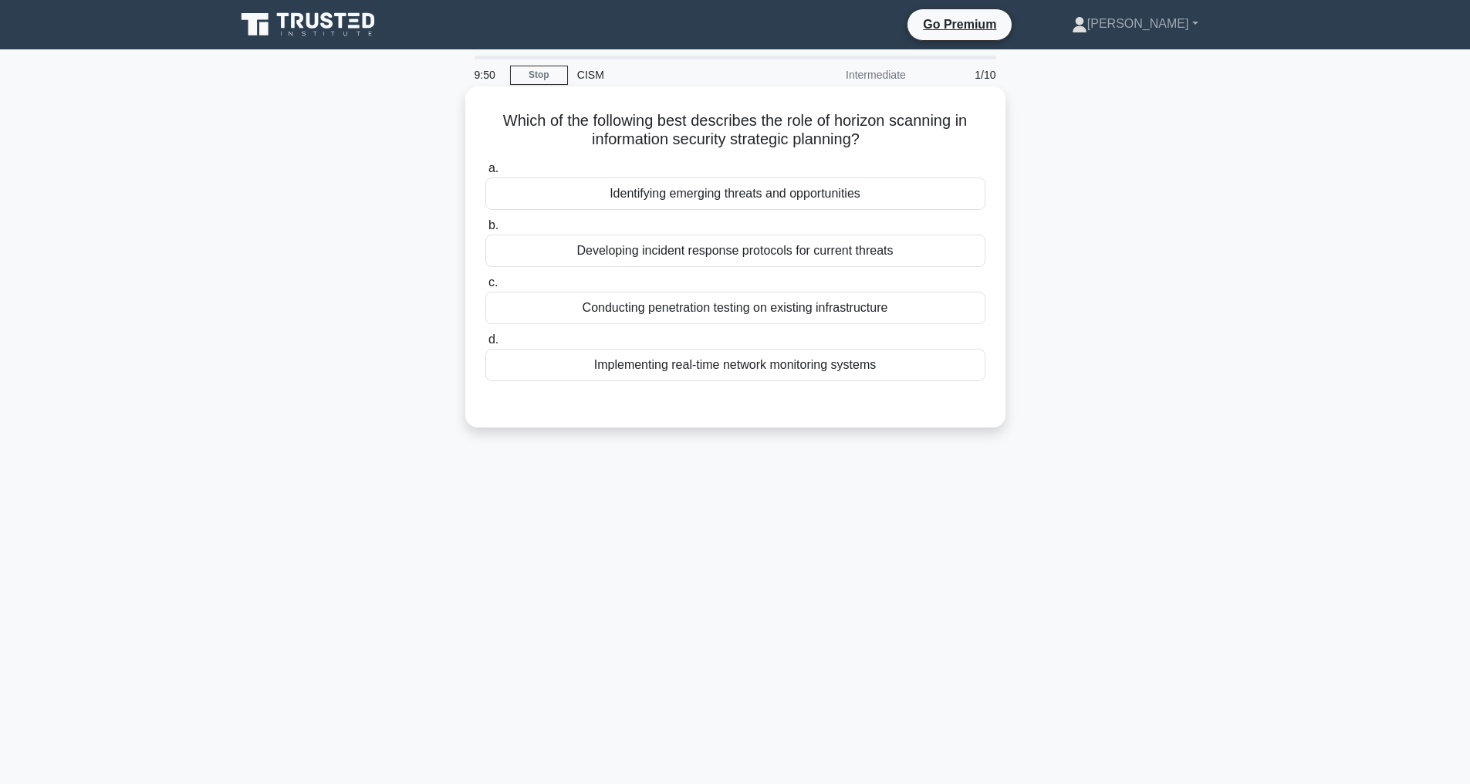
click at [708, 187] on div "Identifying emerging threats and opportunities" at bounding box center [735, 193] width 500 height 32
click at [485, 174] on input "a. Identifying emerging threats and opportunities" at bounding box center [485, 169] width 0 height 10
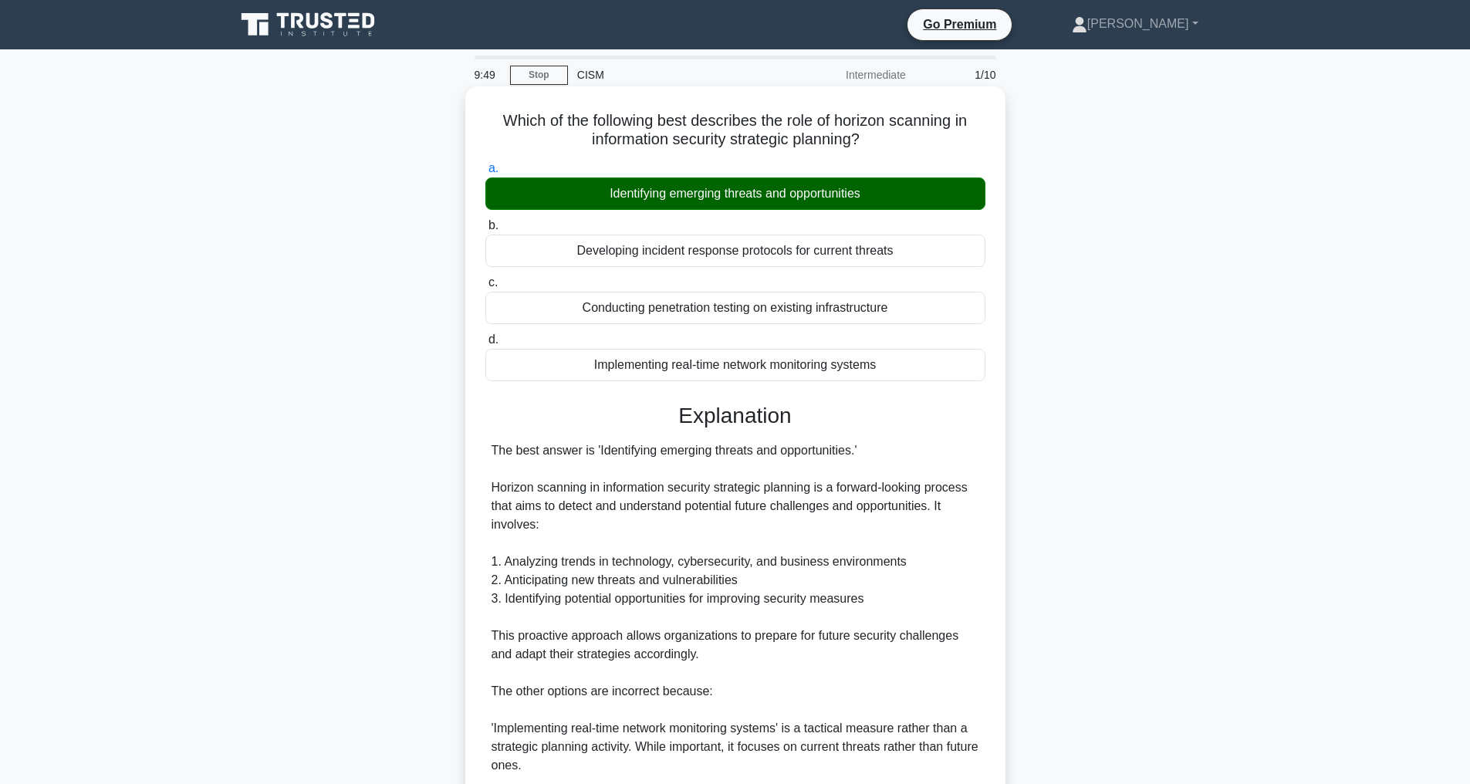
scroll to position [353, 0]
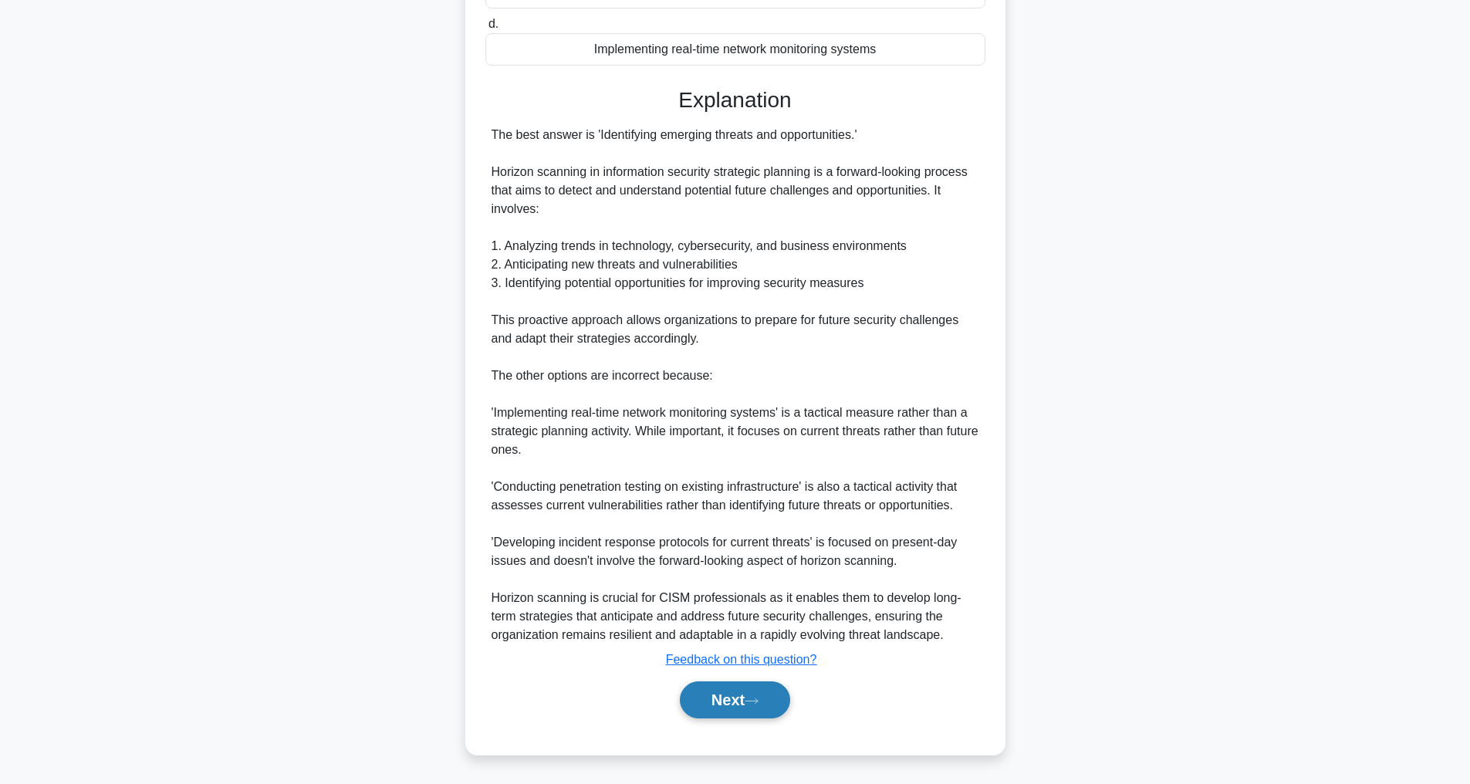
click at [734, 687] on button "Next" at bounding box center [735, 699] width 110 height 37
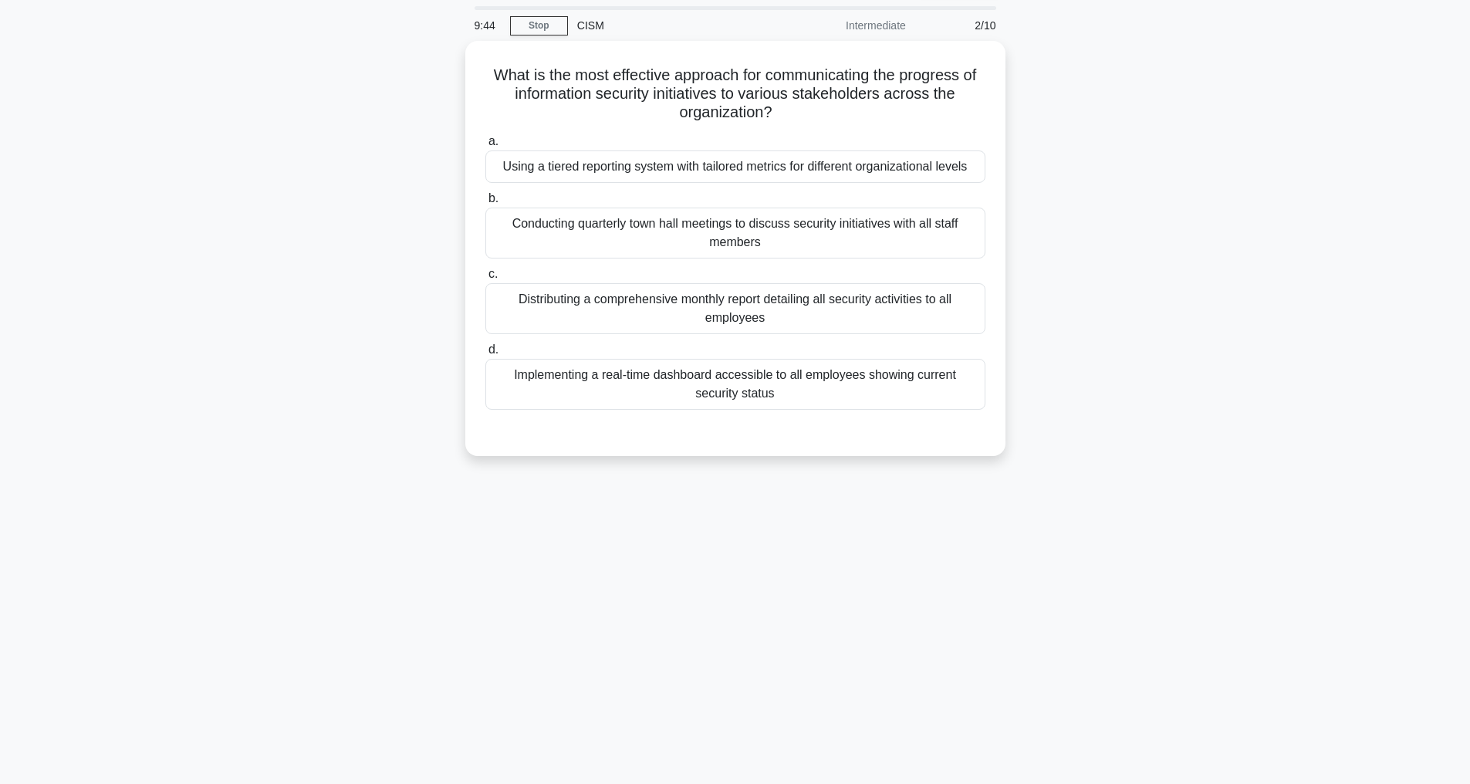
scroll to position [0, 0]
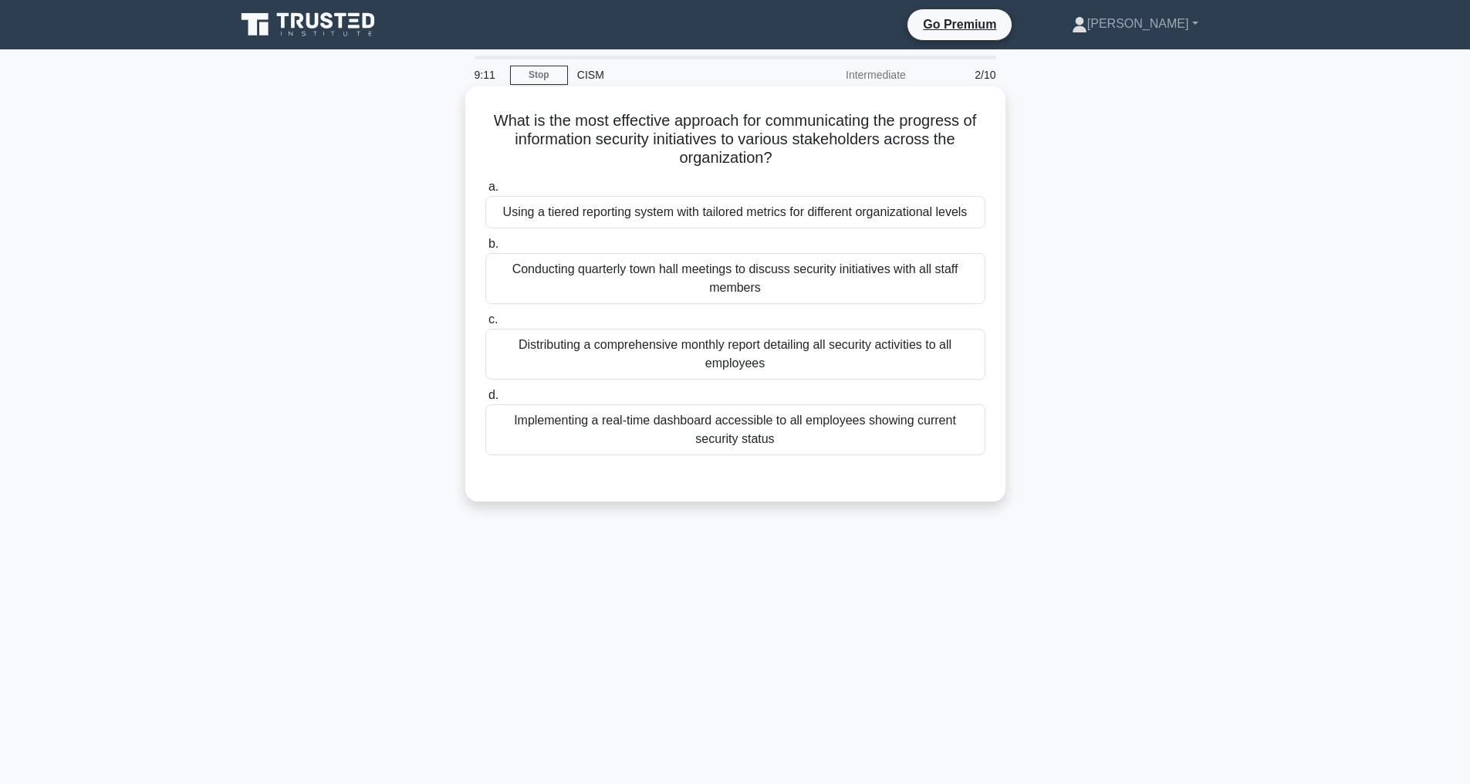
click at [625, 213] on div "Using a tiered reporting system with tailored metrics for different organizatio…" at bounding box center [735, 212] width 500 height 32
click at [485, 192] on input "a. Using a tiered reporting system with tailored metrics for different organiza…" at bounding box center [485, 187] width 0 height 10
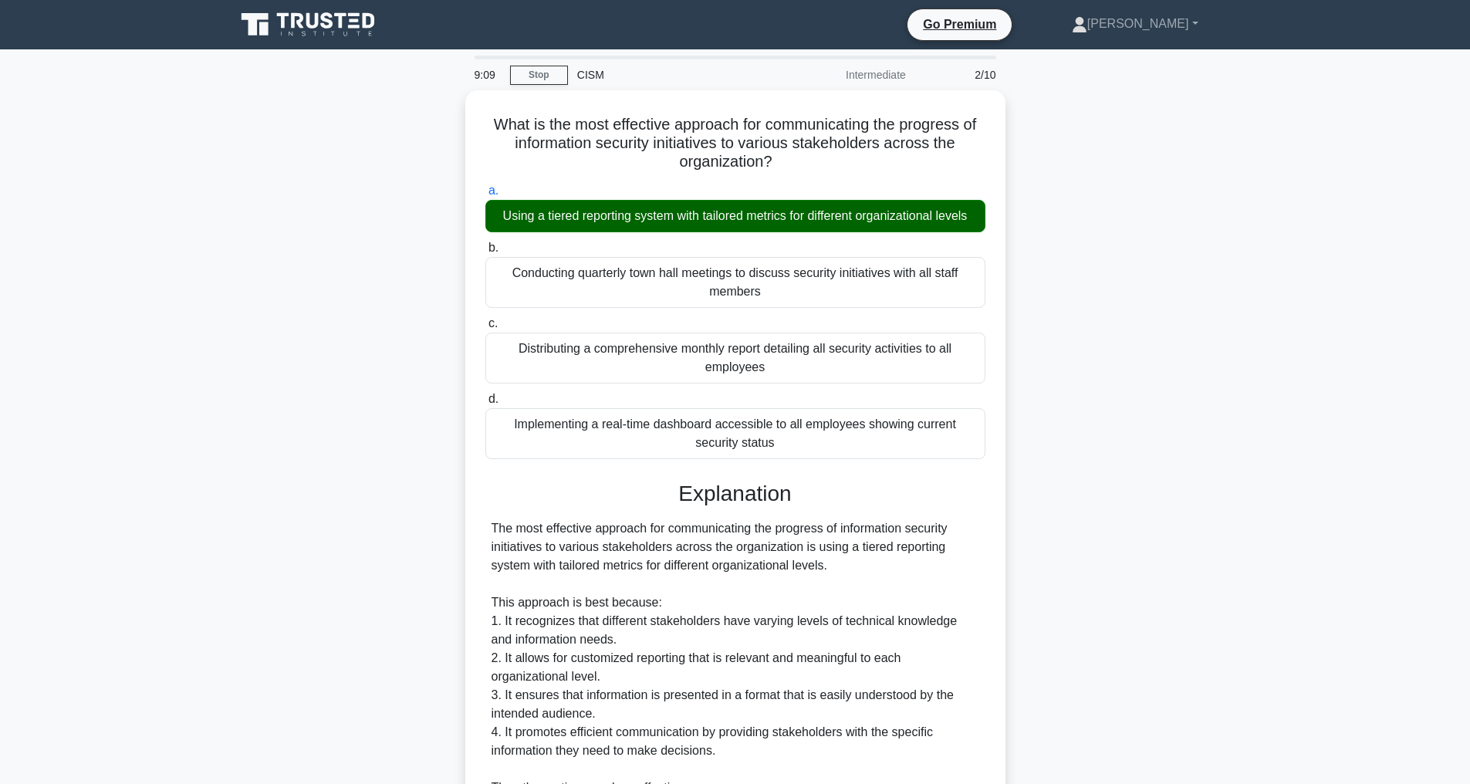
scroll to position [556, 0]
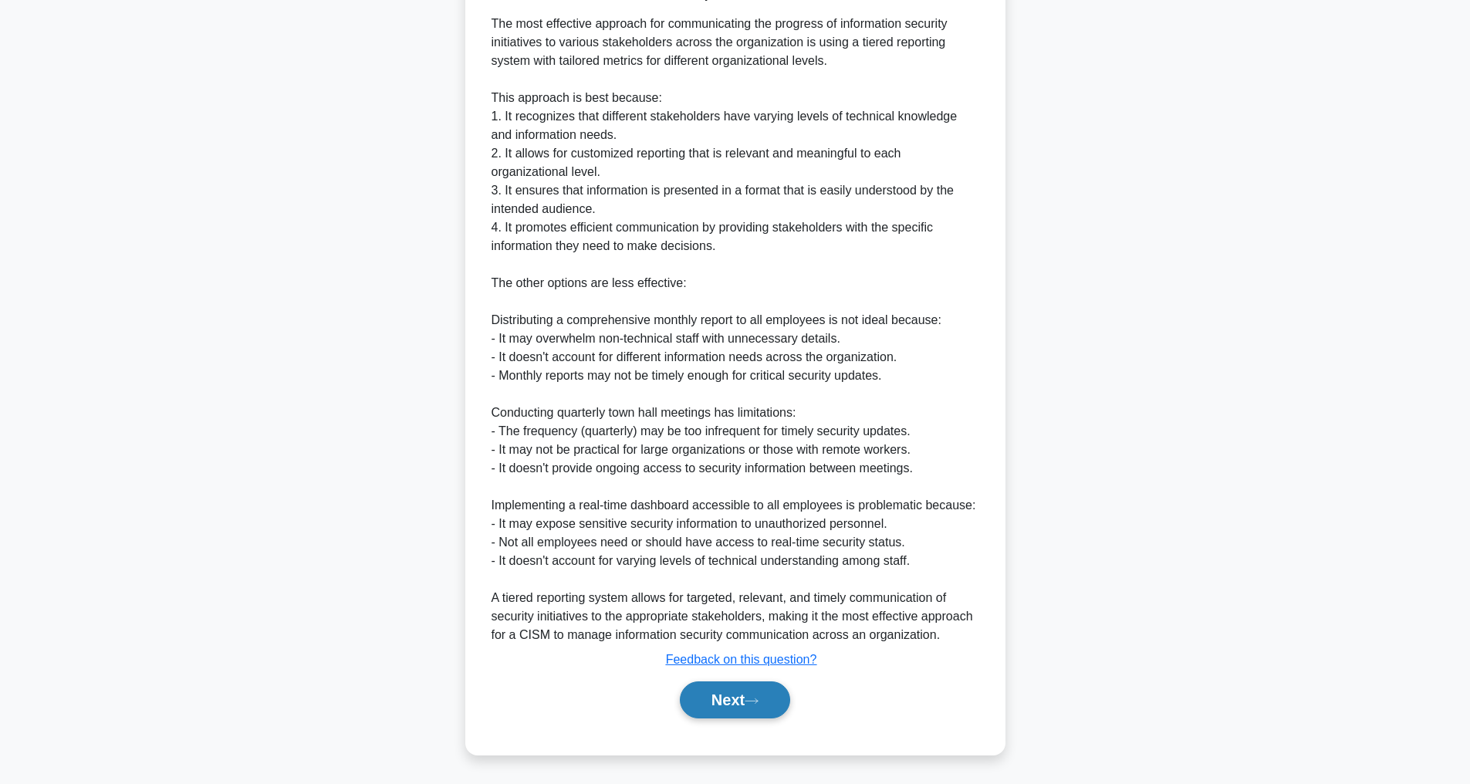
click at [734, 704] on button "Next" at bounding box center [735, 699] width 110 height 37
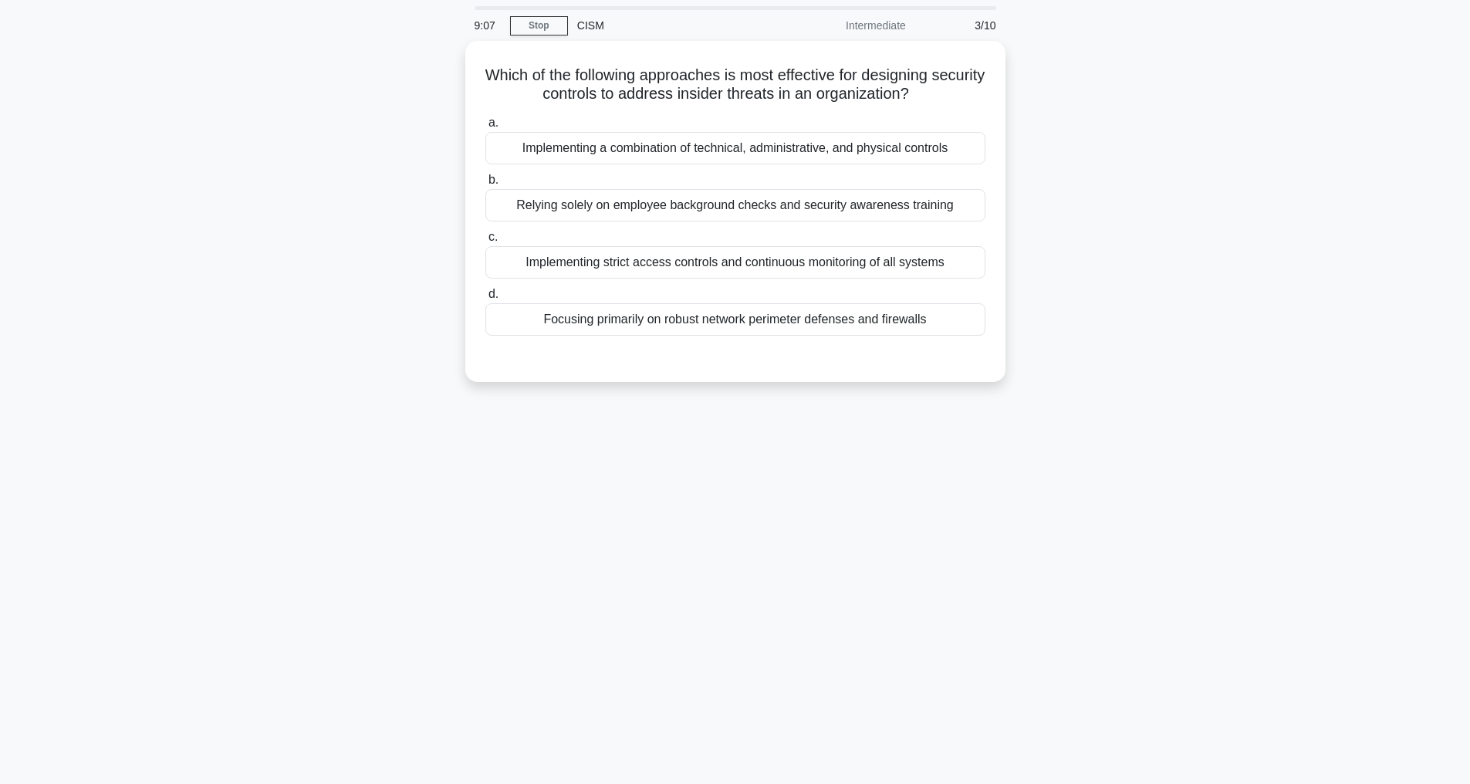
scroll to position [49, 0]
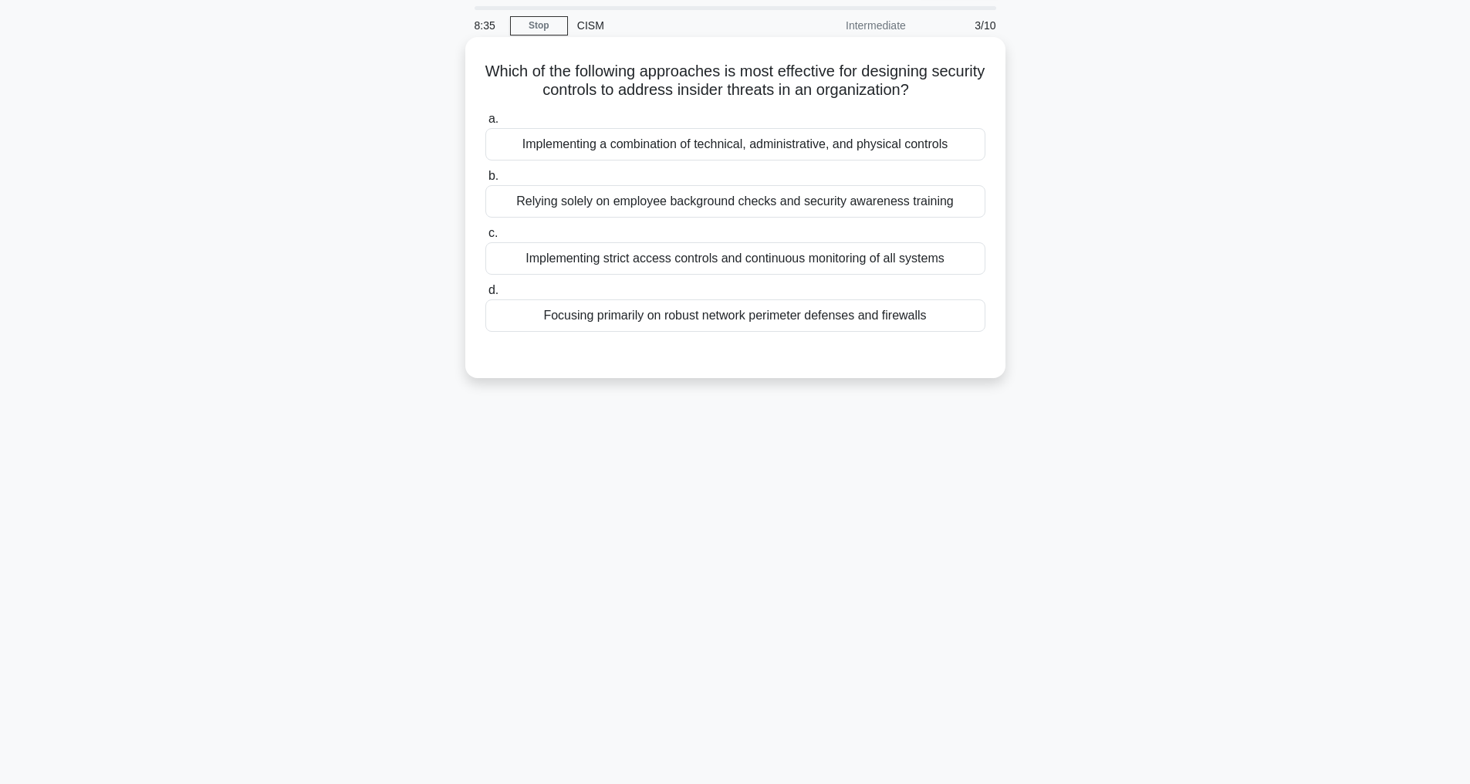
click at [605, 146] on div "Implementing a combination of technical, administrative, and physical controls" at bounding box center [735, 144] width 500 height 32
click at [485, 124] on input "a. Implementing a combination of technical, administrative, and physical contro…" at bounding box center [485, 119] width 0 height 10
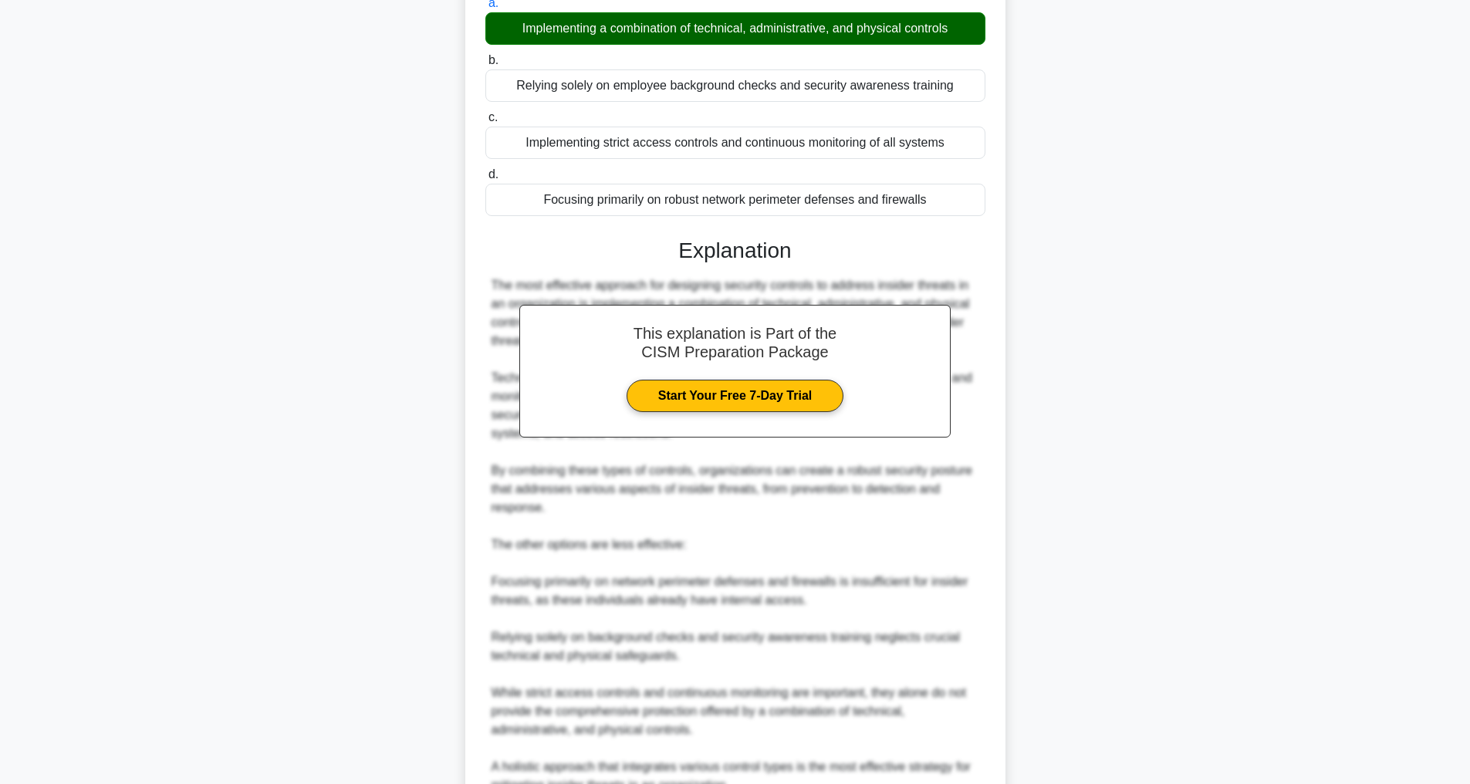
scroll to position [316, 0]
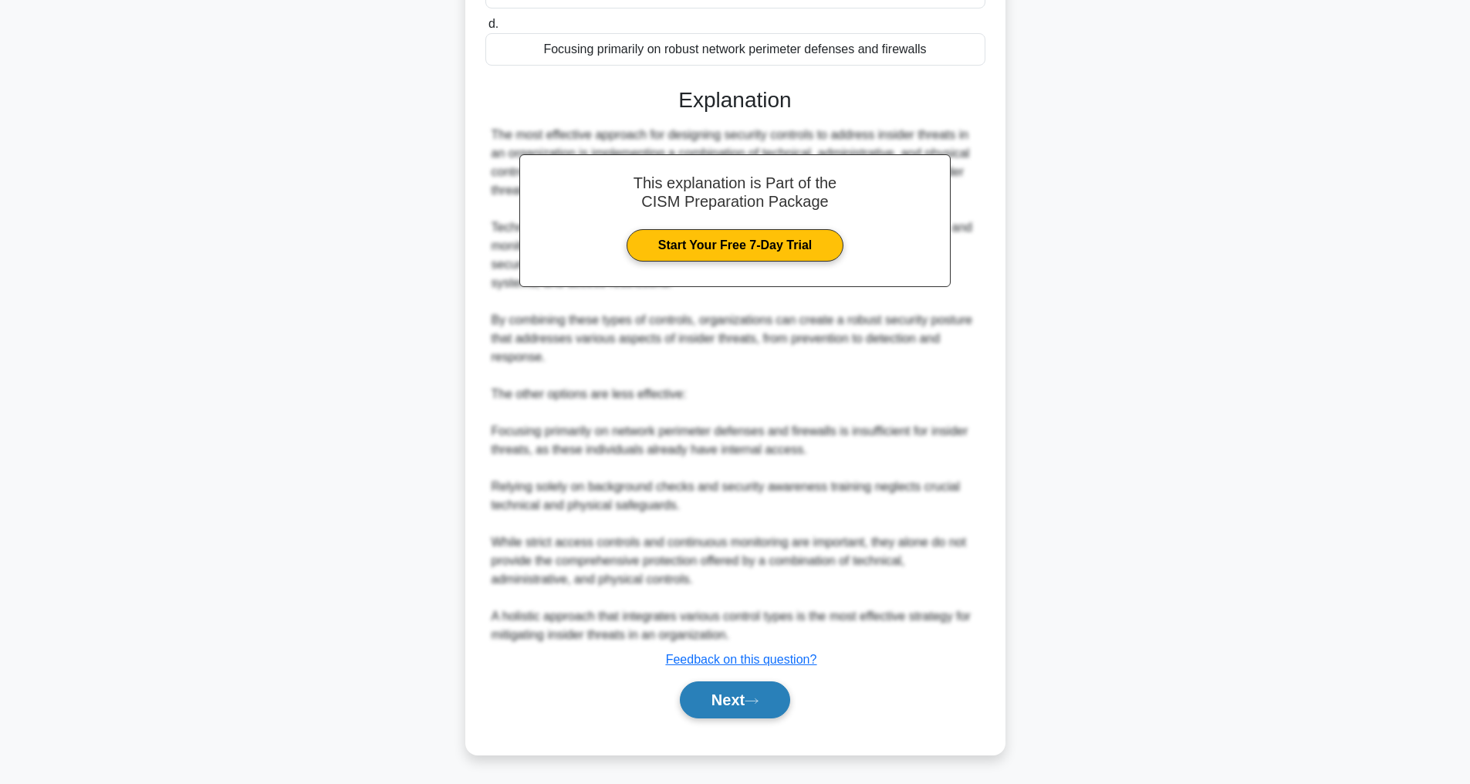
click at [738, 694] on button "Next" at bounding box center [735, 699] width 110 height 37
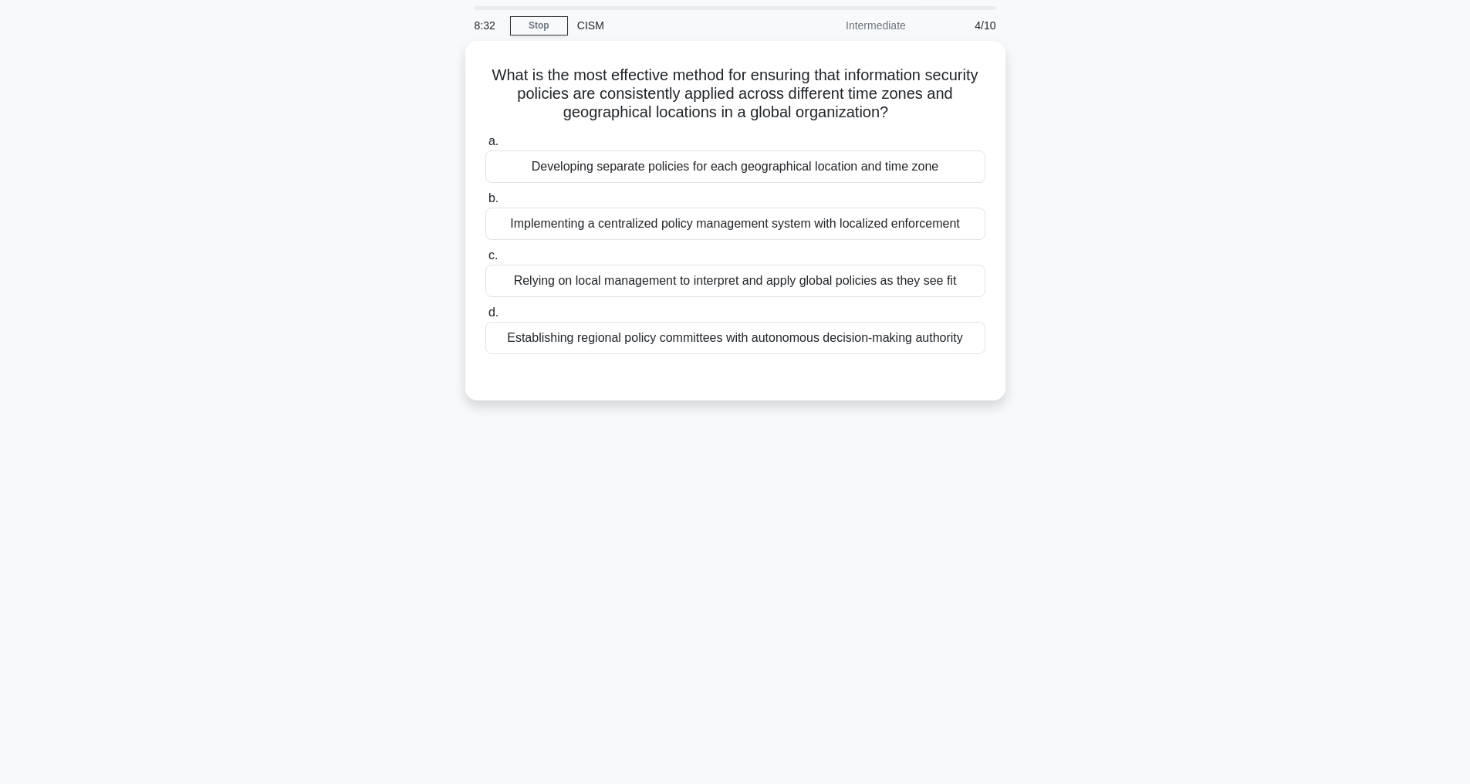
scroll to position [49, 0]
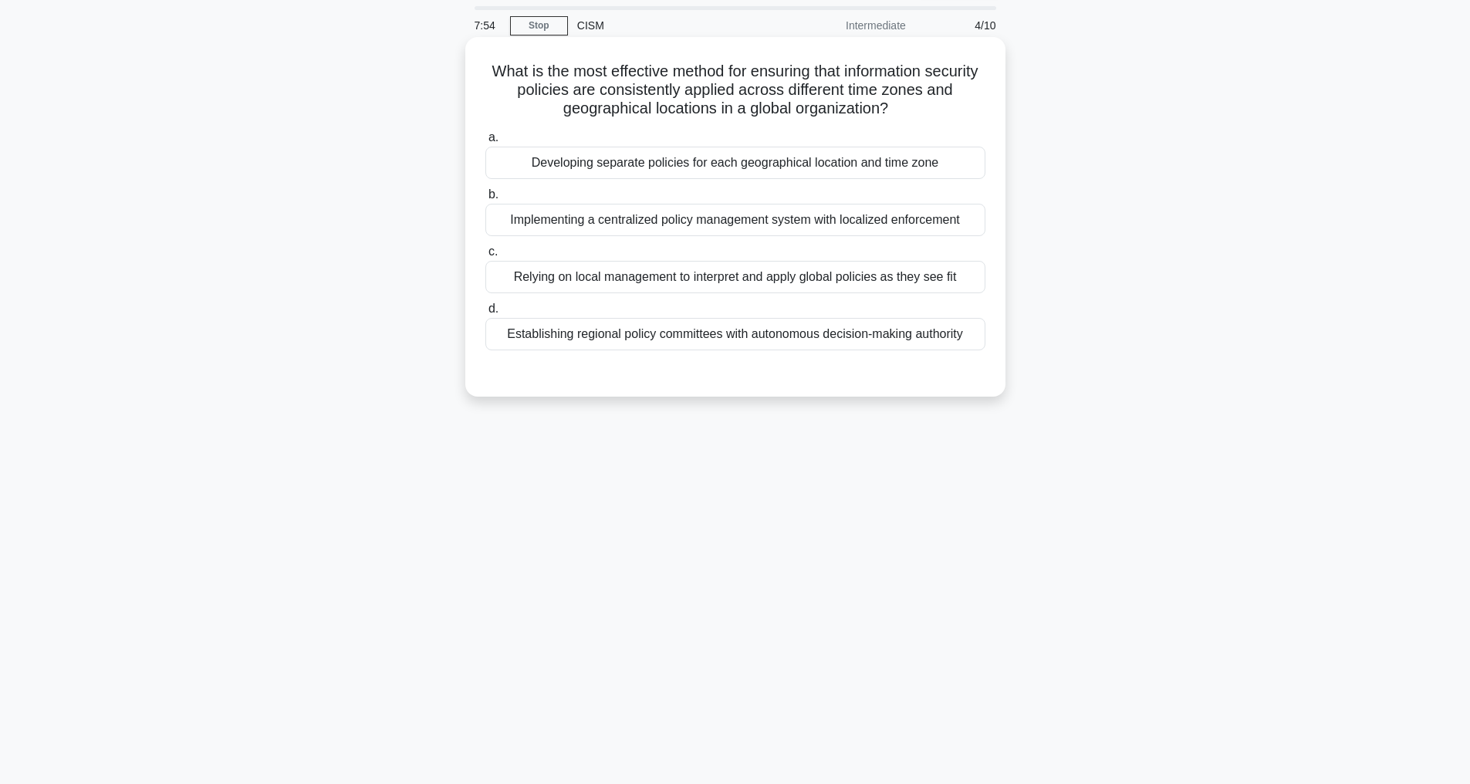
click at [684, 217] on div "Implementing a centralized policy management system with localized enforcement" at bounding box center [735, 220] width 500 height 32
click at [485, 200] on input "b. Implementing a centralized policy management system with localized enforceme…" at bounding box center [485, 195] width 0 height 10
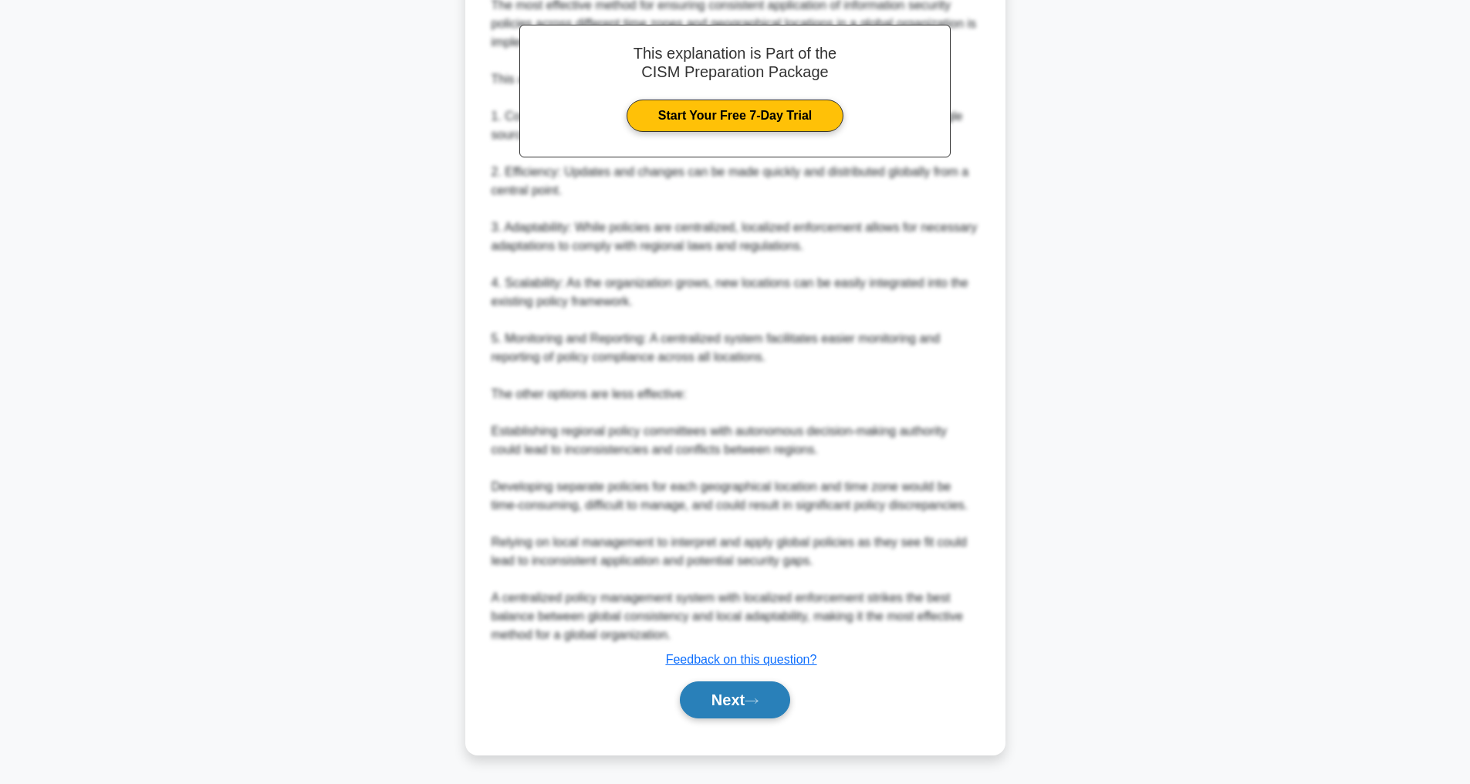
click at [711, 690] on button "Next" at bounding box center [735, 699] width 110 height 37
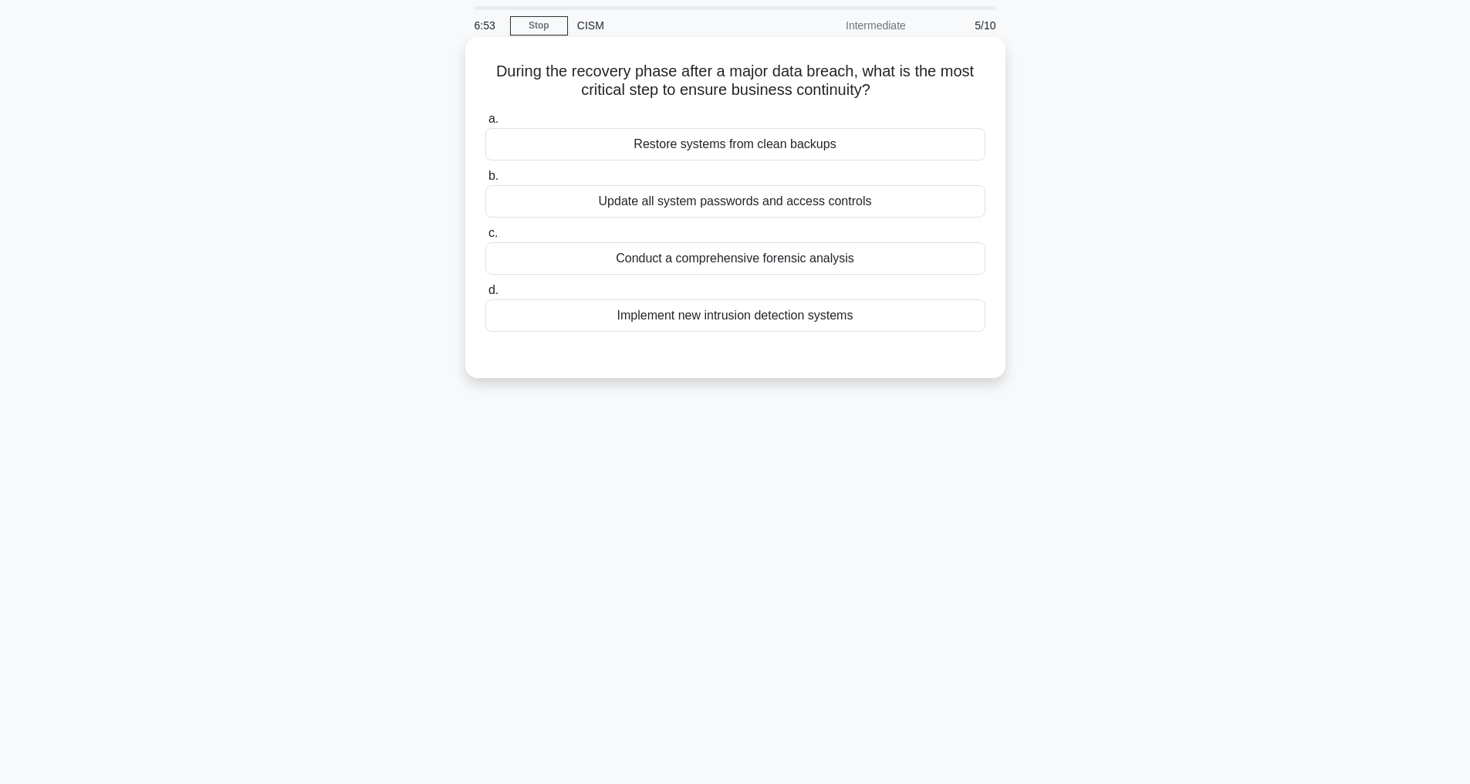
click at [657, 140] on div "Restore systems from clean backups" at bounding box center [735, 144] width 500 height 32
click at [485, 124] on input "a. Restore systems from clean backups" at bounding box center [485, 119] width 0 height 10
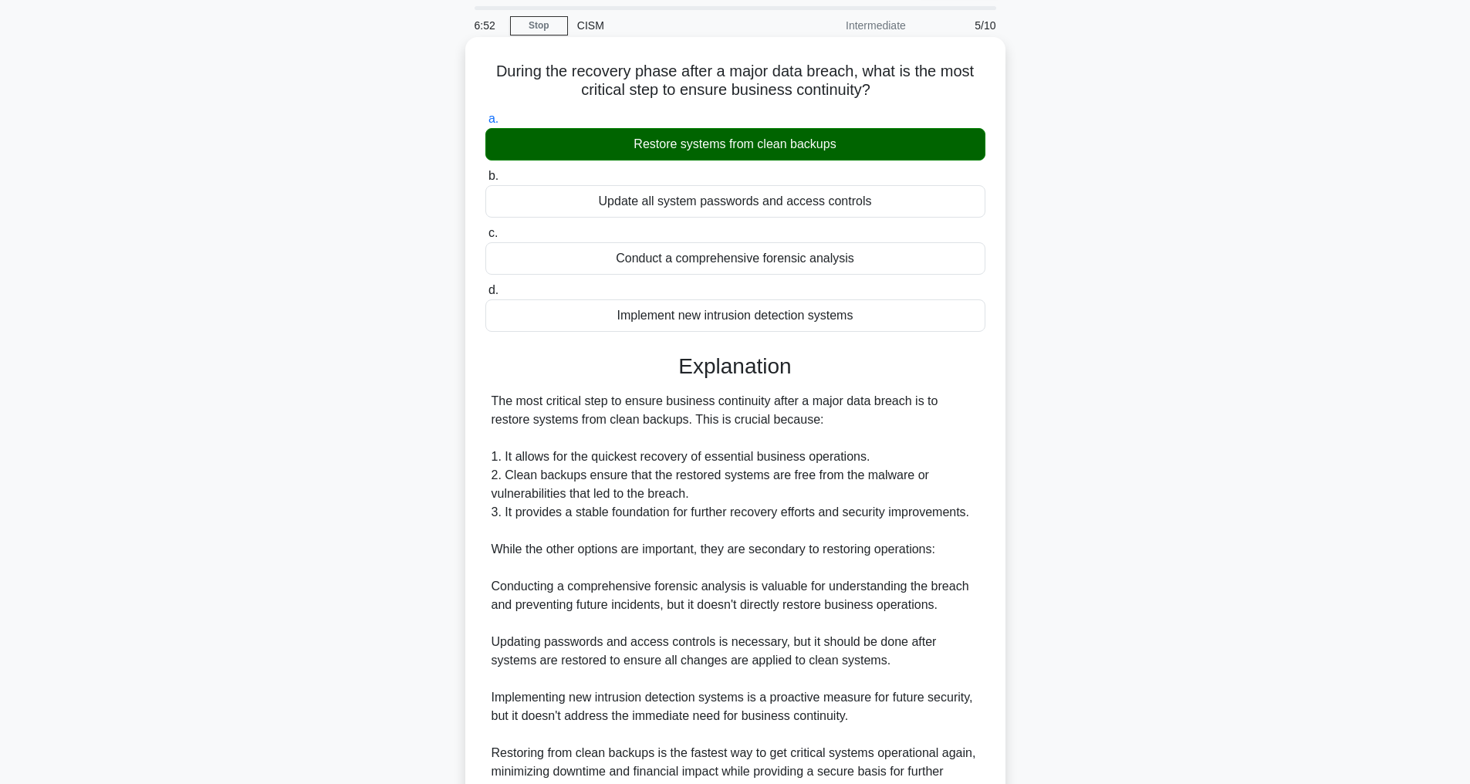
scroll to position [241, 0]
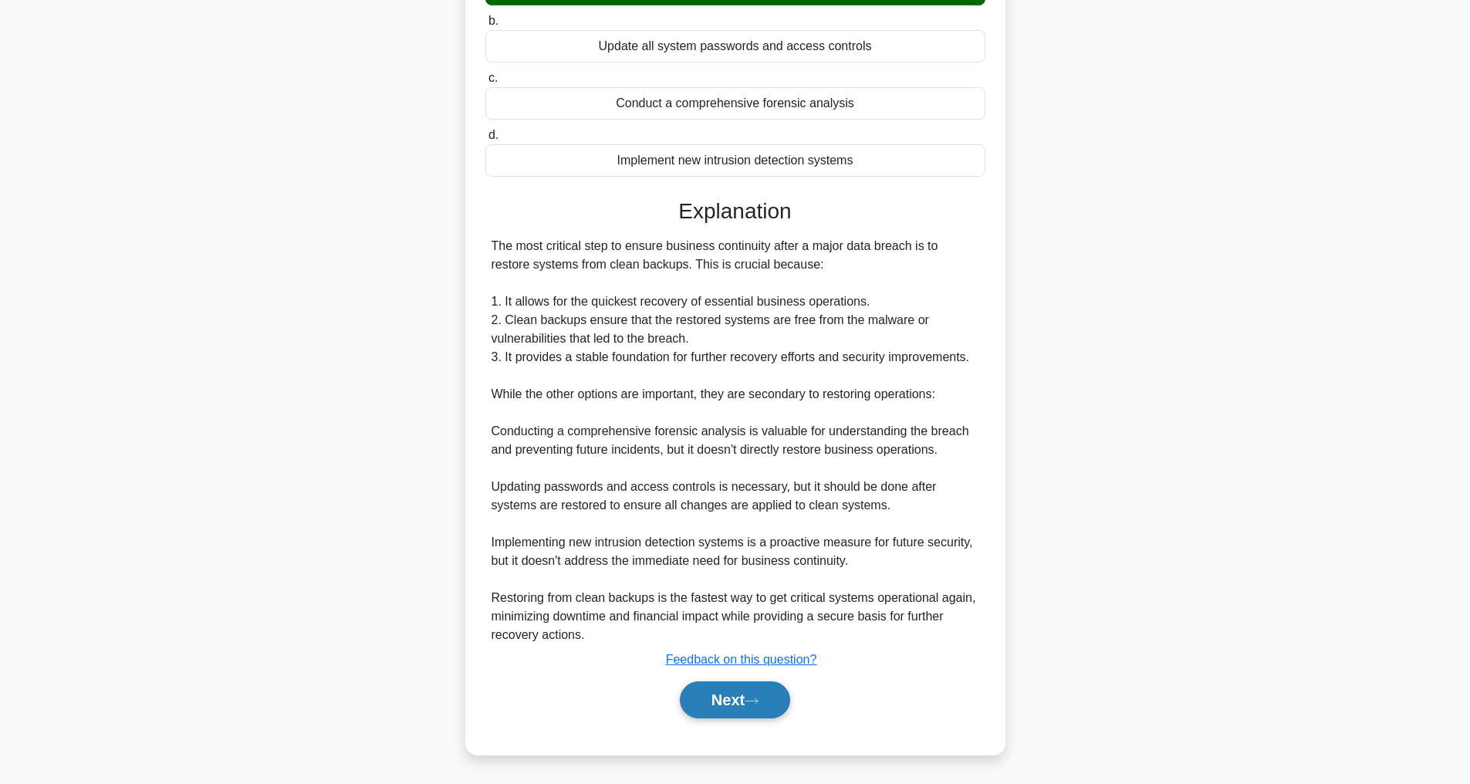
click at [742, 703] on button "Next" at bounding box center [735, 699] width 110 height 37
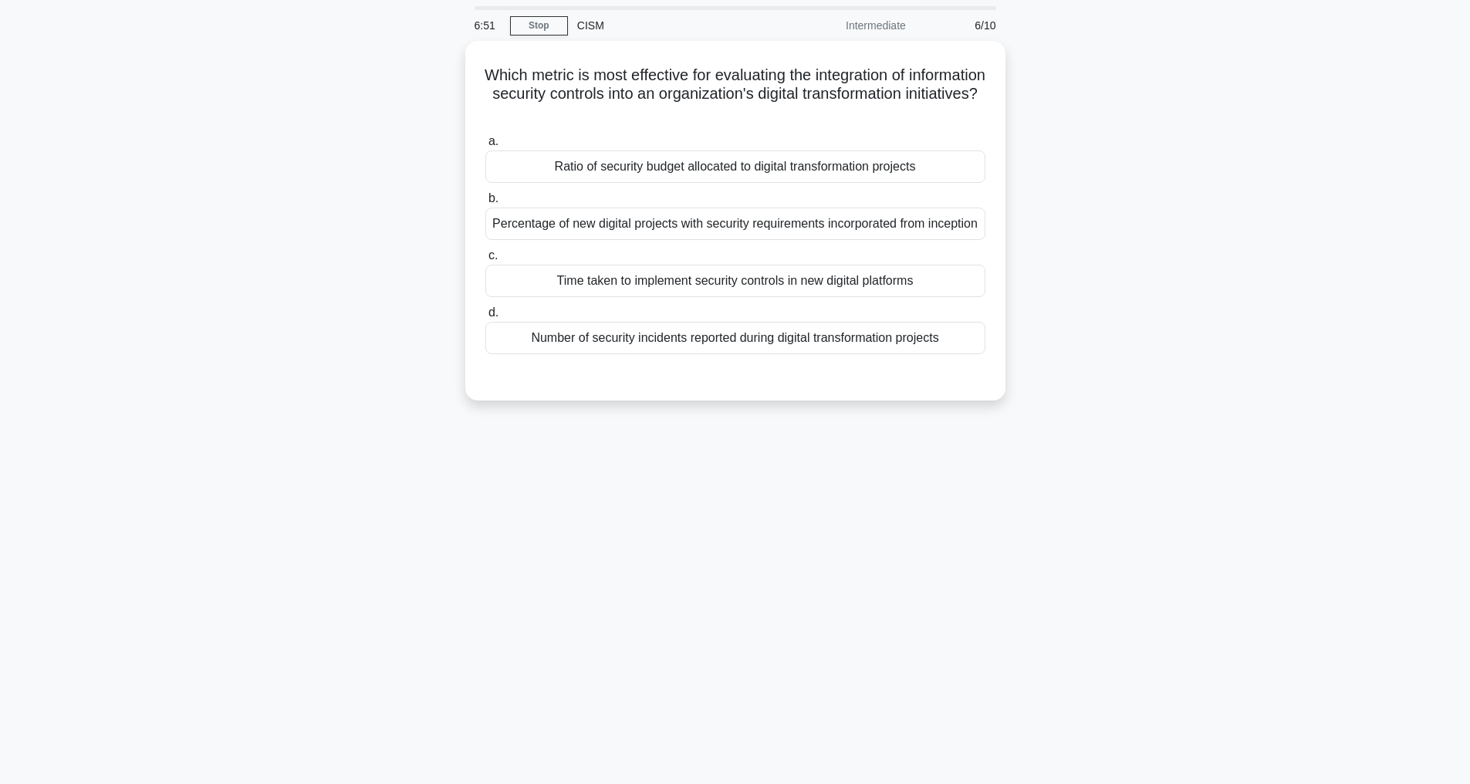
scroll to position [49, 0]
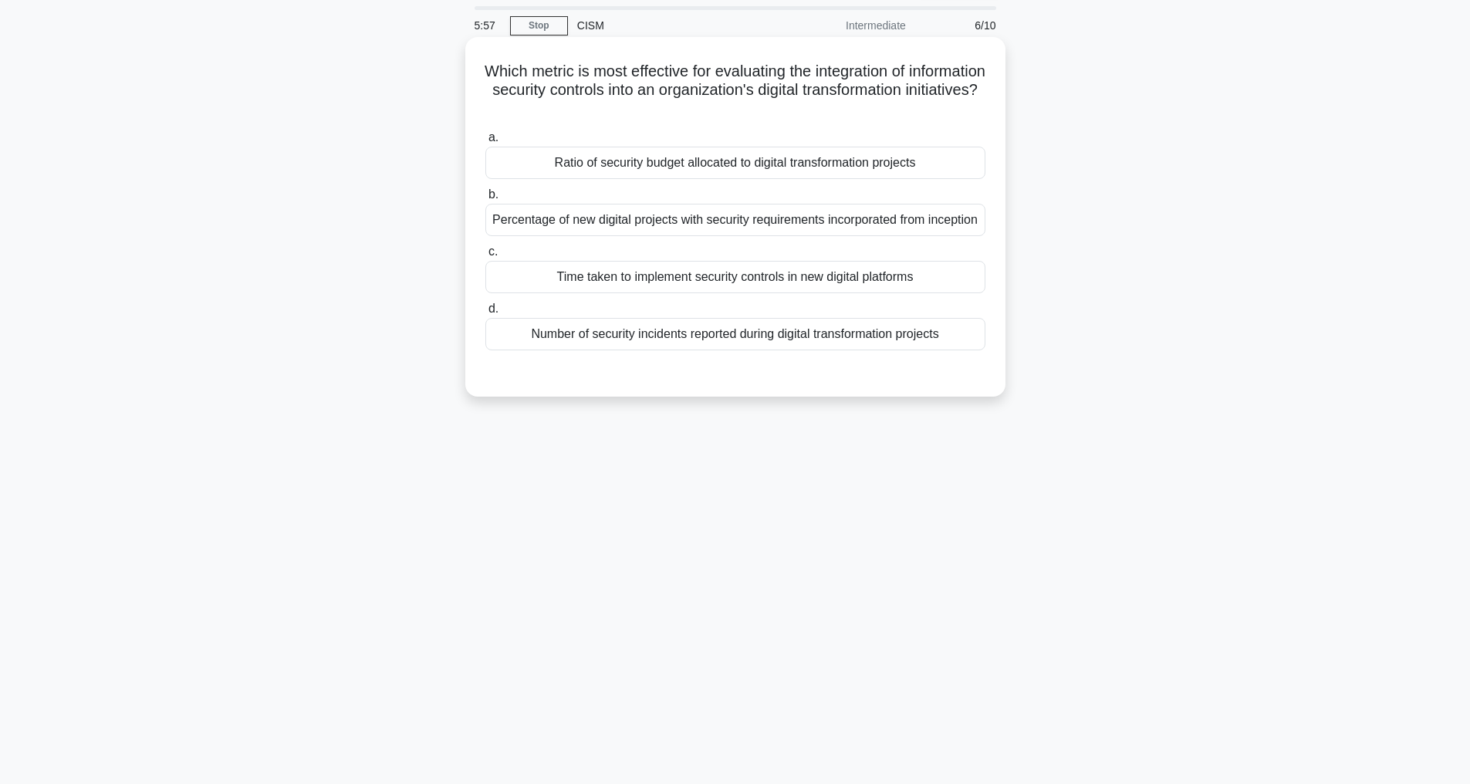
click at [721, 236] on div "Percentage of new digital projects with security requirements incorporated from…" at bounding box center [735, 220] width 500 height 32
click at [485, 200] on input "b. Percentage of new digital projects with security requirements incorporated f…" at bounding box center [485, 195] width 0 height 10
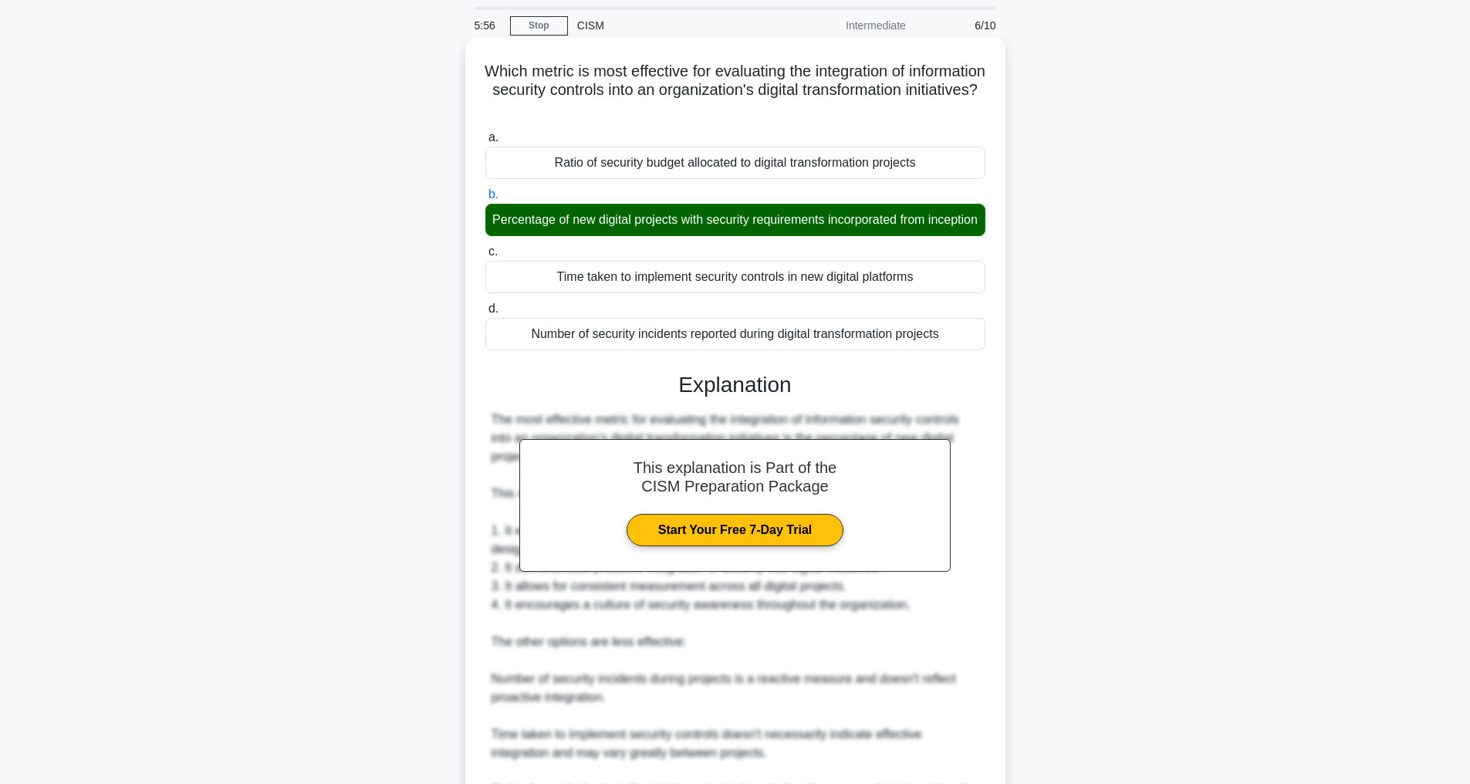
scroll to position [241, 0]
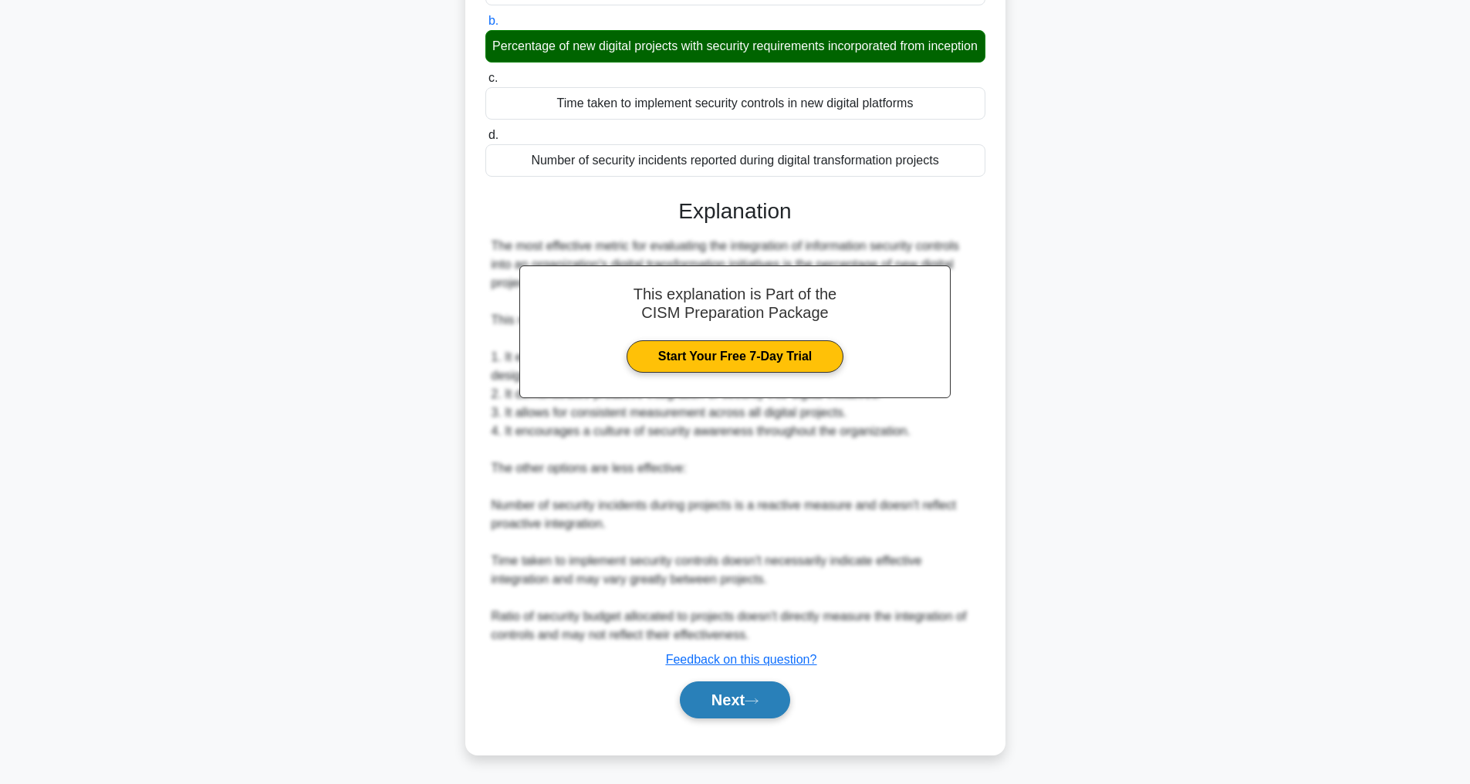
click at [724, 701] on button "Next" at bounding box center [735, 699] width 110 height 37
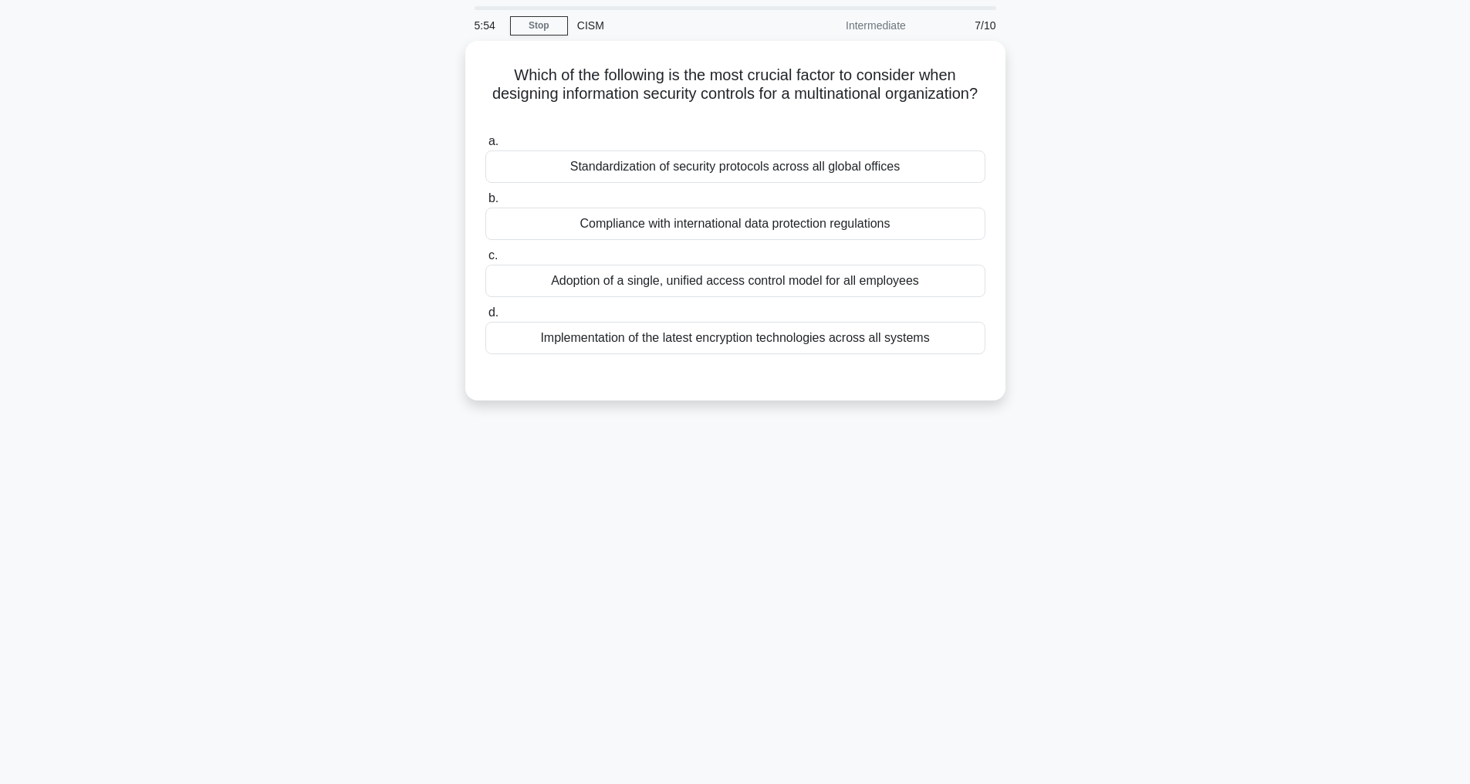
scroll to position [49, 0]
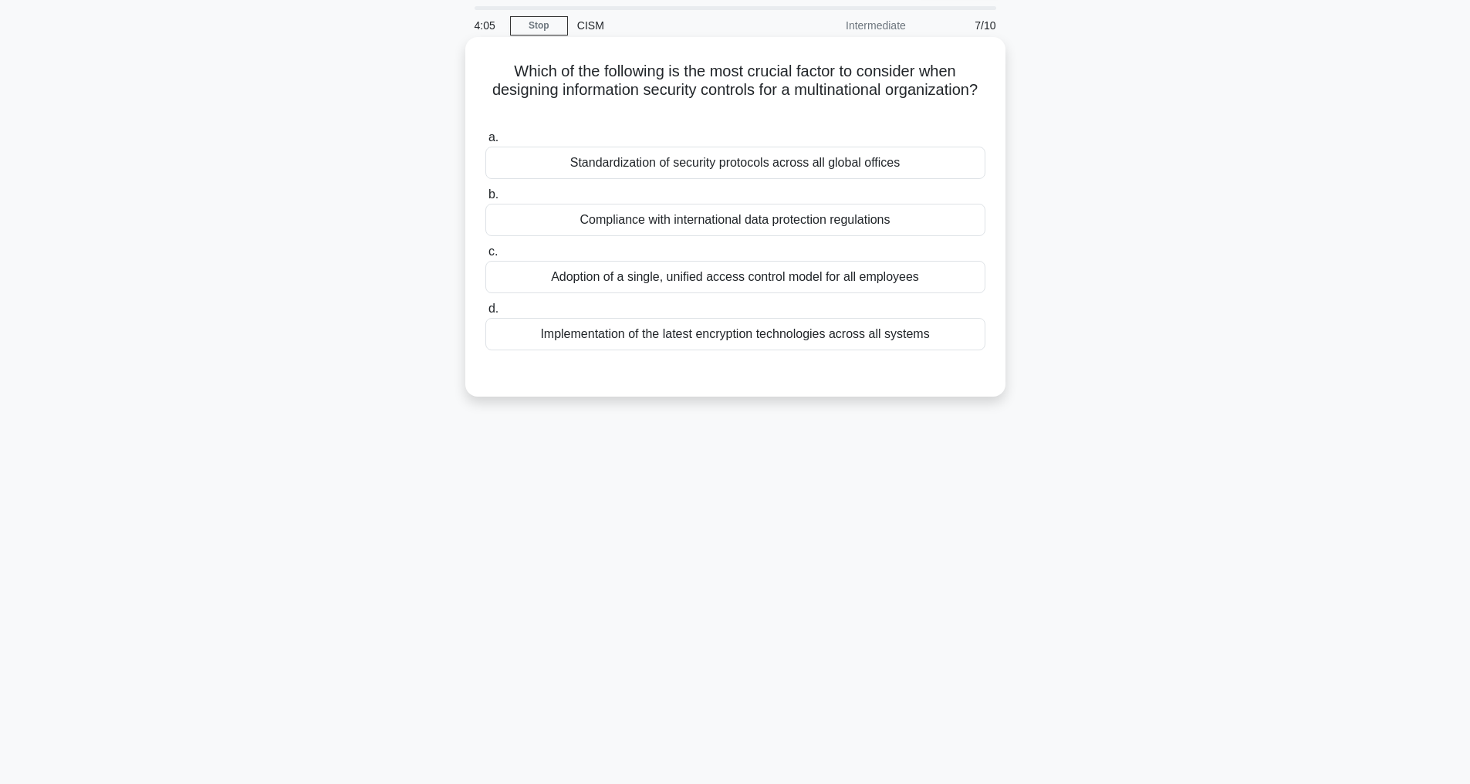
click at [691, 217] on div "Compliance with international data protection regulations" at bounding box center [735, 220] width 500 height 32
click at [485, 200] on input "b. Compliance with international data protection regulations" at bounding box center [485, 195] width 0 height 10
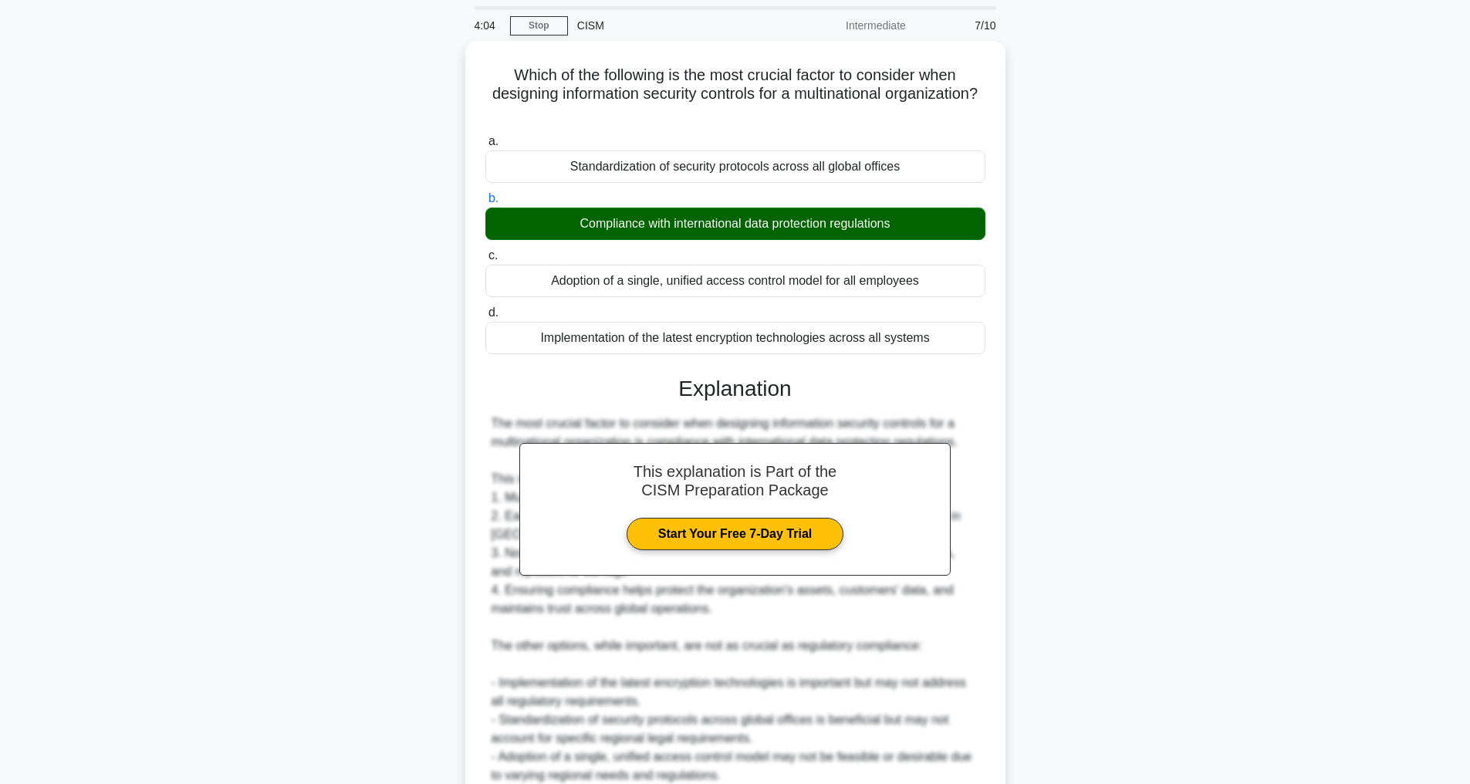
scroll to position [297, 0]
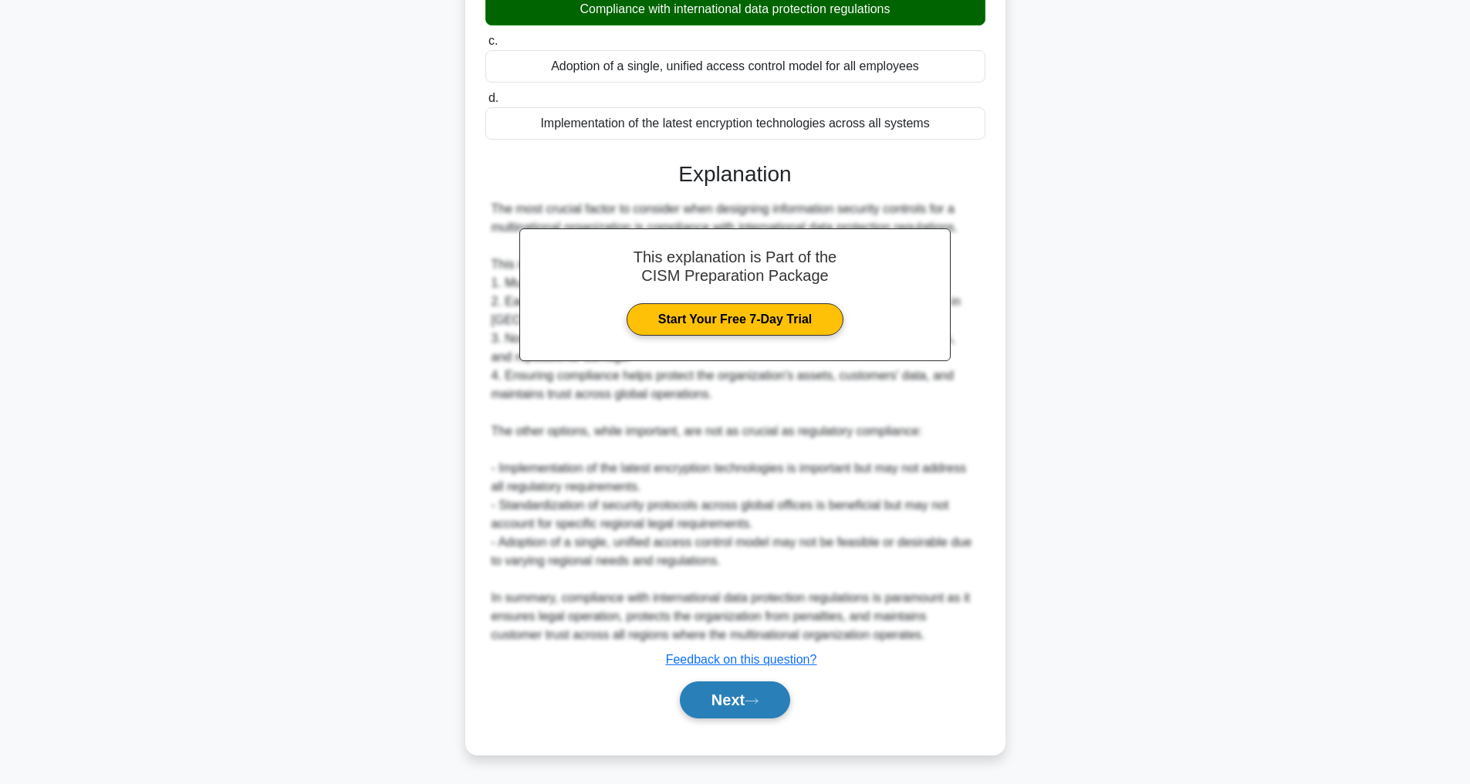
click at [738, 712] on button "Next" at bounding box center [735, 699] width 110 height 37
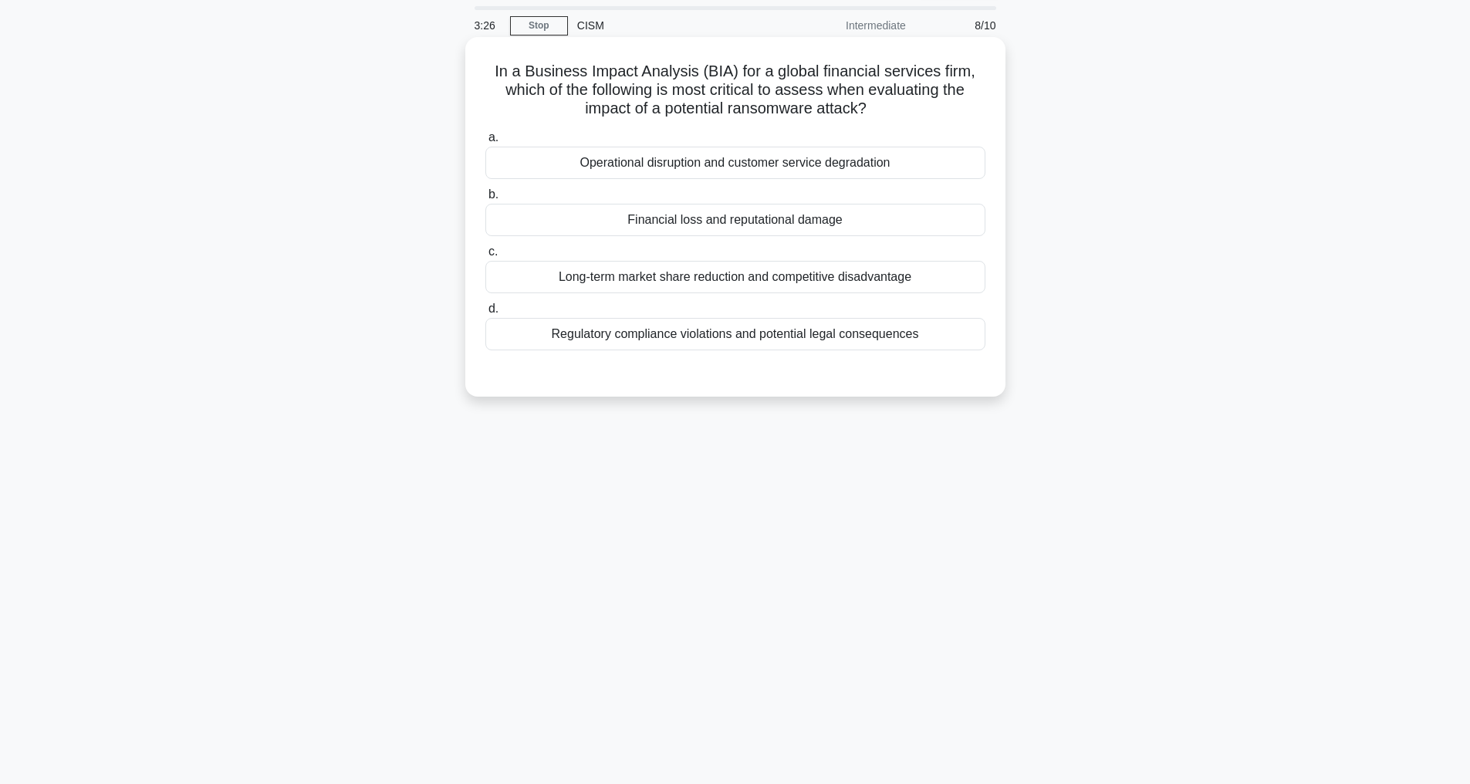
click at [706, 211] on div "Financial loss and reputational damage" at bounding box center [735, 220] width 500 height 32
click at [485, 200] on input "b. Financial loss and reputational damage" at bounding box center [485, 195] width 0 height 10
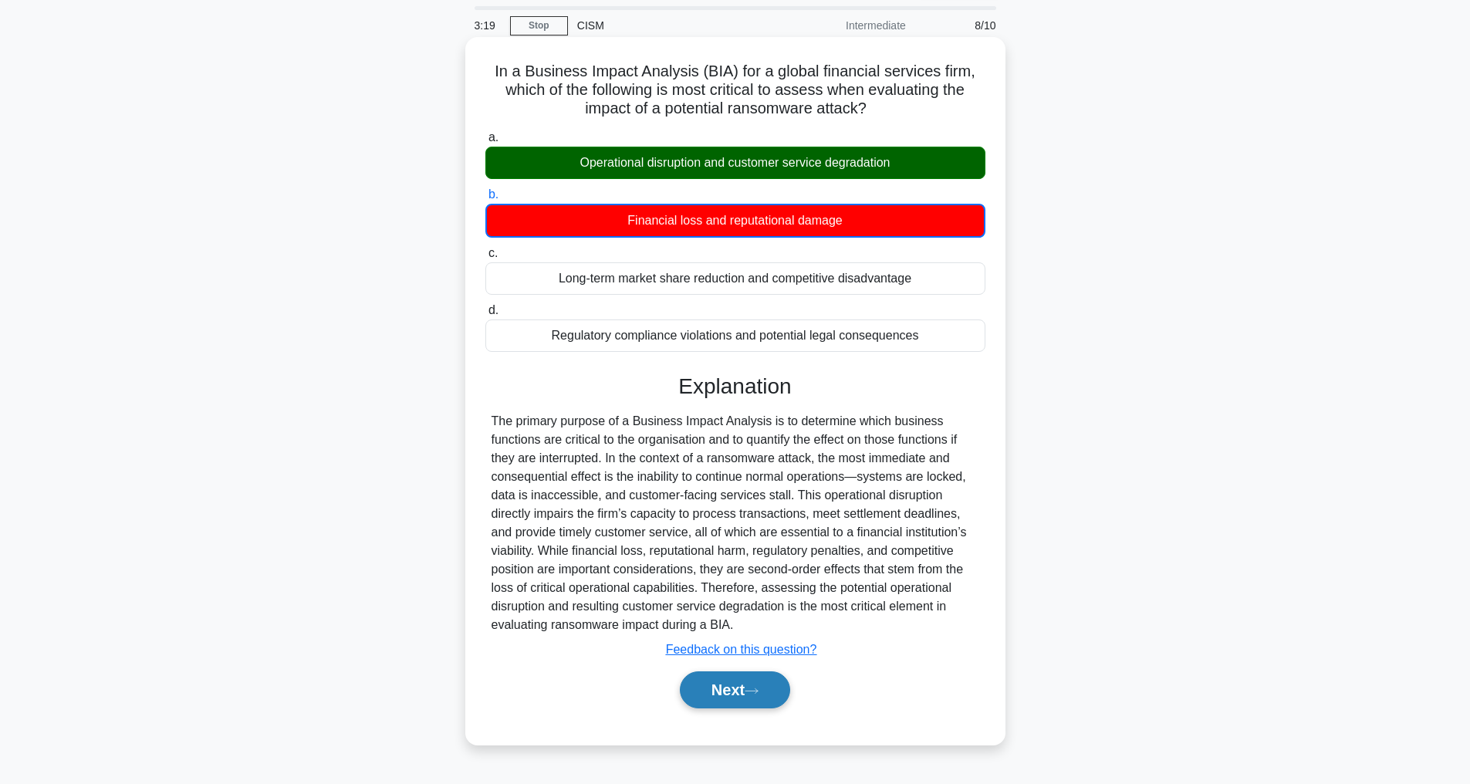
click at [732, 708] on button "Next" at bounding box center [735, 689] width 110 height 37
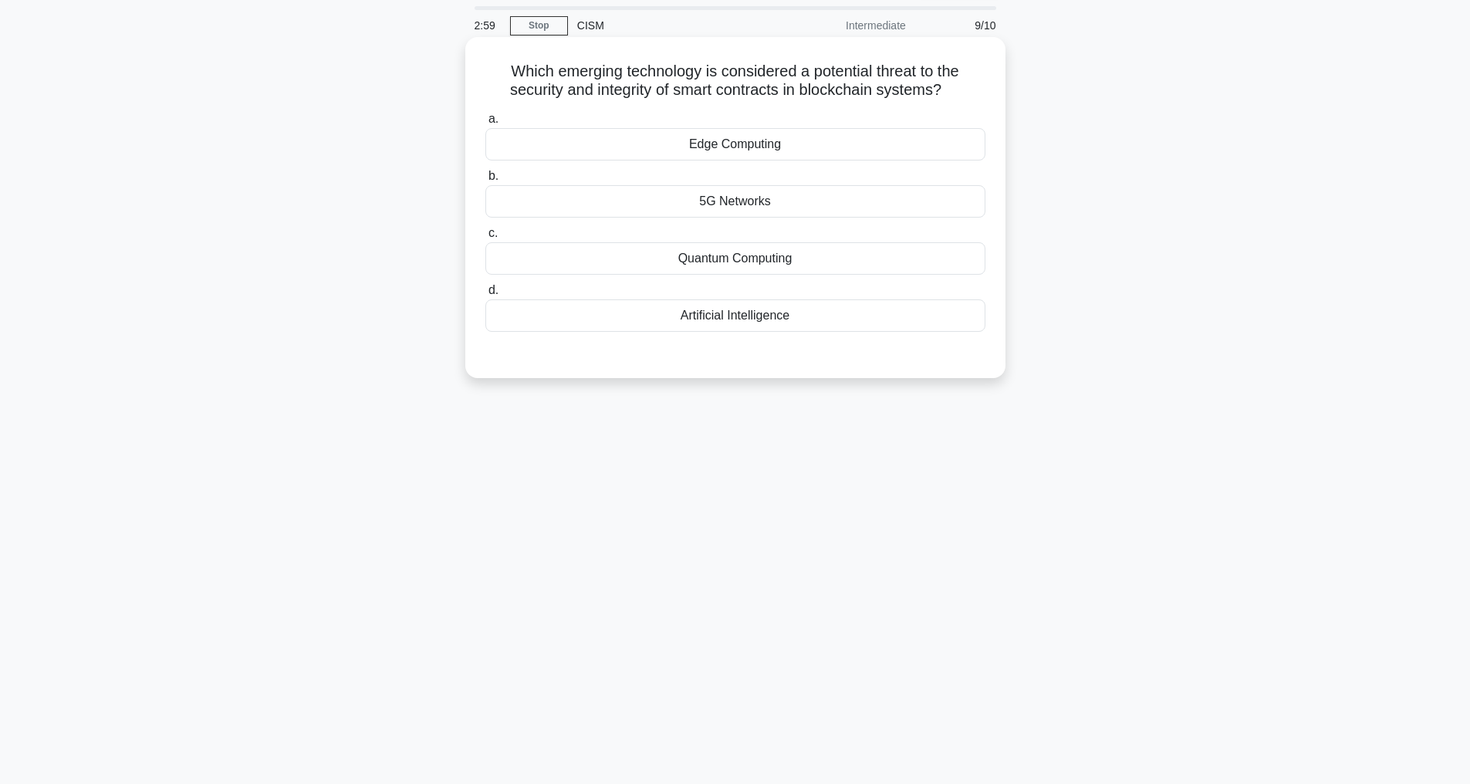
click at [742, 259] on div "Quantum Computing" at bounding box center [735, 258] width 500 height 32
click at [485, 238] on input "c. Quantum Computing" at bounding box center [485, 233] width 0 height 10
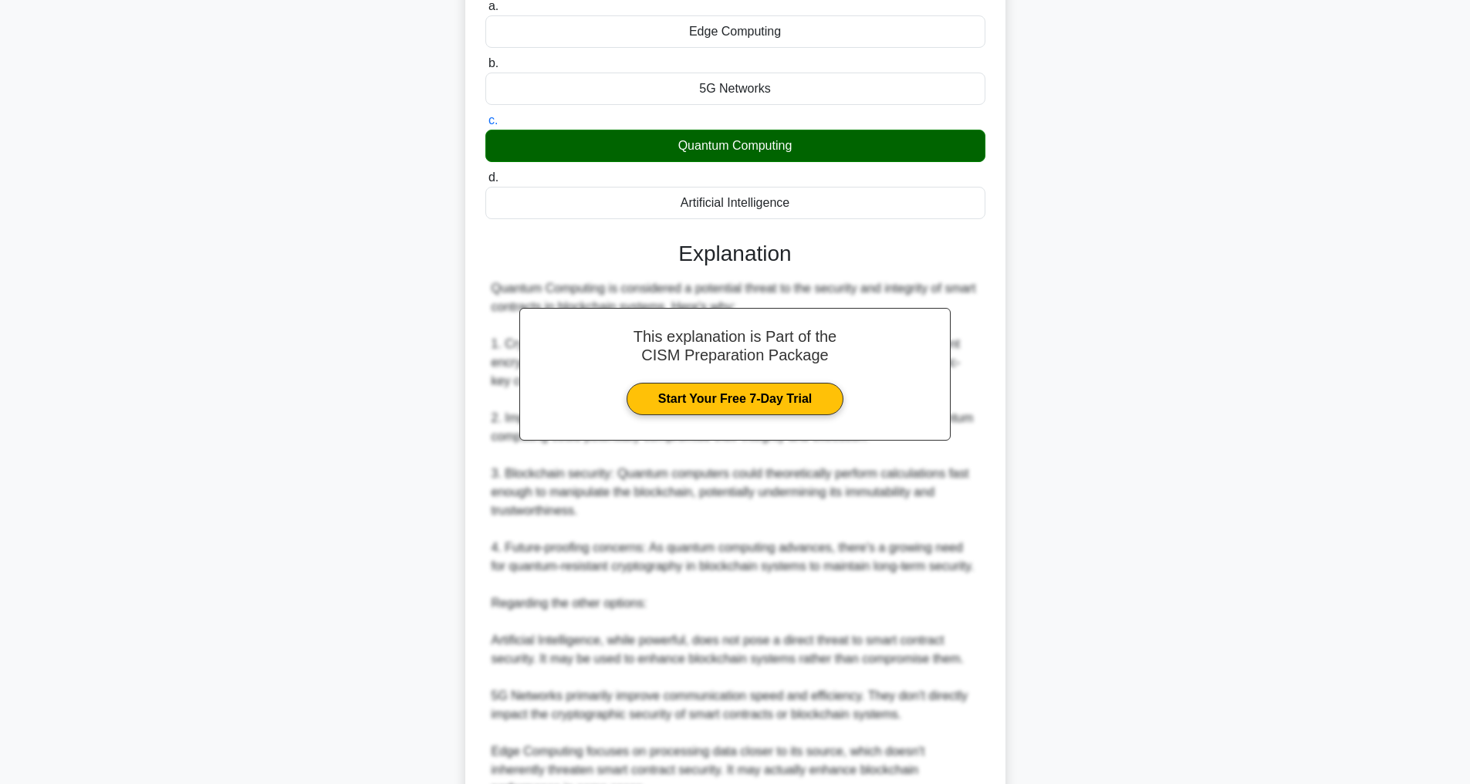
scroll to position [408, 0]
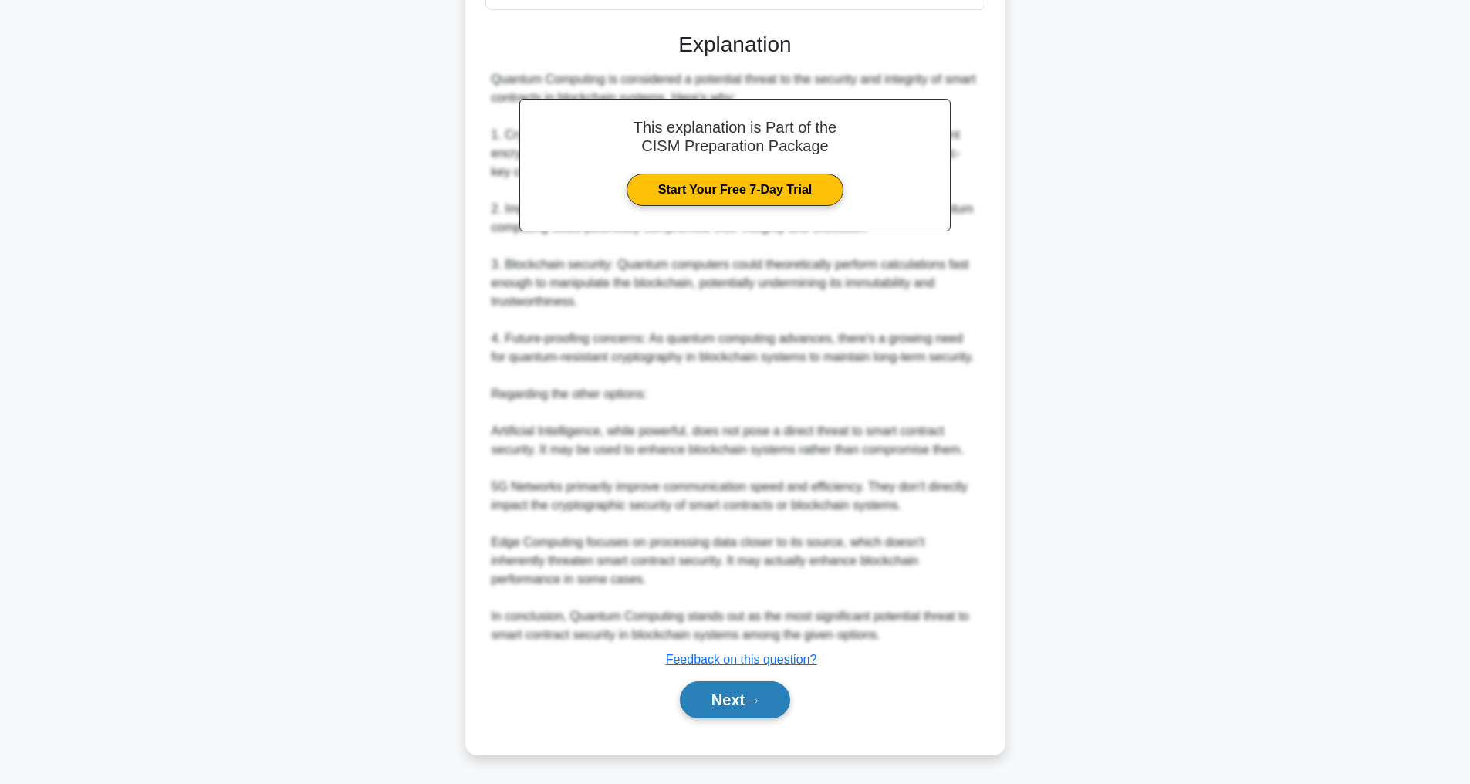
click at [716, 704] on button "Next" at bounding box center [735, 699] width 110 height 37
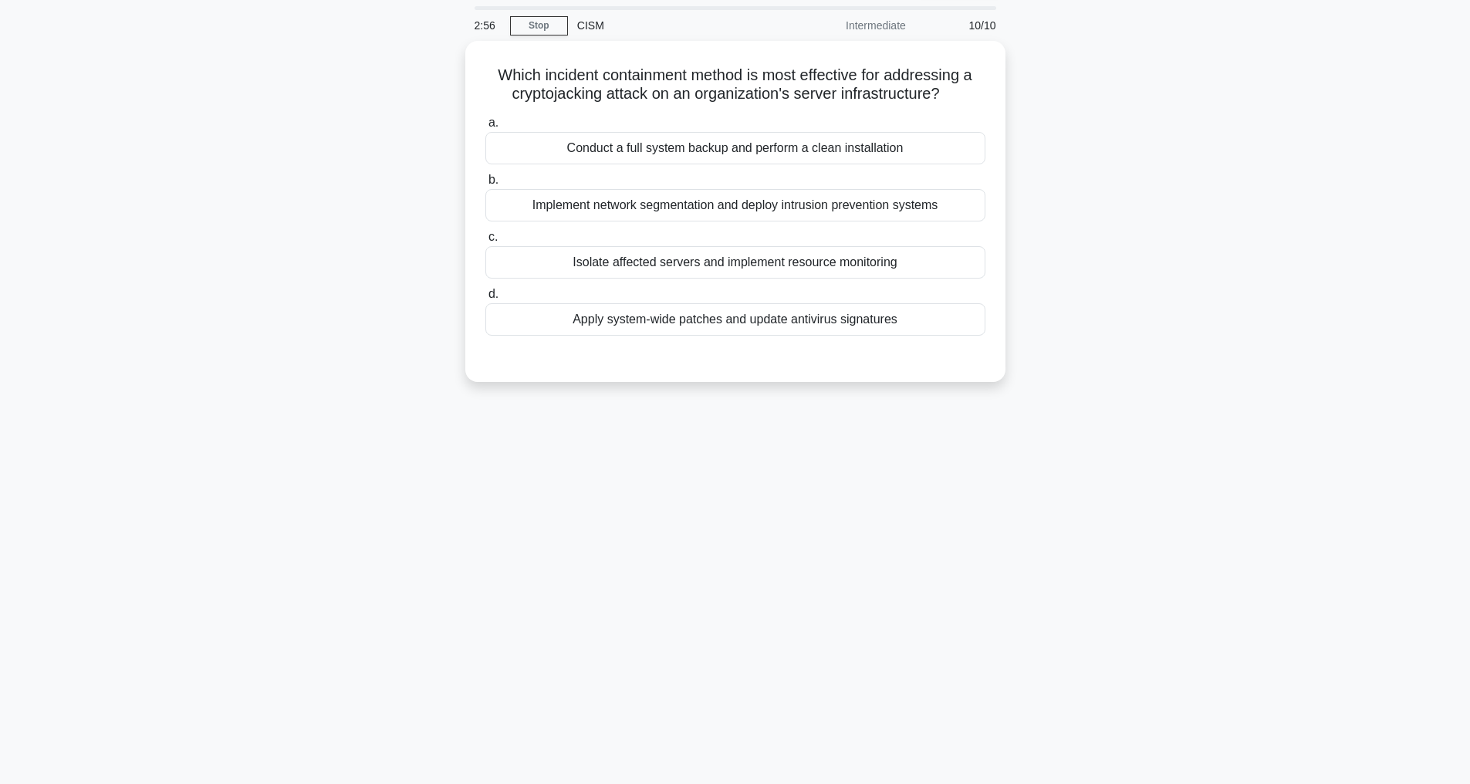
scroll to position [49, 0]
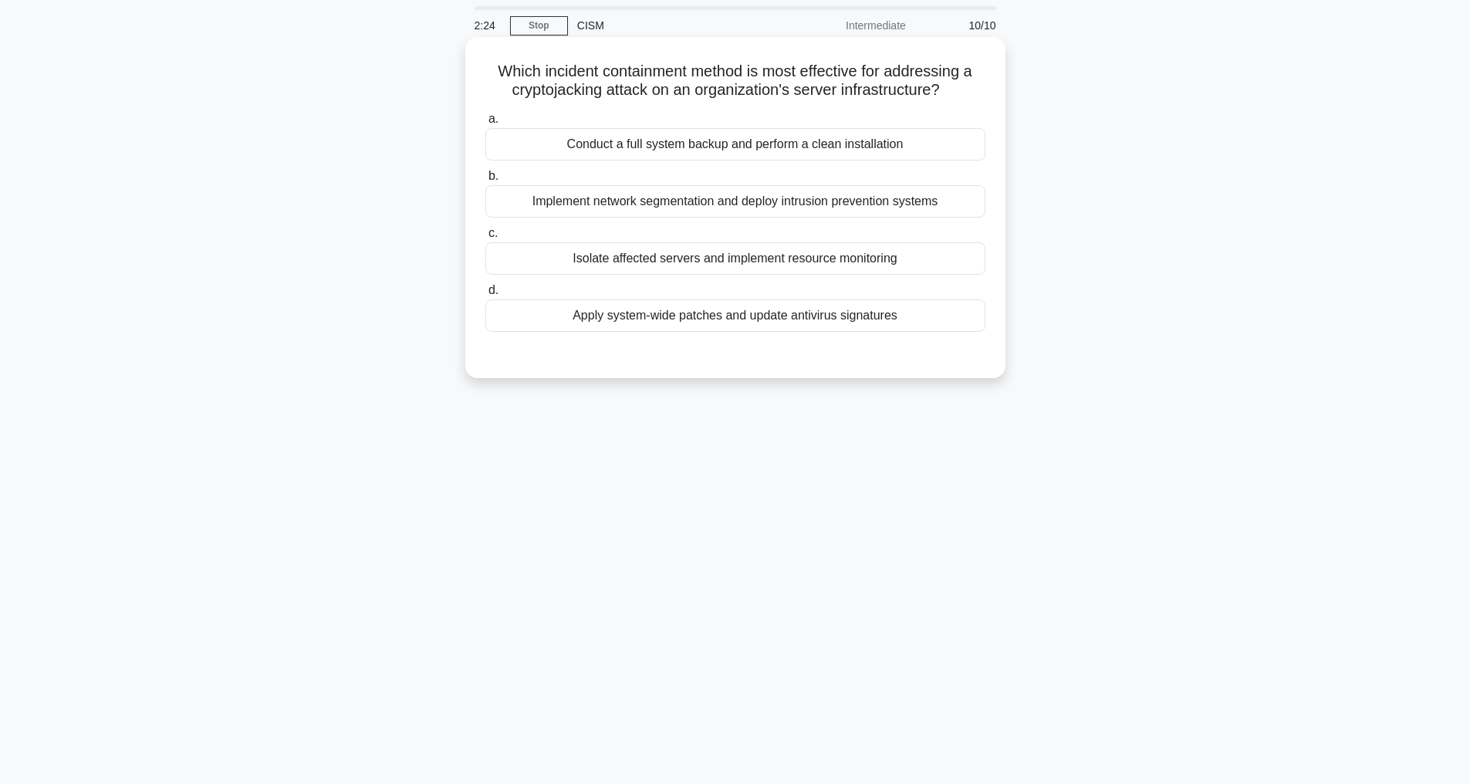
click at [628, 274] on div "Isolate affected servers and implement resource monitoring" at bounding box center [735, 258] width 500 height 32
click at [485, 238] on input "c. Isolate affected servers and implement resource monitoring" at bounding box center [485, 233] width 0 height 10
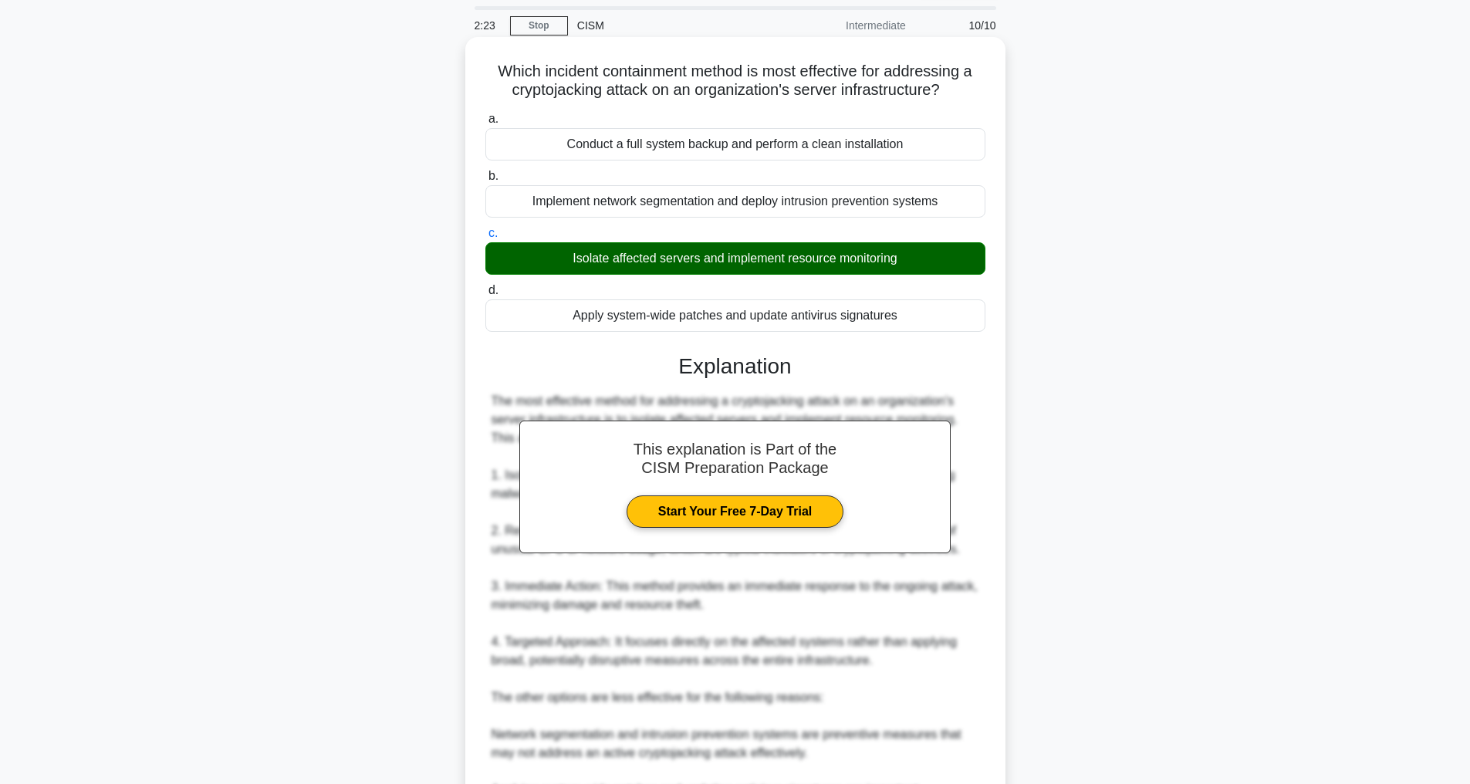
scroll to position [408, 0]
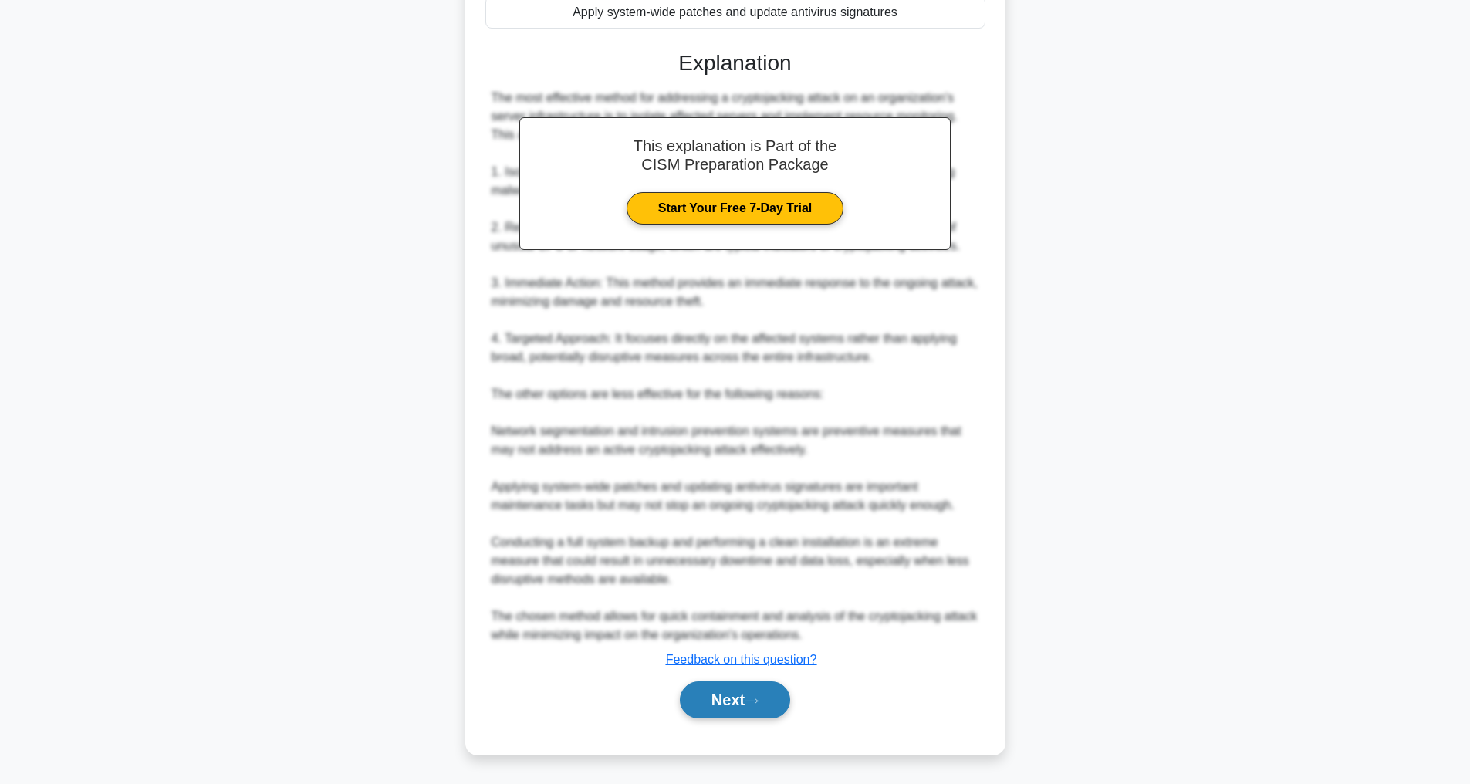
click at [711, 705] on button "Next" at bounding box center [735, 699] width 110 height 37
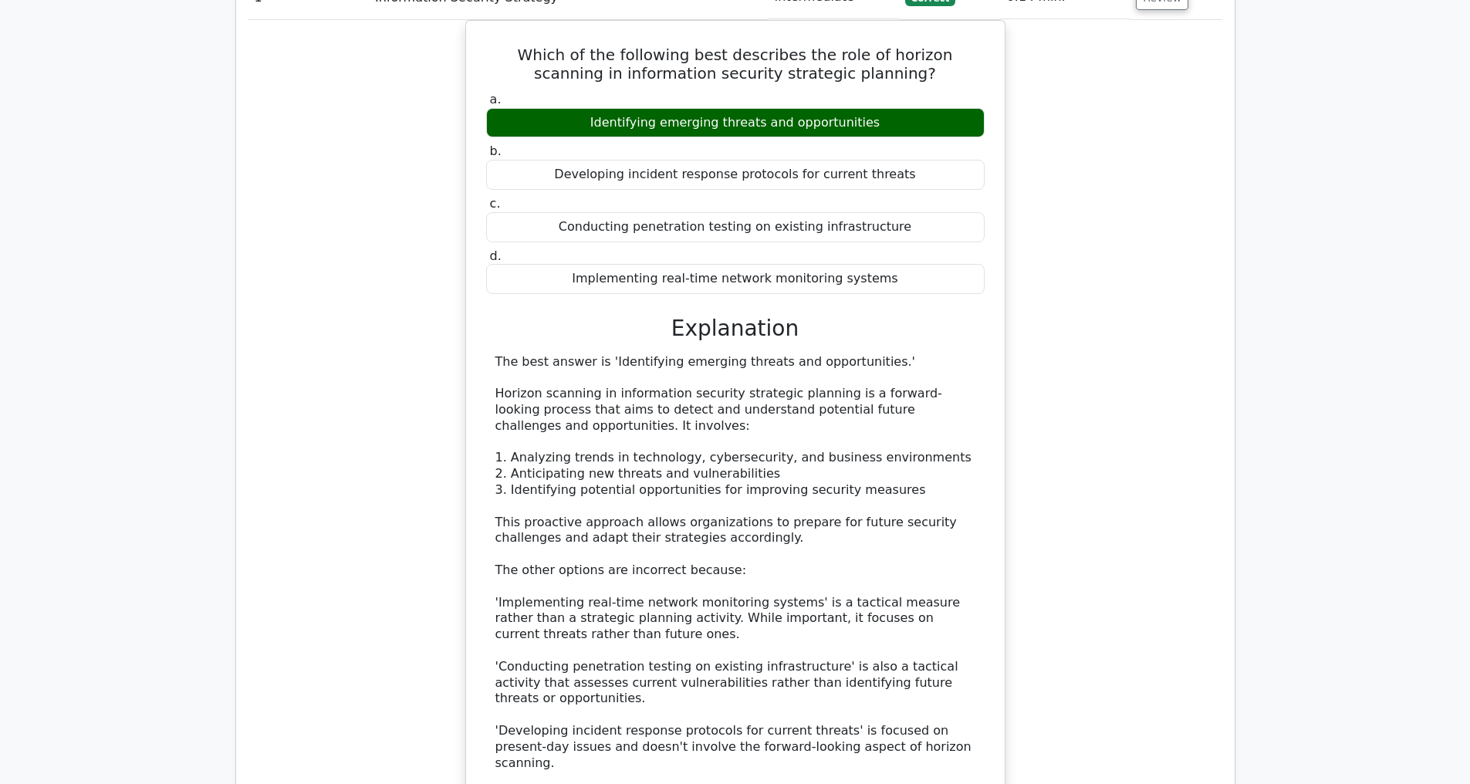
scroll to position [1474, 0]
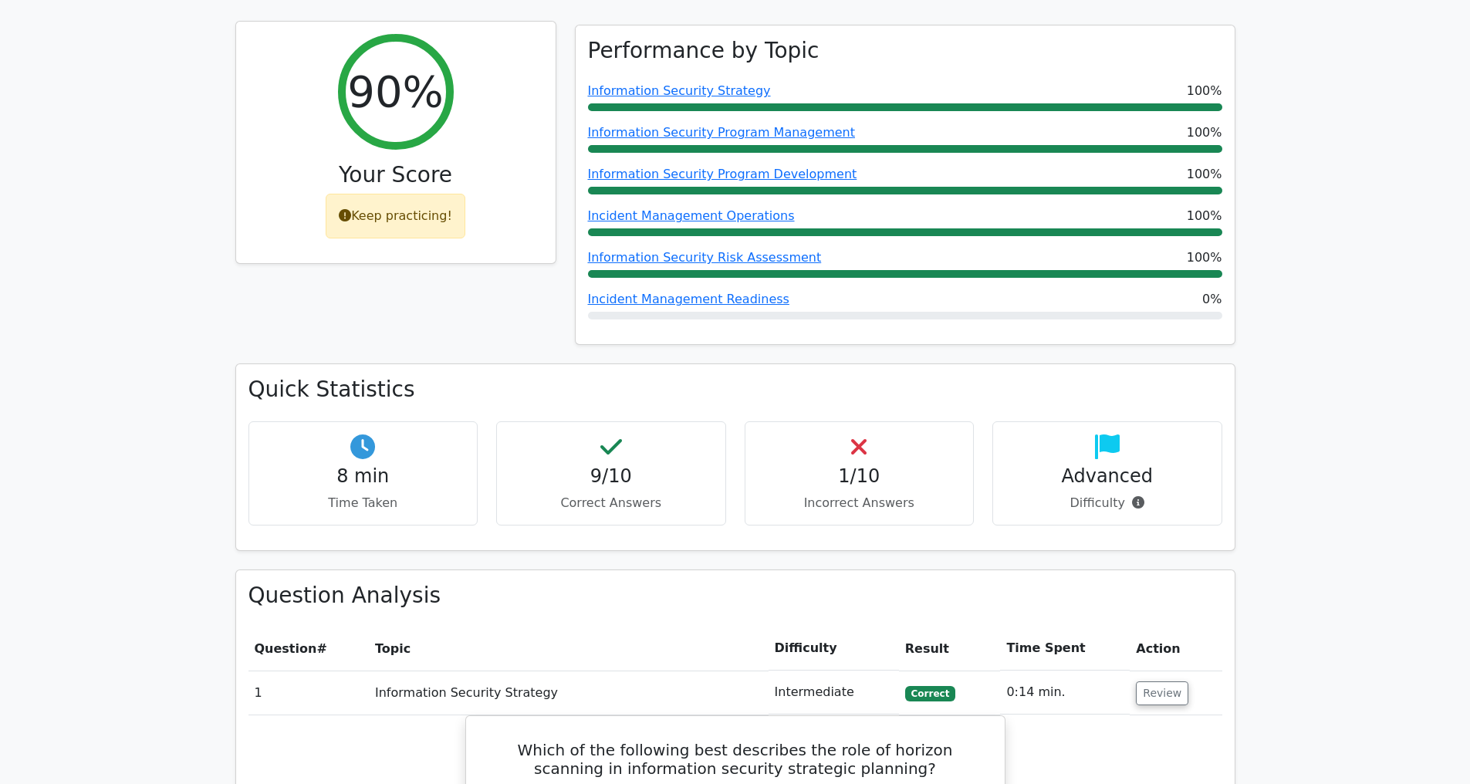
scroll to position [491, 0]
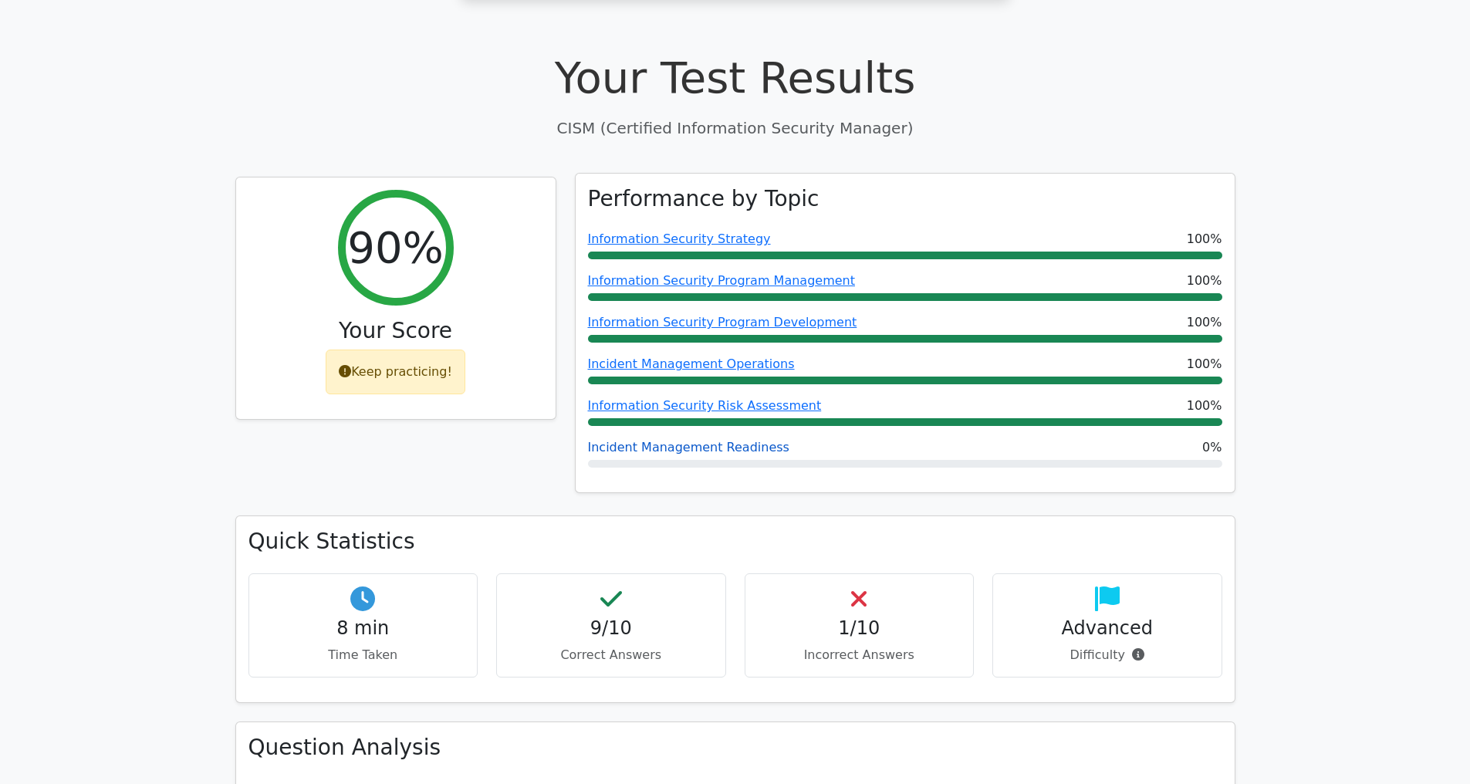
click at [678, 449] on link "Incident Management Readiness" at bounding box center [688, 447] width 201 height 15
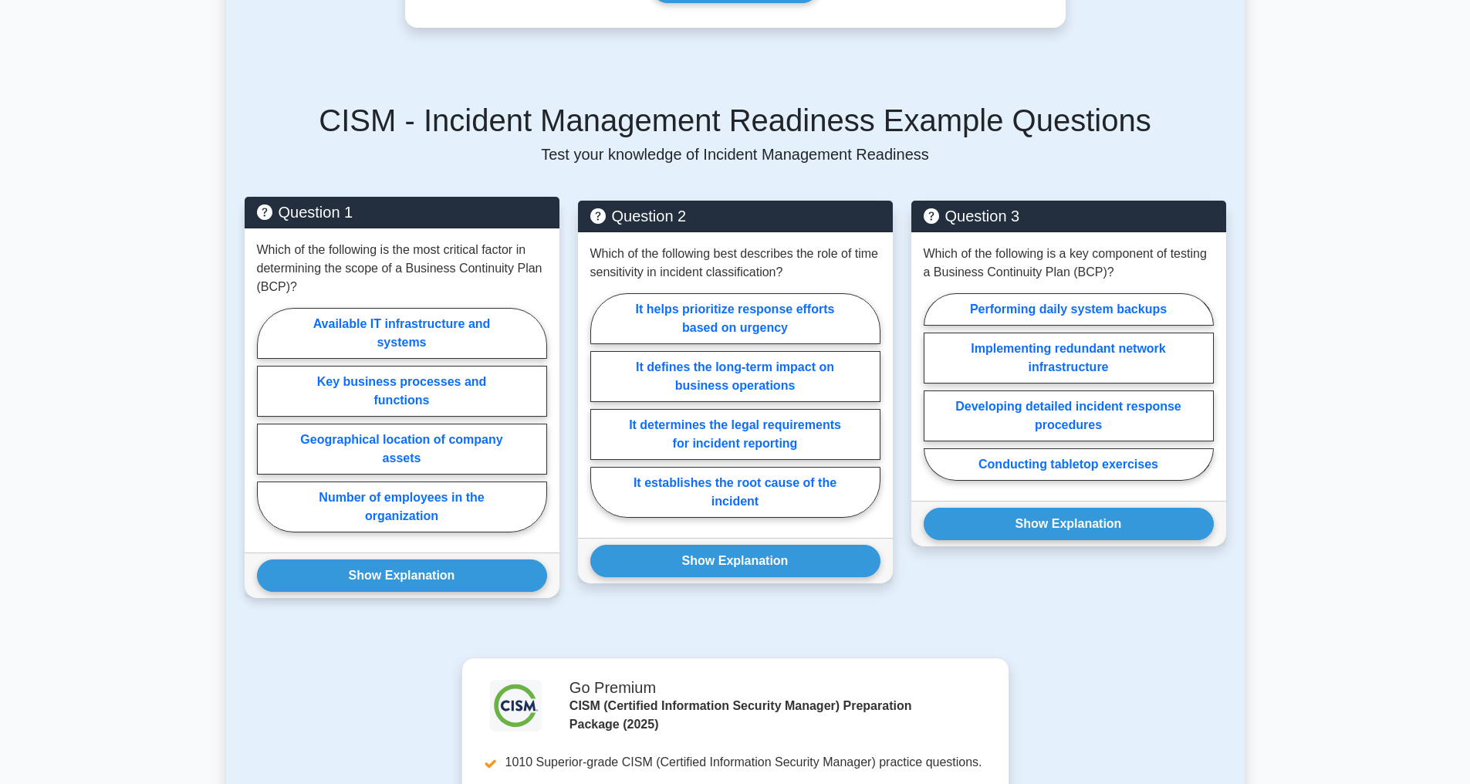
scroll to position [724, 0]
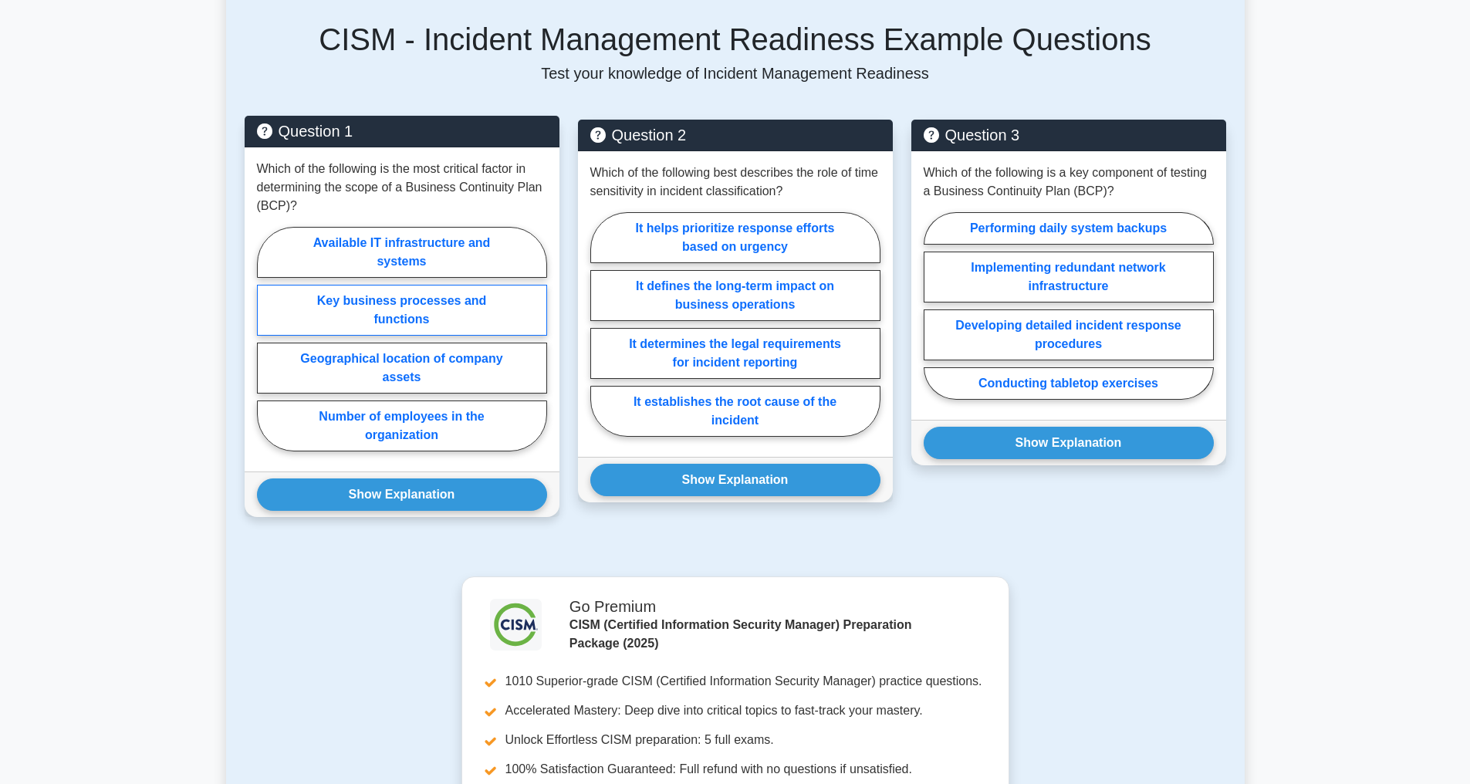
click at [399, 336] on label "Key business processes and functions" at bounding box center [402, 310] width 290 height 51
click at [267, 339] on input "Key business processes and functions" at bounding box center [262, 344] width 10 height 10
radio input "true"
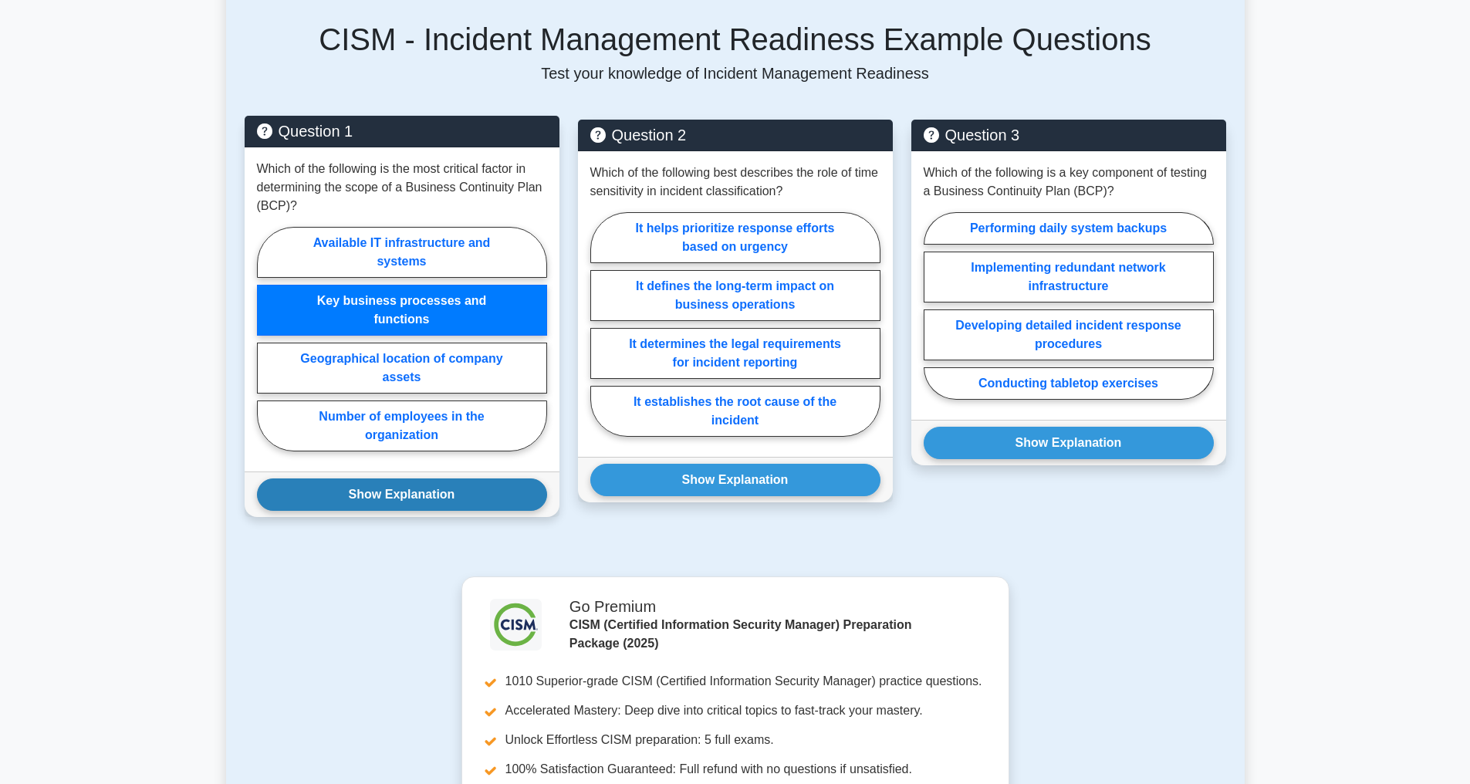
click at [406, 508] on button "Show Explanation" at bounding box center [402, 494] width 290 height 32
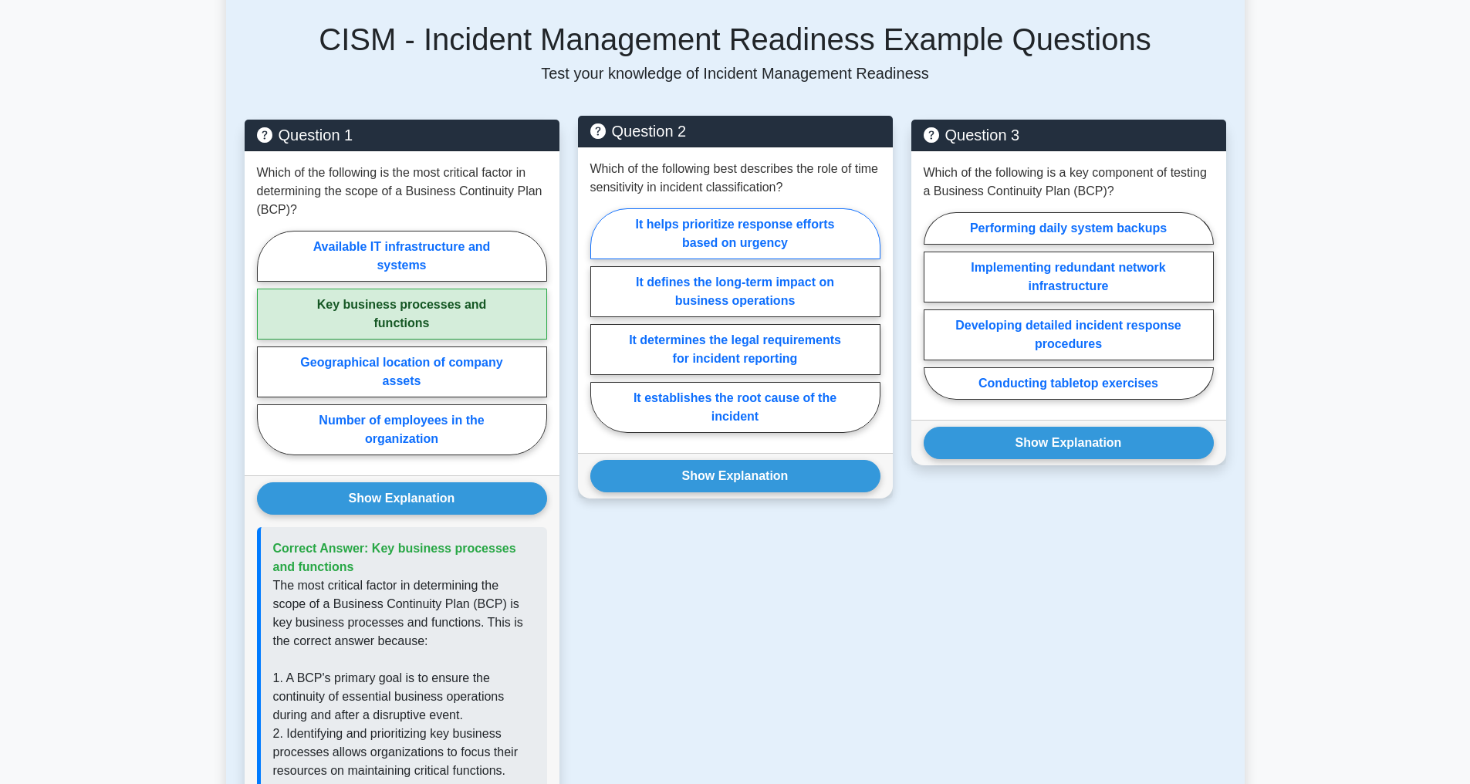
click at [714, 247] on label "It helps prioritize response efforts based on urgency" at bounding box center [735, 233] width 290 height 51
click at [600, 320] on input "It helps prioritize response efforts based on urgency" at bounding box center [595, 325] width 10 height 10
radio input "true"
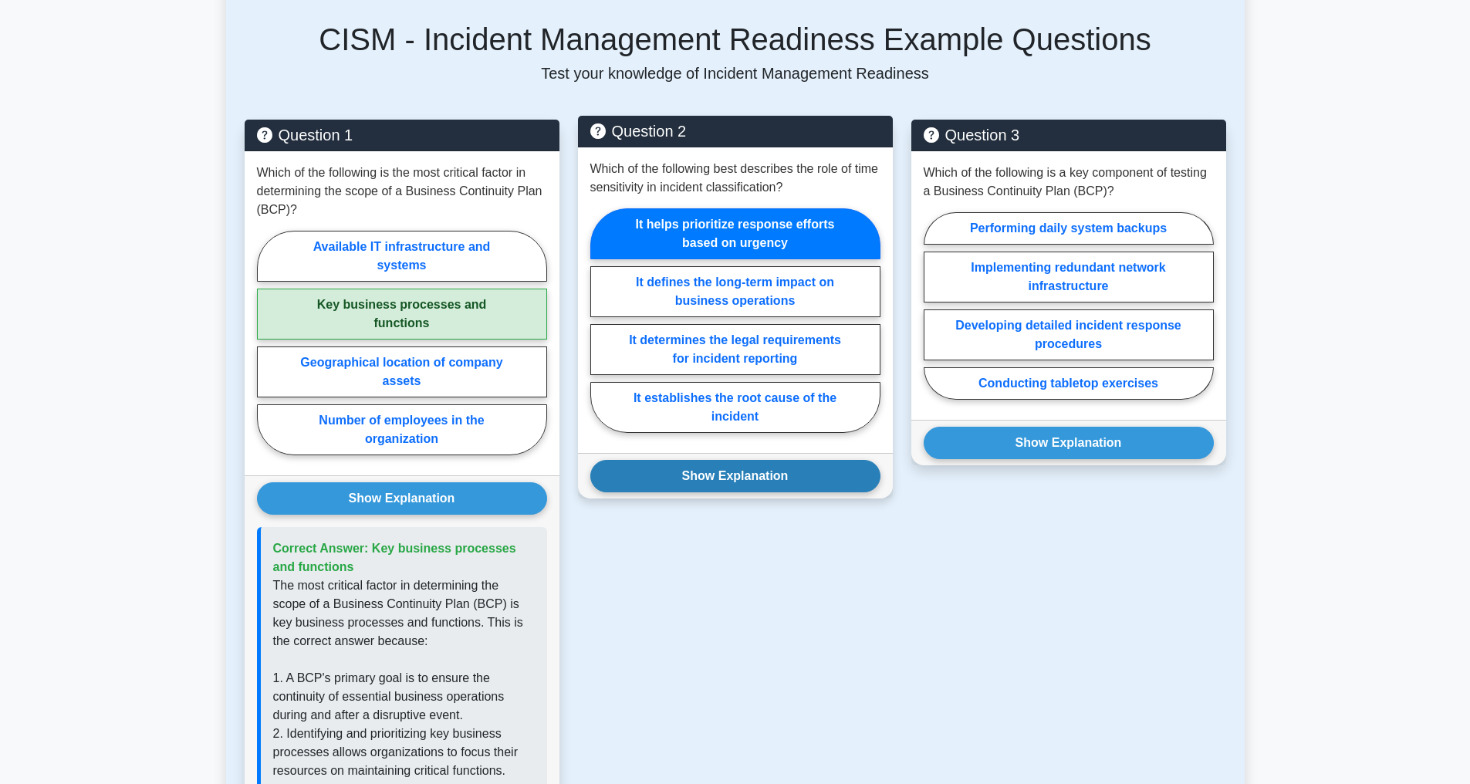
click at [715, 492] on button "Show Explanation" at bounding box center [735, 476] width 290 height 32
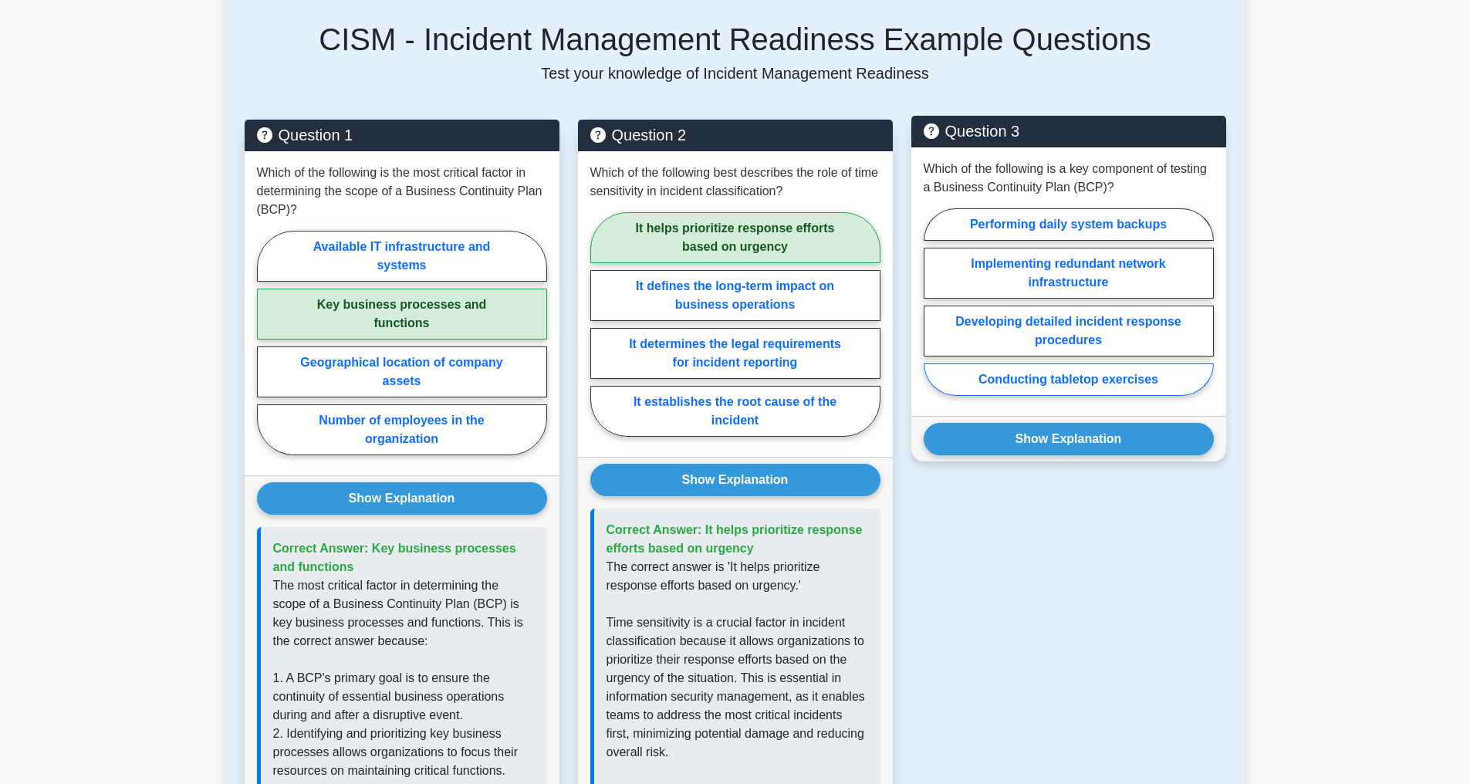
click at [1056, 396] on label "Conducting tabletop exercises" at bounding box center [1069, 379] width 290 height 32
click at [934, 312] on input "Conducting tabletop exercises" at bounding box center [929, 307] width 10 height 10
radio input "true"
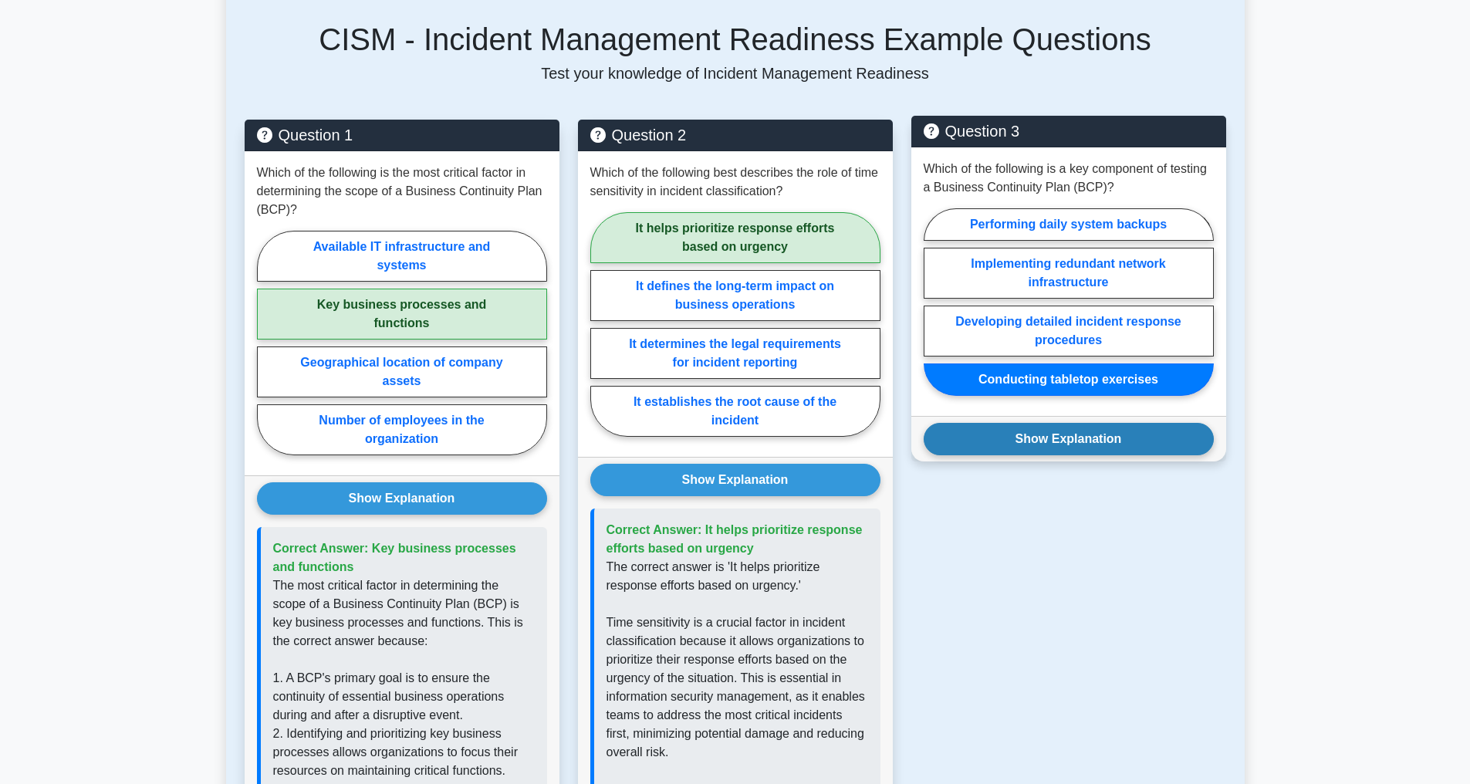
click at [1059, 455] on button "Show Explanation" at bounding box center [1069, 439] width 290 height 32
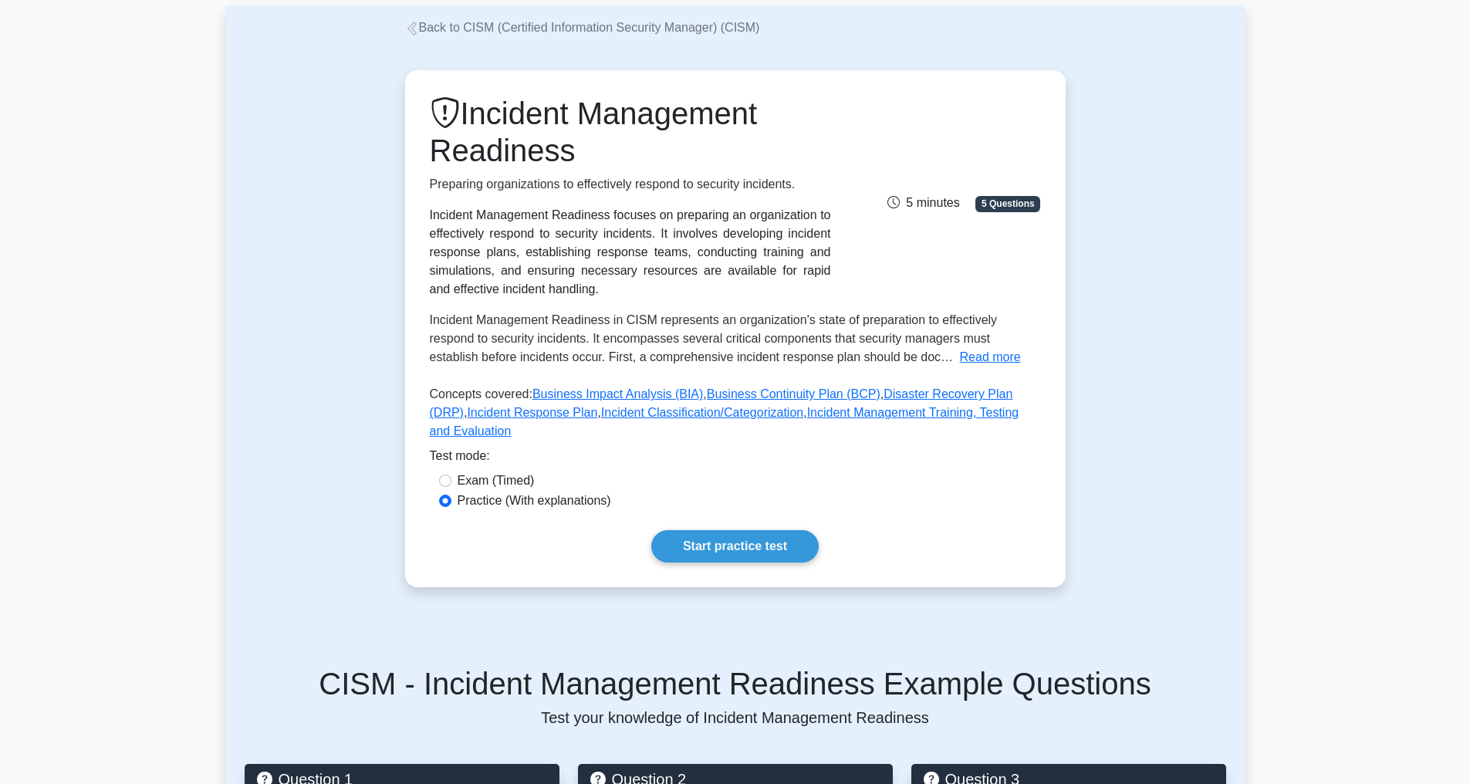
scroll to position [0, 0]
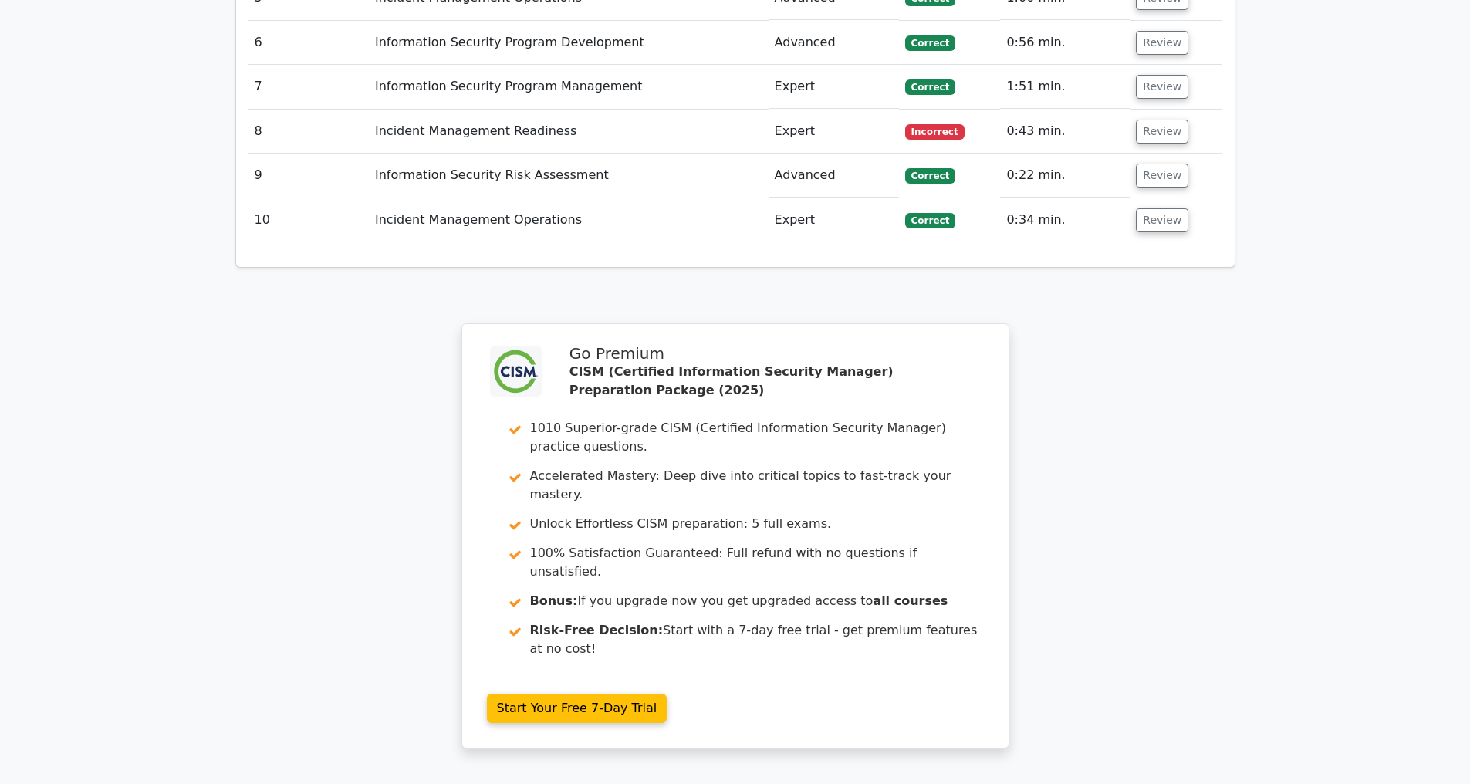
scroll to position [2744, 0]
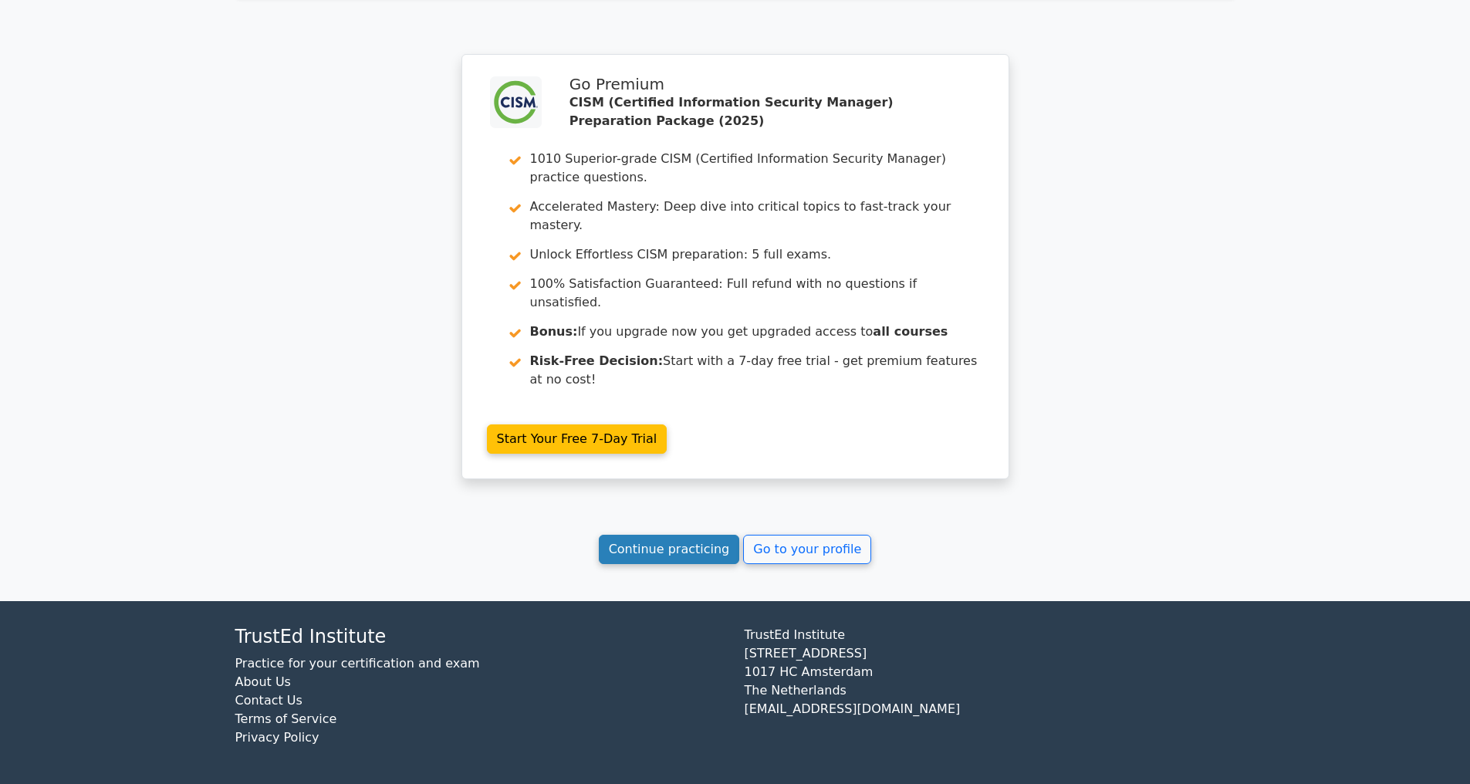
click at [652, 544] on link "Continue practicing" at bounding box center [669, 549] width 141 height 29
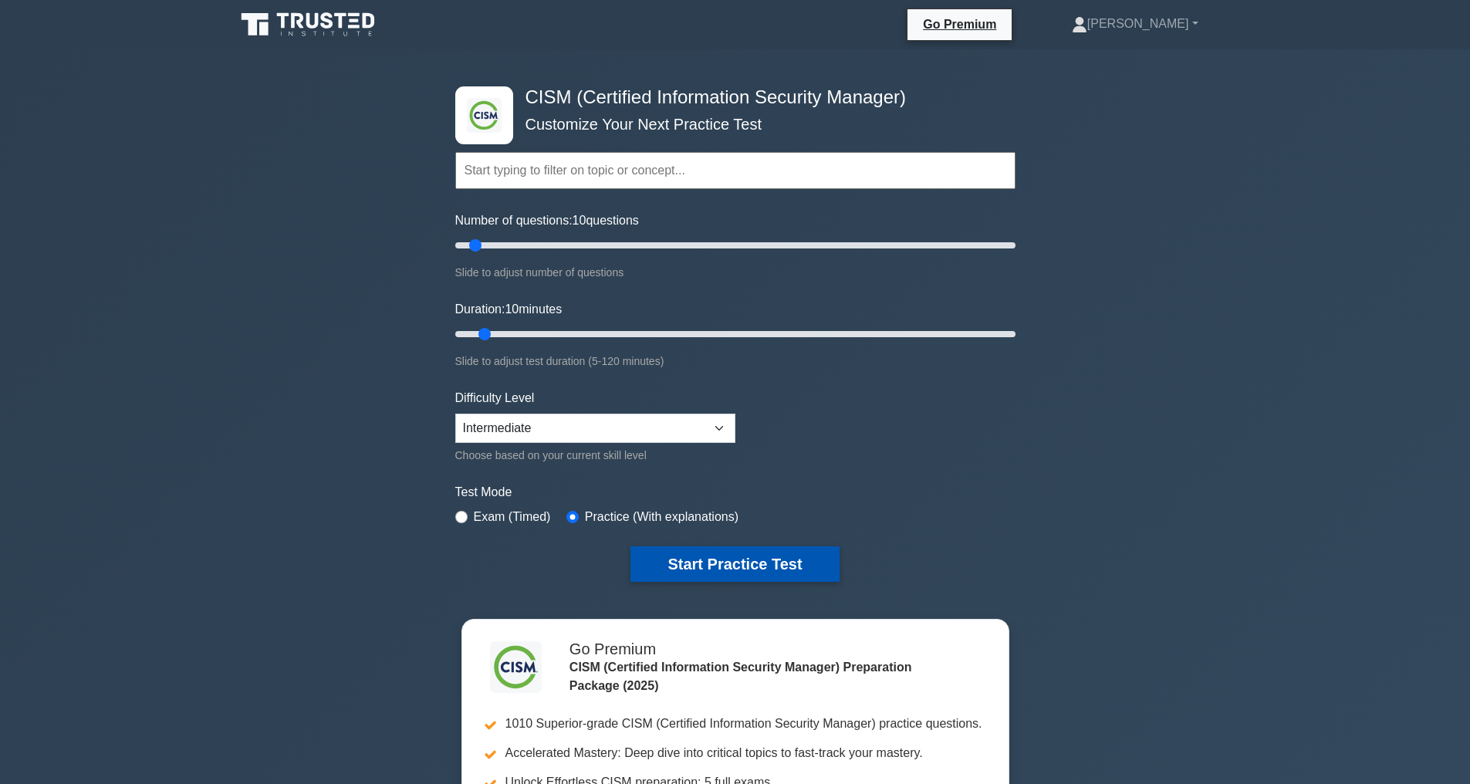
click at [753, 562] on button "Start Practice Test" at bounding box center [734, 563] width 208 height 35
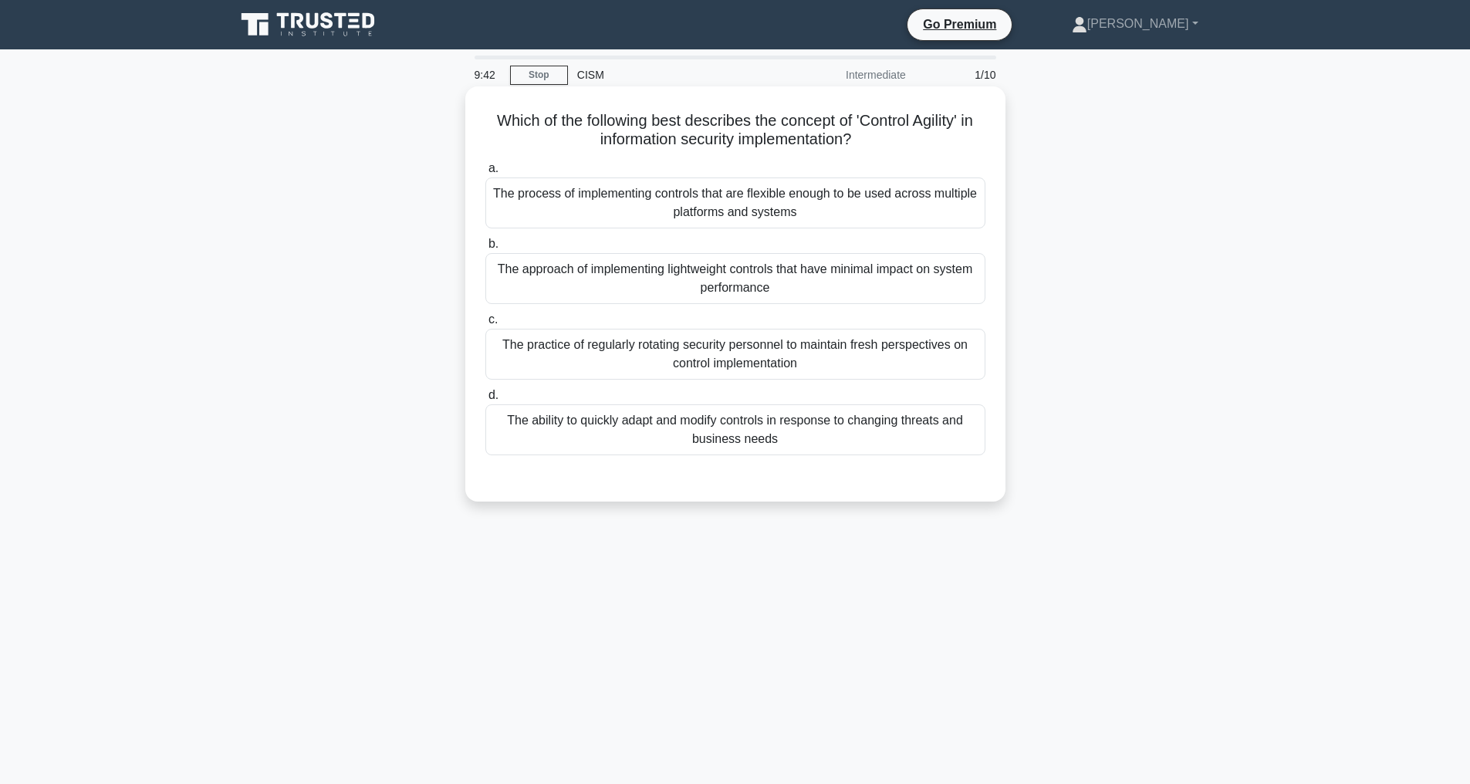
click at [718, 429] on div "The ability to quickly adapt and modify controls in response to changing threat…" at bounding box center [735, 429] width 500 height 51
click at [485, 400] on input "d. The ability to quickly adapt and modify controls in response to changing thr…" at bounding box center [485, 395] width 0 height 10
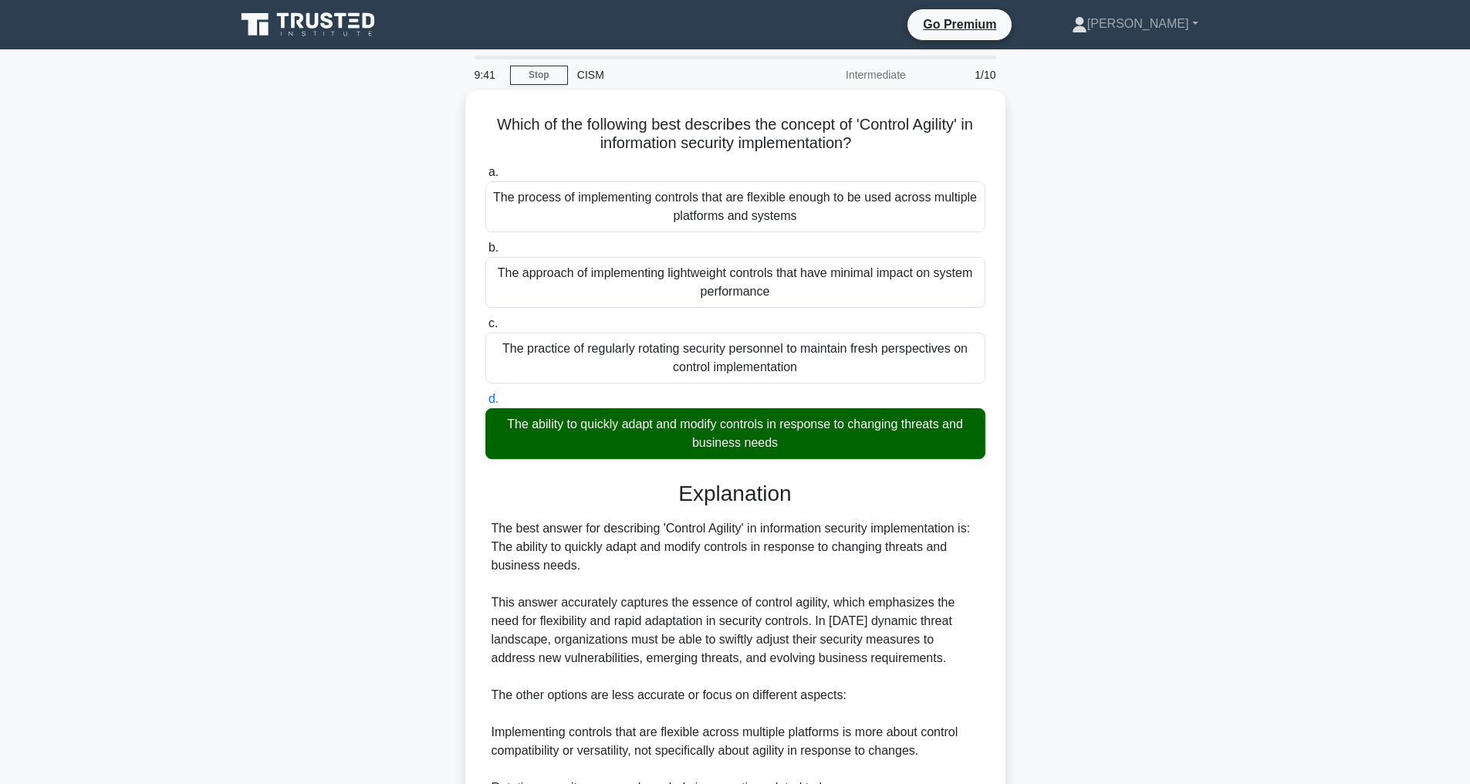
scroll to position [371, 0]
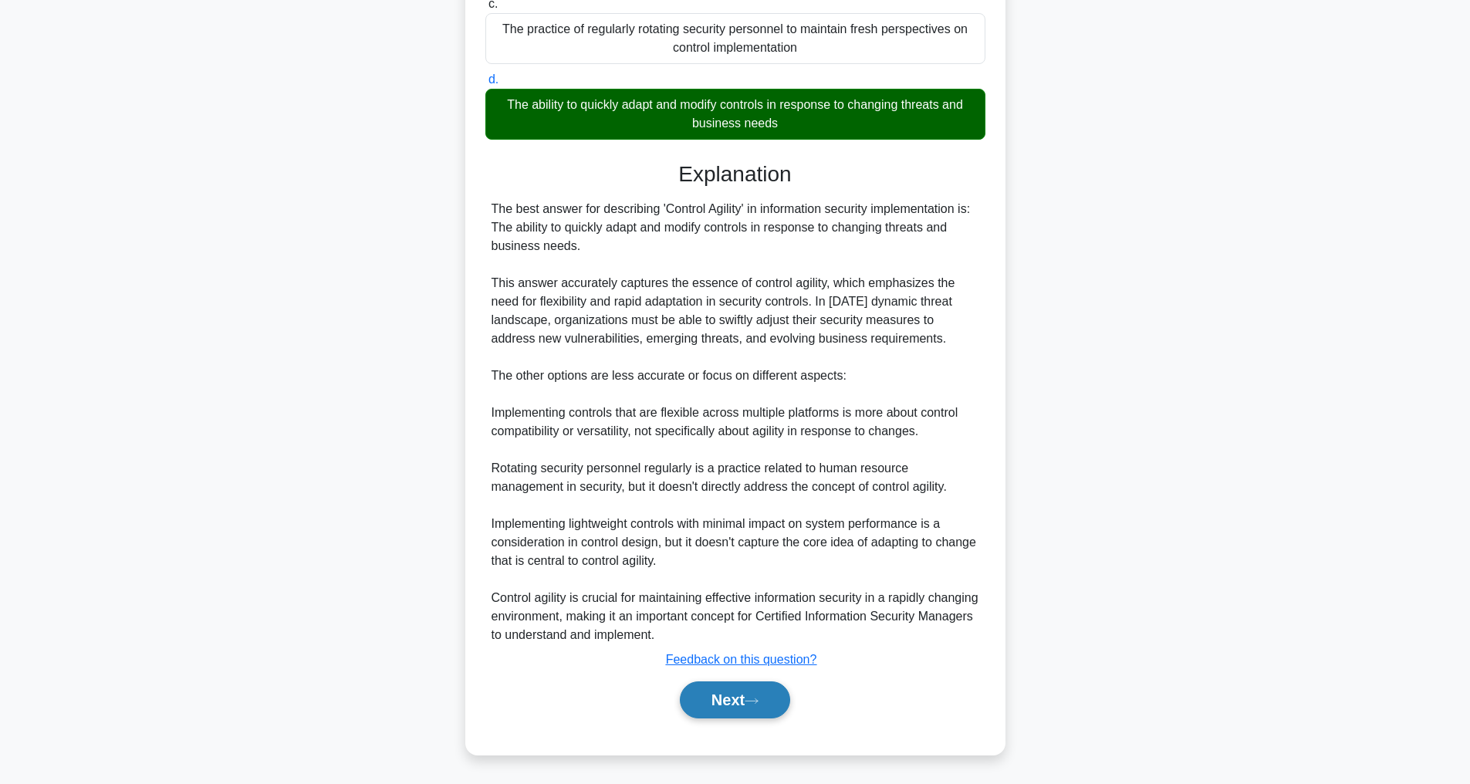
click at [718, 701] on button "Next" at bounding box center [735, 699] width 110 height 37
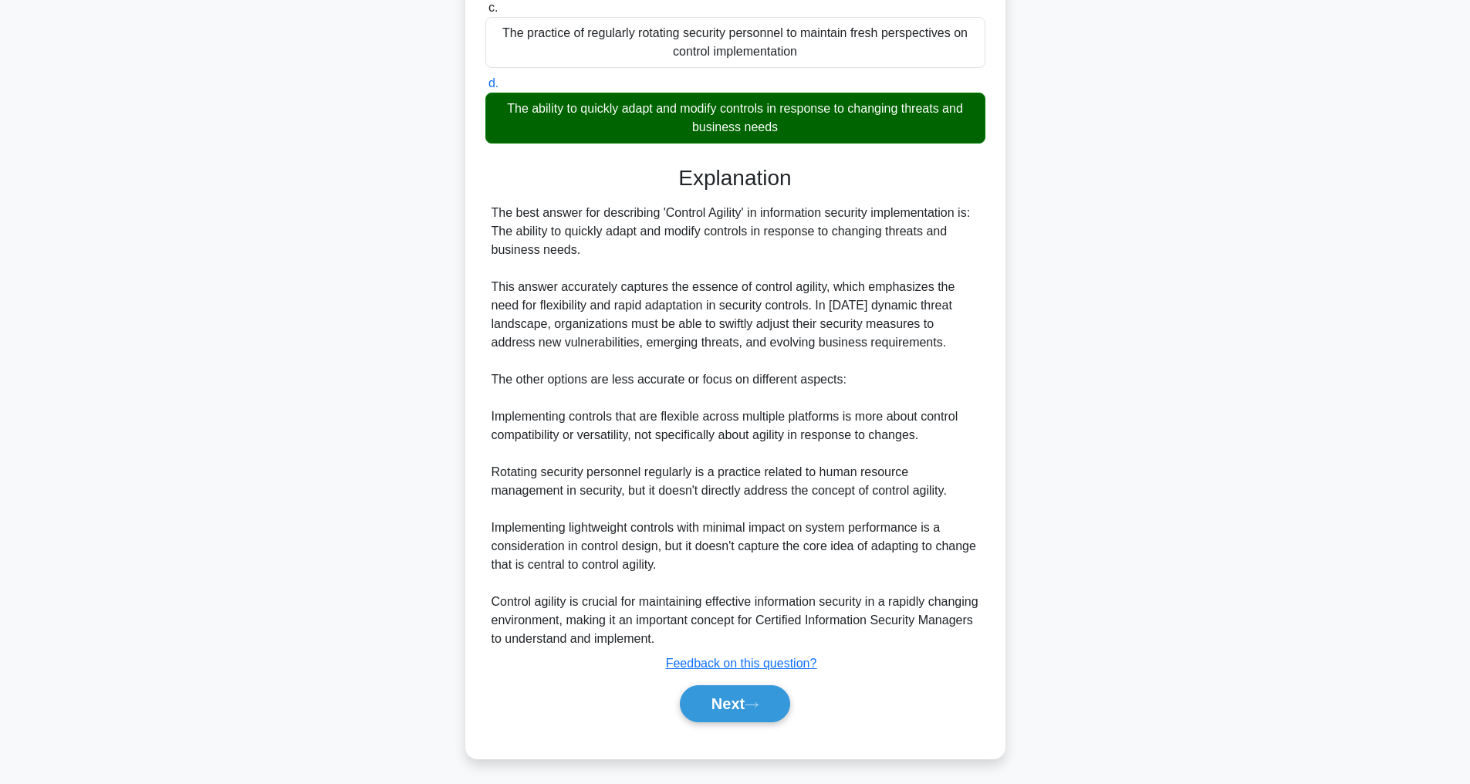
scroll to position [49, 0]
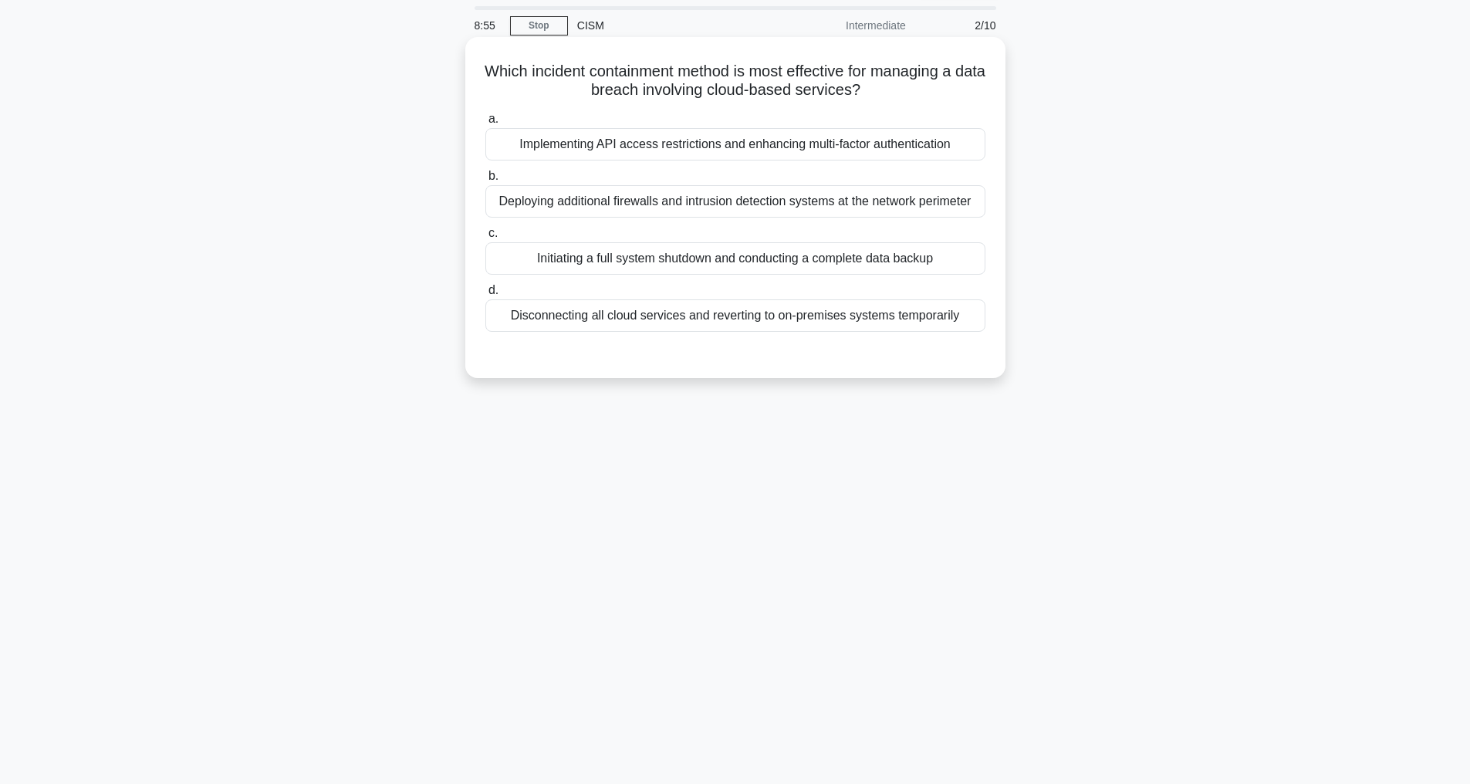
click at [708, 332] on div "Disconnecting all cloud services and reverting to on-premises systems temporari…" at bounding box center [735, 315] width 500 height 32
click at [485, 295] on input "d. Disconnecting all cloud services and reverting to on-premises systems tempor…" at bounding box center [485, 290] width 0 height 10
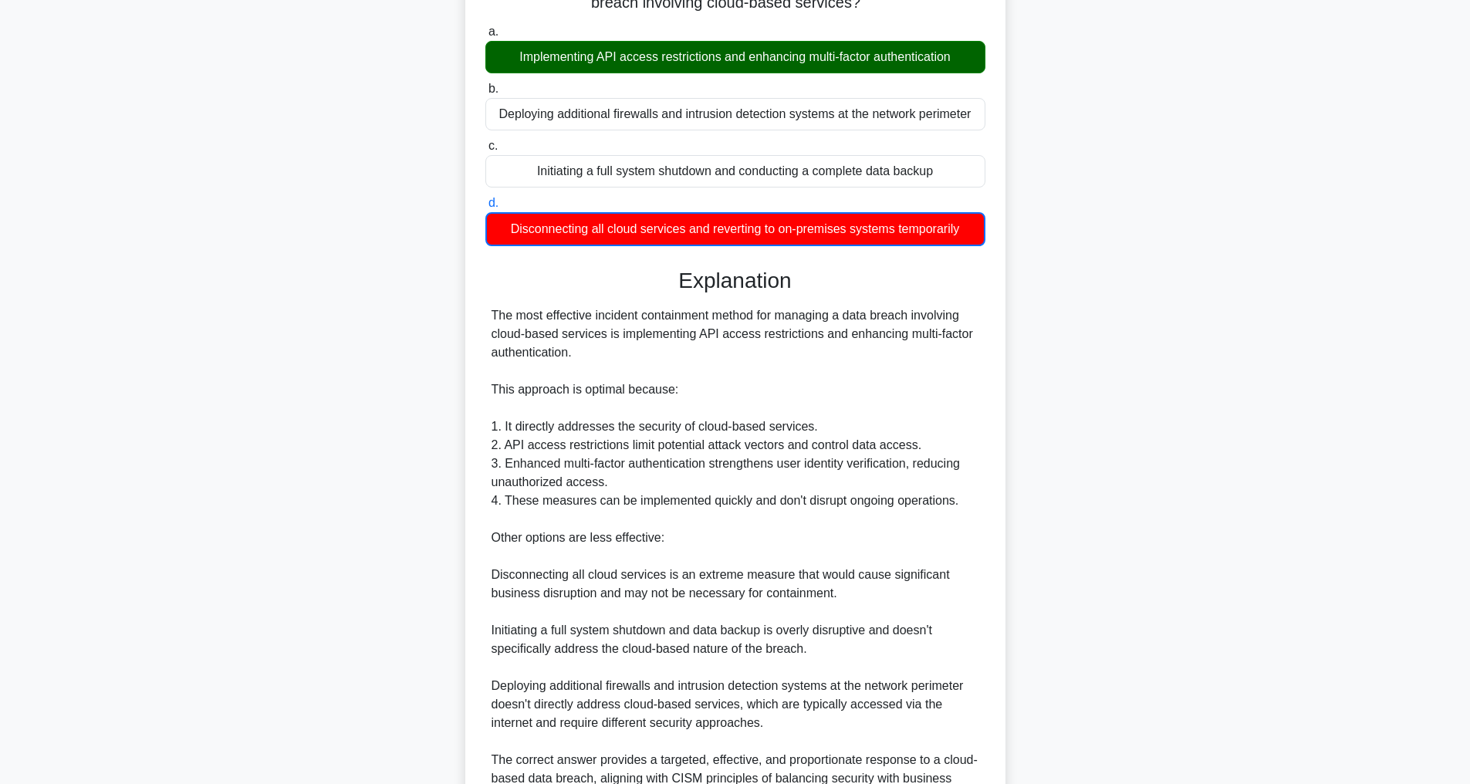
scroll to position [354, 0]
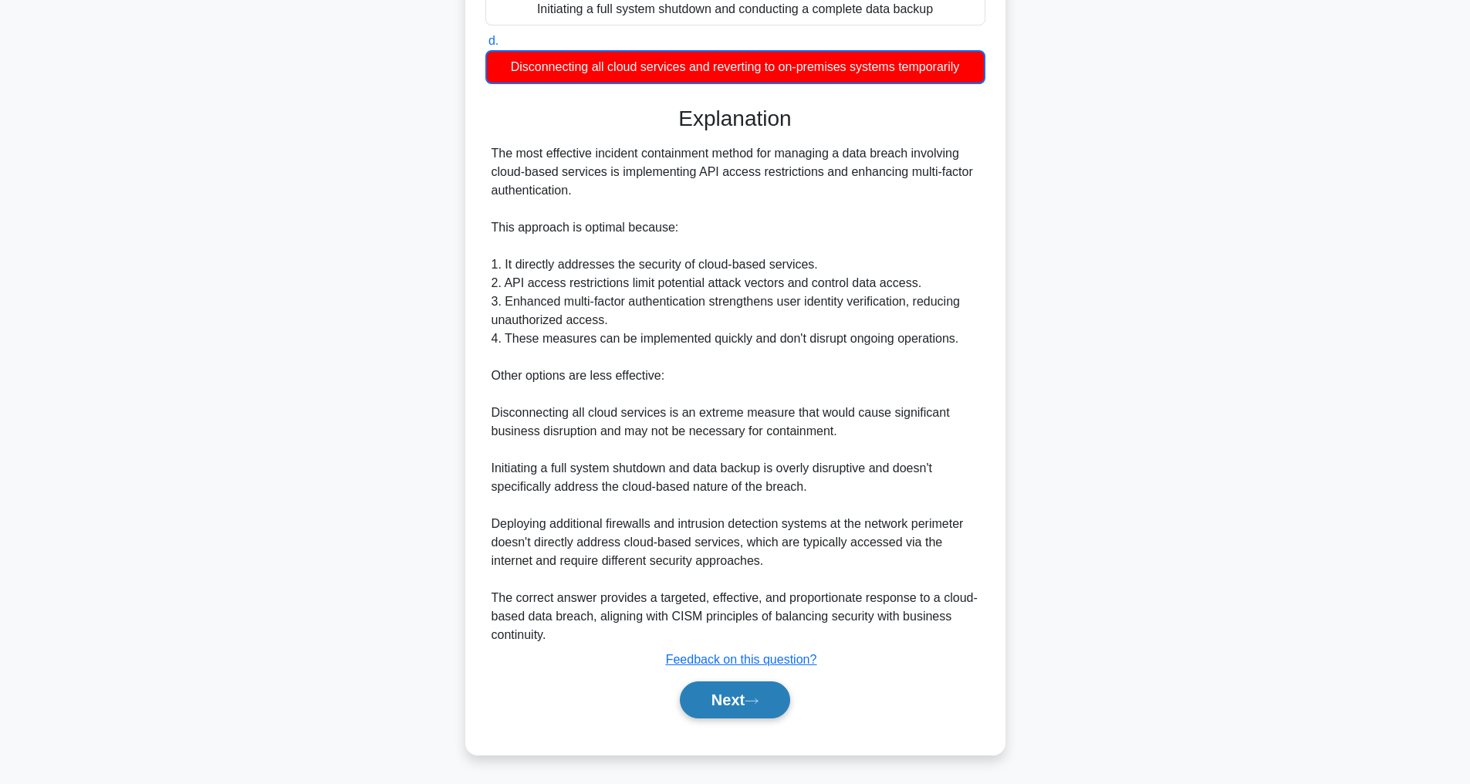
click at [706, 694] on button "Next" at bounding box center [735, 699] width 110 height 37
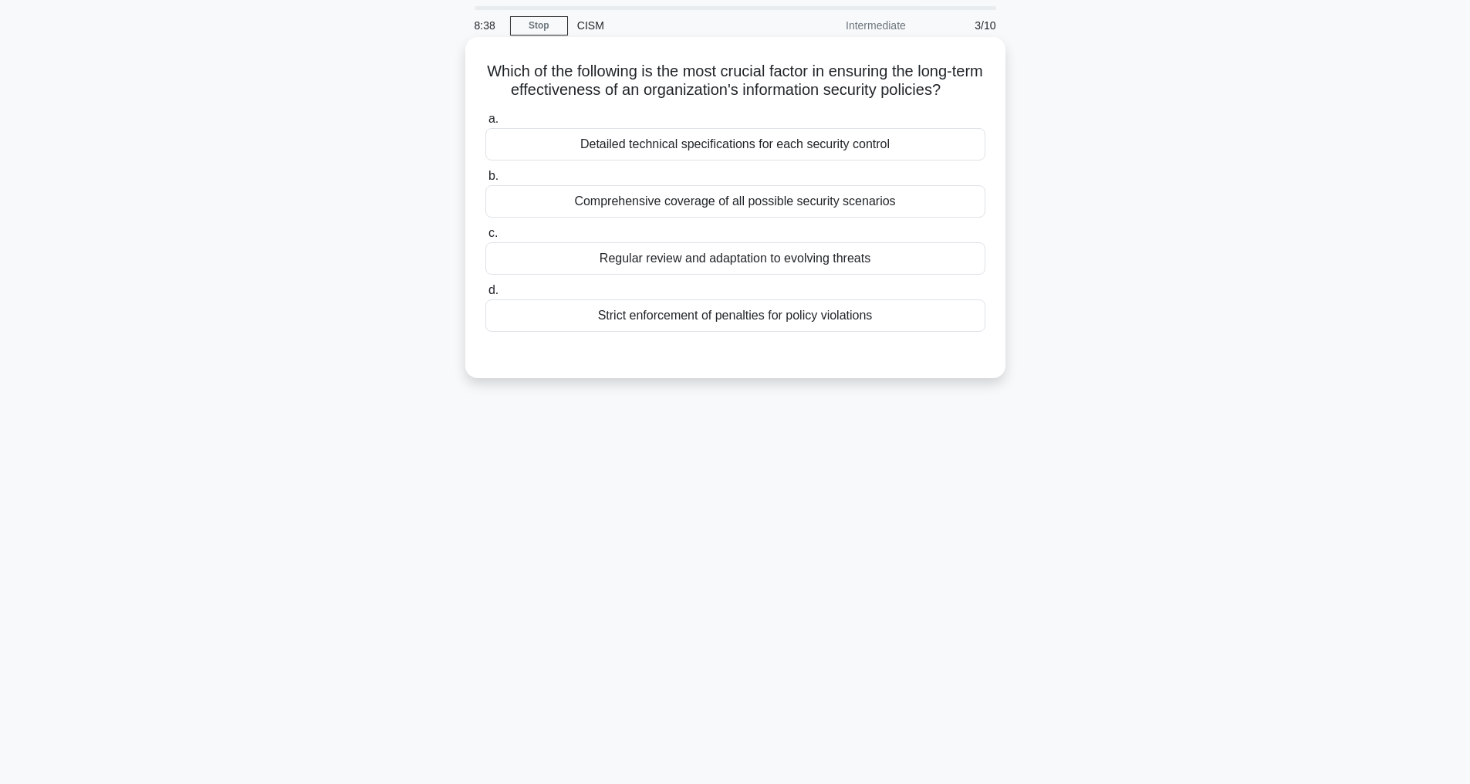
click at [630, 275] on div "Regular review and adaptation to evolving threats" at bounding box center [735, 258] width 500 height 32
click at [485, 238] on input "c. Regular review and adaptation to evolving threats" at bounding box center [485, 233] width 0 height 10
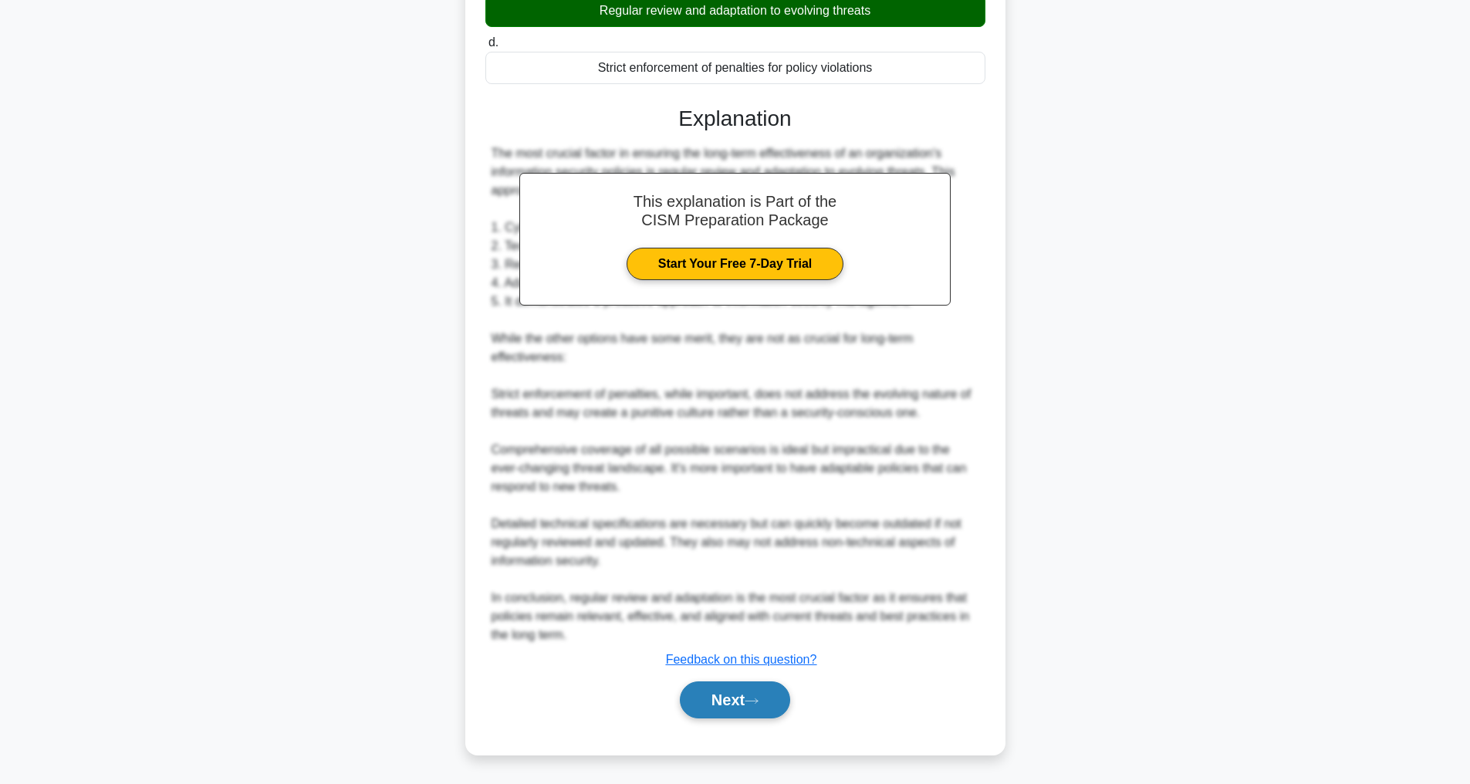
click at [738, 707] on button "Next" at bounding box center [735, 699] width 110 height 37
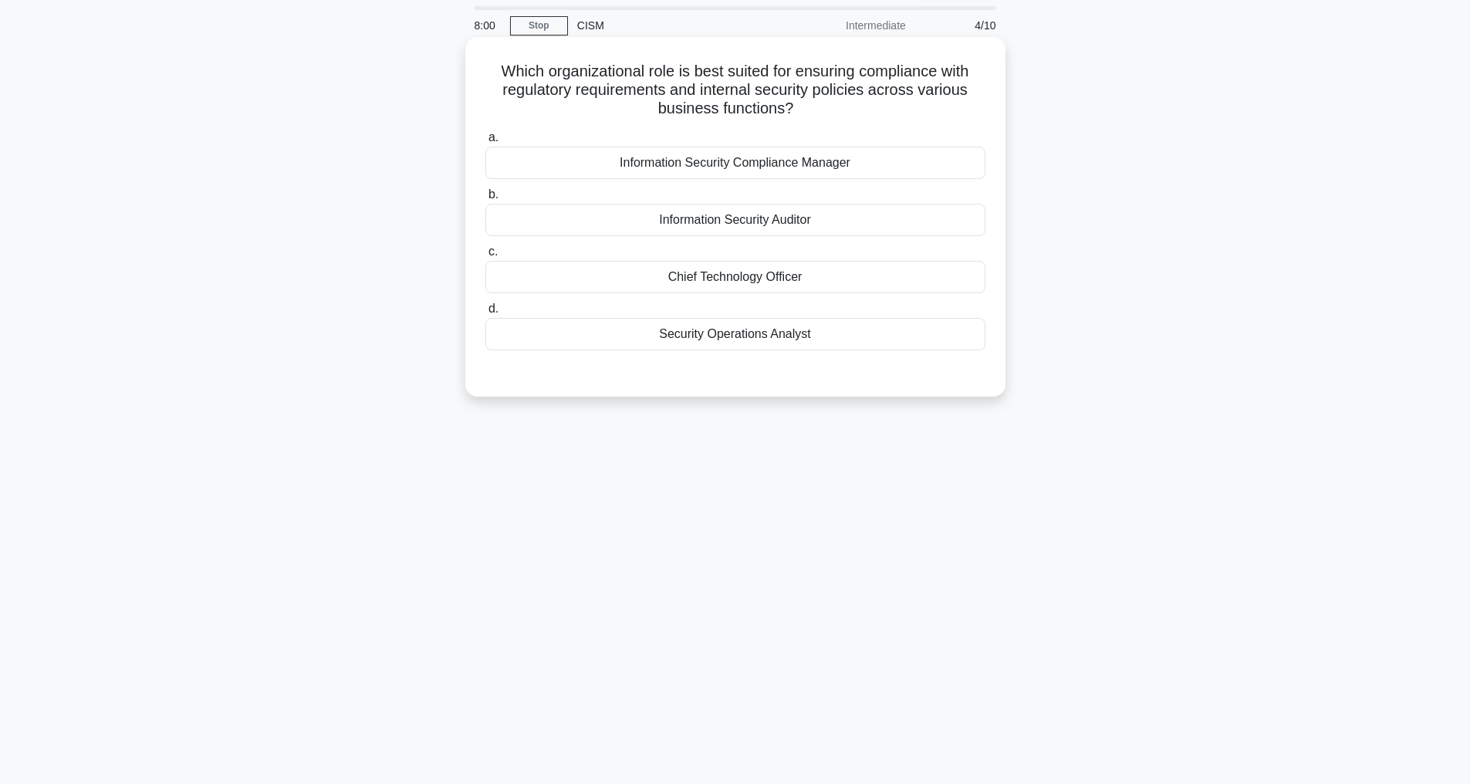
click at [718, 161] on div "Information Security Compliance Manager" at bounding box center [735, 163] width 500 height 32
click at [485, 143] on input "a. Information Security Compliance Manager" at bounding box center [485, 138] width 0 height 10
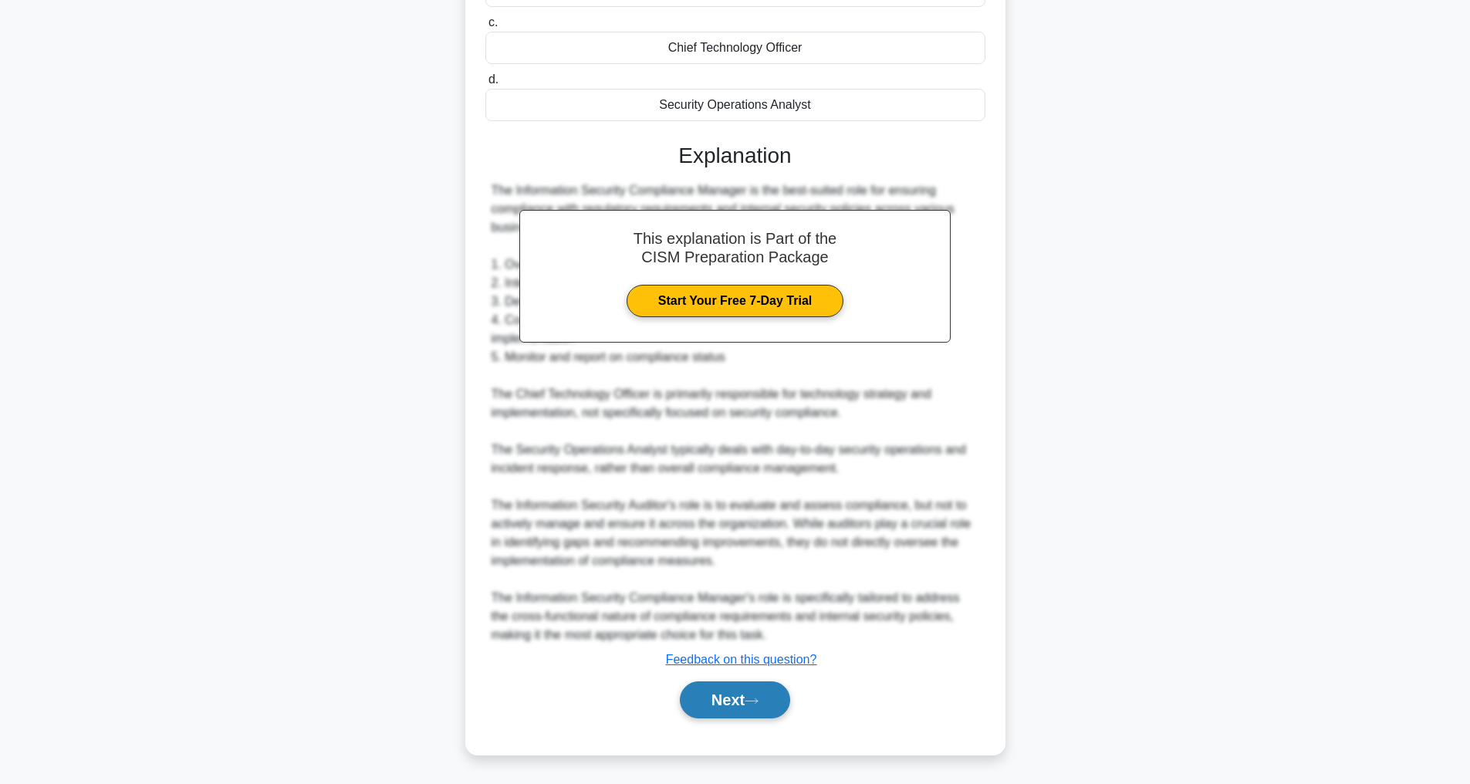
click at [720, 701] on button "Next" at bounding box center [735, 699] width 110 height 37
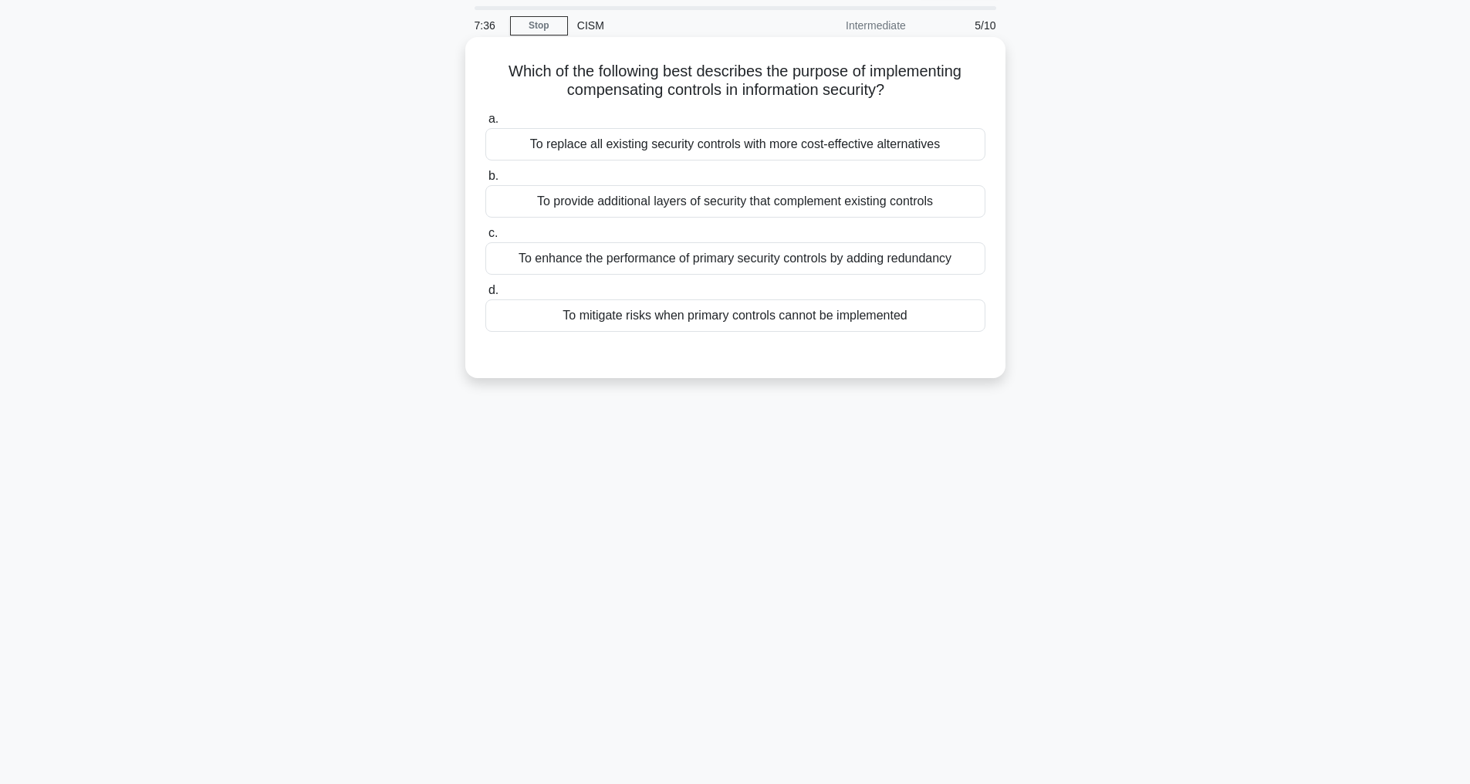
click at [647, 321] on div "To mitigate risks when primary controls cannot be implemented" at bounding box center [735, 315] width 500 height 32
click at [485, 295] on input "d. To mitigate risks when primary controls cannot be implemented" at bounding box center [485, 290] width 0 height 10
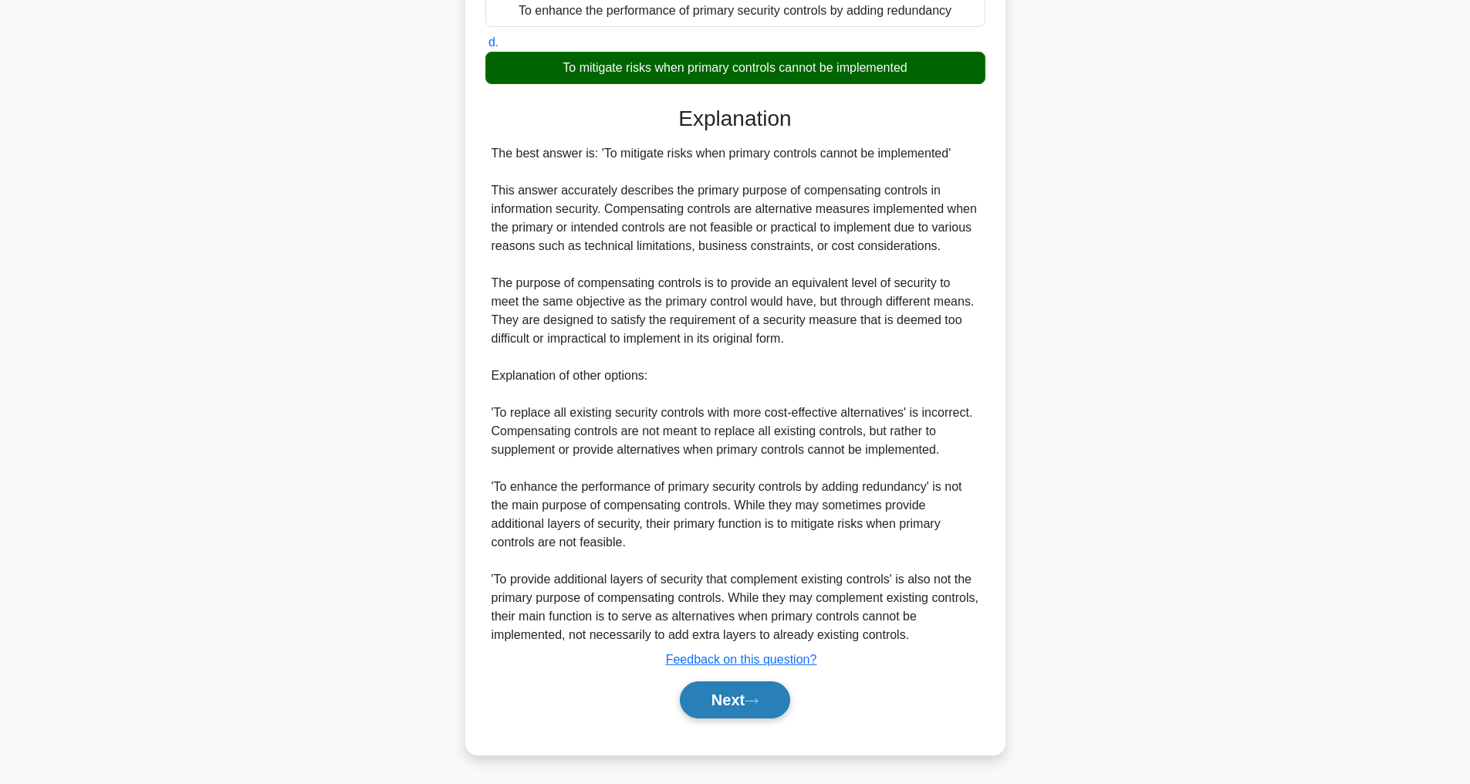
click at [728, 700] on button "Next" at bounding box center [735, 699] width 110 height 37
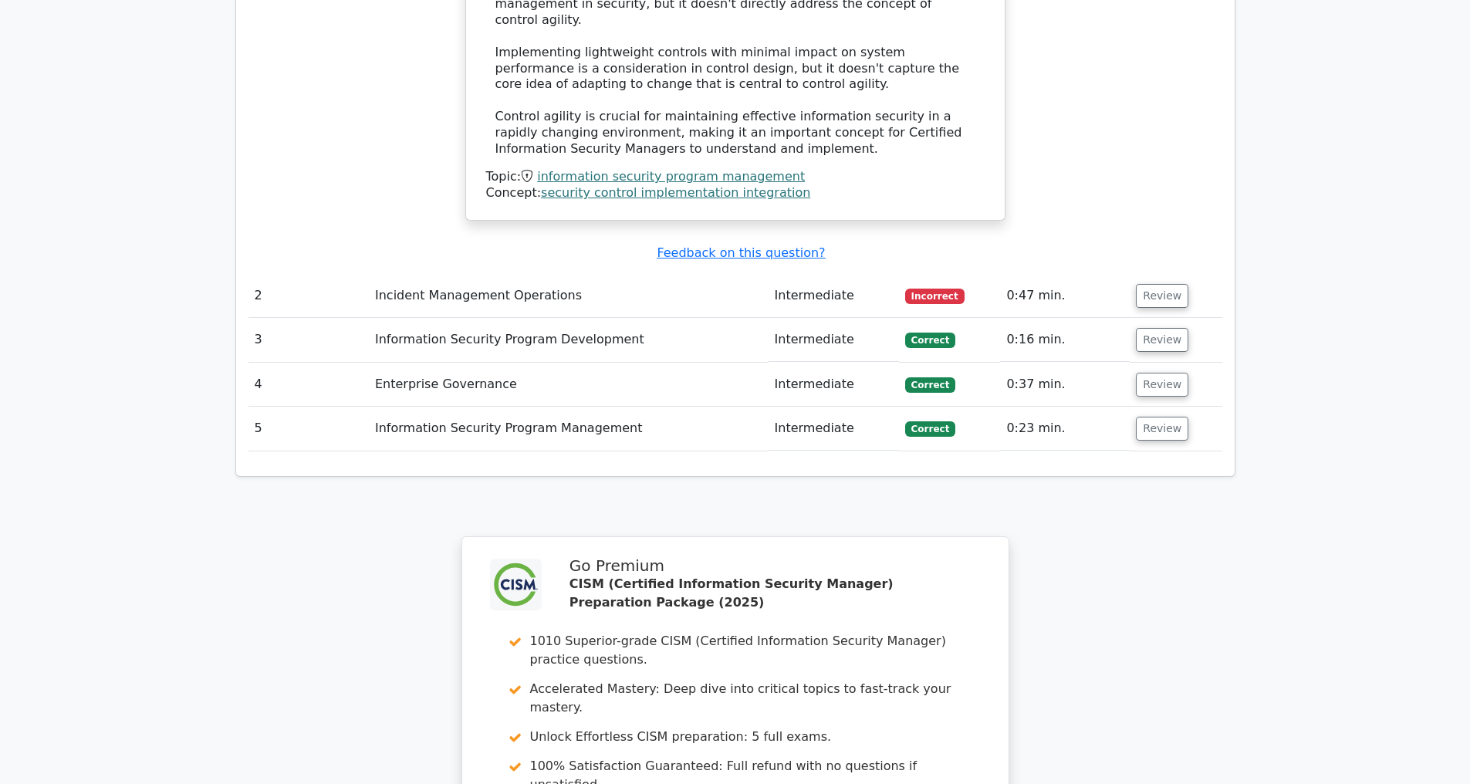
scroll to position [1980, 0]
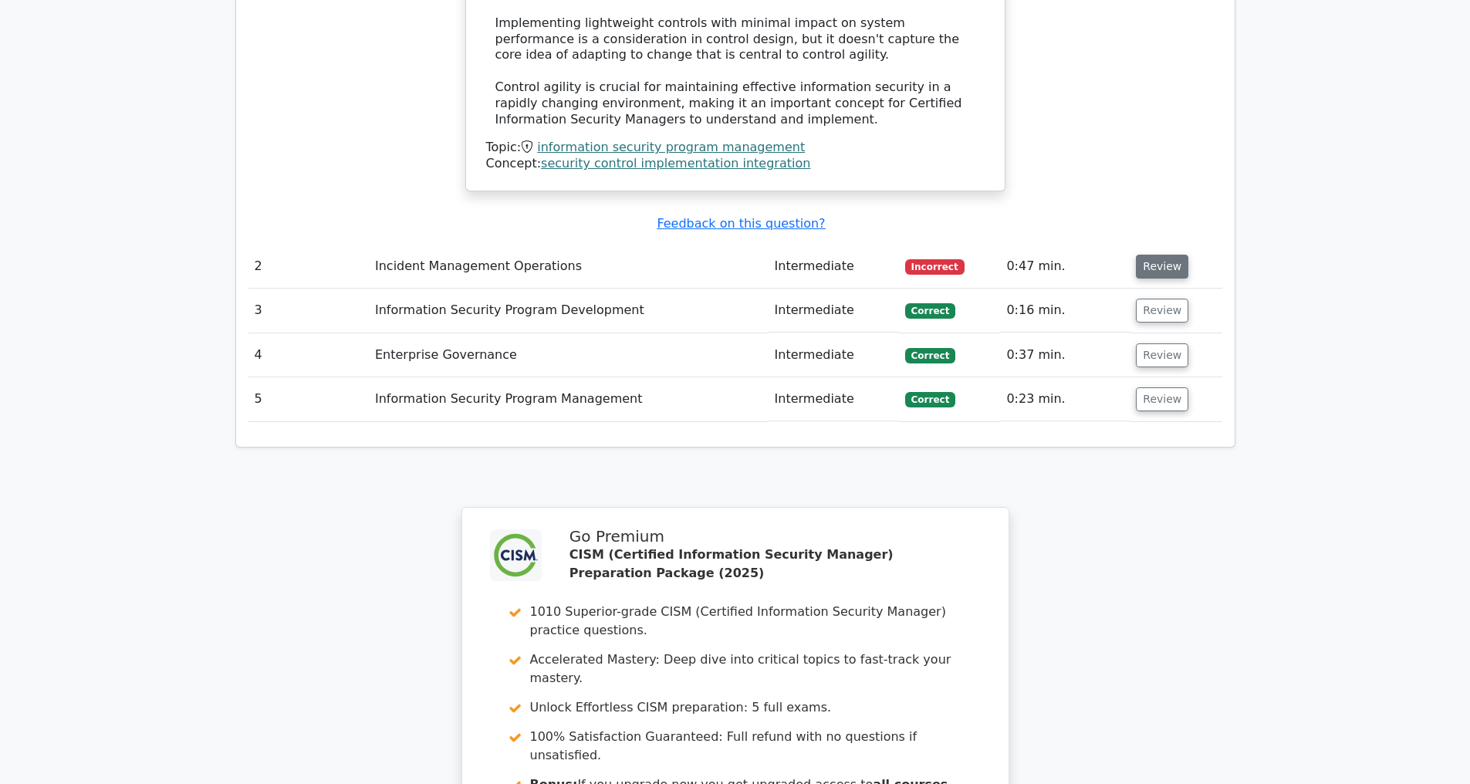
click at [1151, 269] on button "Review" at bounding box center [1162, 267] width 52 height 24
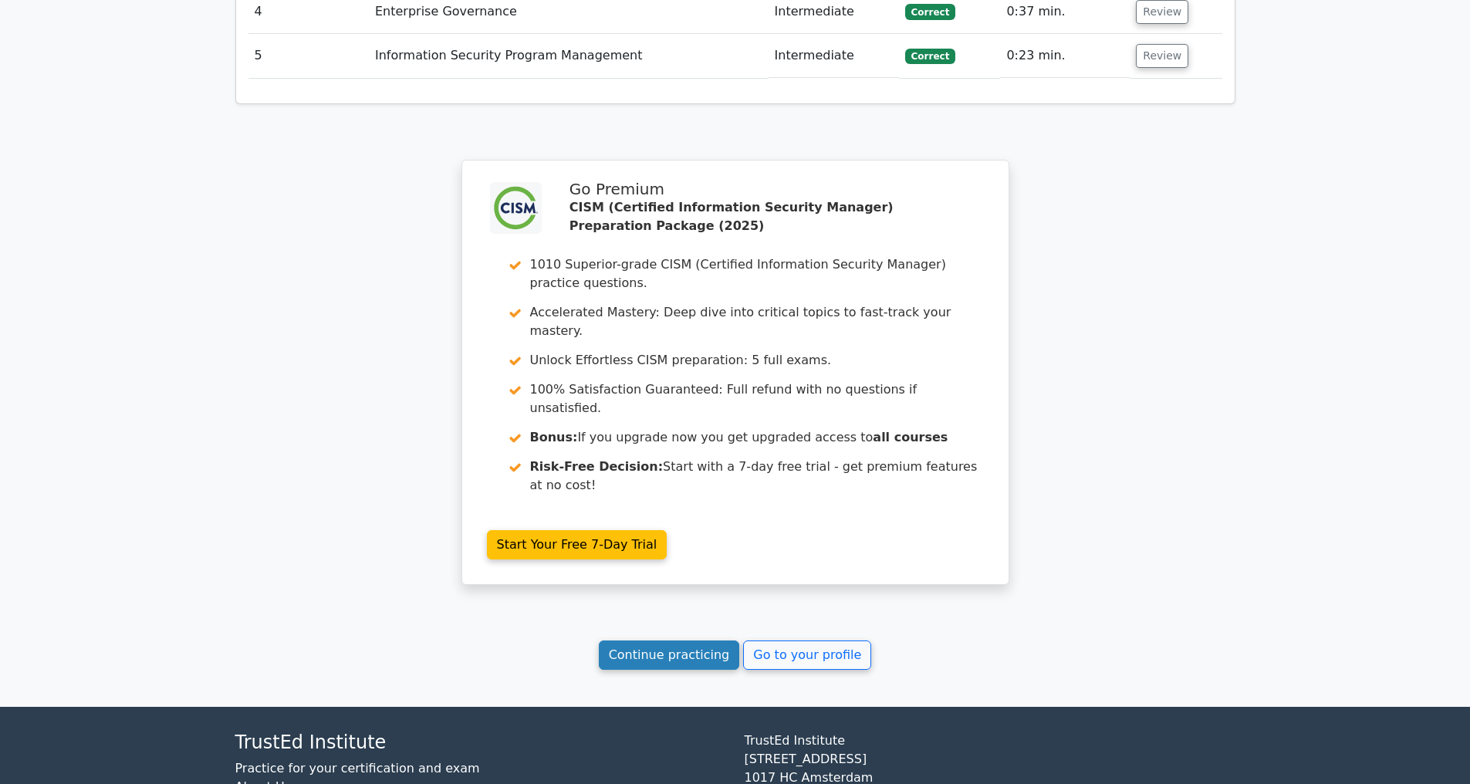
scroll to position [3318, 0]
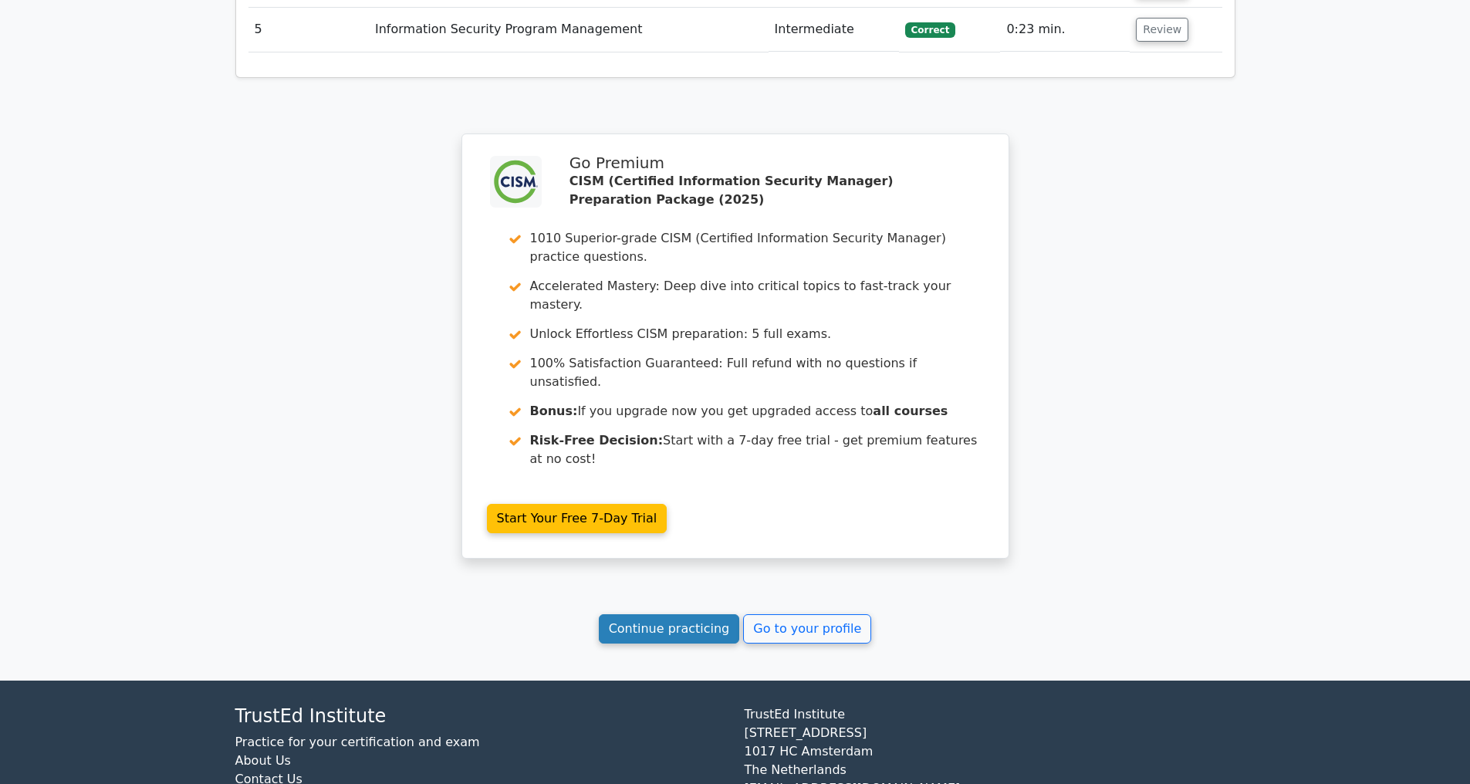
click at [640, 637] on link "Continue practicing" at bounding box center [669, 628] width 141 height 29
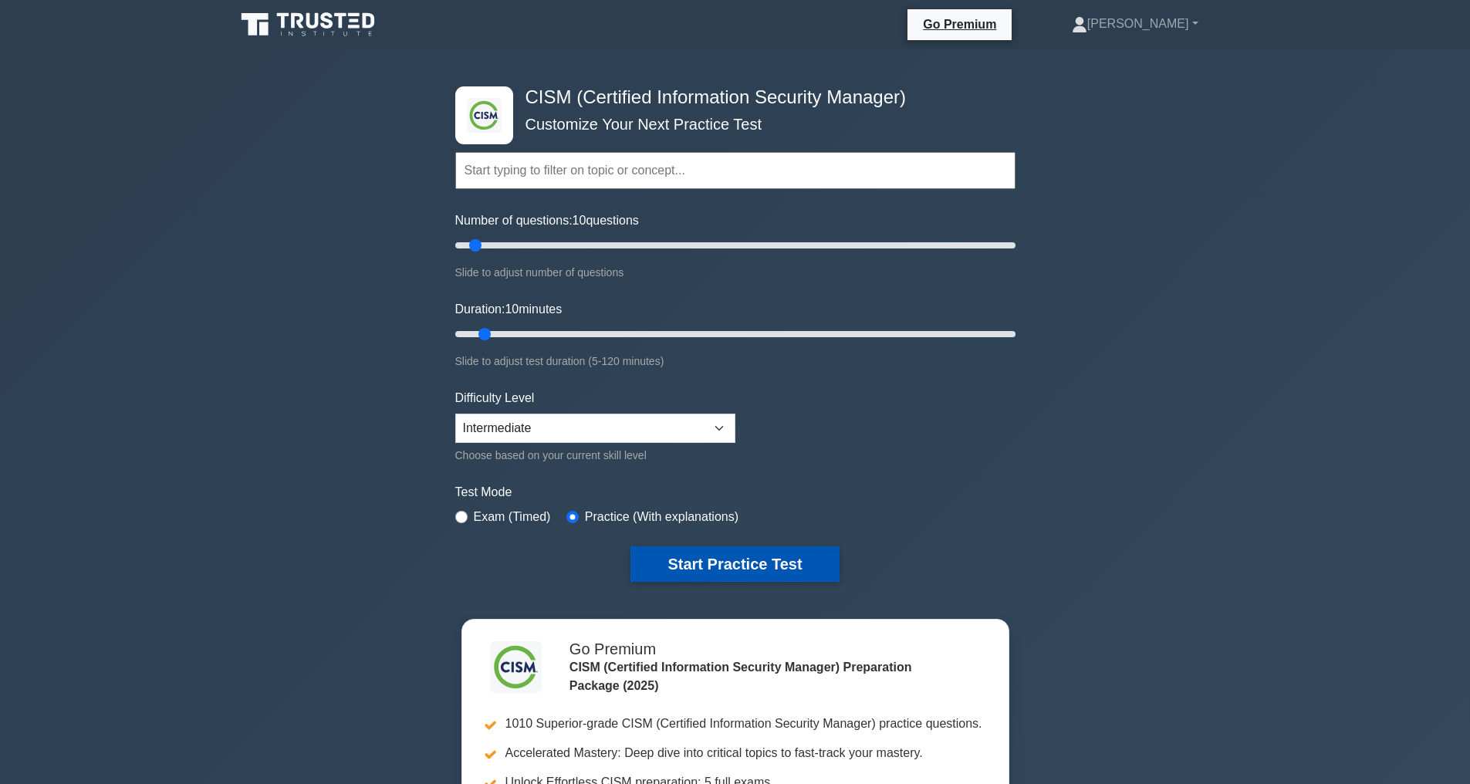
click at [716, 564] on button "Start Practice Test" at bounding box center [734, 563] width 208 height 35
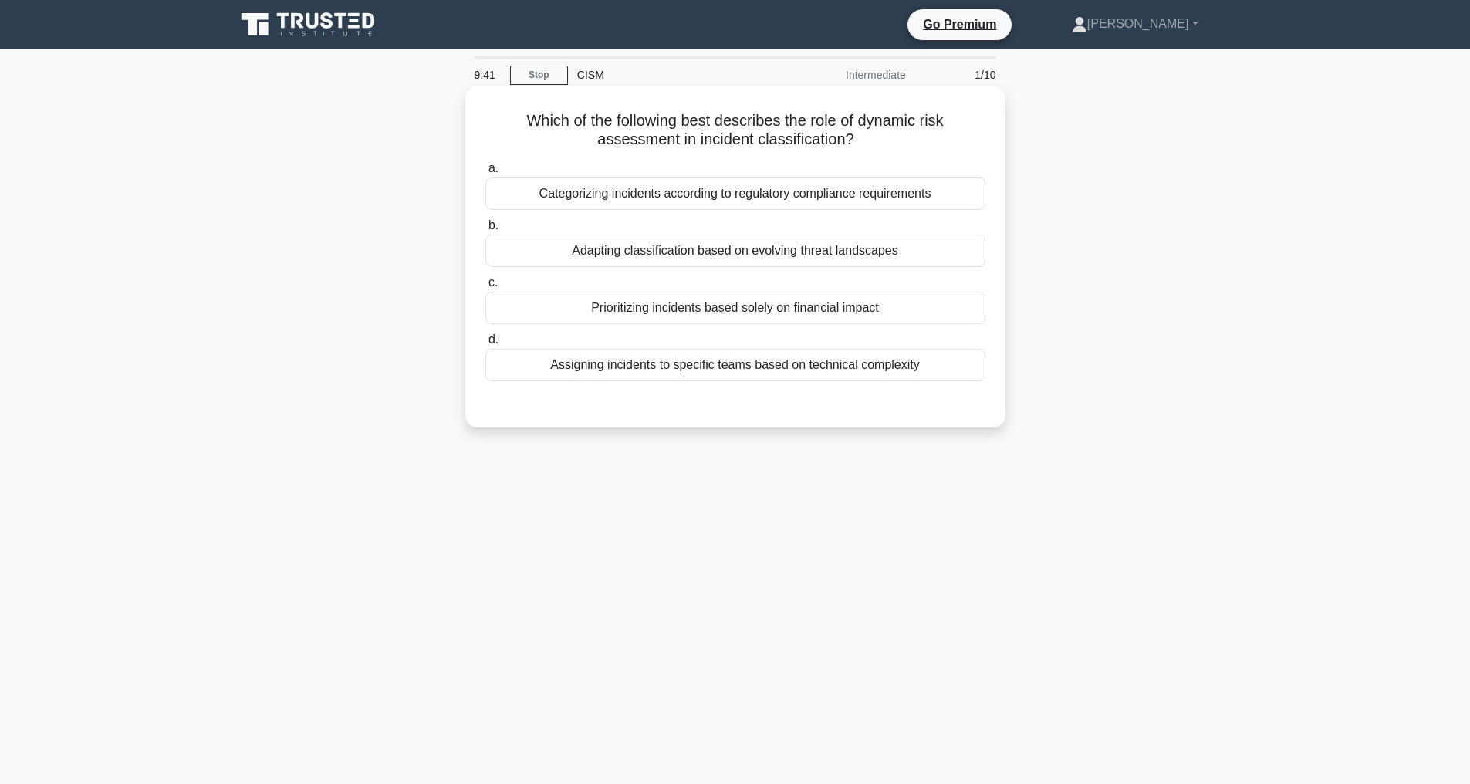
click at [743, 247] on div "Adapting classification based on evolving threat landscapes" at bounding box center [735, 251] width 500 height 32
click at [485, 231] on input "b. Adapting classification based on evolving threat landscapes" at bounding box center [485, 226] width 0 height 10
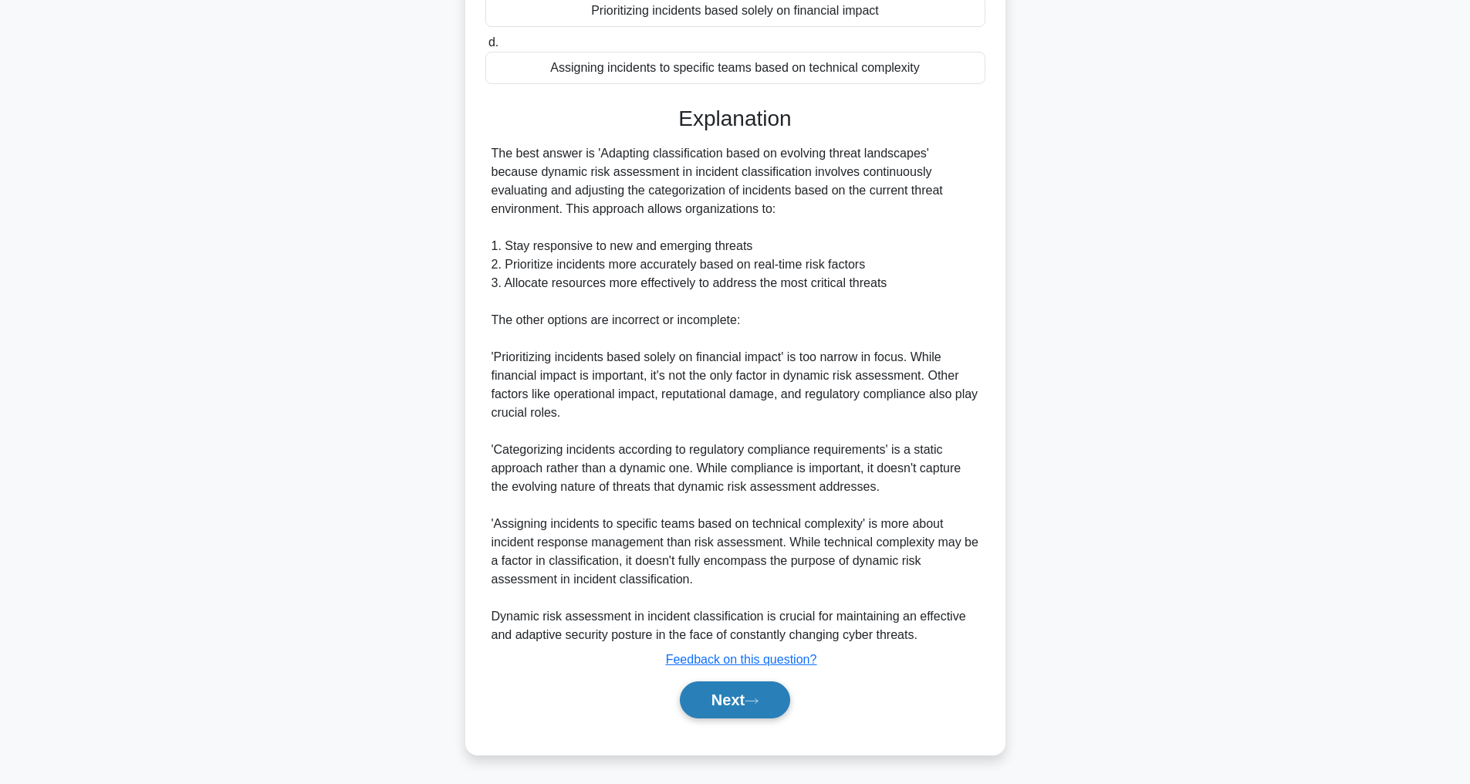
click at [719, 690] on button "Next" at bounding box center [735, 699] width 110 height 37
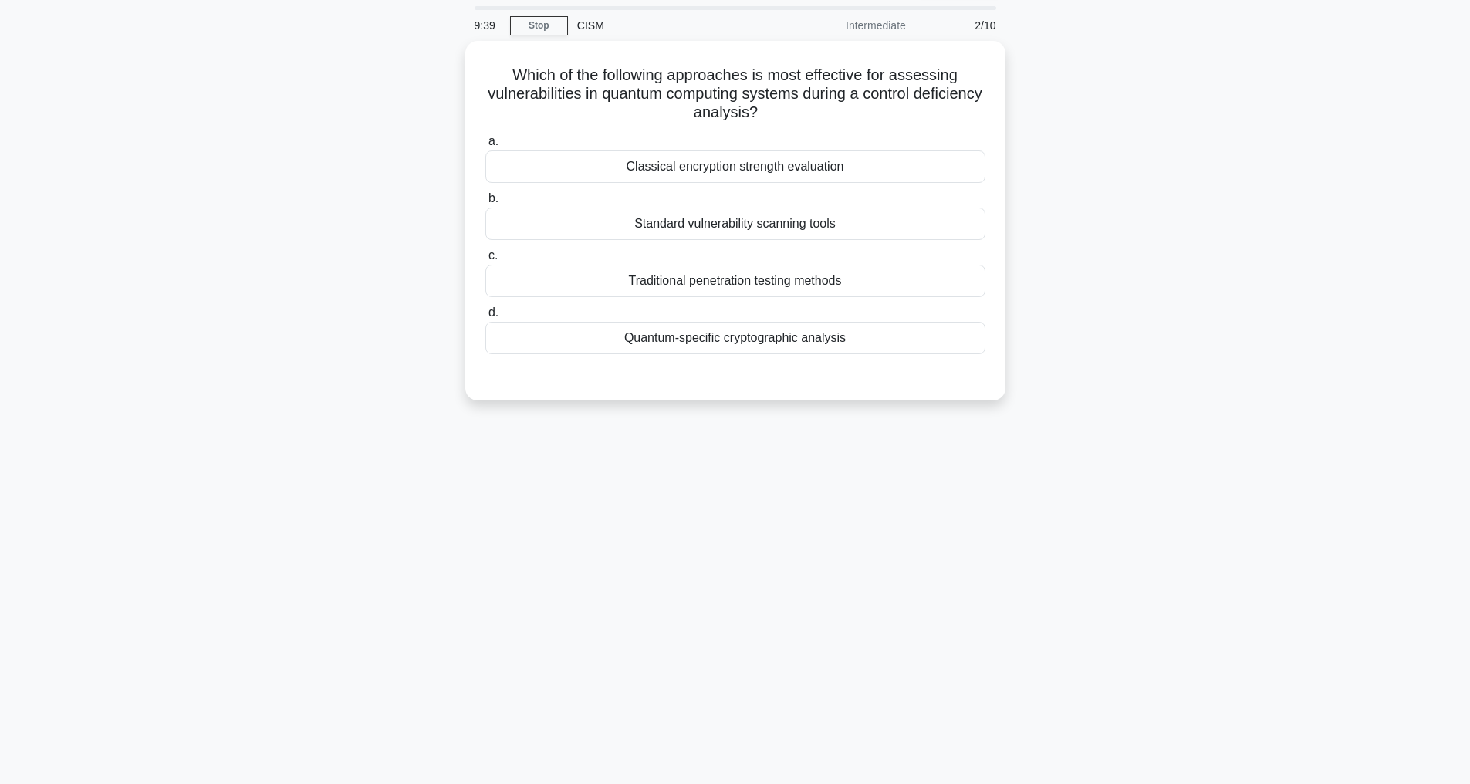
scroll to position [49, 0]
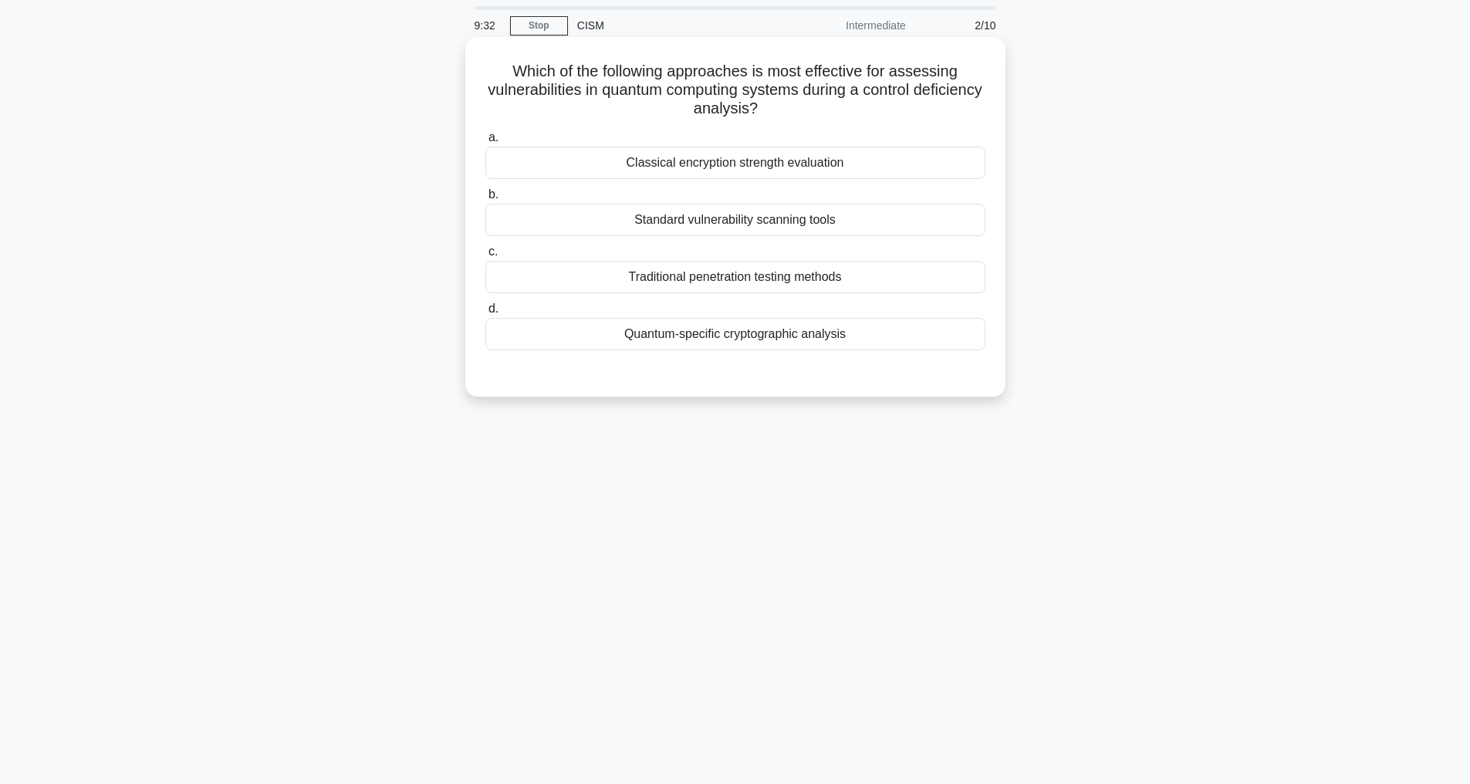
click at [762, 341] on div "Quantum-specific cryptographic analysis" at bounding box center [735, 334] width 500 height 32
click at [485, 314] on input "d. Quantum-specific cryptographic analysis" at bounding box center [485, 309] width 0 height 10
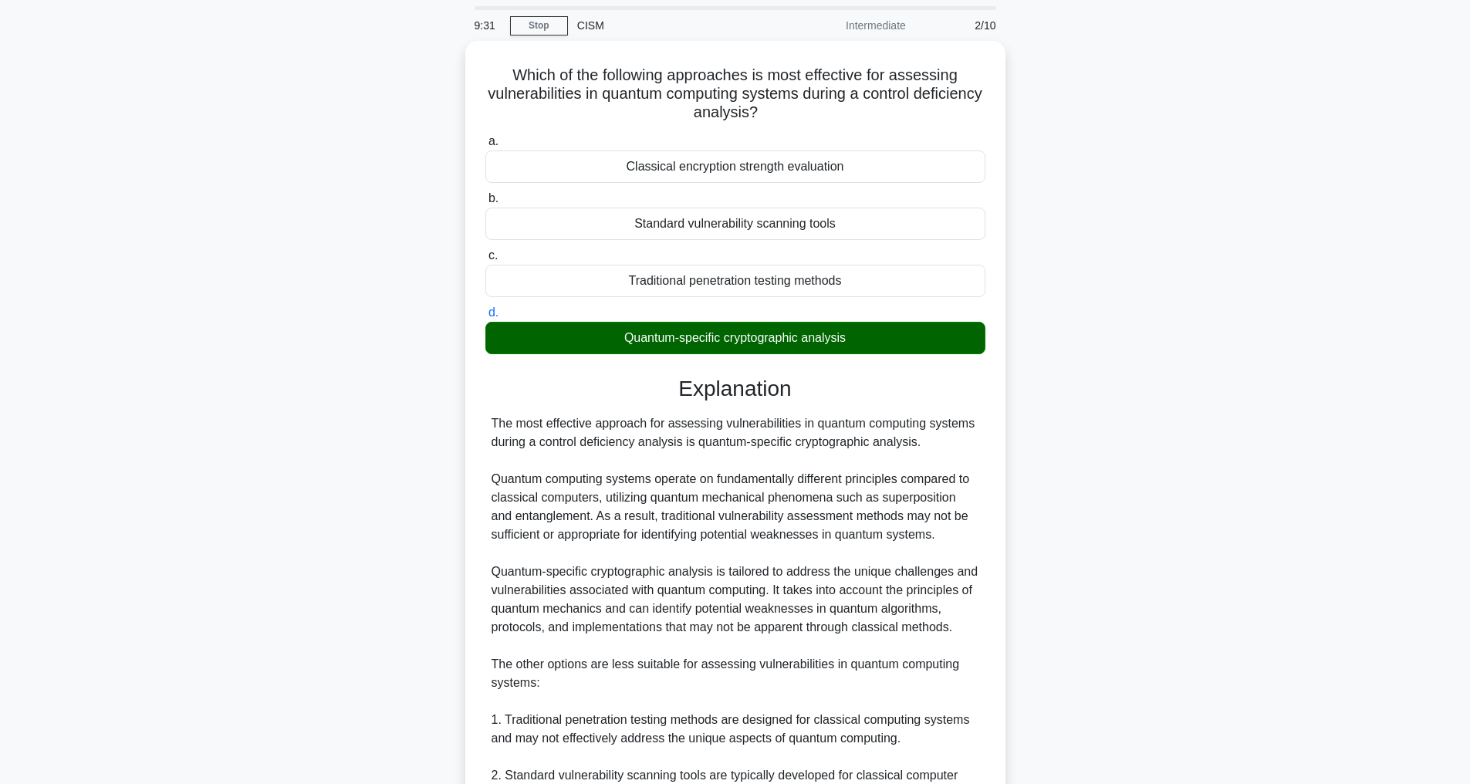
scroll to position [482, 0]
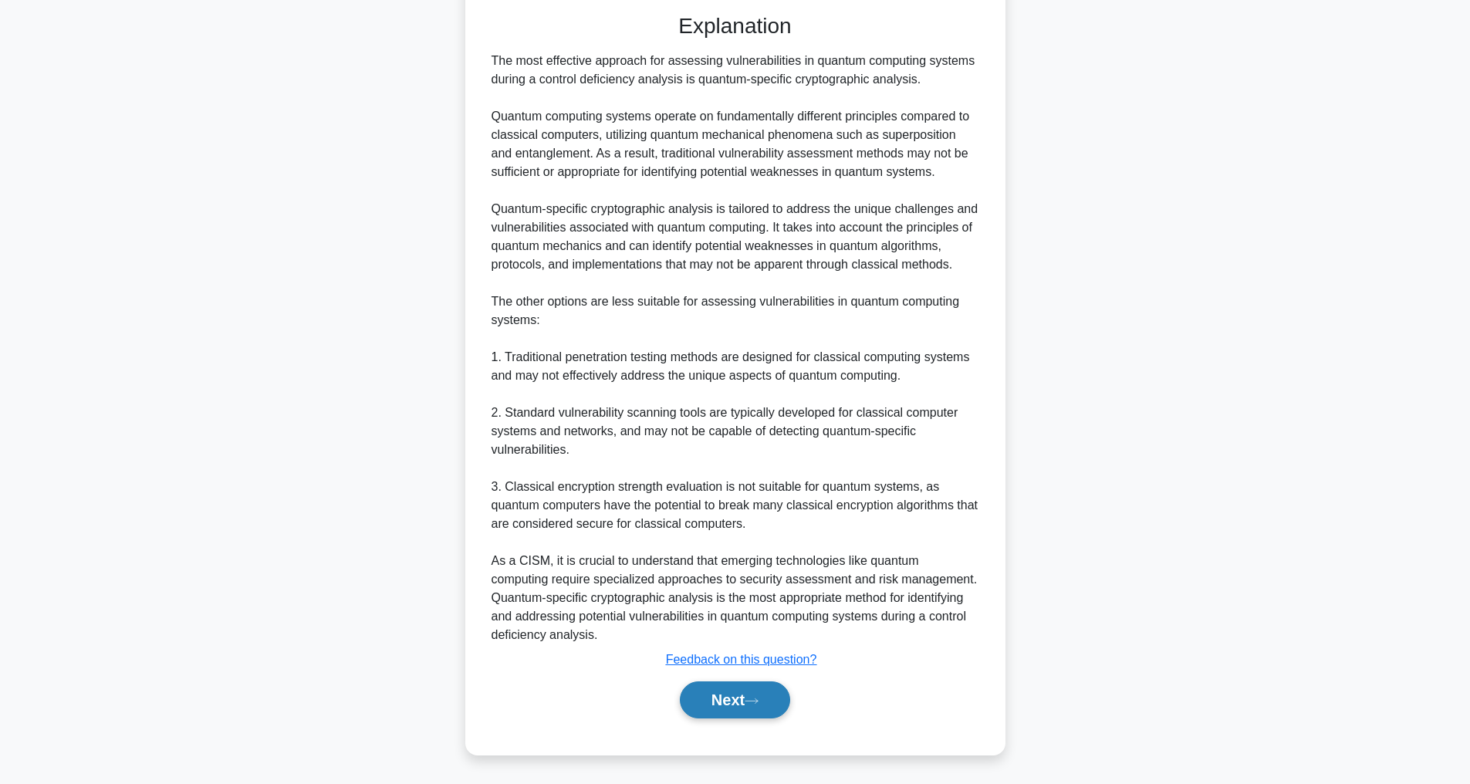
click at [738, 701] on button "Next" at bounding box center [735, 699] width 110 height 37
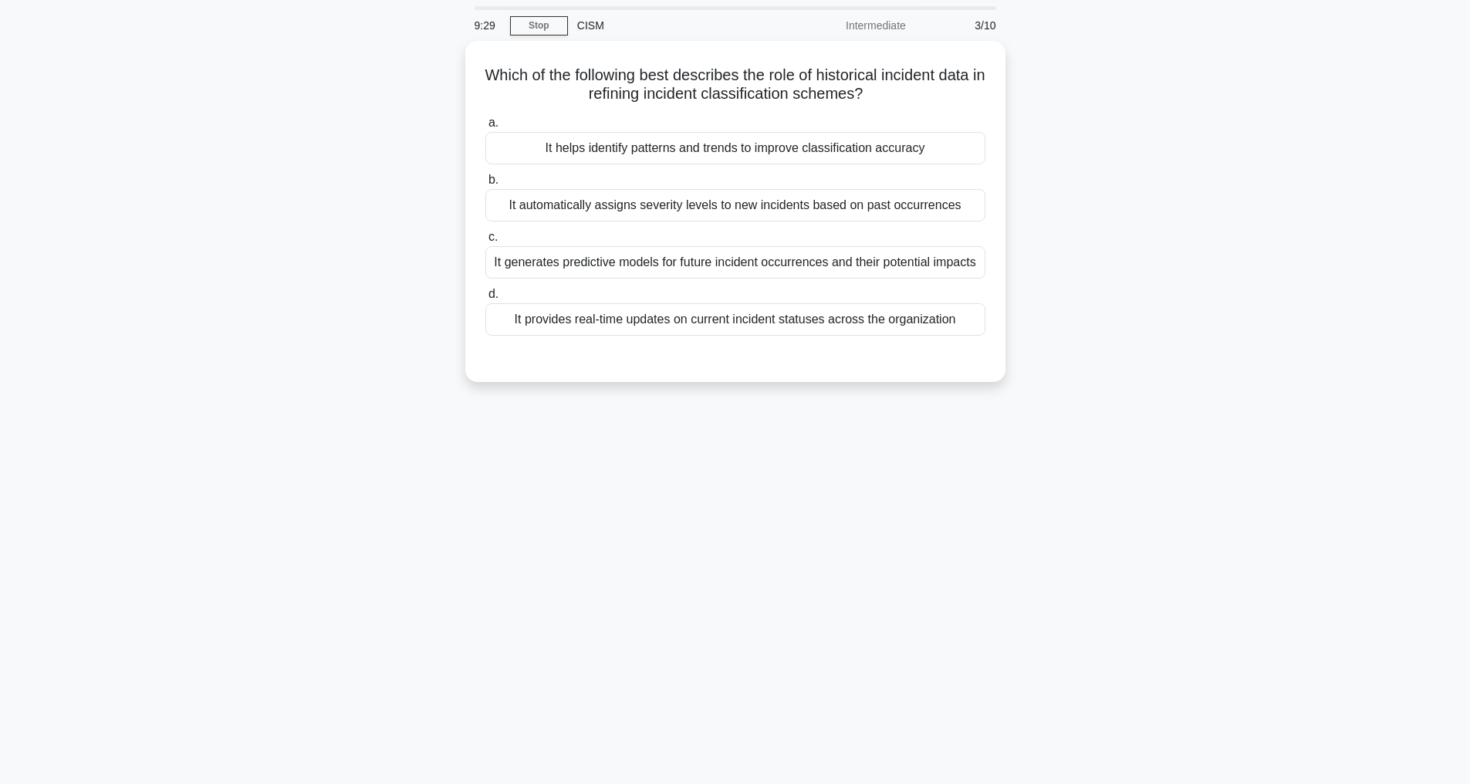
scroll to position [49, 0]
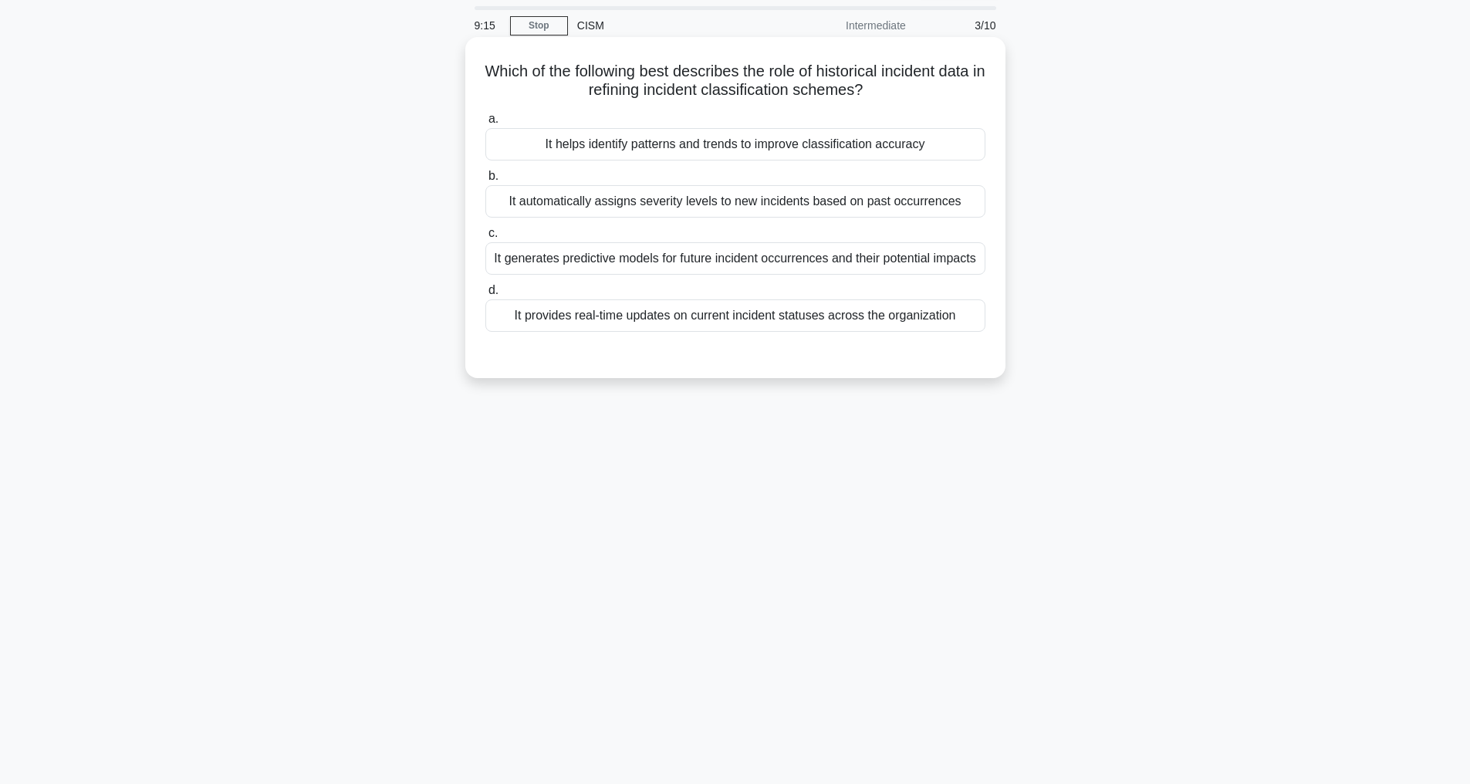
click at [765, 146] on div "It helps identify patterns and trends to improve classification accuracy" at bounding box center [735, 144] width 500 height 32
click at [703, 159] on div "It helps identify patterns and trends to improve classification accuracy" at bounding box center [735, 144] width 500 height 32
click at [485, 124] on input "a. It helps identify patterns and trends to improve classification accuracy" at bounding box center [485, 119] width 0 height 10
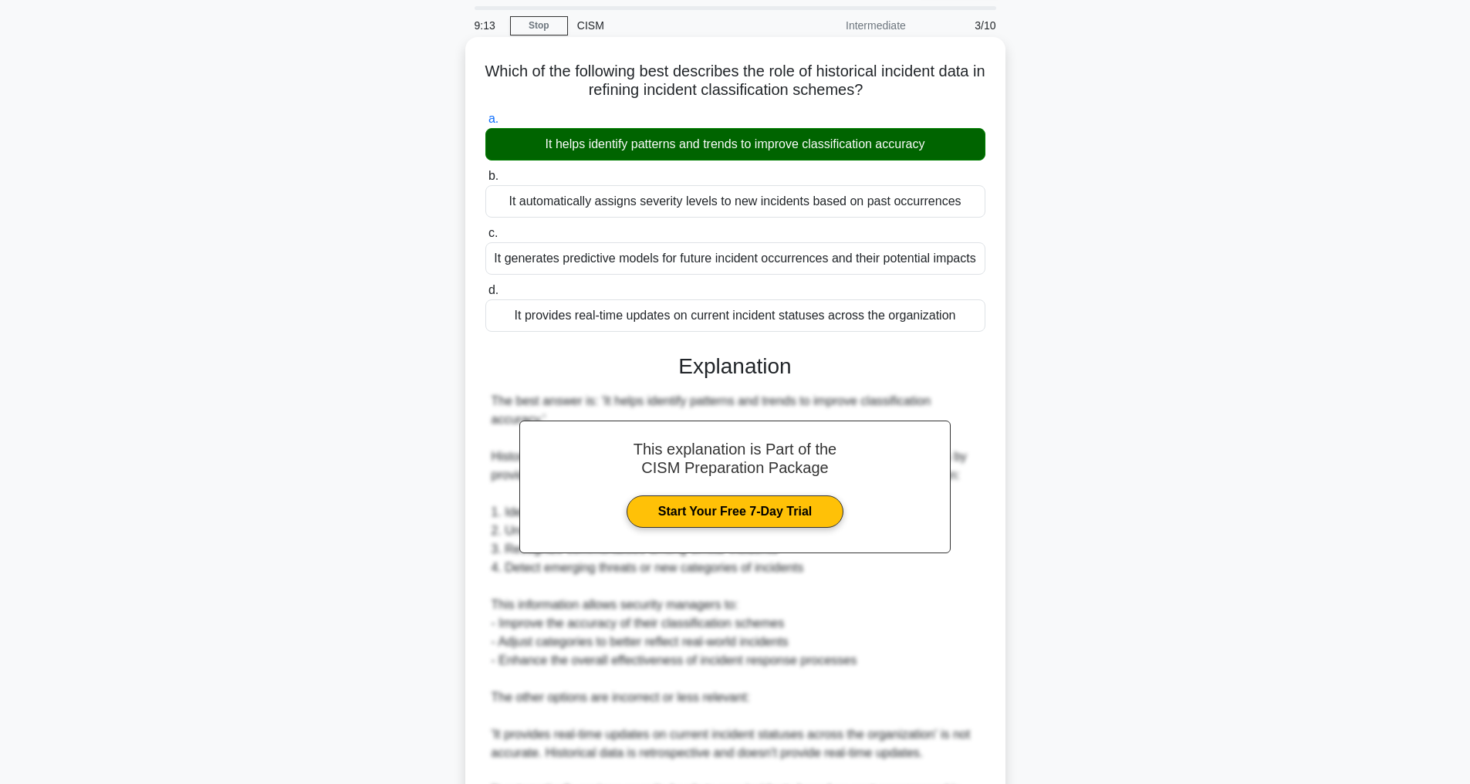
scroll to position [408, 0]
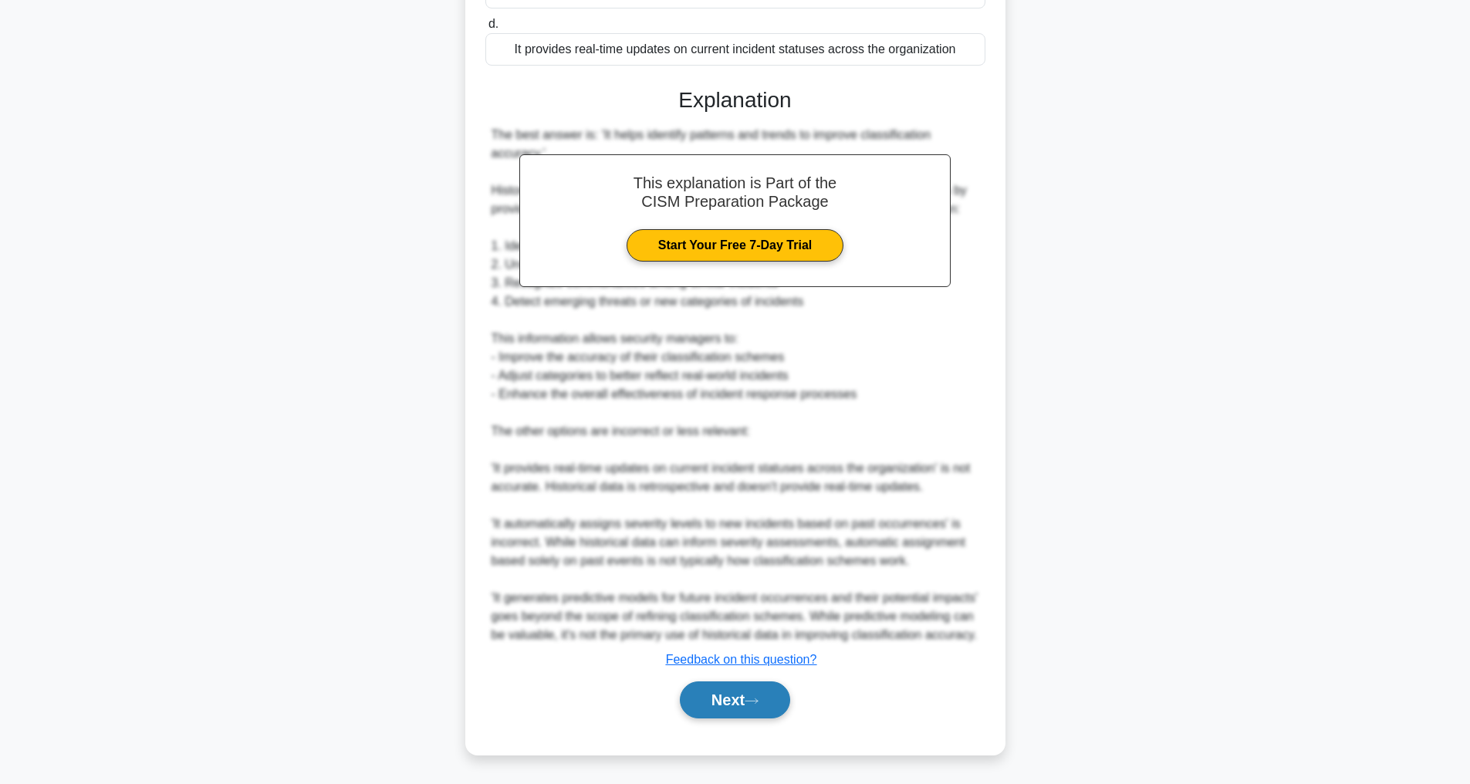
click at [714, 701] on button "Next" at bounding box center [735, 699] width 110 height 37
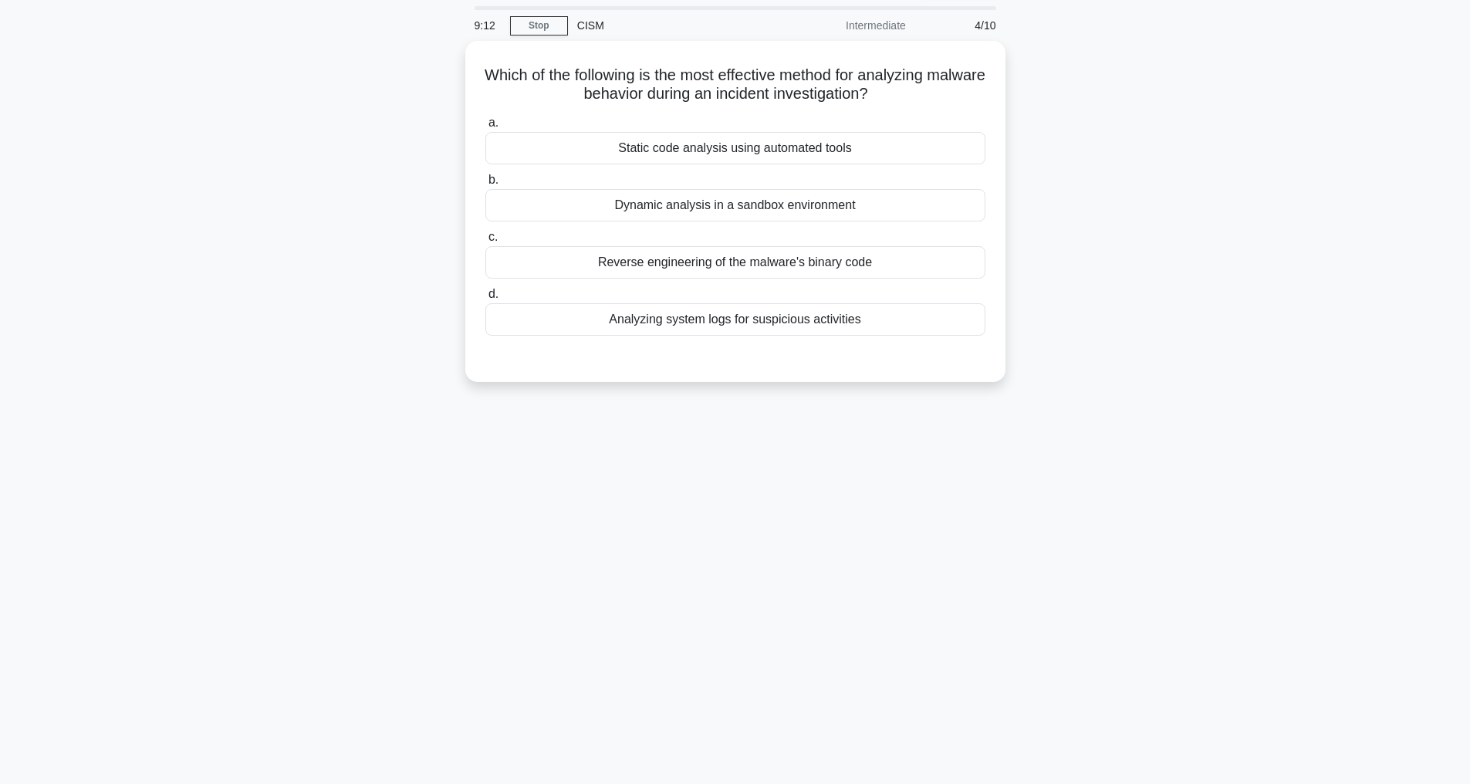
scroll to position [49, 0]
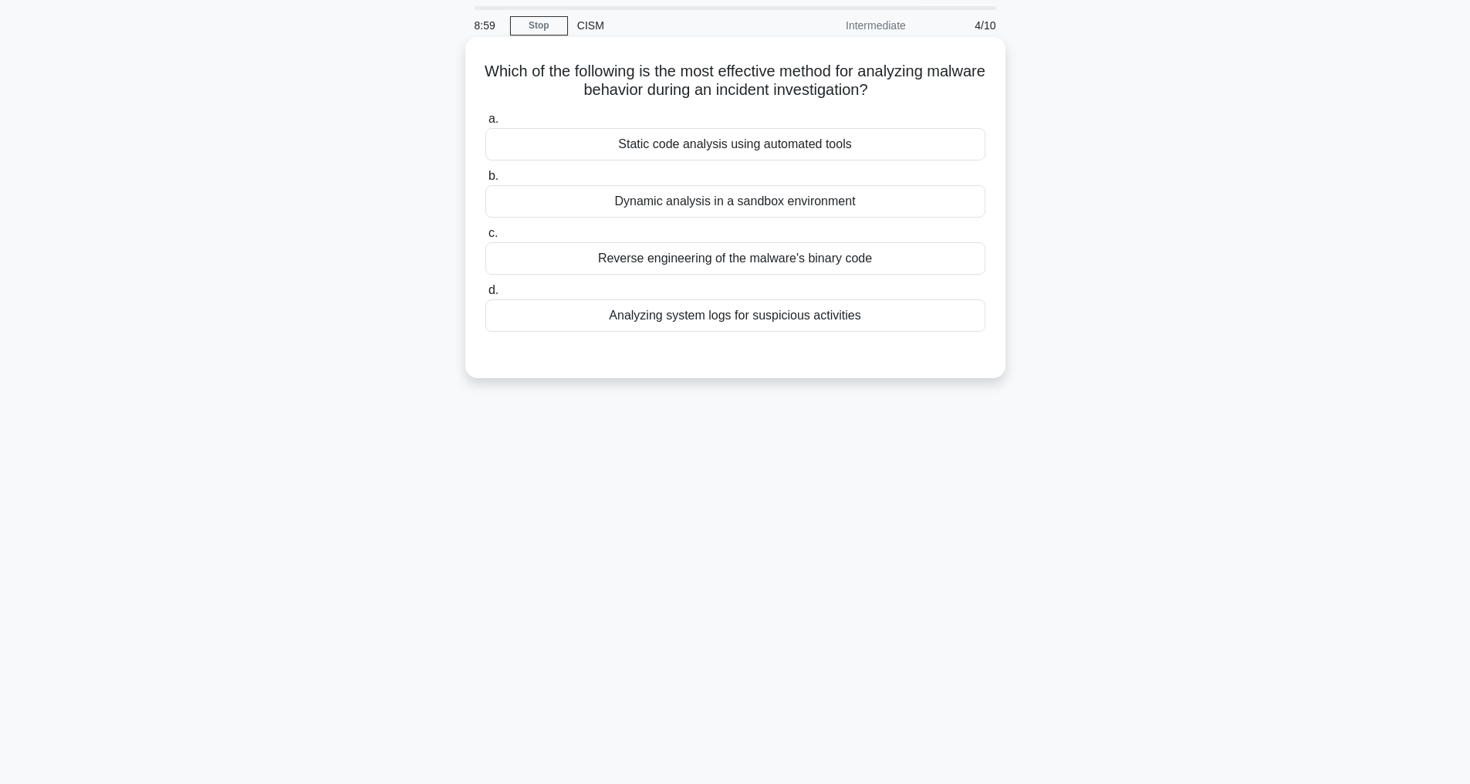
click at [736, 205] on div "Dynamic analysis in a sandbox environment" at bounding box center [735, 201] width 500 height 32
click at [485, 181] on input "b. Dynamic analysis in a sandbox environment" at bounding box center [485, 176] width 0 height 10
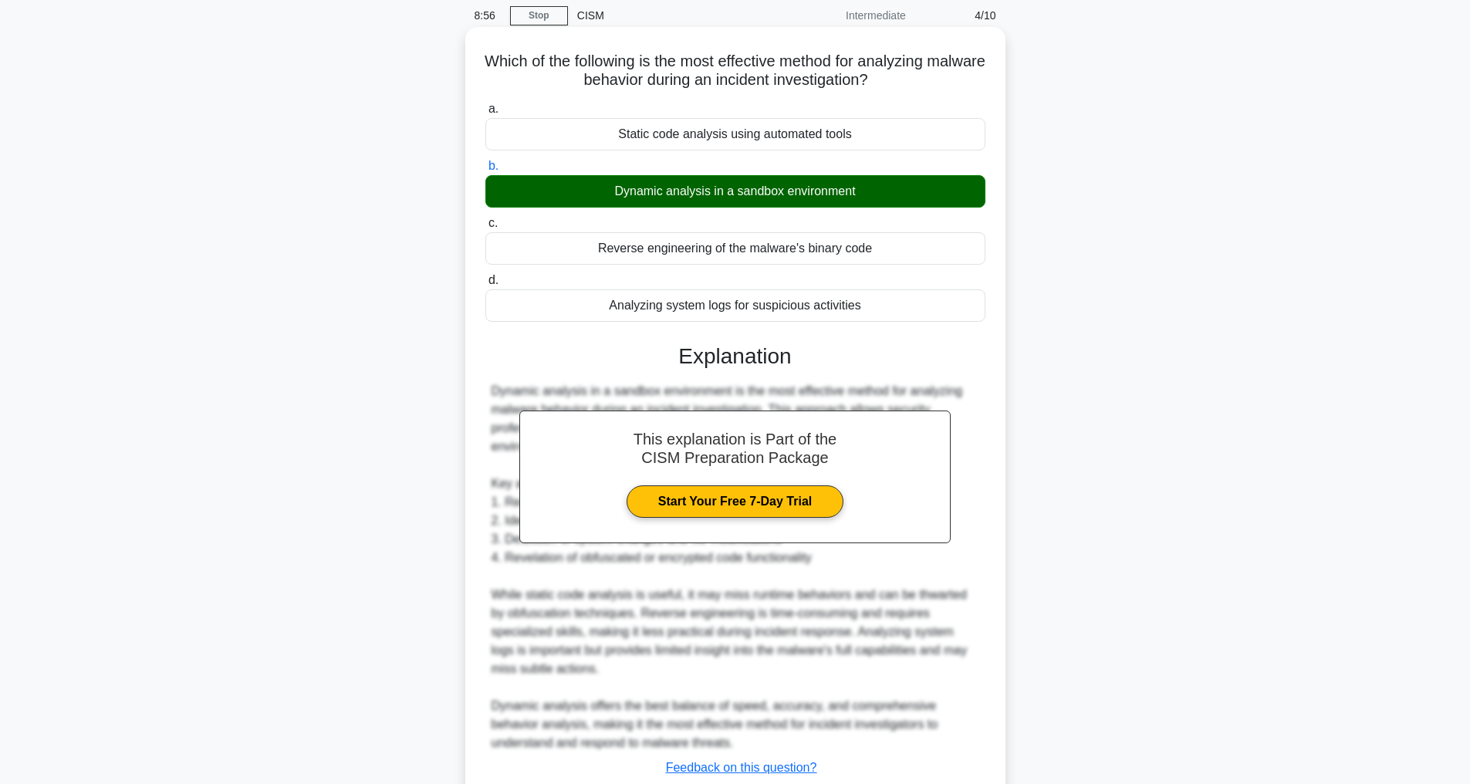
scroll to position [167, 0]
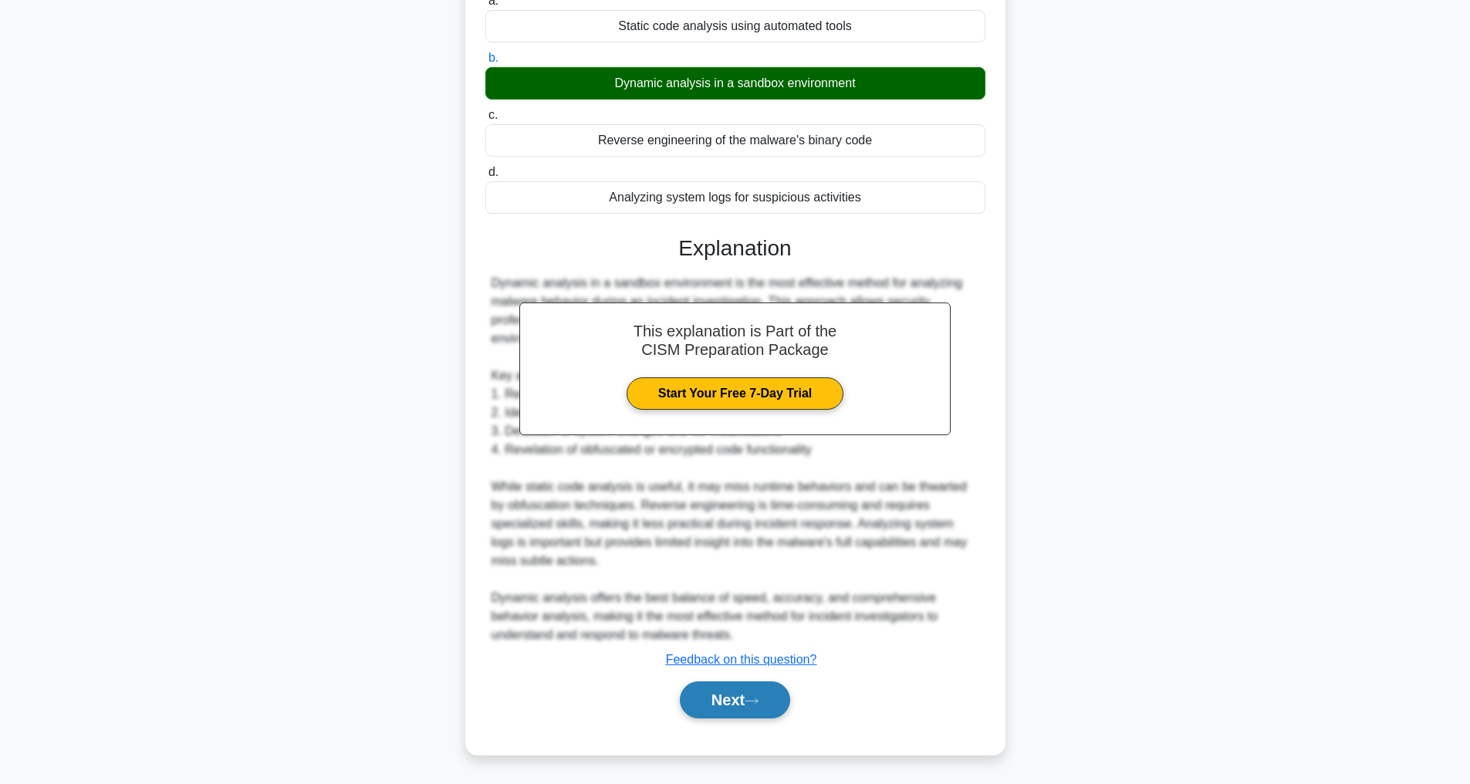
click at [715, 708] on button "Next" at bounding box center [735, 699] width 110 height 37
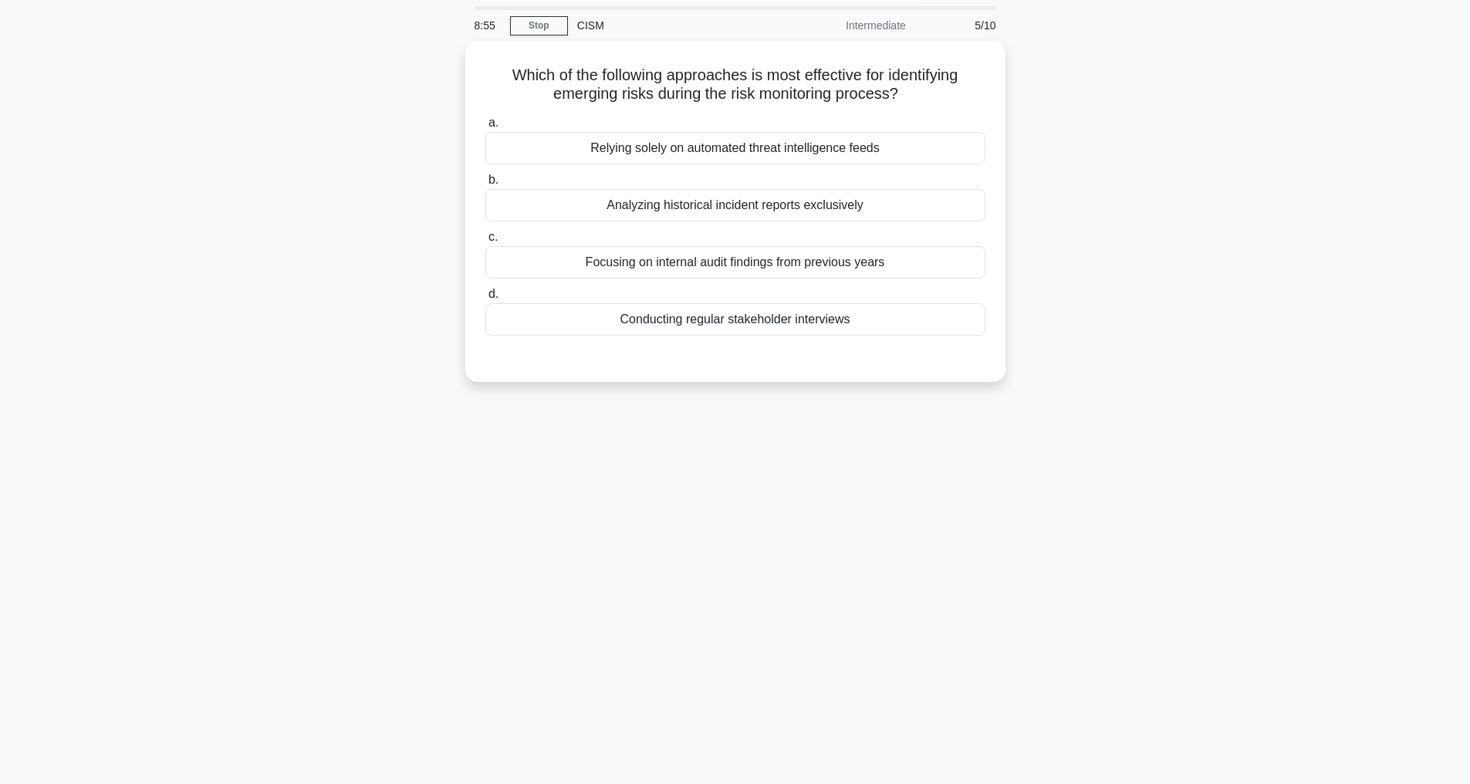
scroll to position [49, 0]
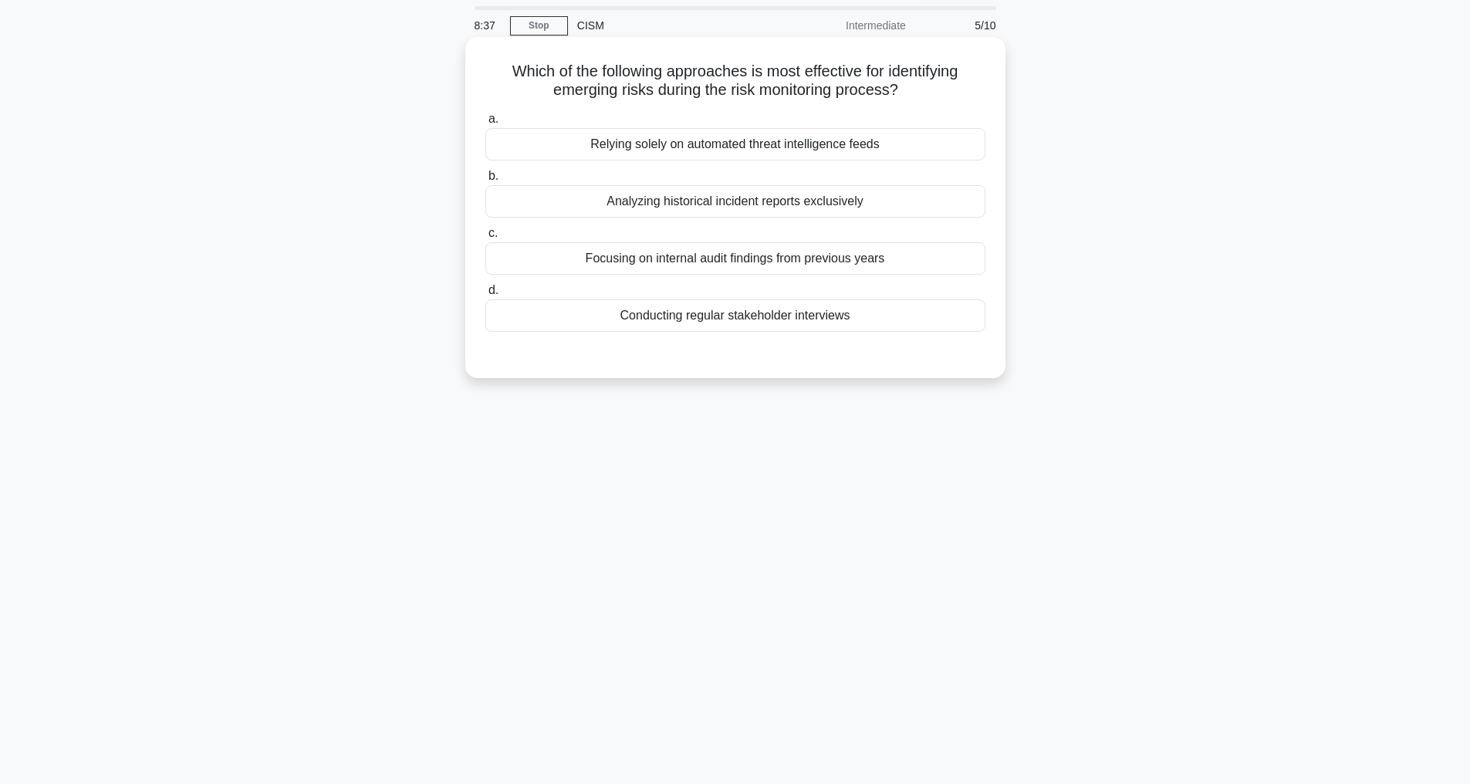
click at [669, 315] on div "Conducting regular stakeholder interviews" at bounding box center [735, 315] width 500 height 32
click at [485, 295] on input "d. Conducting regular stakeholder interviews" at bounding box center [485, 290] width 0 height 10
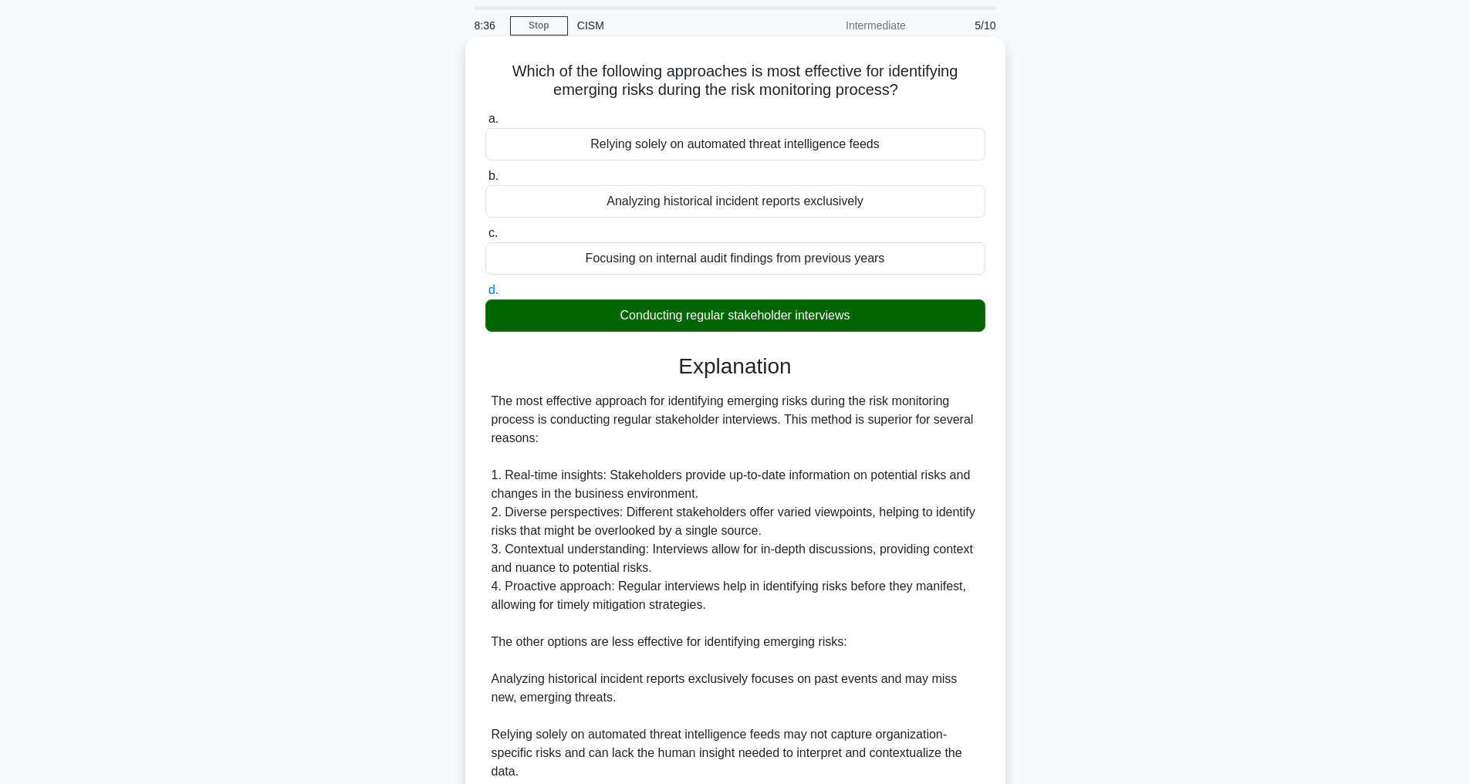
scroll to position [334, 0]
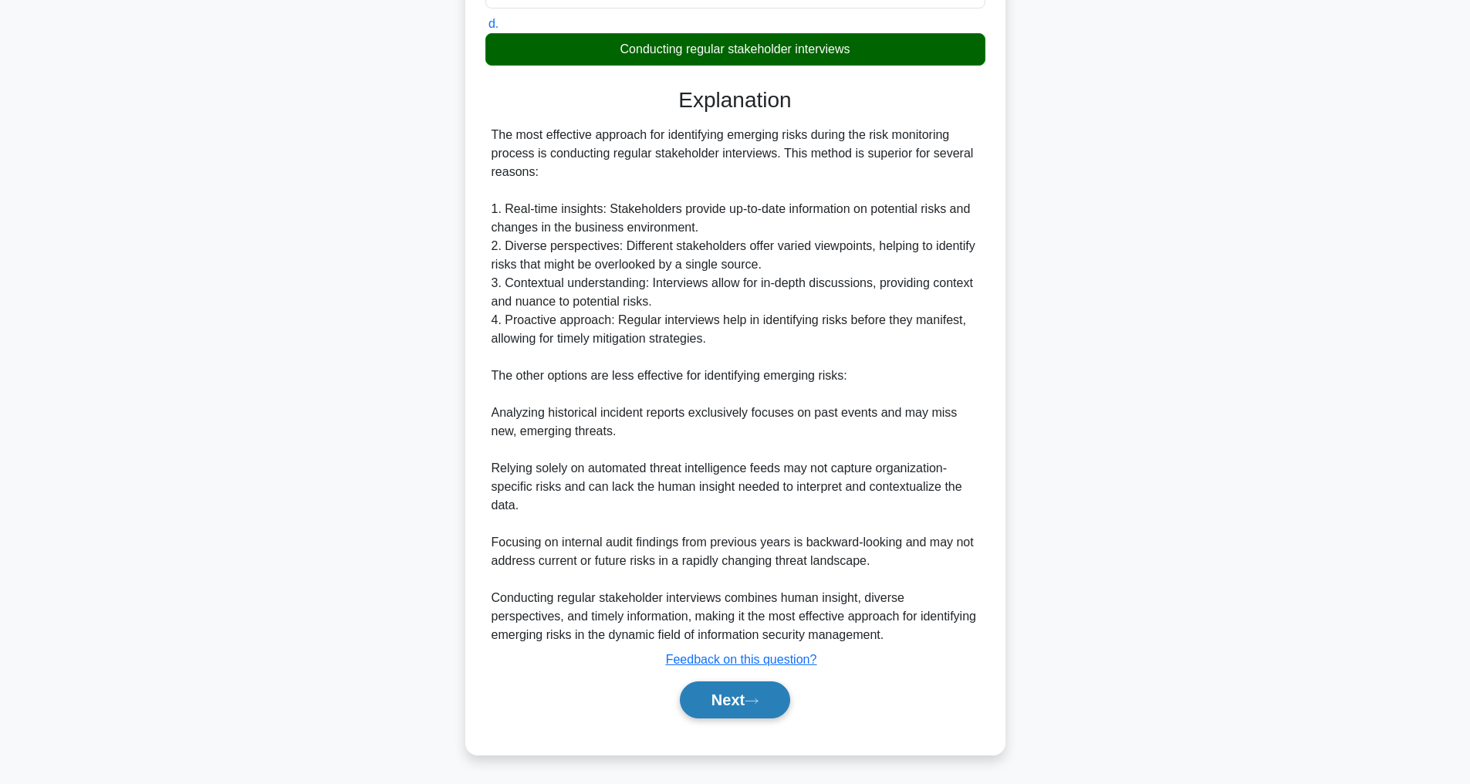
click at [722, 693] on button "Next" at bounding box center [735, 699] width 110 height 37
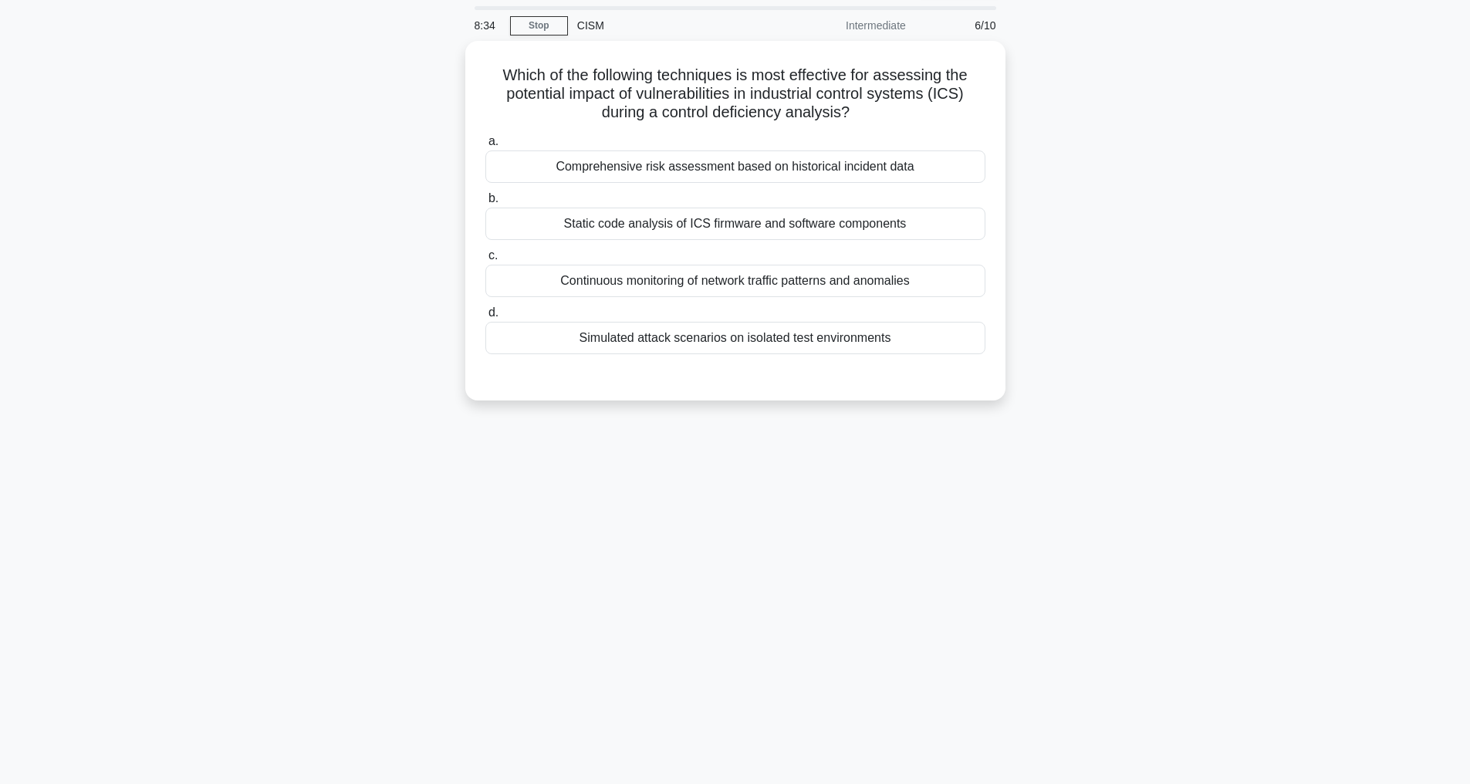
scroll to position [49, 0]
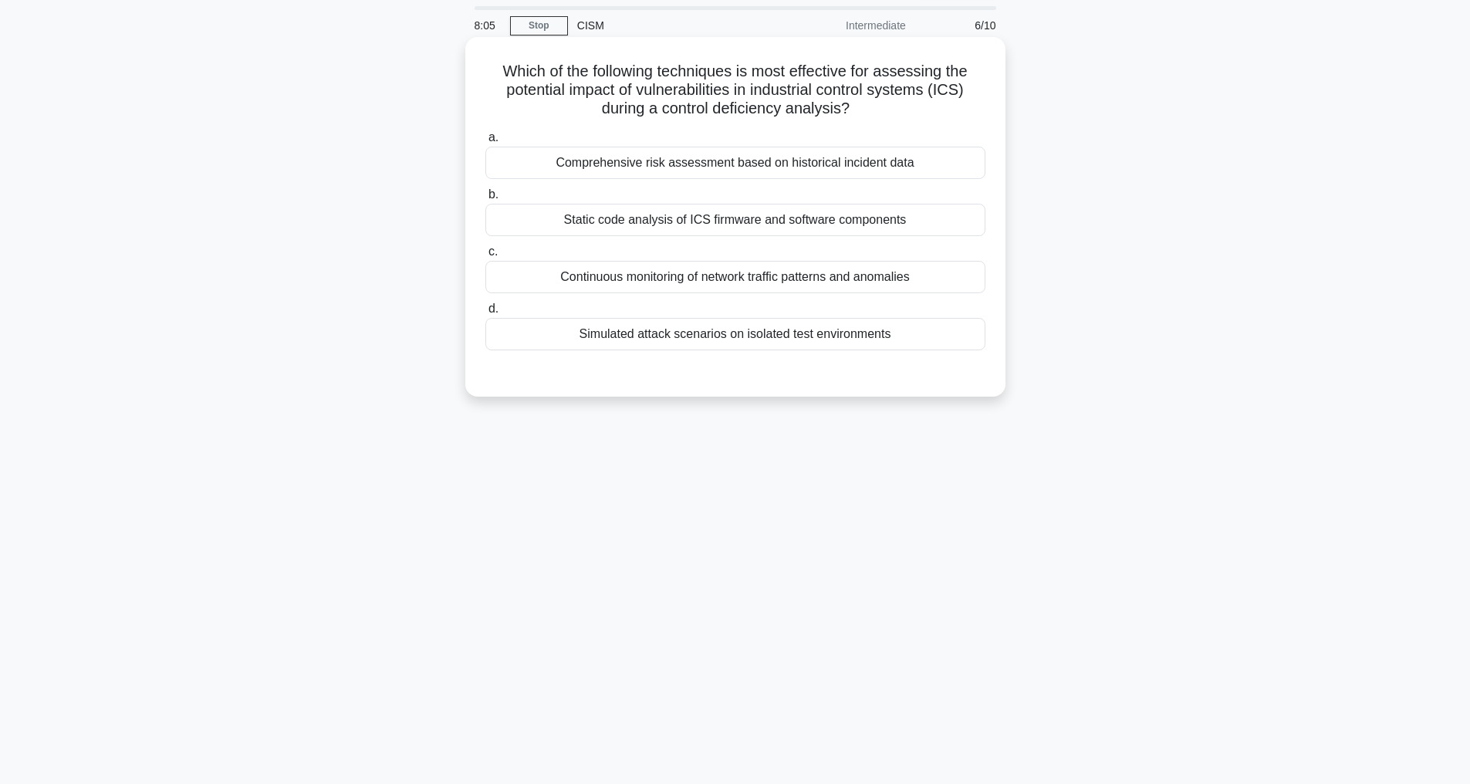
click at [707, 336] on div "Simulated attack scenarios on isolated test environments" at bounding box center [735, 334] width 500 height 32
click at [485, 314] on input "d. Simulated attack scenarios on isolated test environments" at bounding box center [485, 309] width 0 height 10
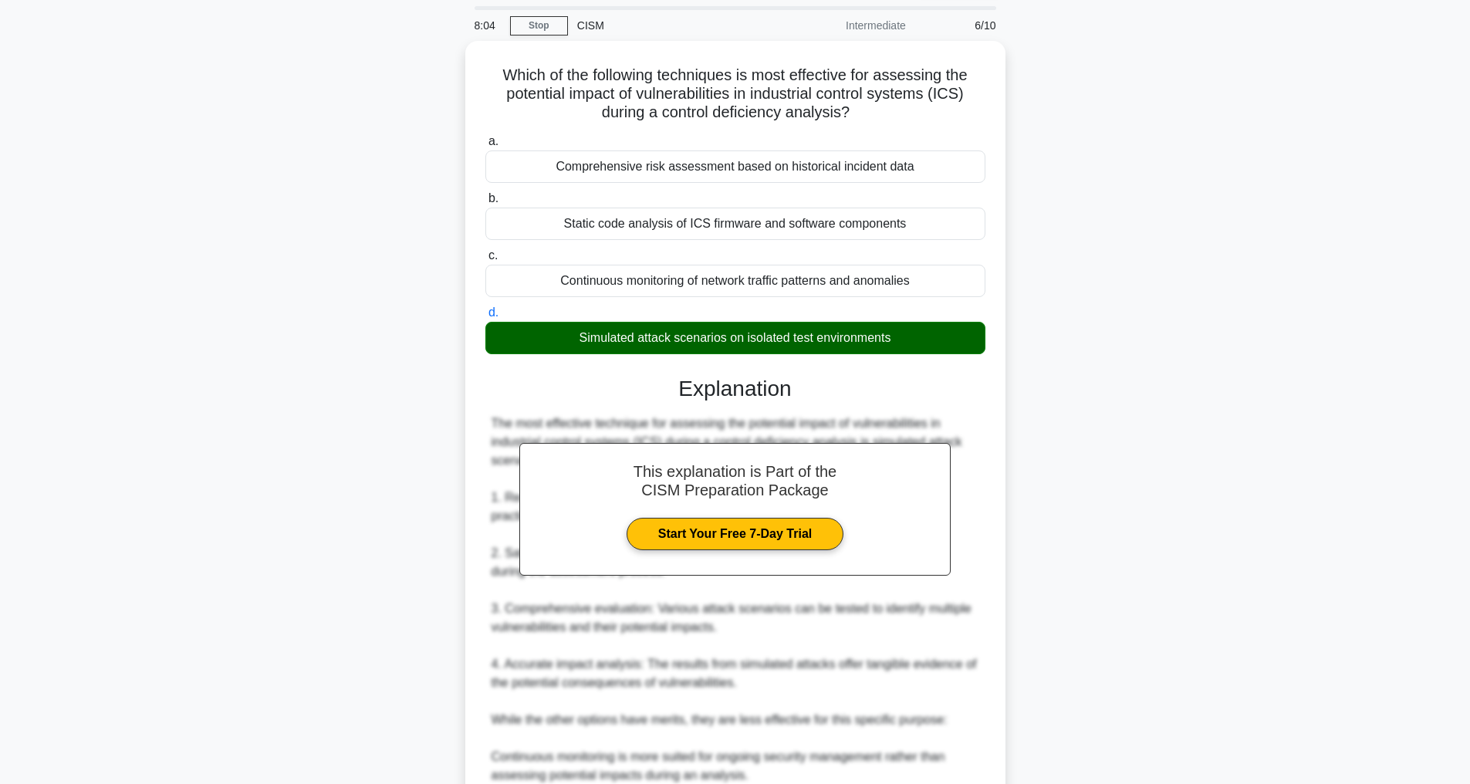
scroll to position [297, 0]
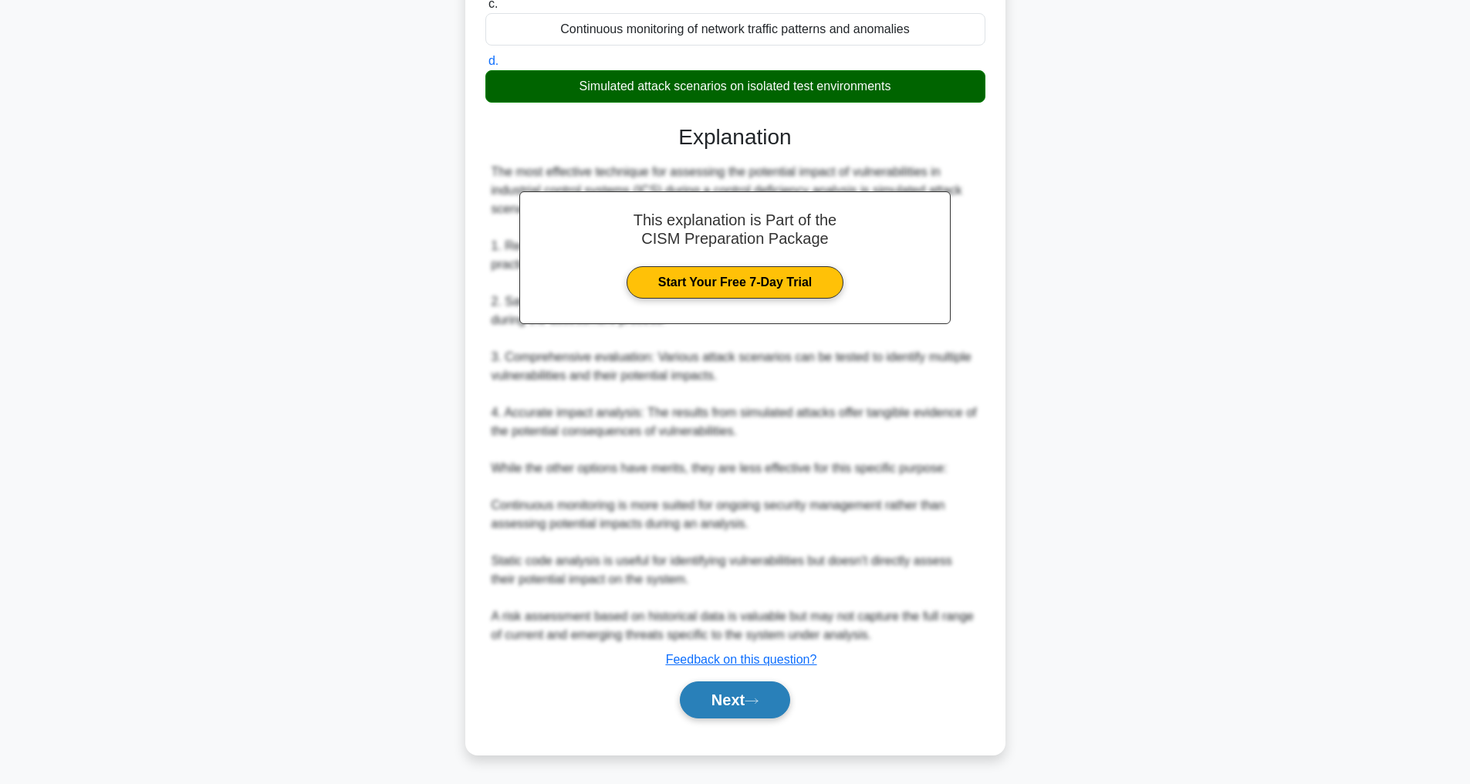
click at [707, 709] on button "Next" at bounding box center [735, 699] width 110 height 37
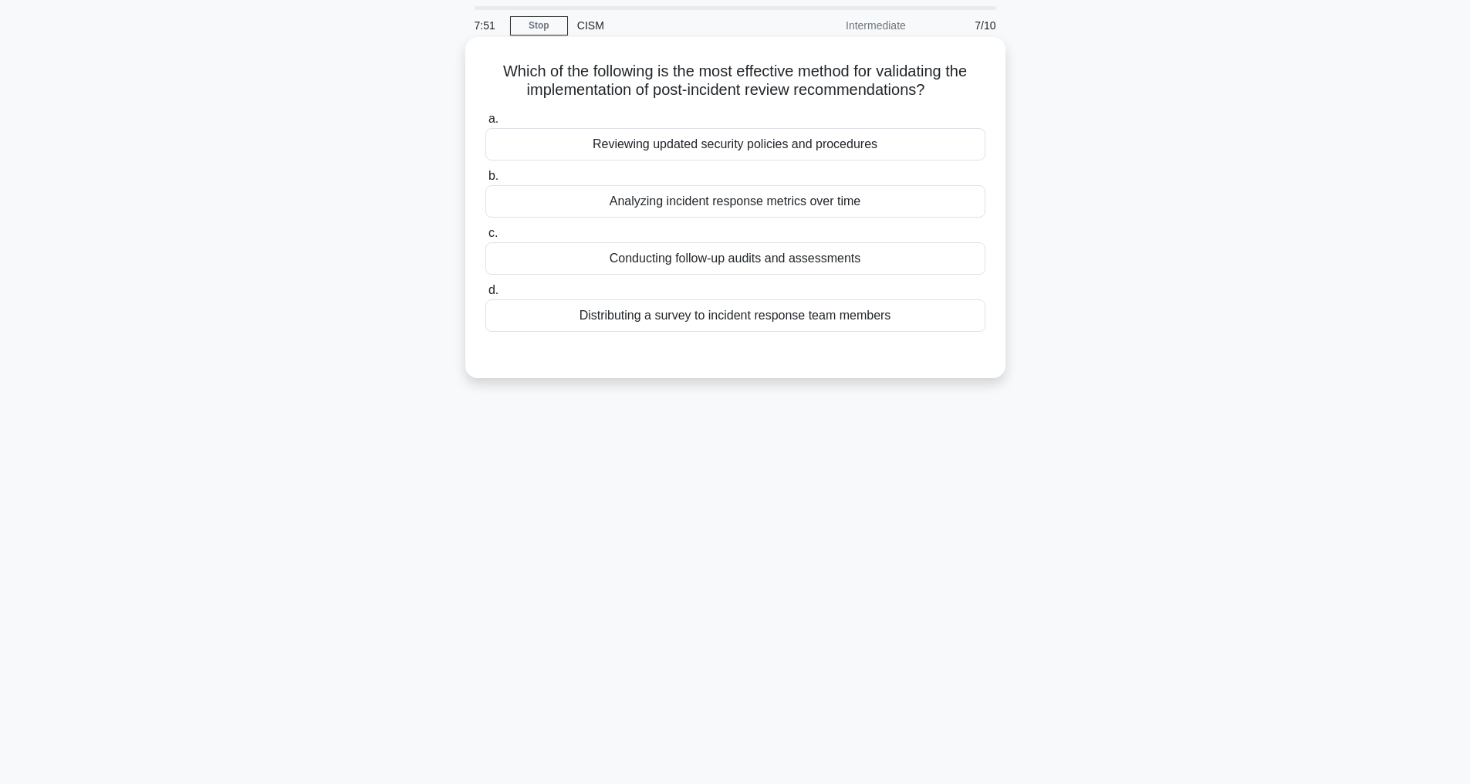
click at [634, 258] on div "Conducting follow-up audits and assessments" at bounding box center [735, 258] width 500 height 32
click at [485, 238] on input "c. Conducting follow-up audits and assessments" at bounding box center [485, 233] width 0 height 10
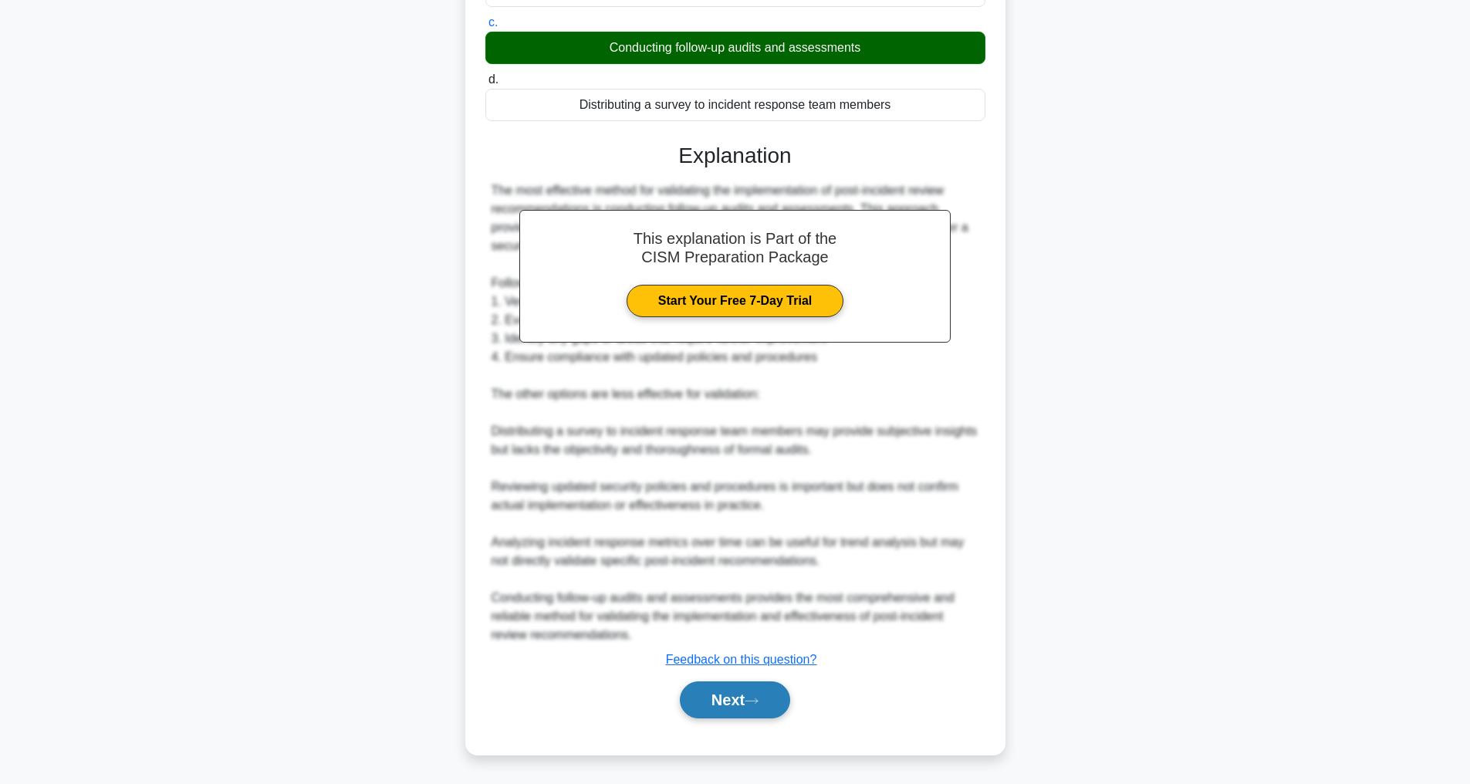
click at [719, 689] on button "Next" at bounding box center [735, 699] width 110 height 37
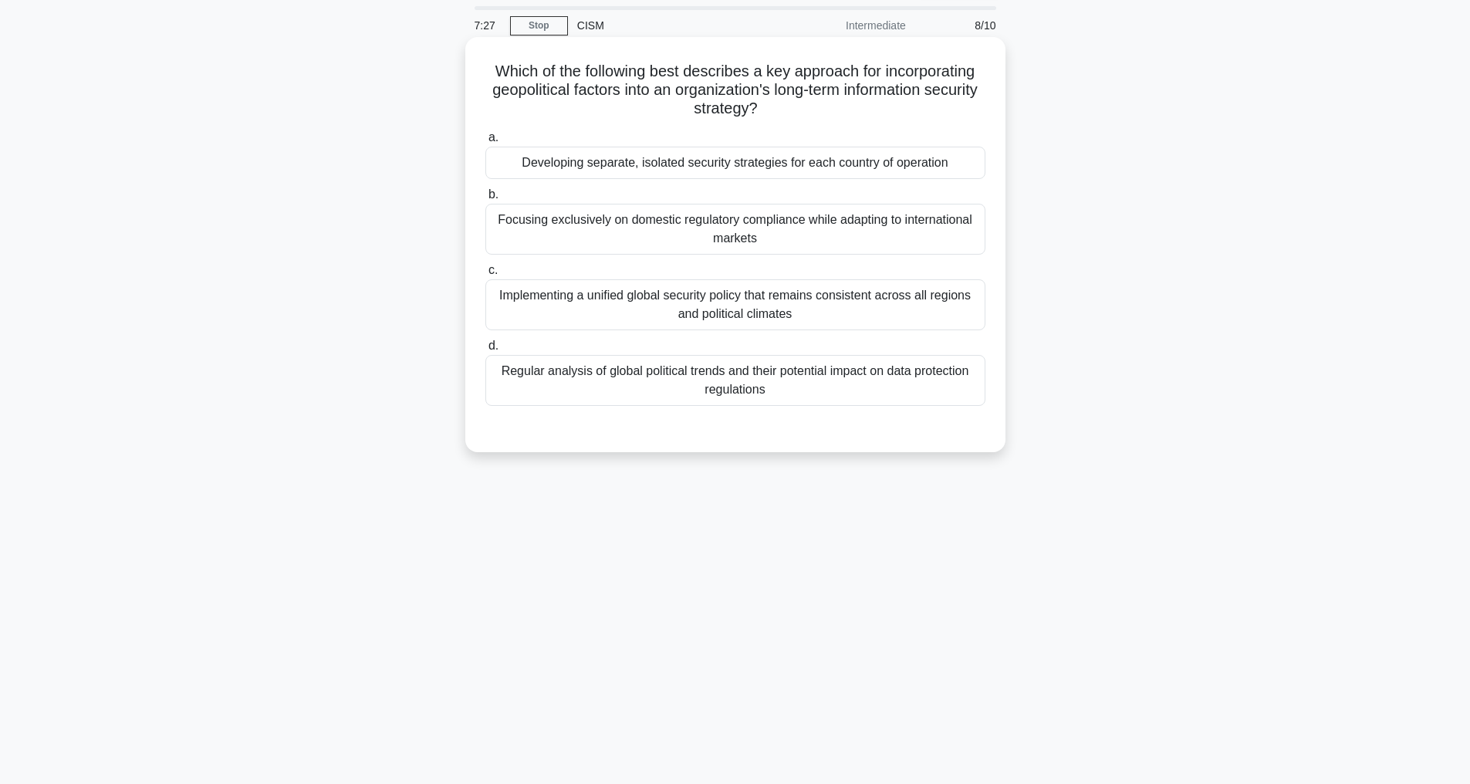
click at [728, 390] on div "Regular analysis of global political trends and their potential impact on data …" at bounding box center [735, 380] width 500 height 51
click at [485, 351] on input "d. Regular analysis of global political trends and their potential impact on da…" at bounding box center [485, 346] width 0 height 10
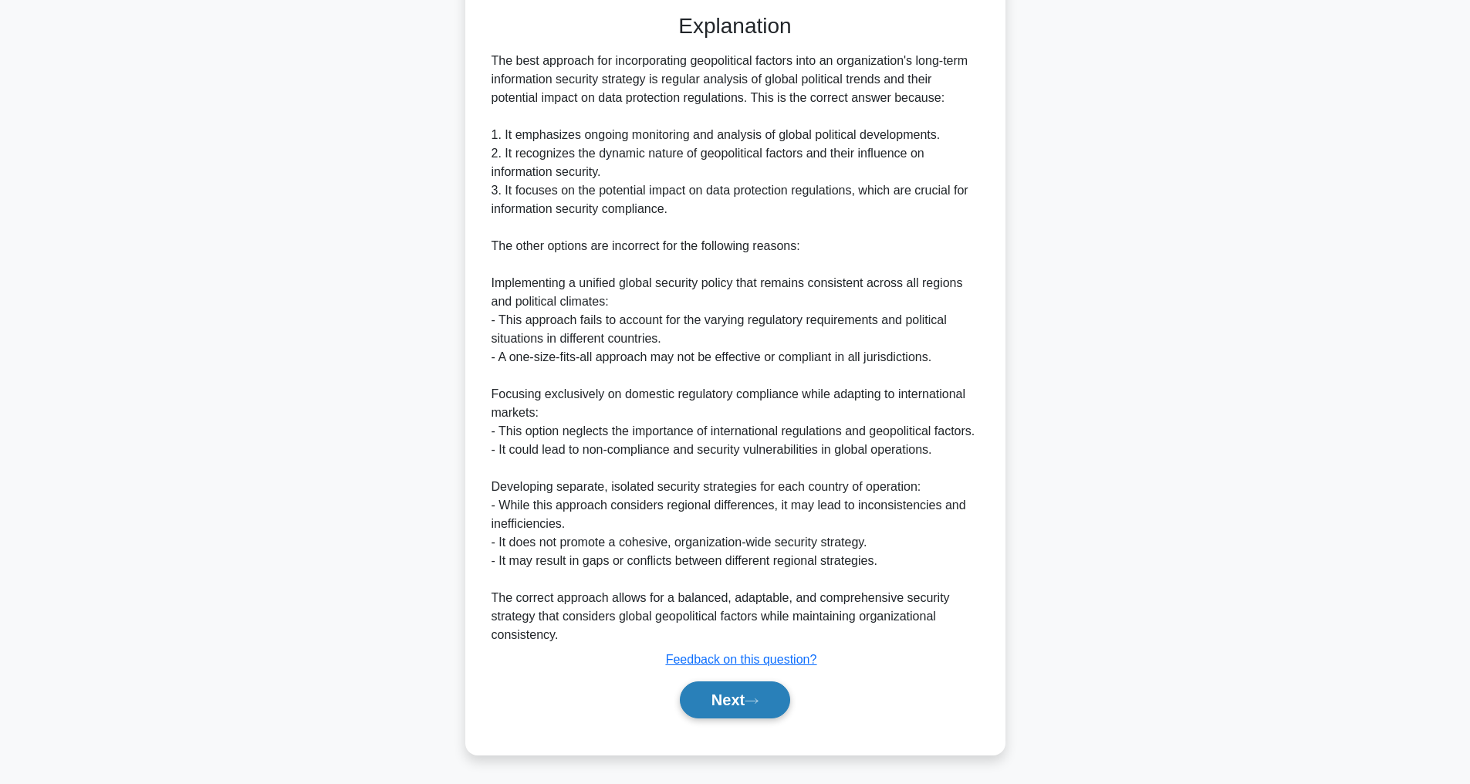
click at [714, 694] on button "Next" at bounding box center [735, 699] width 110 height 37
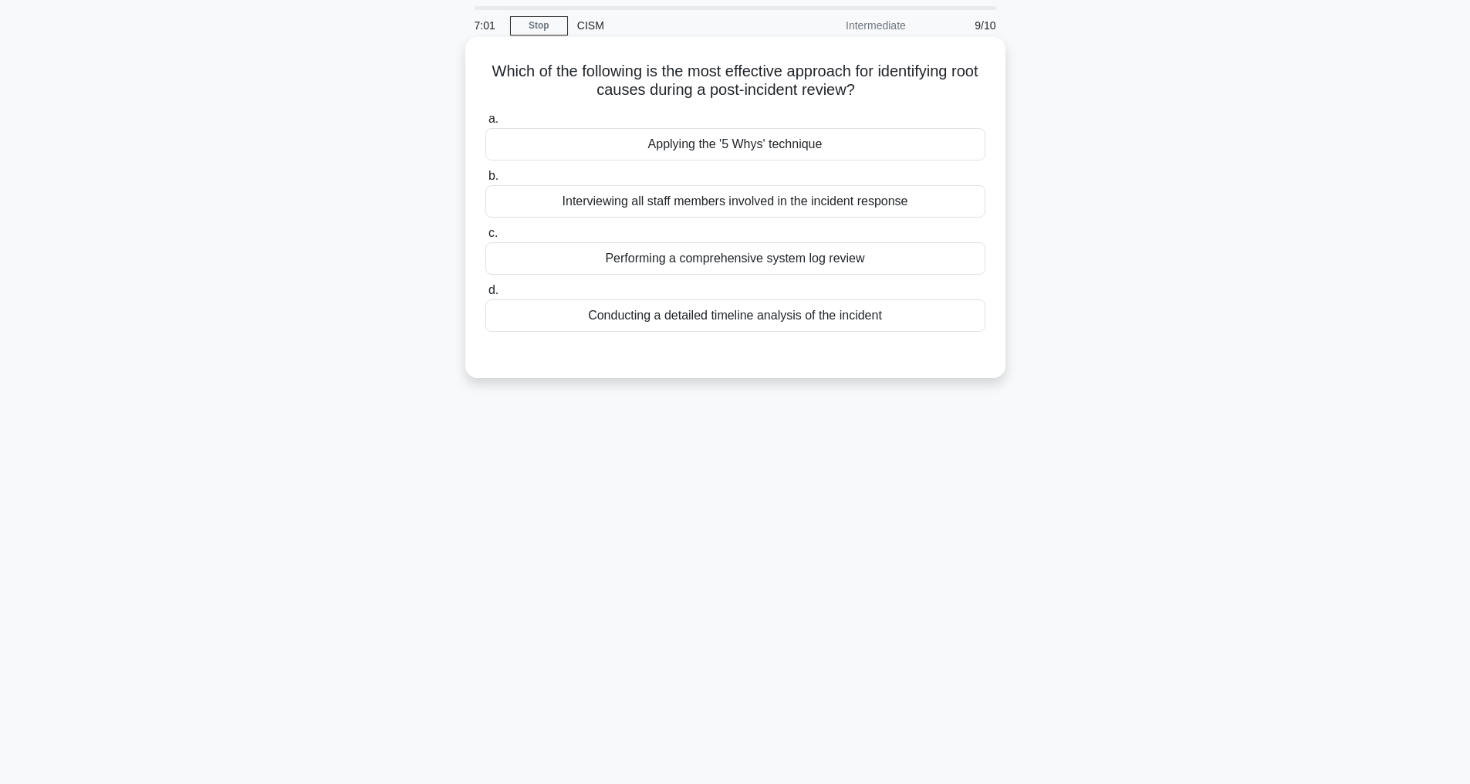
click at [691, 144] on div "Applying the '5 Whys' technique" at bounding box center [735, 144] width 500 height 32
click at [607, 145] on div "Applying the '5 Whys' technique" at bounding box center [735, 144] width 500 height 32
click at [485, 124] on input "a. Applying the '5 Whys' technique" at bounding box center [485, 119] width 0 height 10
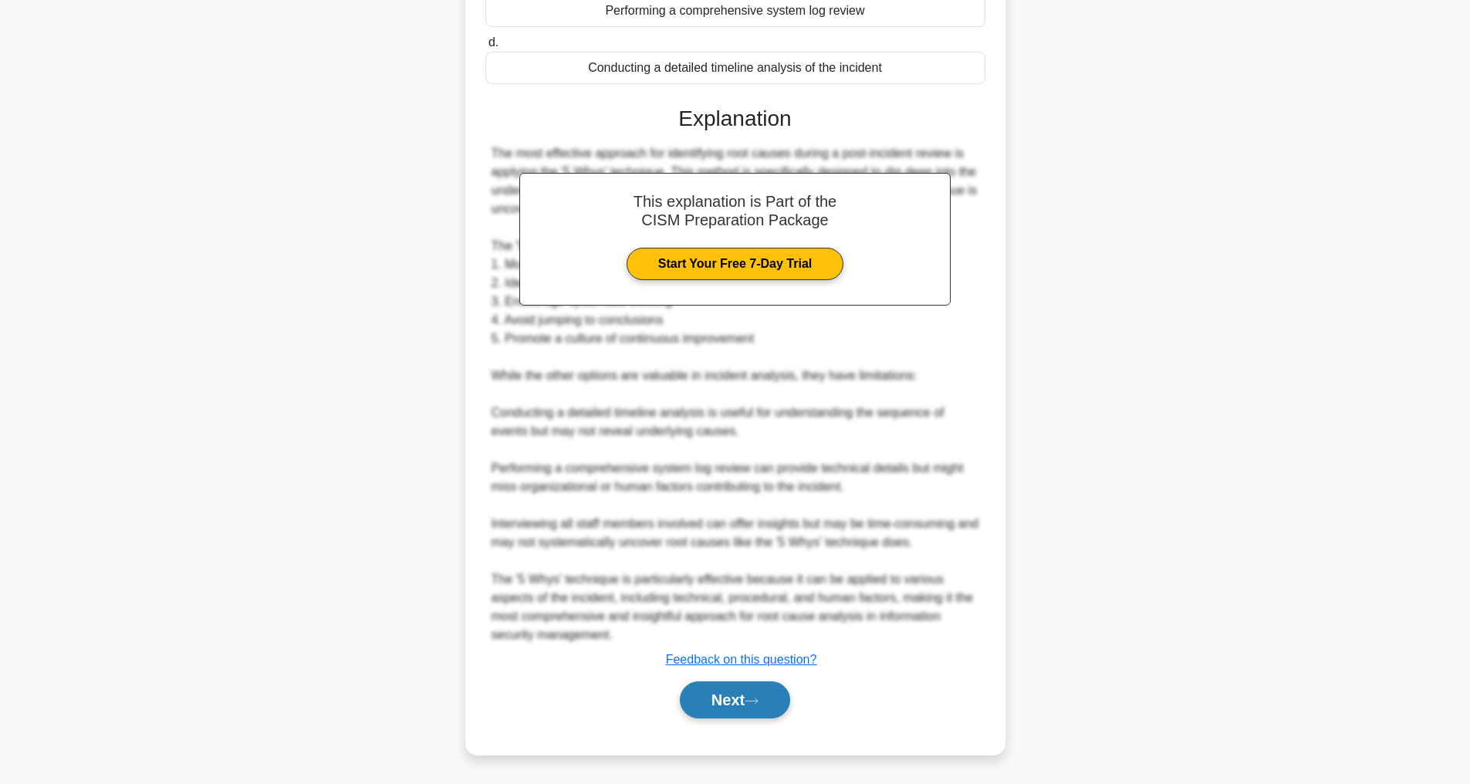
click at [721, 696] on button "Next" at bounding box center [735, 699] width 110 height 37
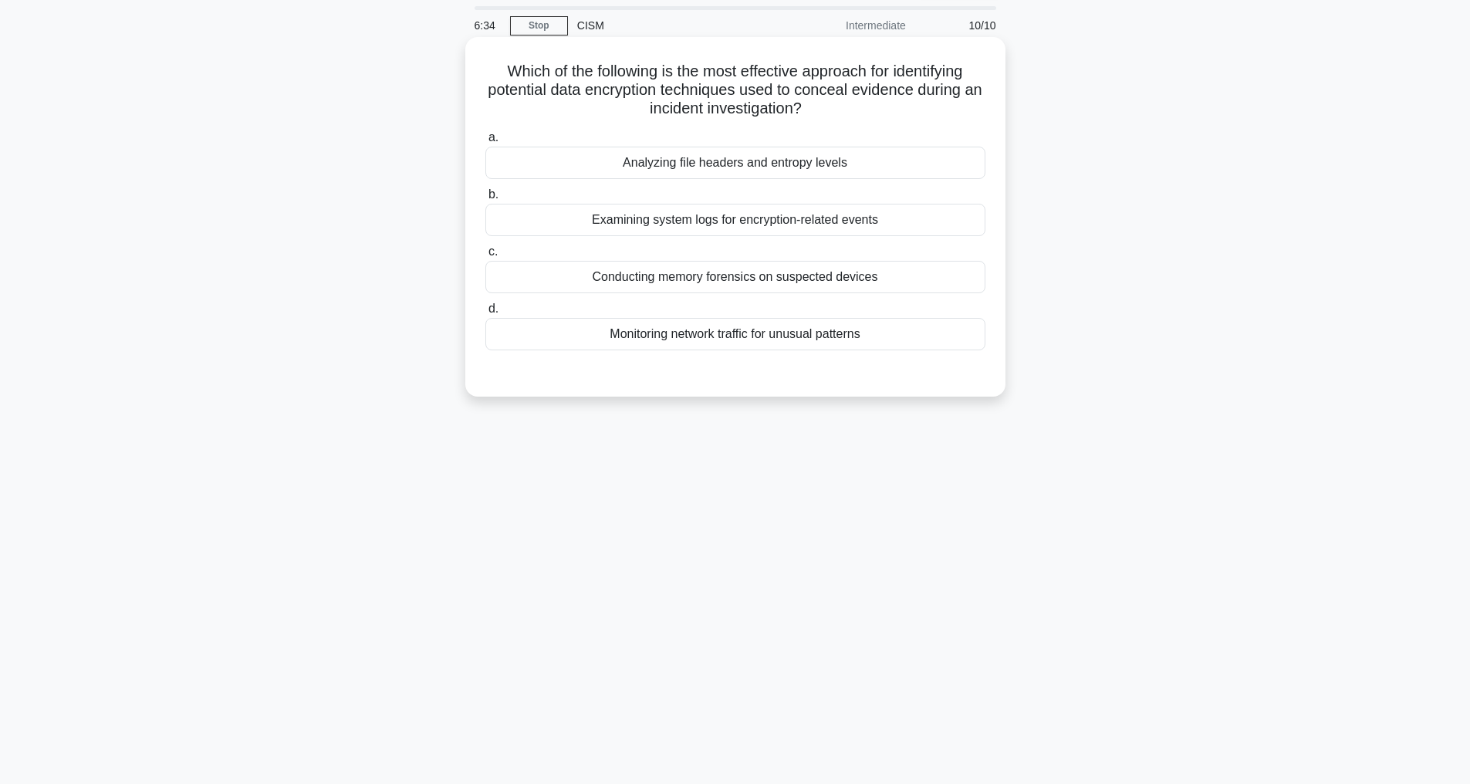
click at [587, 274] on div "Conducting memory forensics on suspected devices" at bounding box center [735, 277] width 500 height 32
click at [485, 257] on input "c. Conducting memory forensics on suspected devices" at bounding box center [485, 252] width 0 height 10
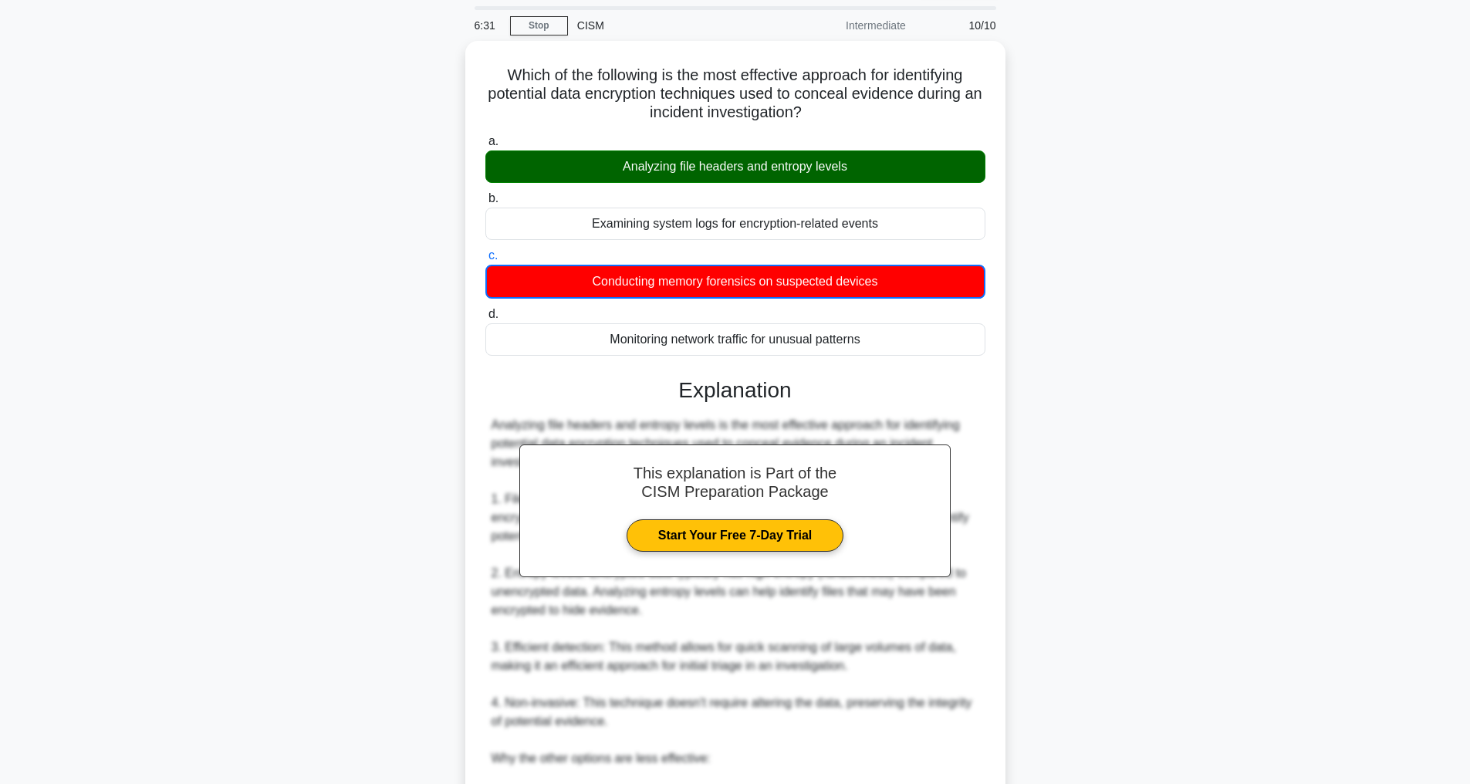
scroll to position [336, 0]
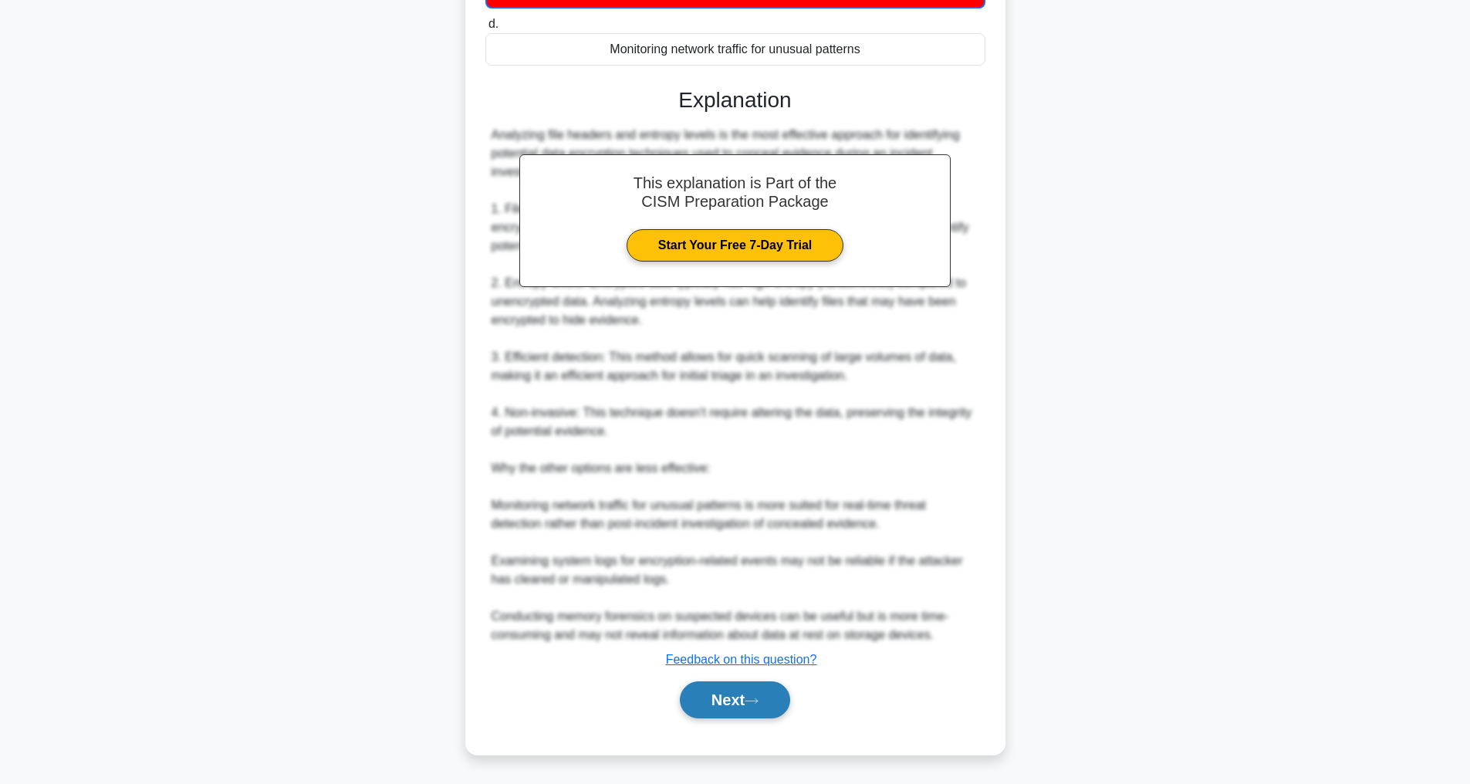
click at [719, 695] on button "Next" at bounding box center [735, 699] width 110 height 37
